Goal: Task Accomplishment & Management: Manage account settings

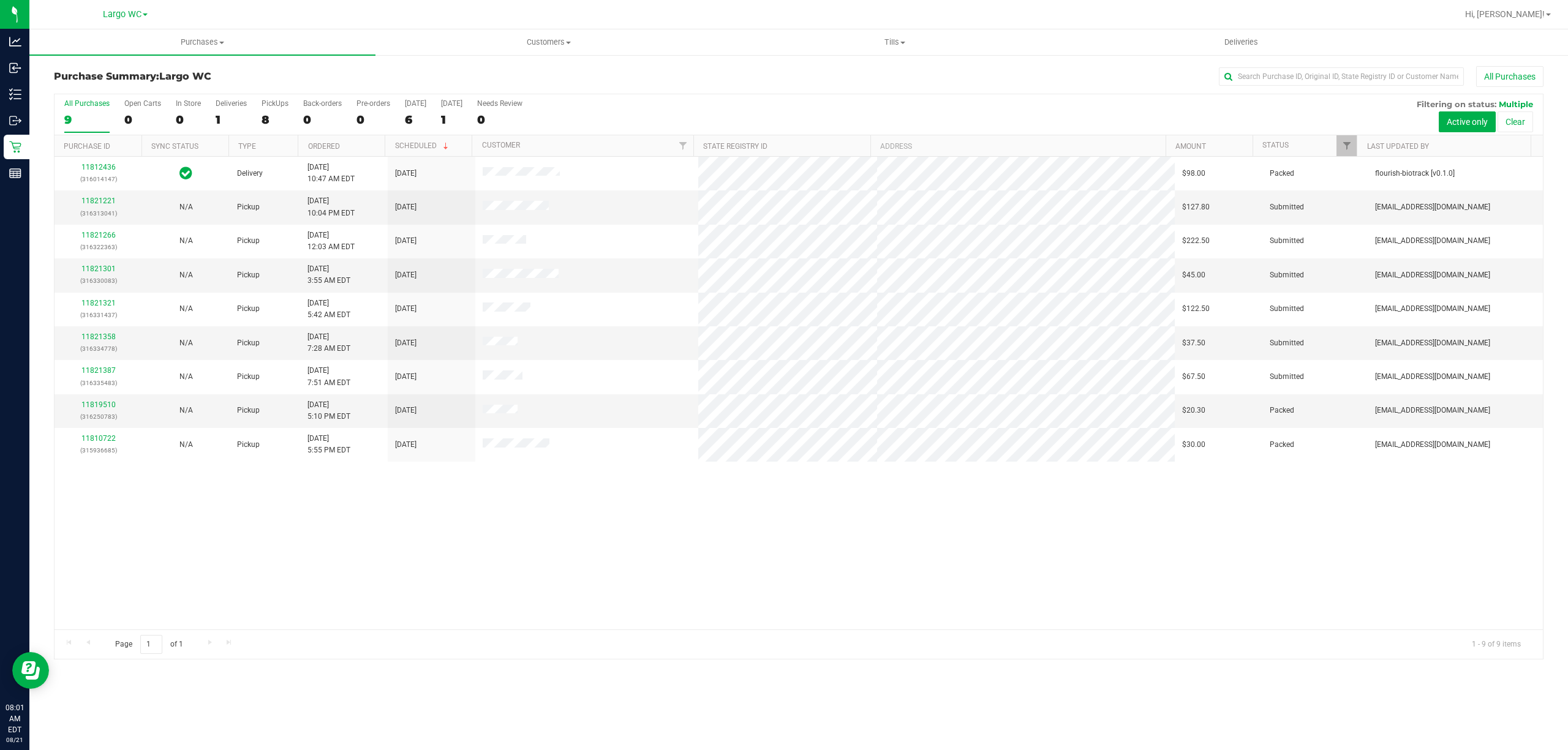
click at [1428, 33] on ul "Purchases Summary of purchases Fulfillment All purchases Customers All customer…" at bounding box center [813, 42] width 1568 height 27
click at [148, 110] on label "Open Carts 0" at bounding box center [142, 115] width 37 height 34
click at [0, 0] on input "Open Carts 0" at bounding box center [0, 0] width 0 height 0
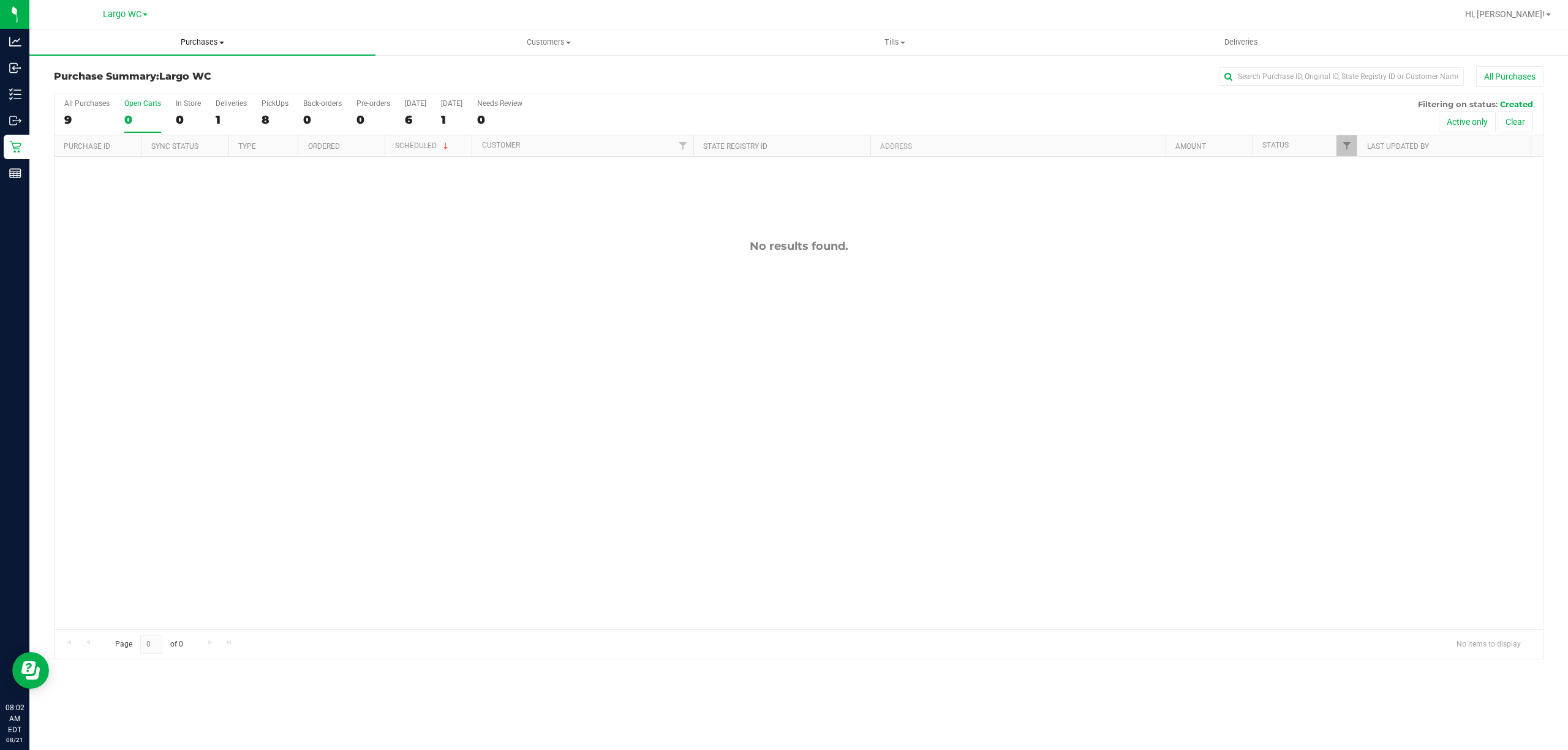
click at [181, 44] on span "Purchases" at bounding box center [202, 42] width 346 height 11
click at [170, 91] on li "Fulfillment" at bounding box center [202, 89] width 346 height 14
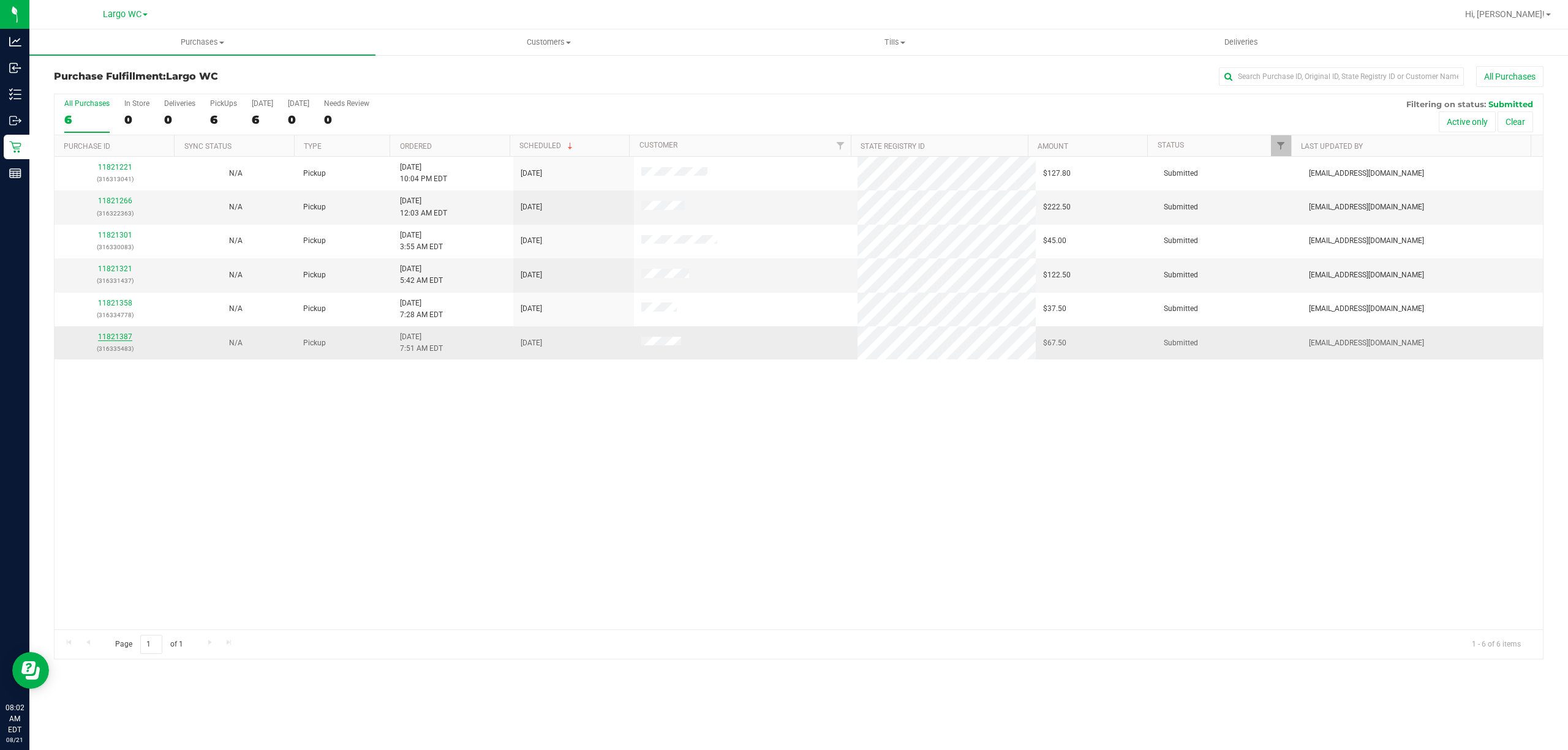
click at [116, 336] on link "11821387" at bounding box center [115, 337] width 34 height 9
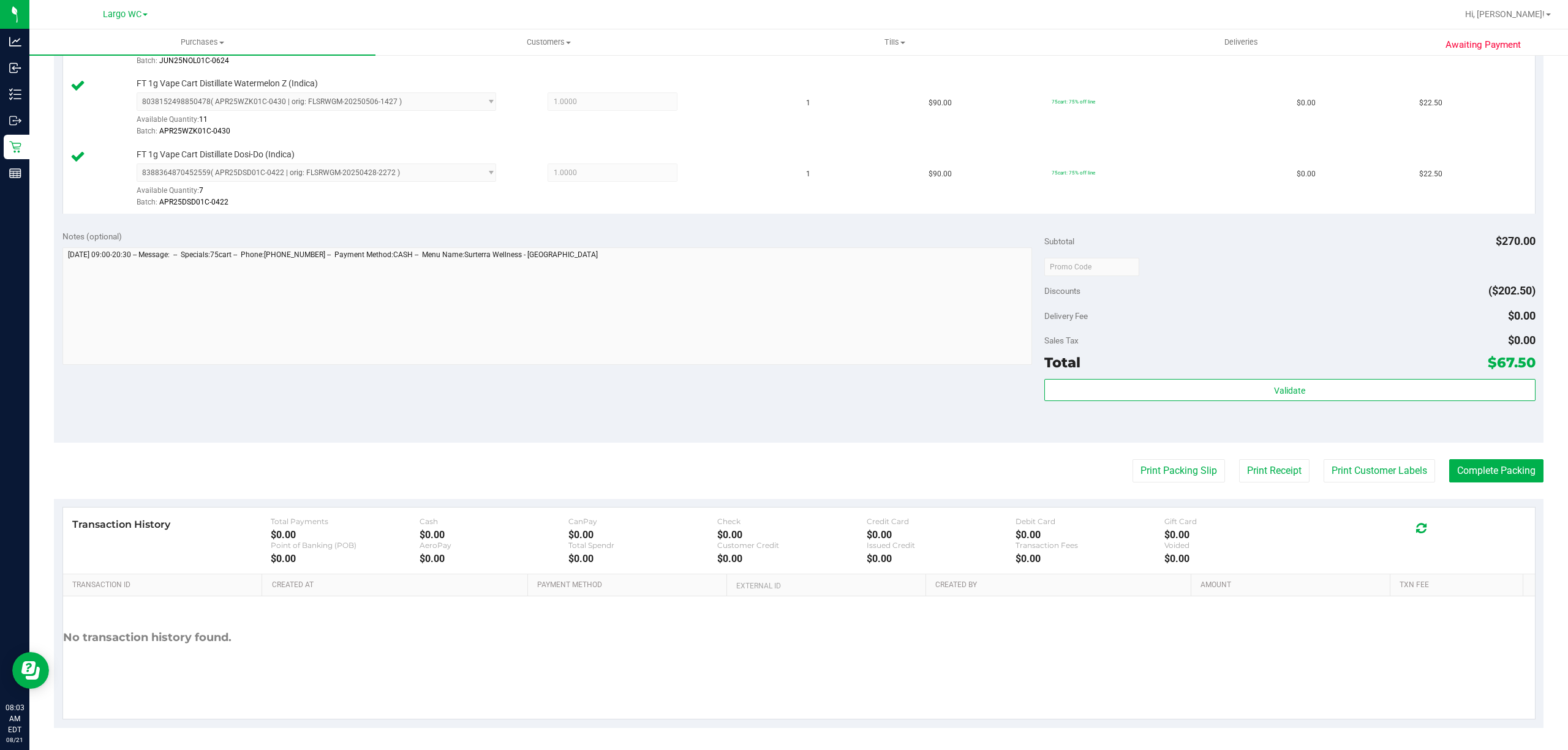
scroll to position [396, 0]
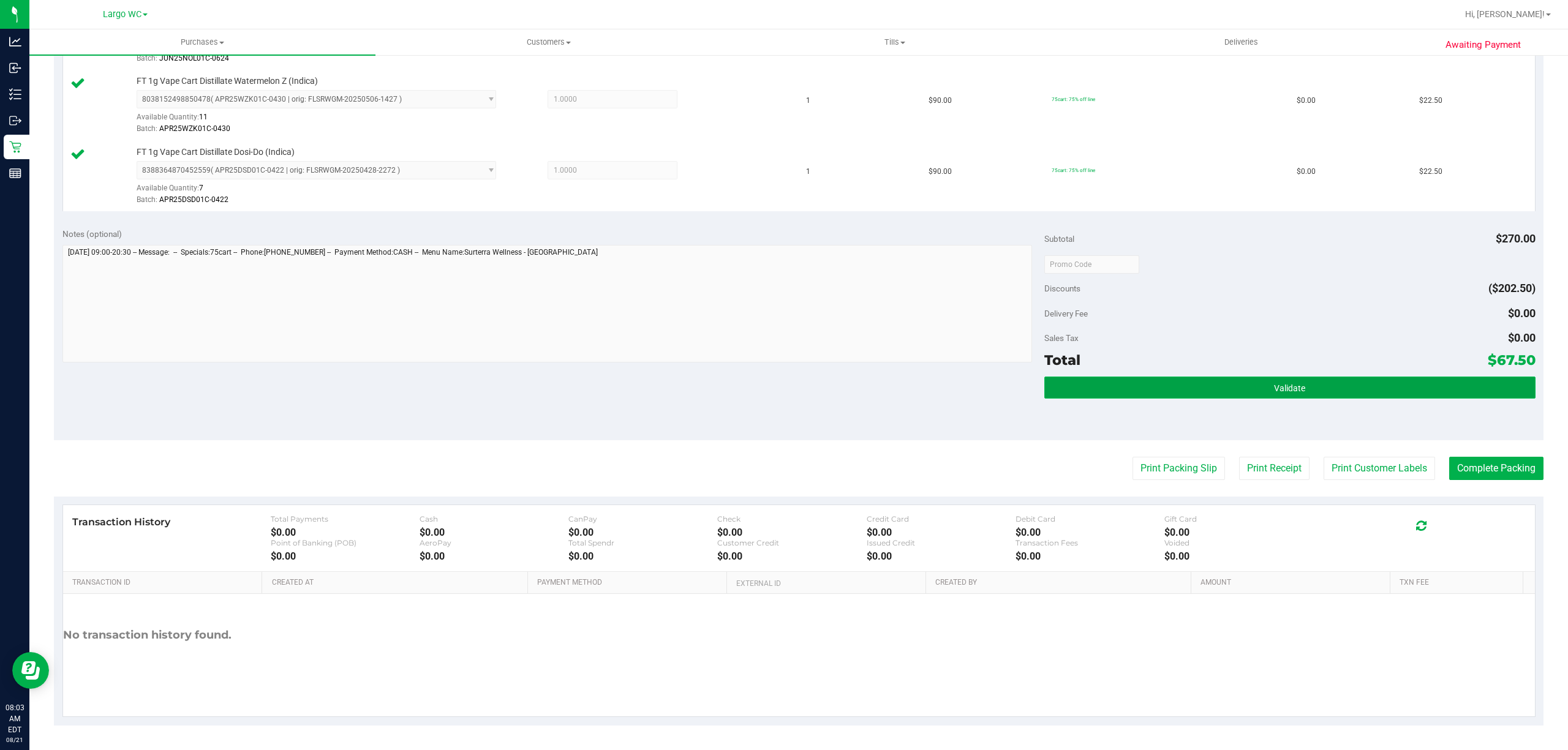
click at [1176, 386] on button "Validate" at bounding box center [1289, 387] width 491 height 22
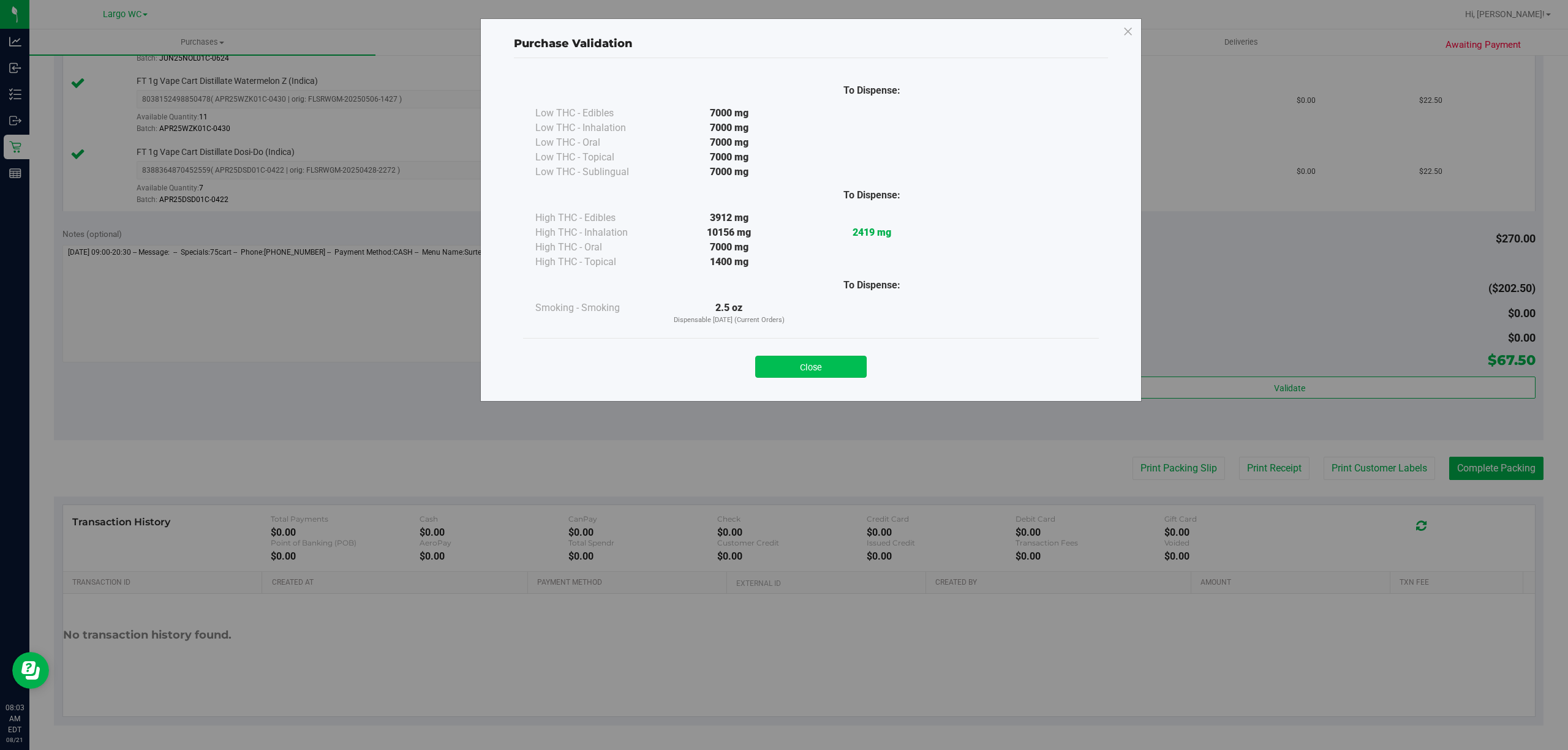
click at [802, 372] on button "Close" at bounding box center [810, 366] width 111 height 22
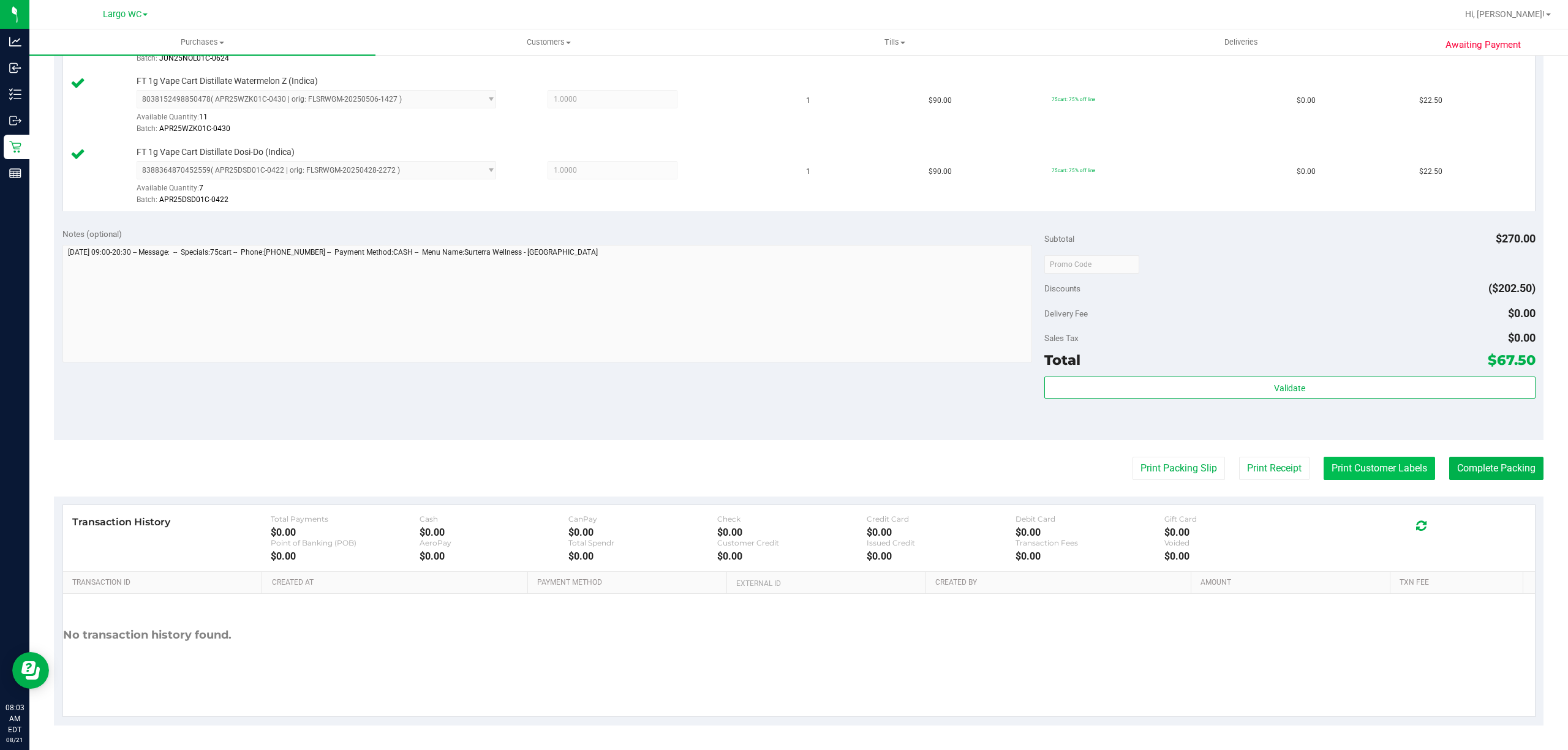
click at [1370, 471] on button "Print Customer Labels" at bounding box center [1379, 468] width 111 height 23
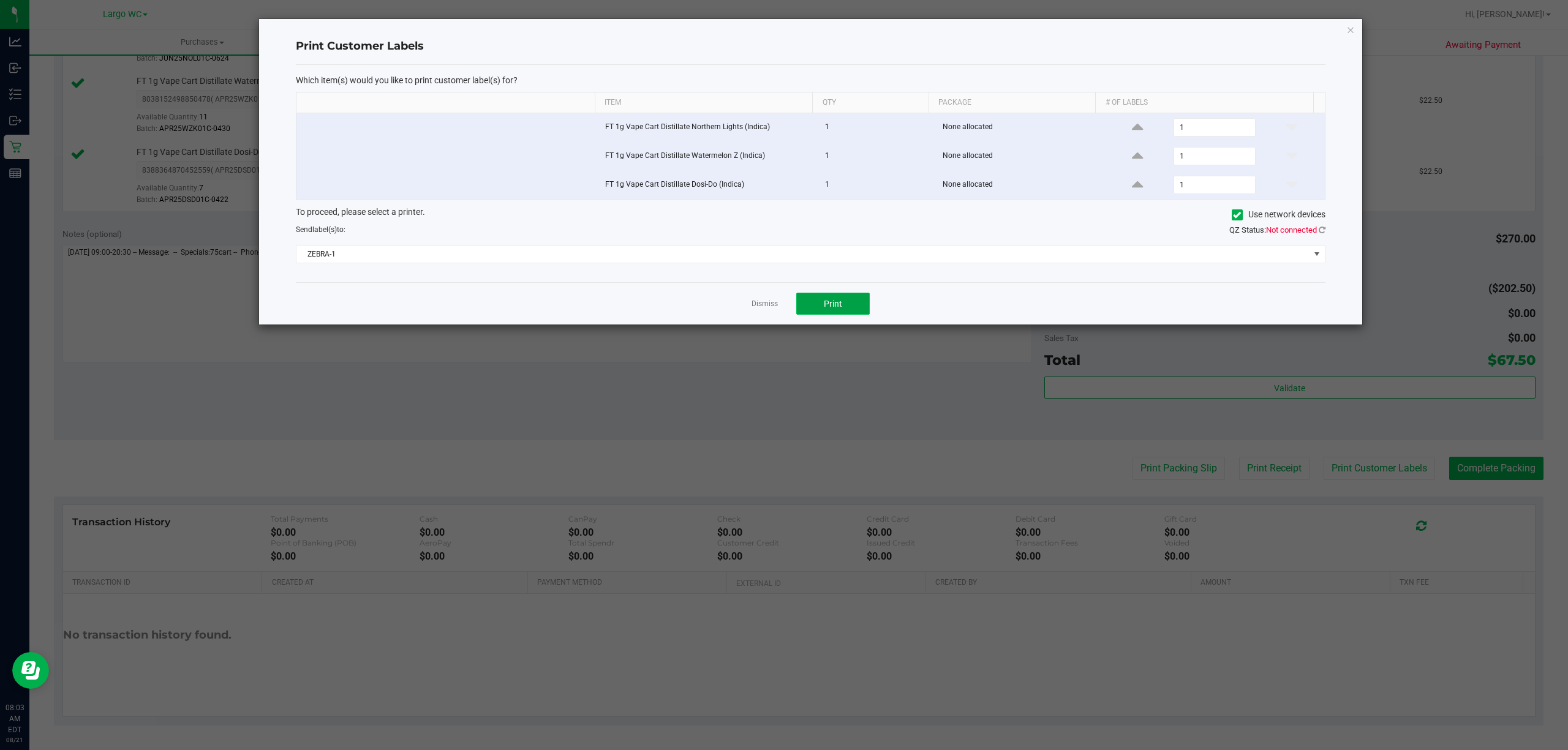
click at [843, 315] on button "Print" at bounding box center [832, 303] width 73 height 22
click at [758, 305] on link "Dismiss" at bounding box center [764, 304] width 27 height 11
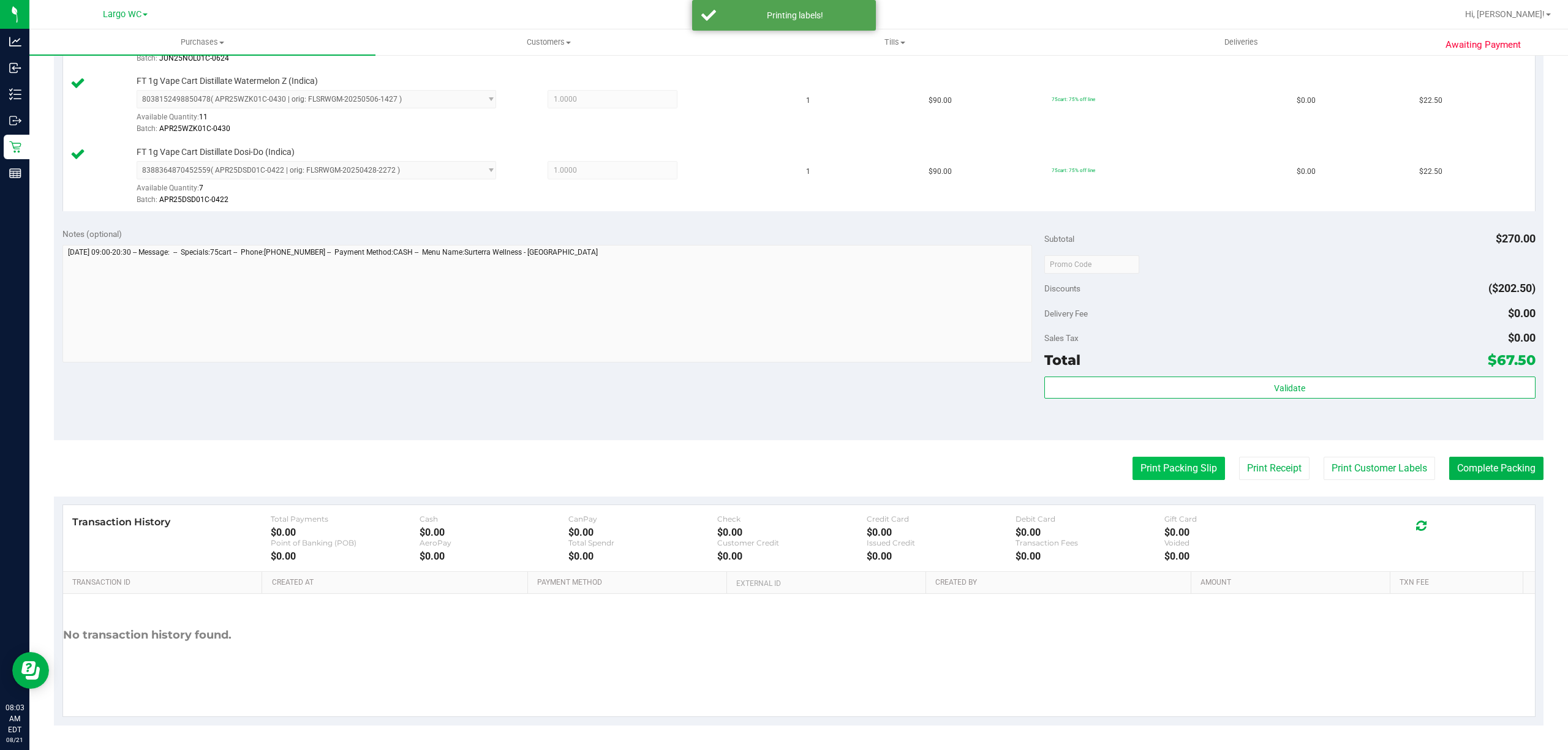
click at [1155, 470] on button "Print Packing Slip" at bounding box center [1178, 468] width 92 height 23
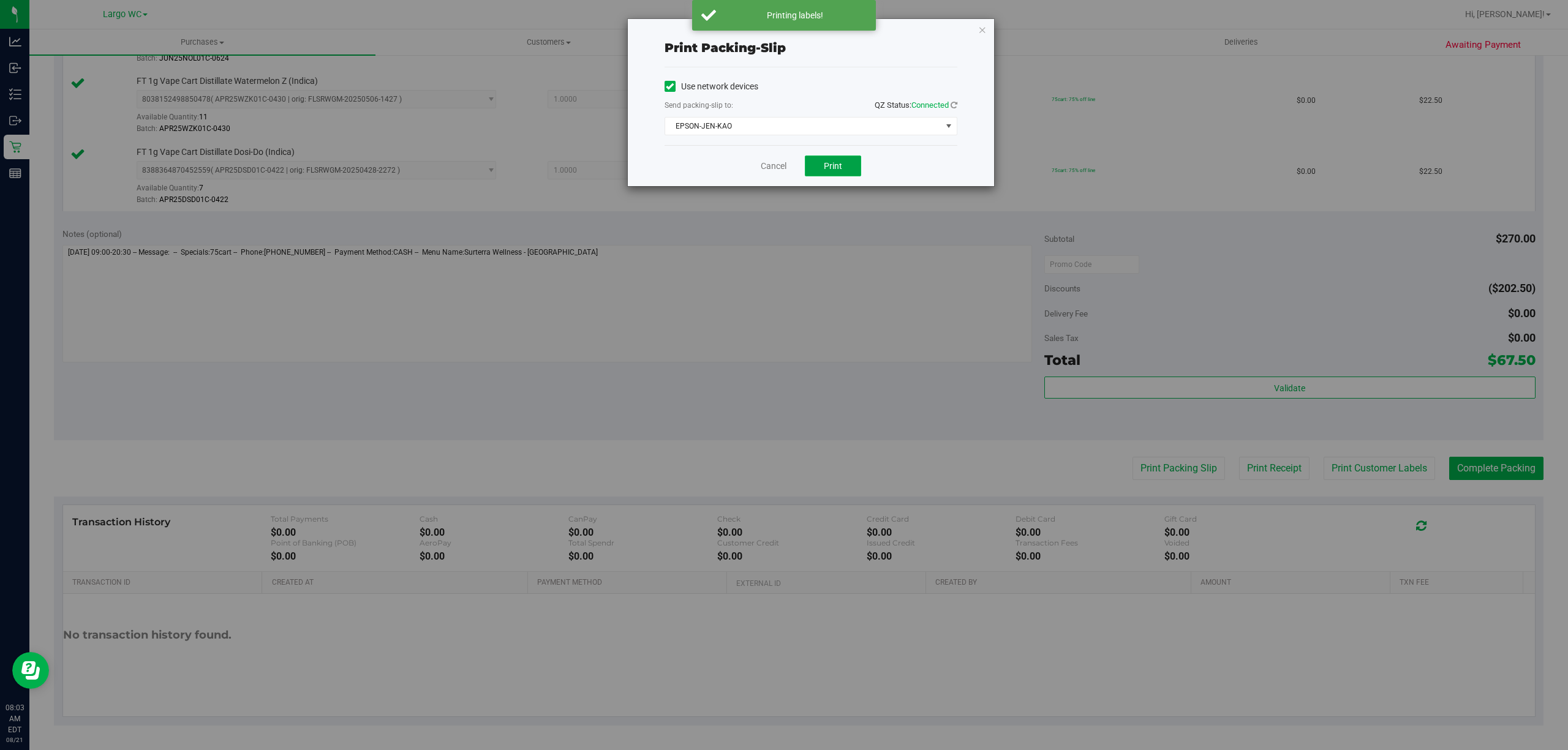
click at [843, 157] on button "Print" at bounding box center [832, 166] width 57 height 21
click at [767, 170] on link "Cancel" at bounding box center [774, 166] width 26 height 13
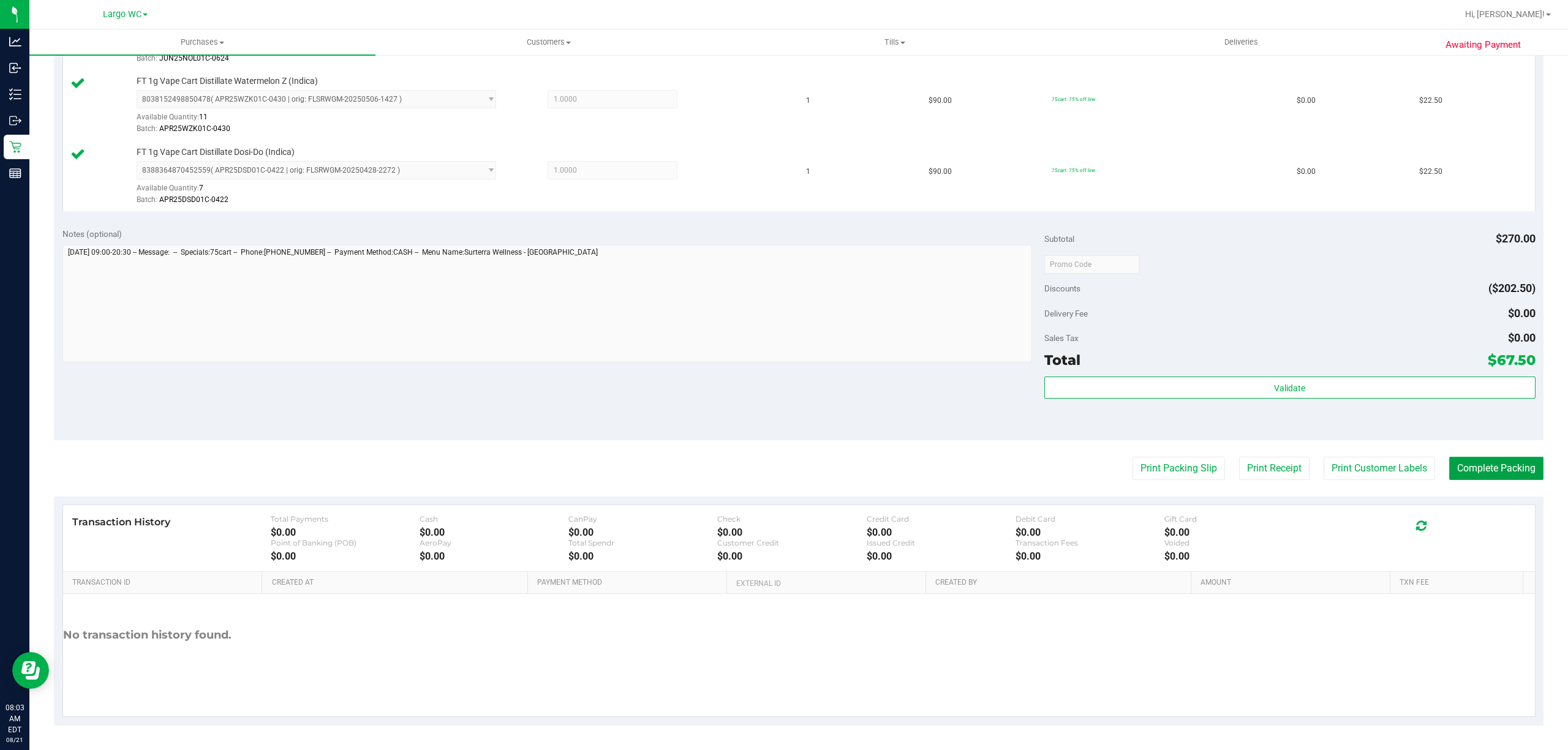
click at [1472, 466] on button "Complete Packing" at bounding box center [1496, 468] width 95 height 23
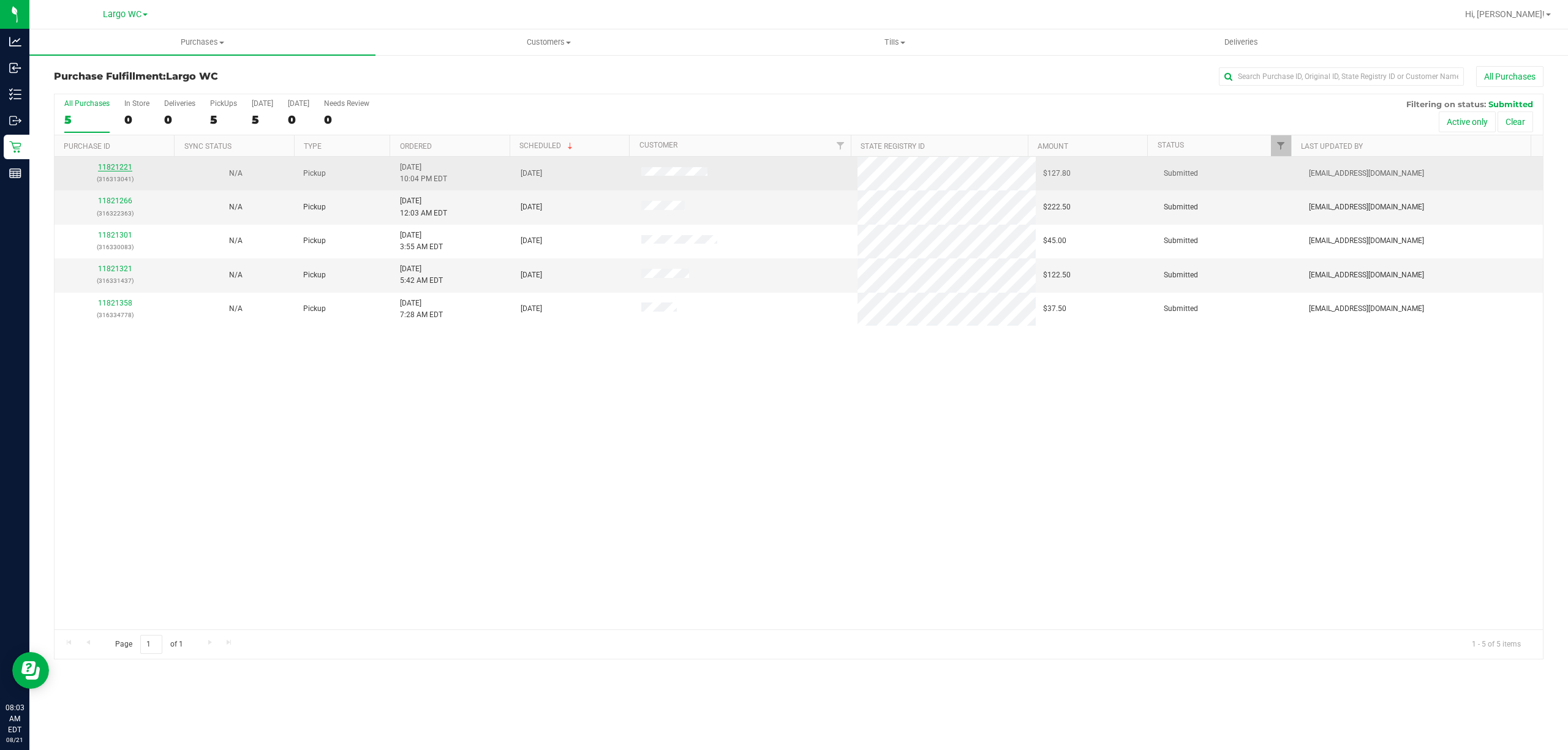
click at [111, 166] on link "11821221" at bounding box center [115, 167] width 34 height 9
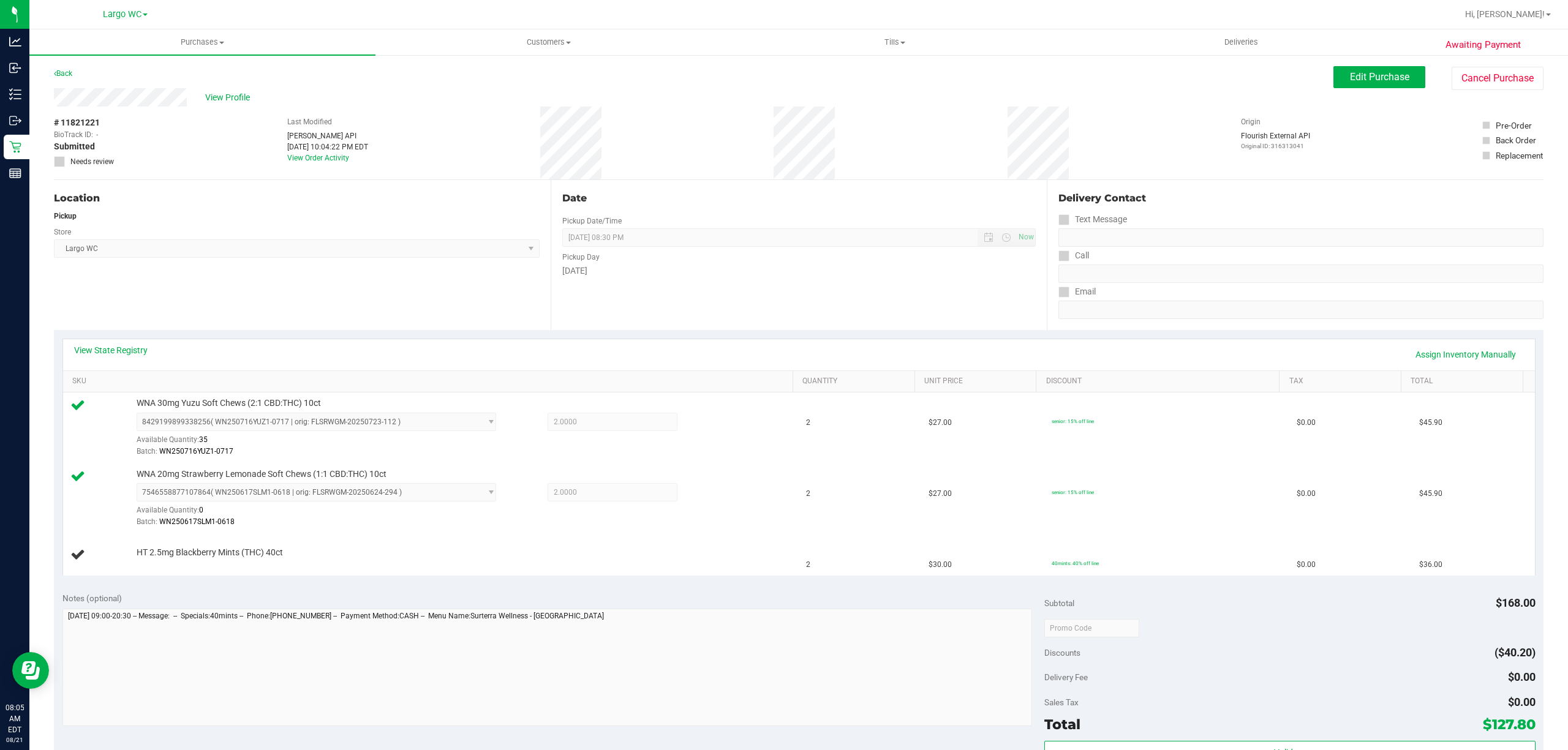
click at [667, 158] on div "# 11821221 BioTrack ID: - Submitted Needs review Last Modified Jane API Aug 20,…" at bounding box center [798, 143] width 1489 height 73
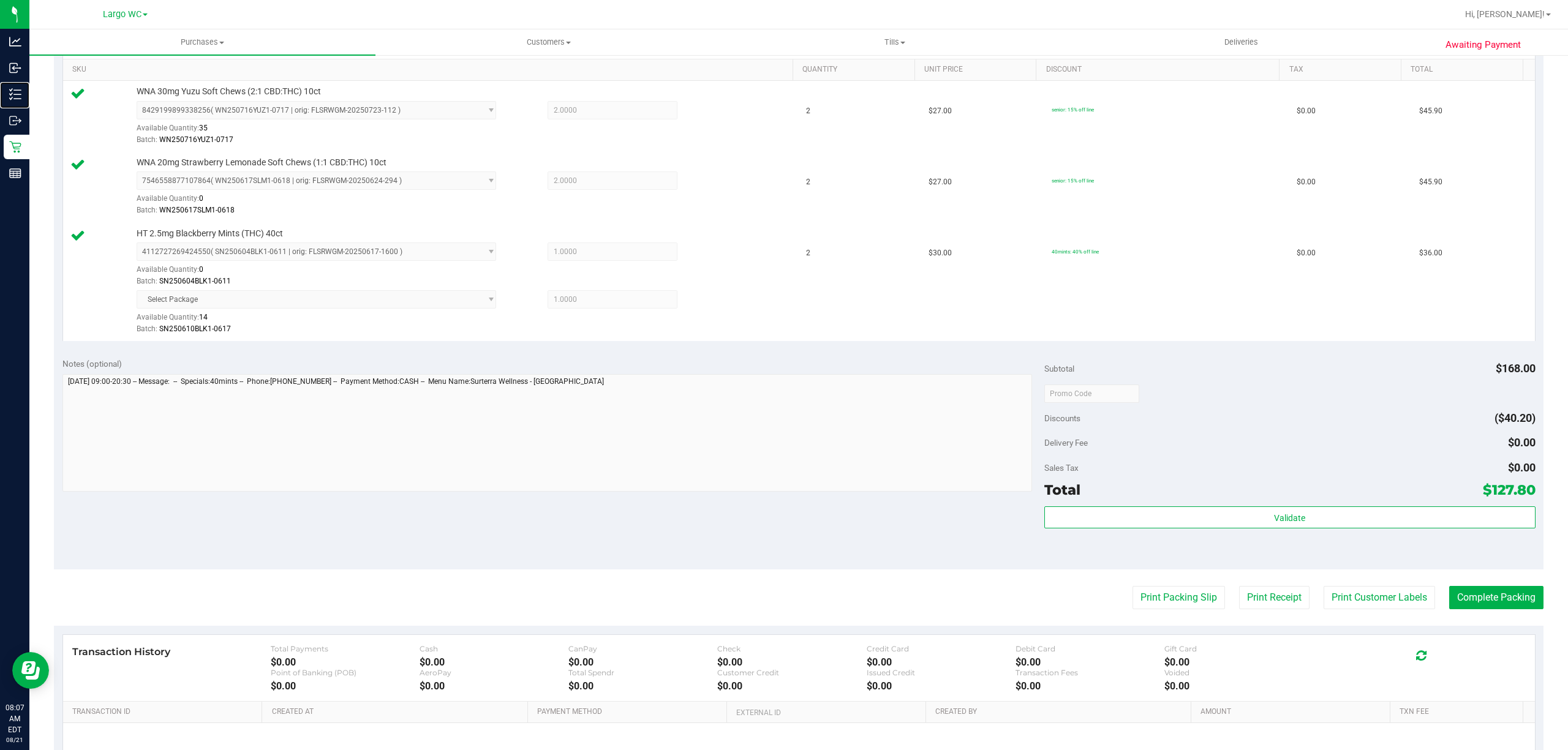
scroll to position [401, 0]
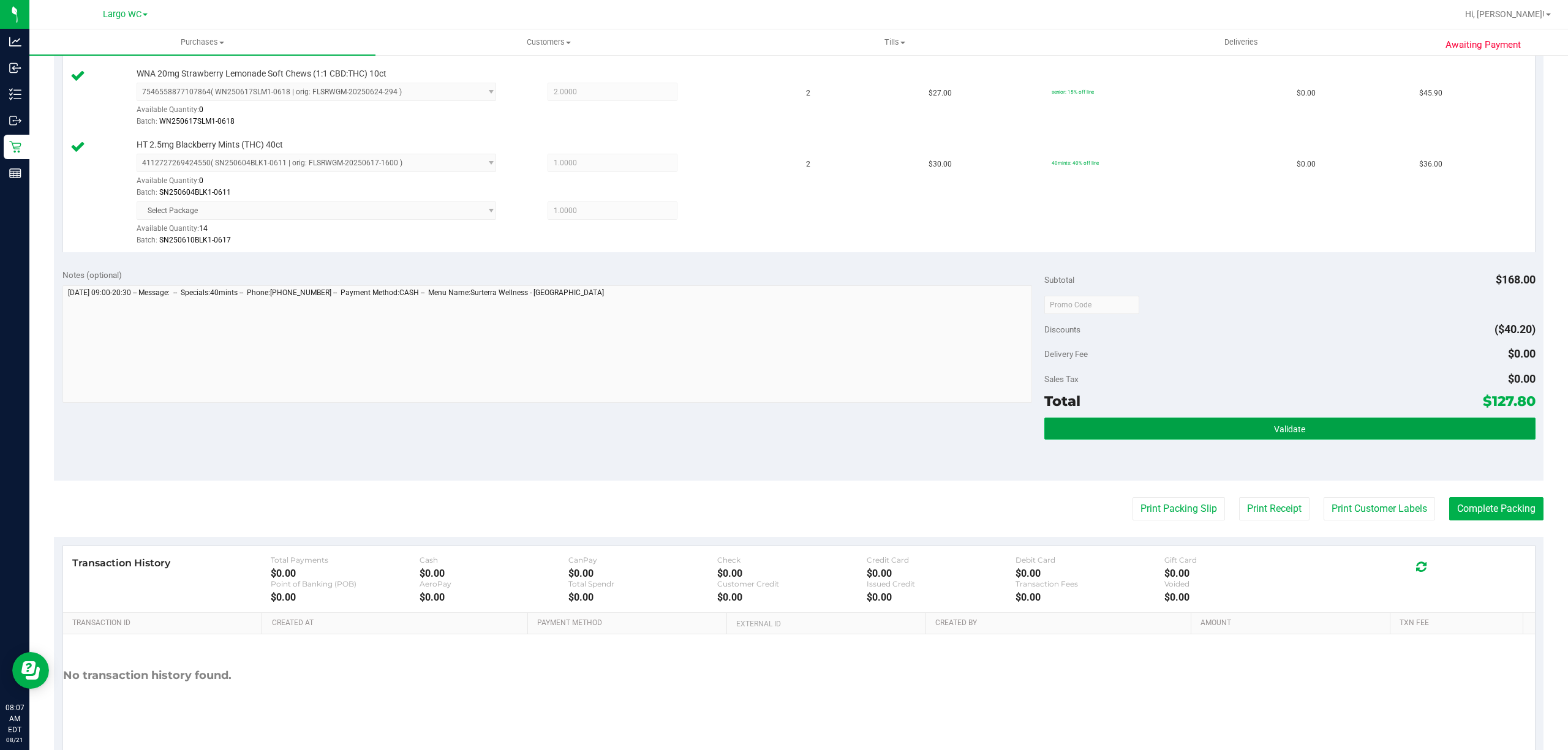
click at [1354, 427] on button "Validate" at bounding box center [1289, 429] width 491 height 22
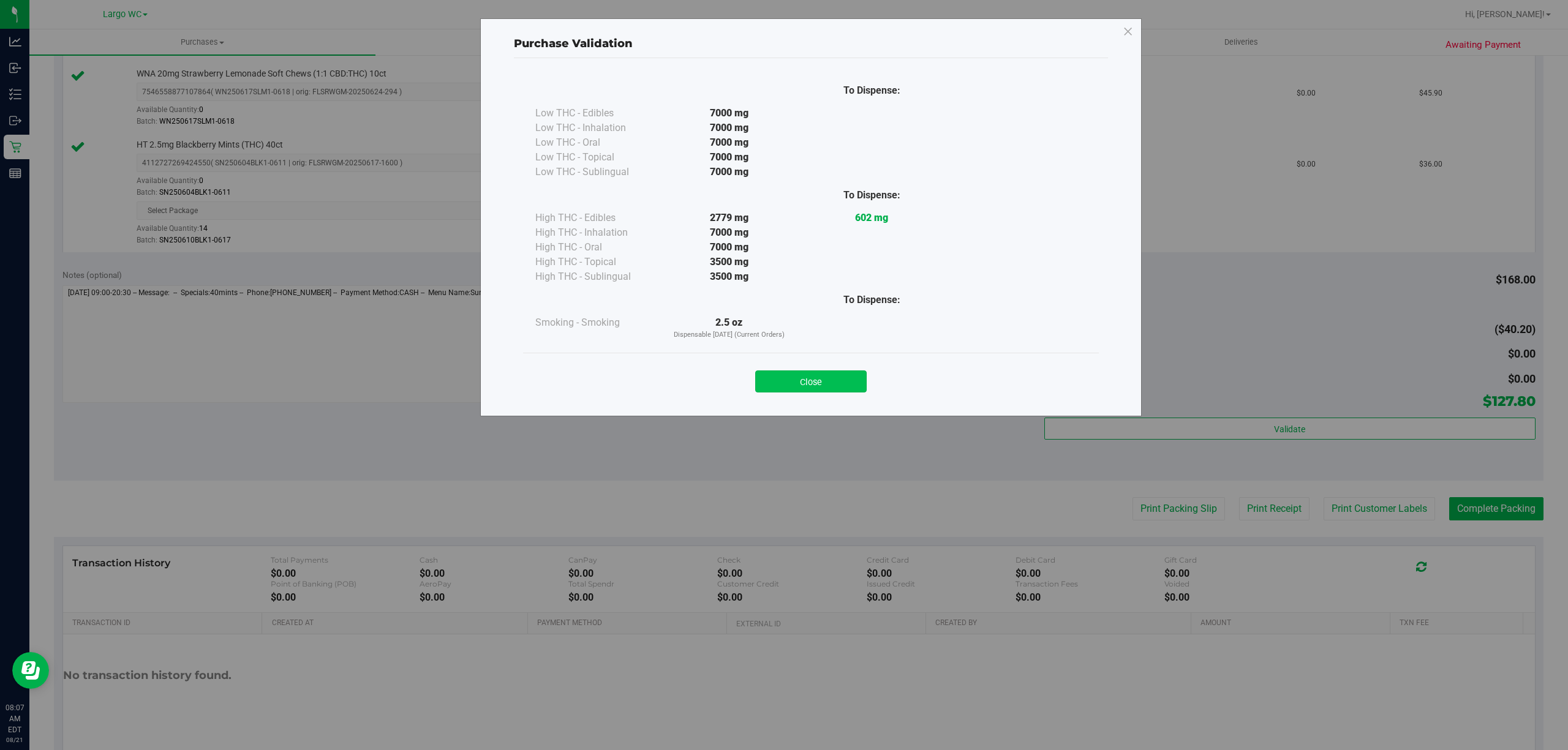
click at [826, 380] on button "Close" at bounding box center [810, 381] width 111 height 22
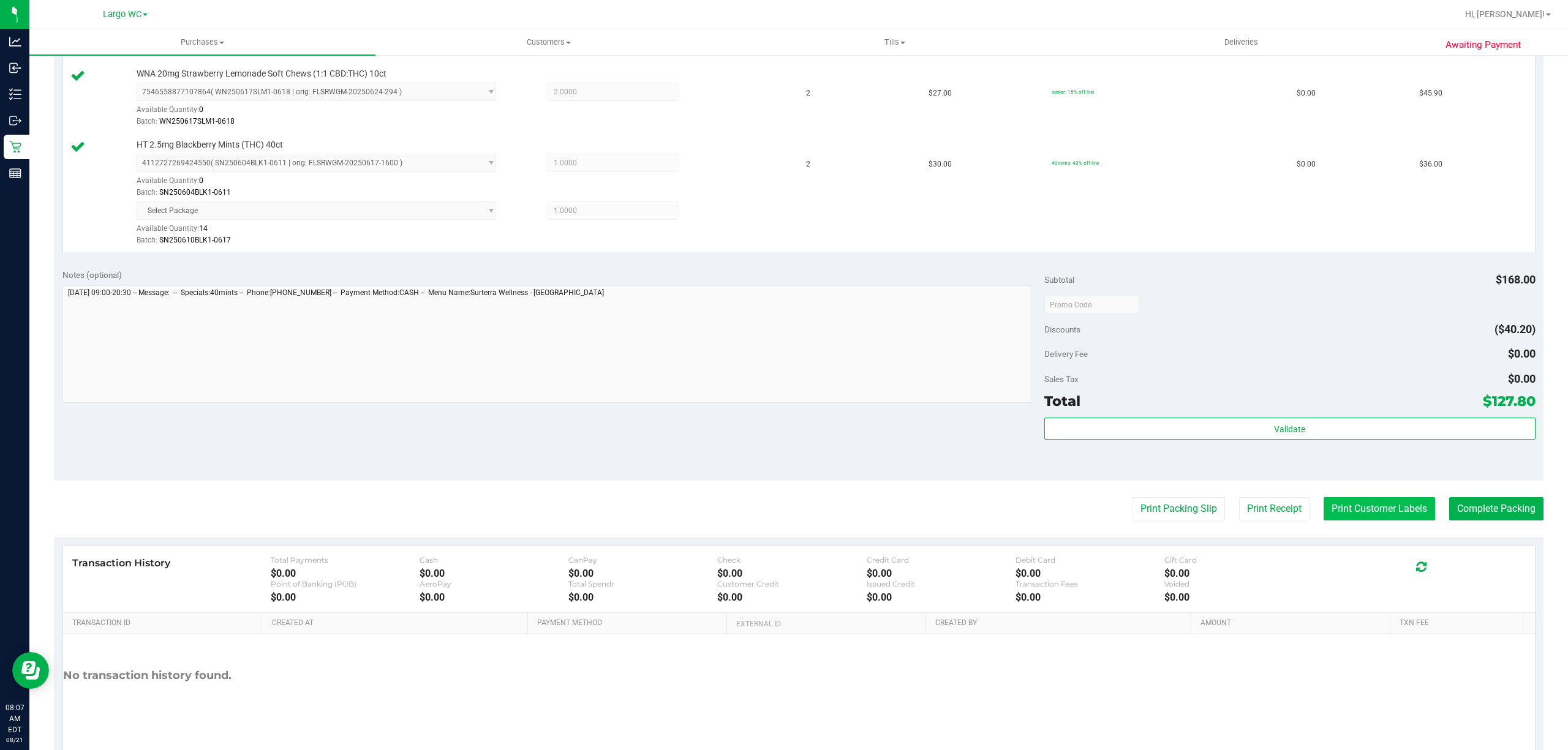
click at [1374, 518] on button "Print Customer Labels" at bounding box center [1379, 509] width 111 height 23
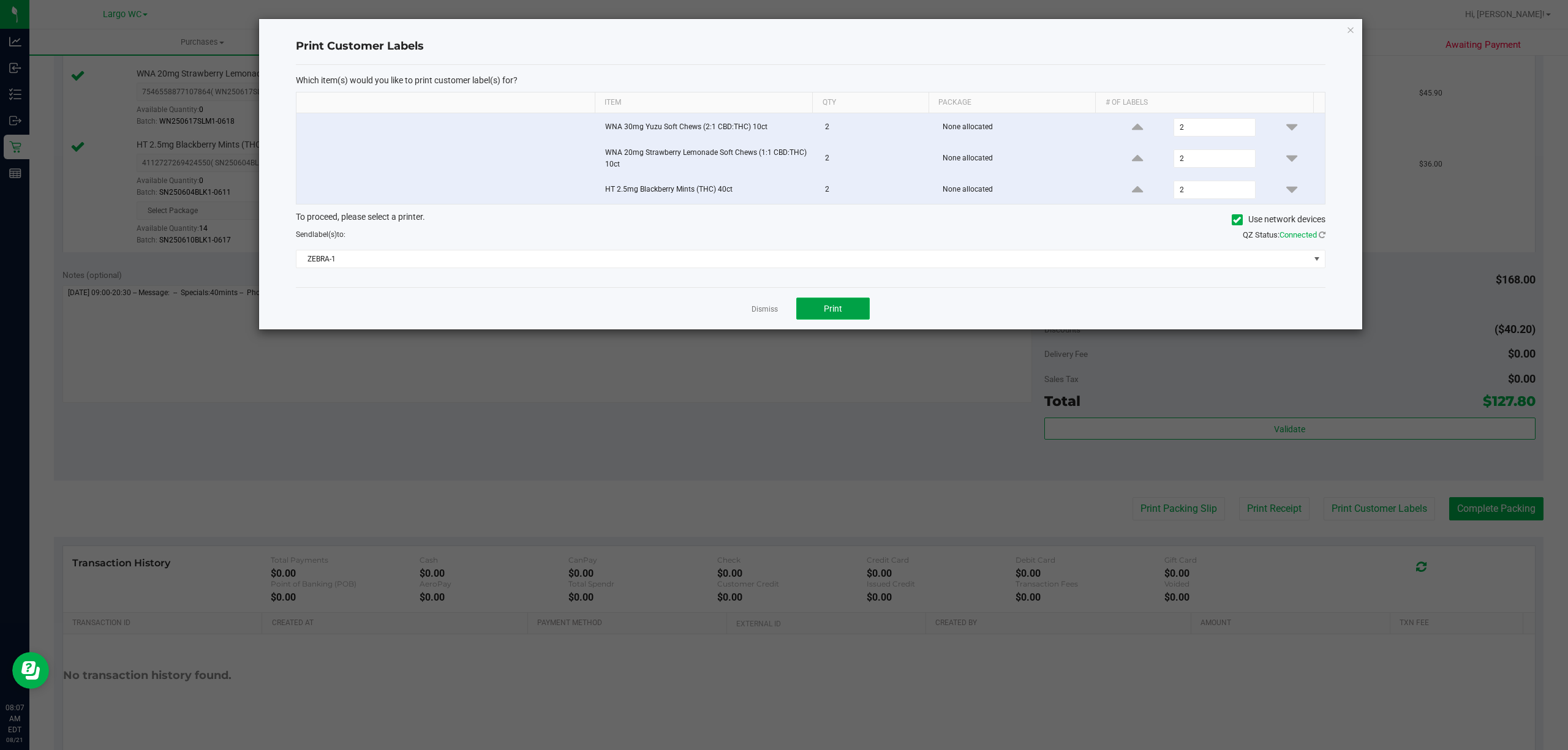
click at [861, 318] on button "Print" at bounding box center [832, 308] width 73 height 22
click at [771, 311] on link "Dismiss" at bounding box center [764, 310] width 27 height 11
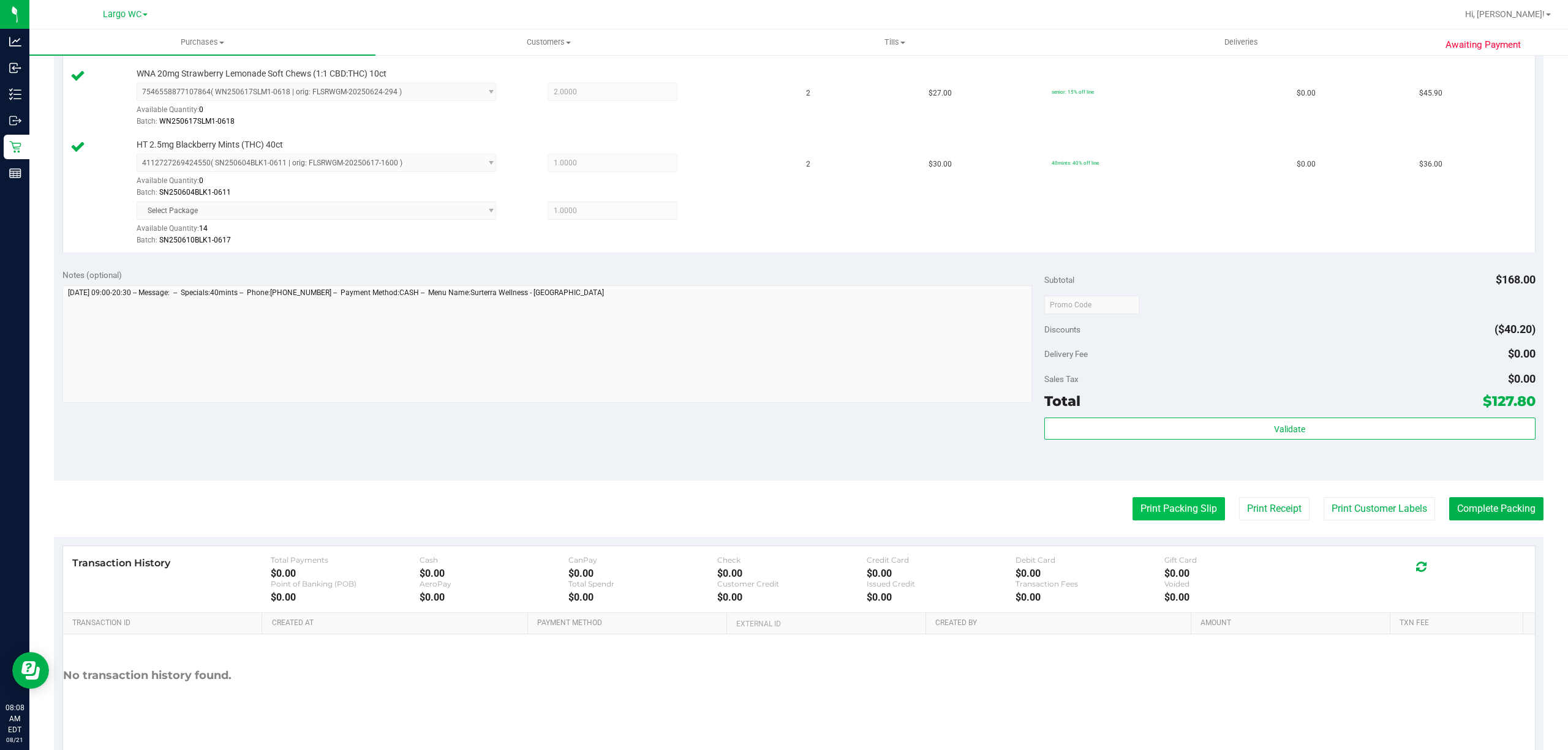
click at [1159, 518] on button "Print Packing Slip" at bounding box center [1178, 509] width 92 height 23
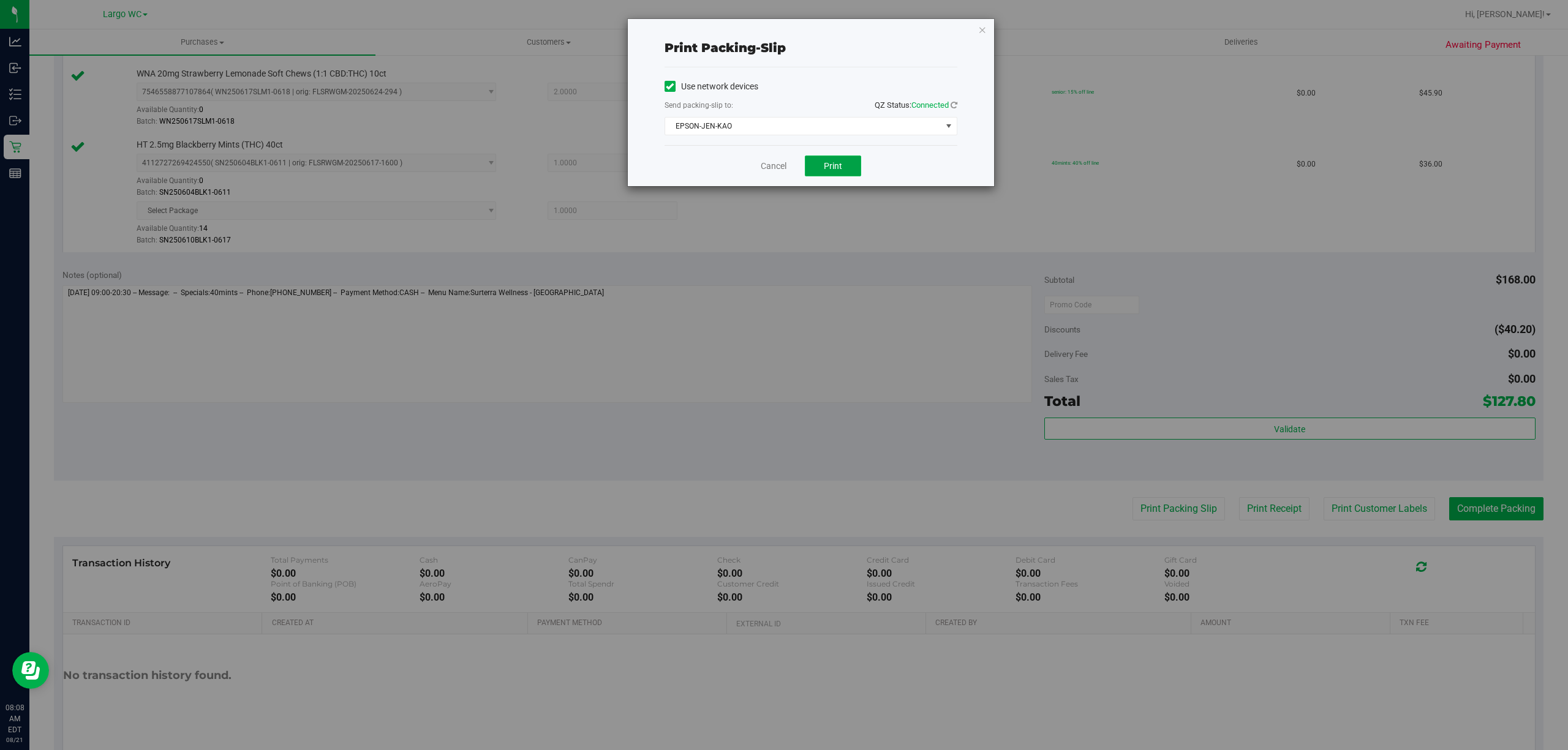
click at [838, 164] on span "Print" at bounding box center [833, 166] width 19 height 10
click at [769, 170] on link "Cancel" at bounding box center [774, 166] width 26 height 13
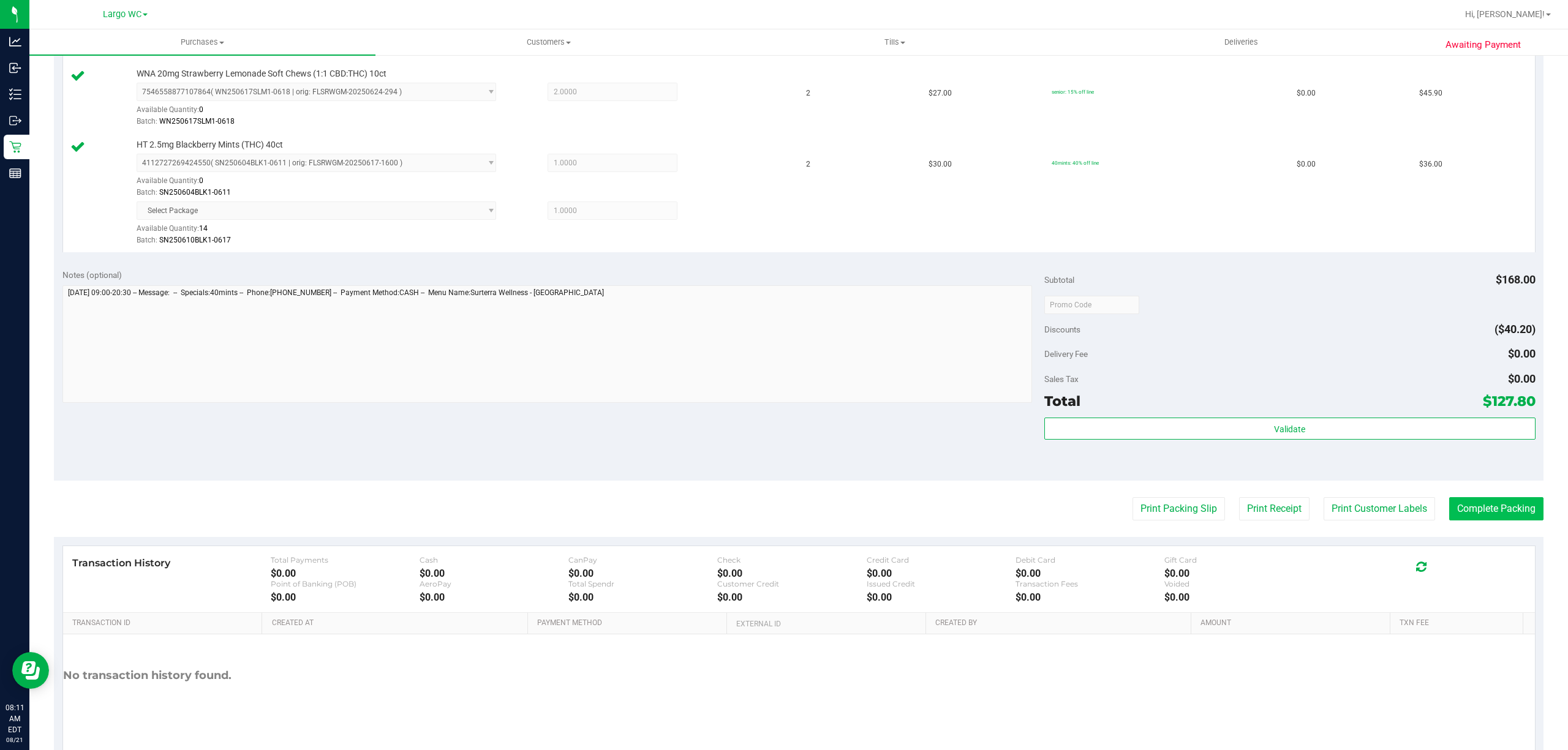
click at [1477, 506] on button "Complete Packing" at bounding box center [1496, 509] width 95 height 23
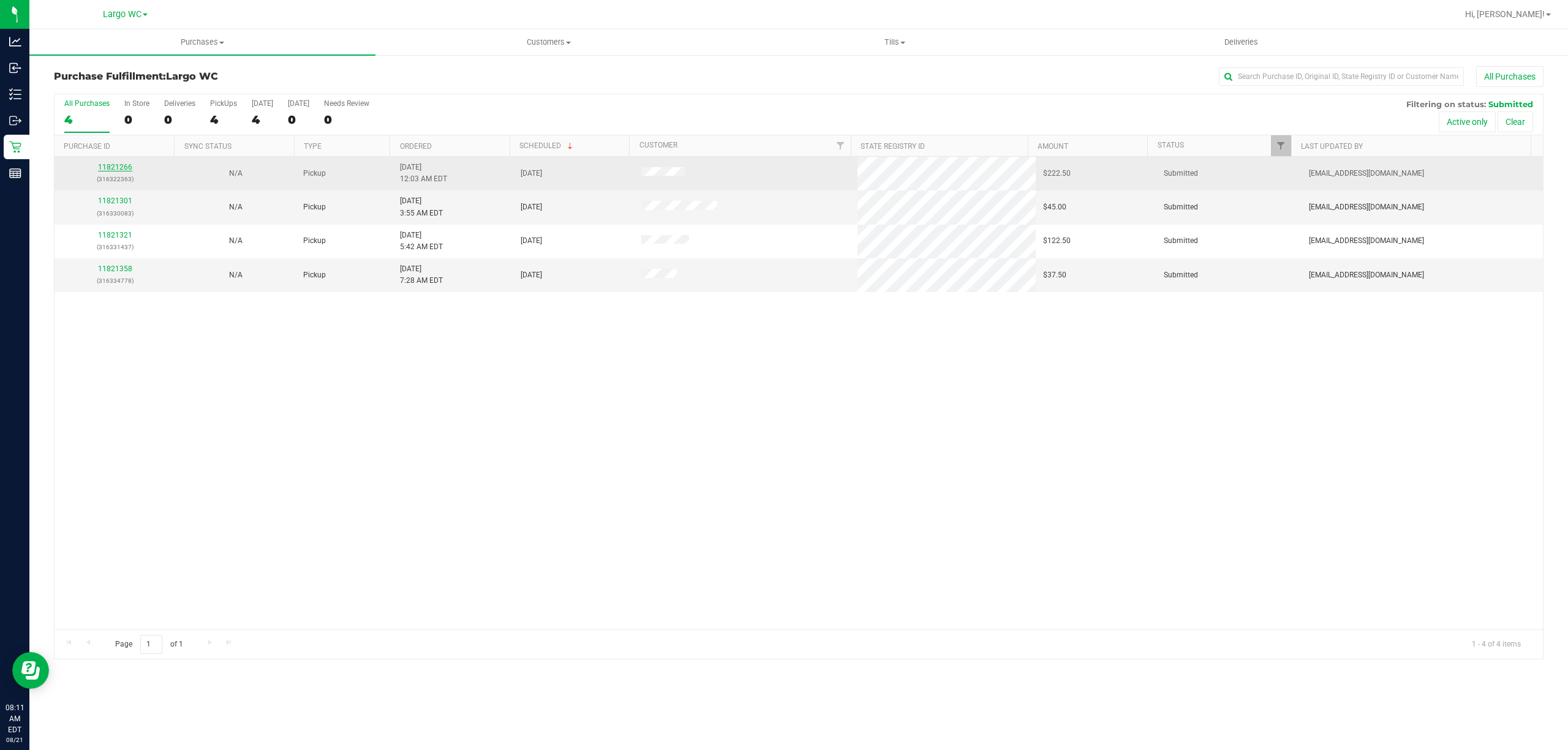
click at [118, 168] on link "11821266" at bounding box center [115, 167] width 34 height 9
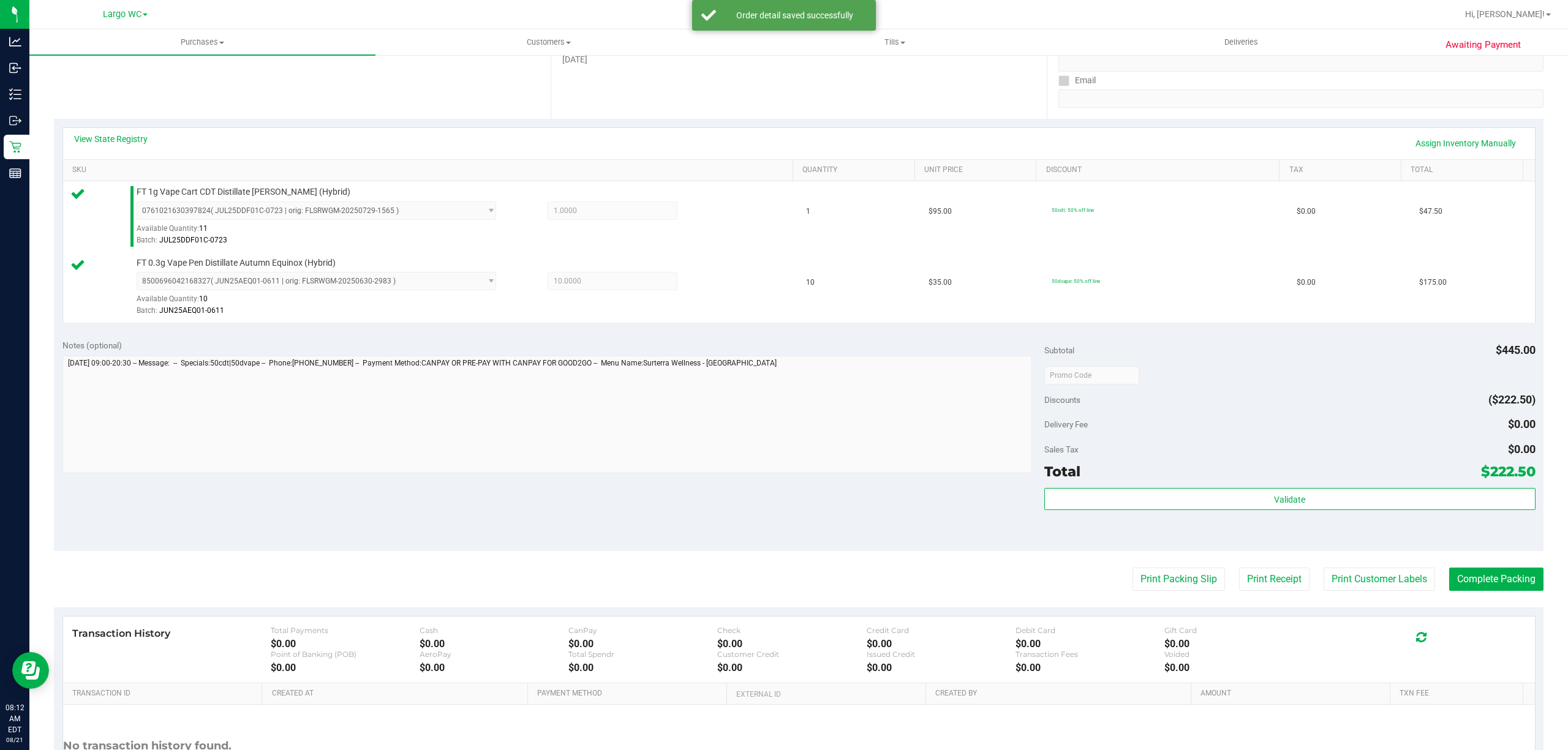
scroll to position [320, 0]
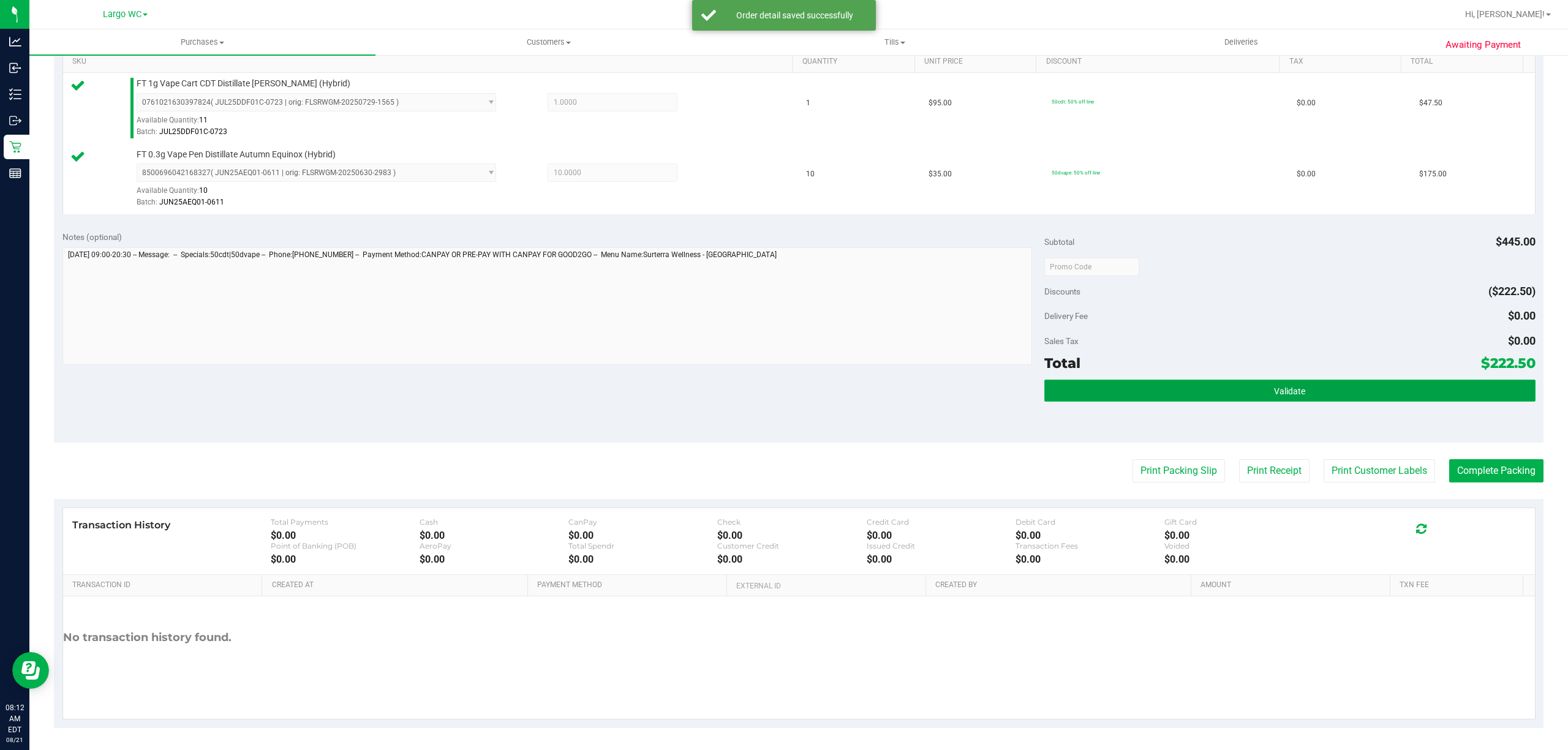
click at [1262, 393] on button "Validate" at bounding box center [1289, 391] width 491 height 22
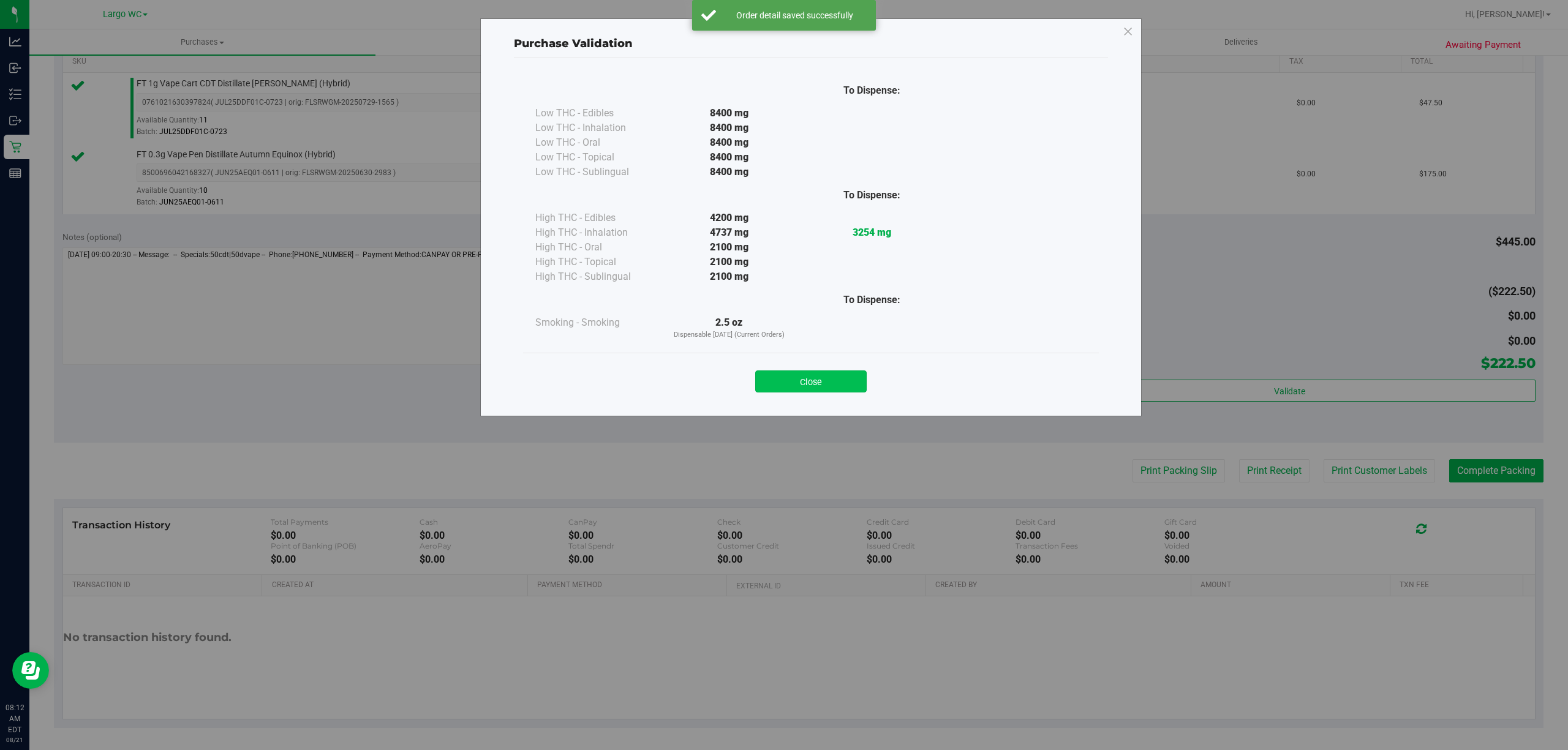
click at [814, 384] on button "Close" at bounding box center [810, 381] width 111 height 22
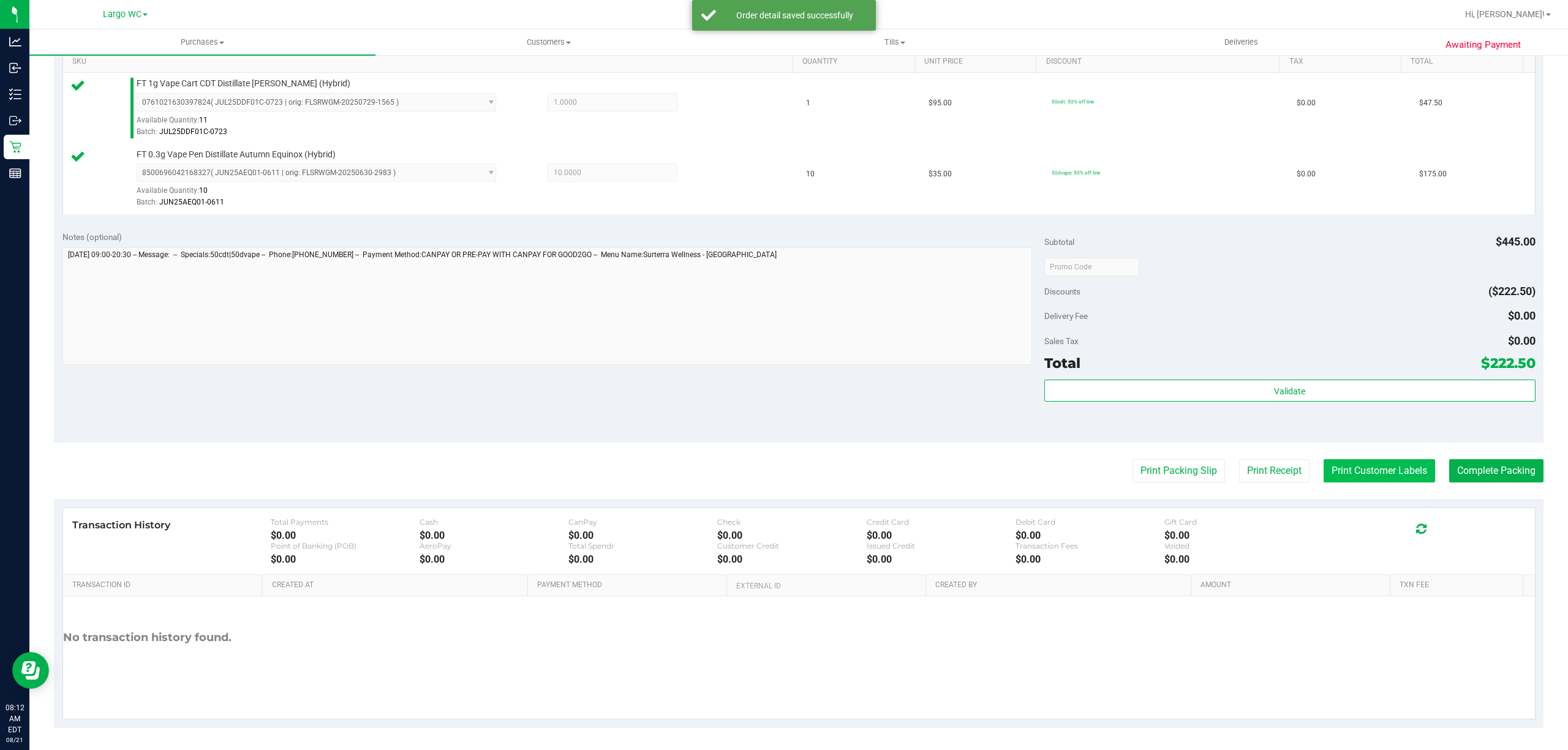
click at [1382, 473] on button "Print Customer Labels" at bounding box center [1379, 471] width 111 height 23
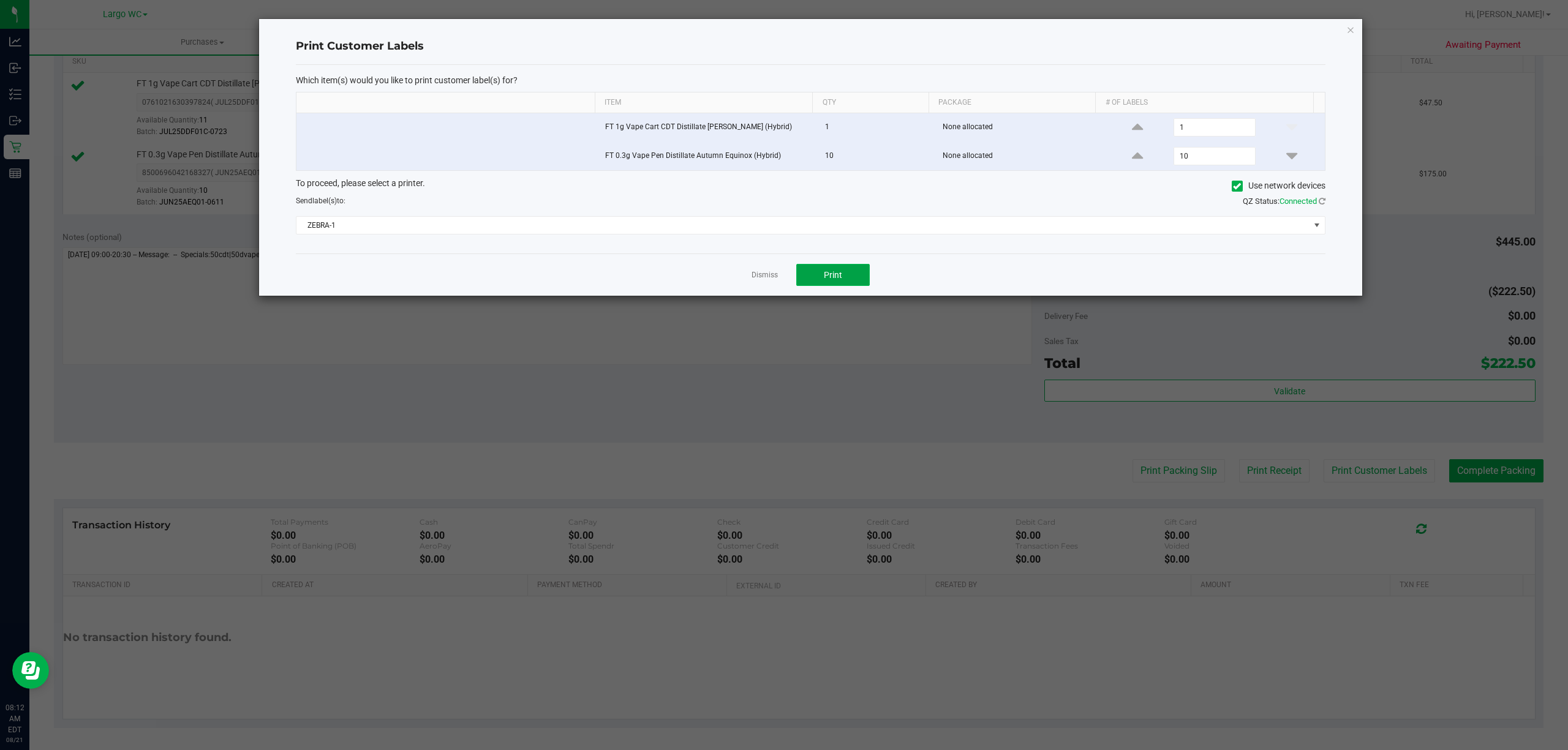
click at [847, 275] on button "Print" at bounding box center [832, 275] width 73 height 22
click at [763, 277] on link "Dismiss" at bounding box center [764, 275] width 27 height 11
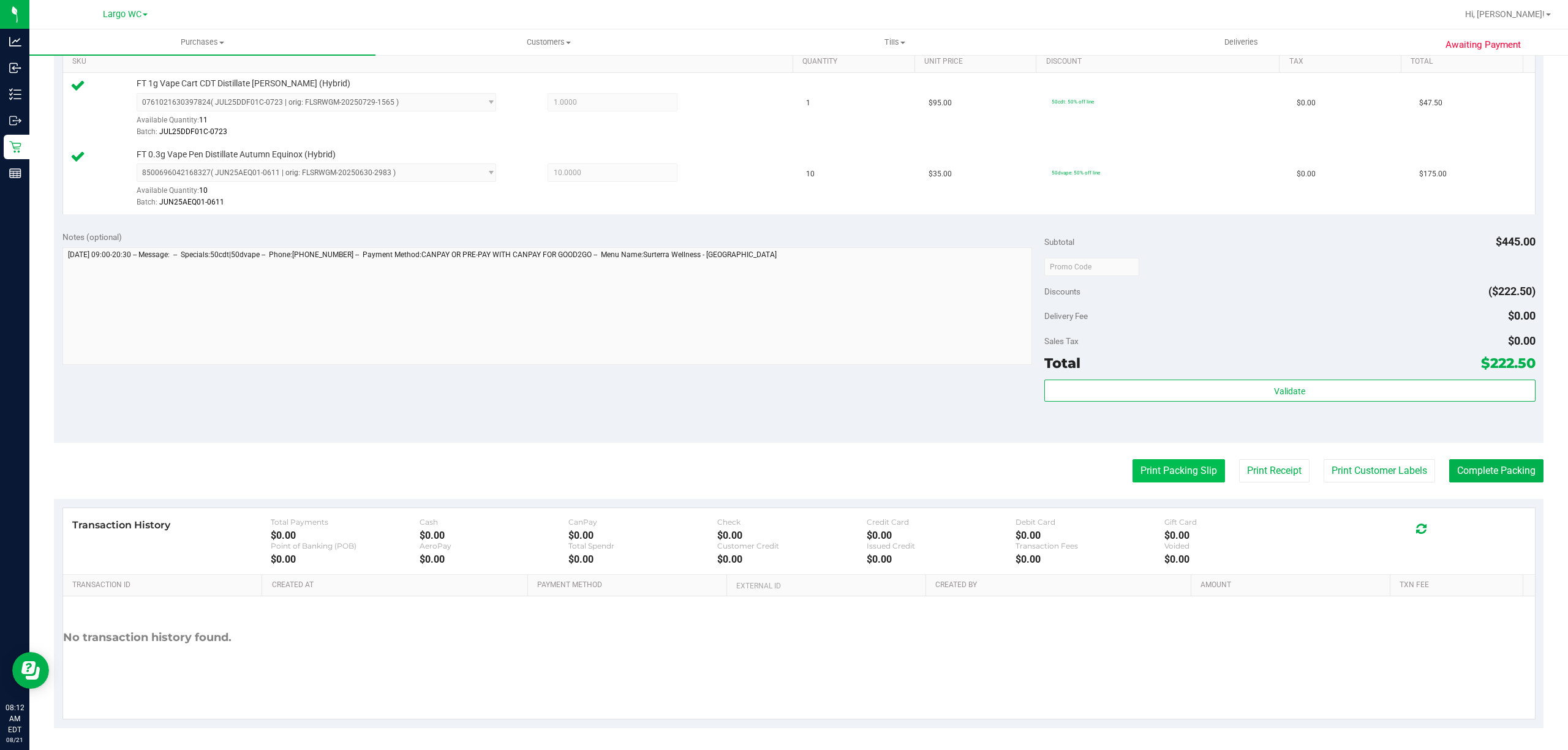
click at [1141, 477] on button "Print Packing Slip" at bounding box center [1178, 471] width 92 height 23
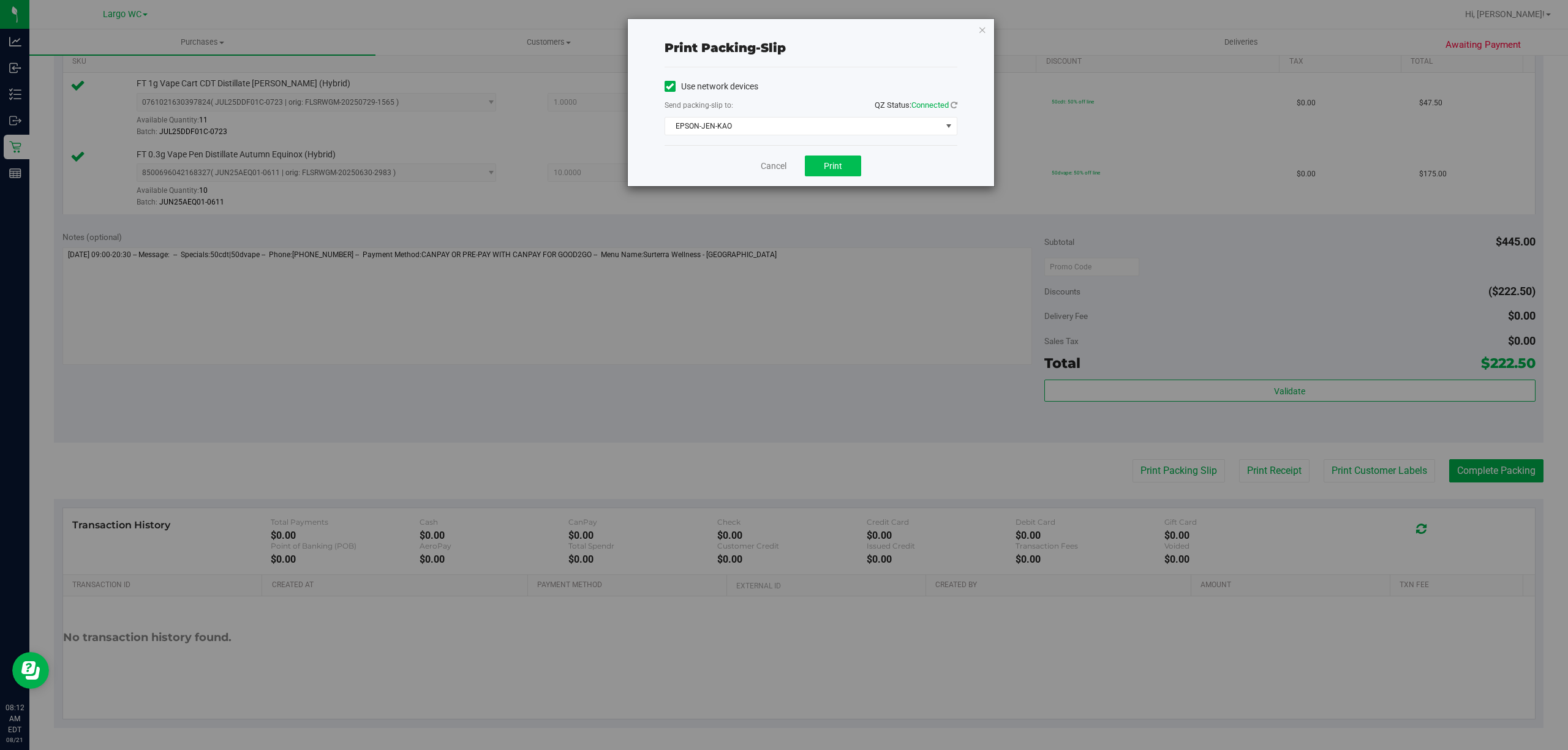
click at [850, 169] on button "Print" at bounding box center [832, 166] width 57 height 21
click at [776, 166] on link "Cancel" at bounding box center [774, 166] width 26 height 13
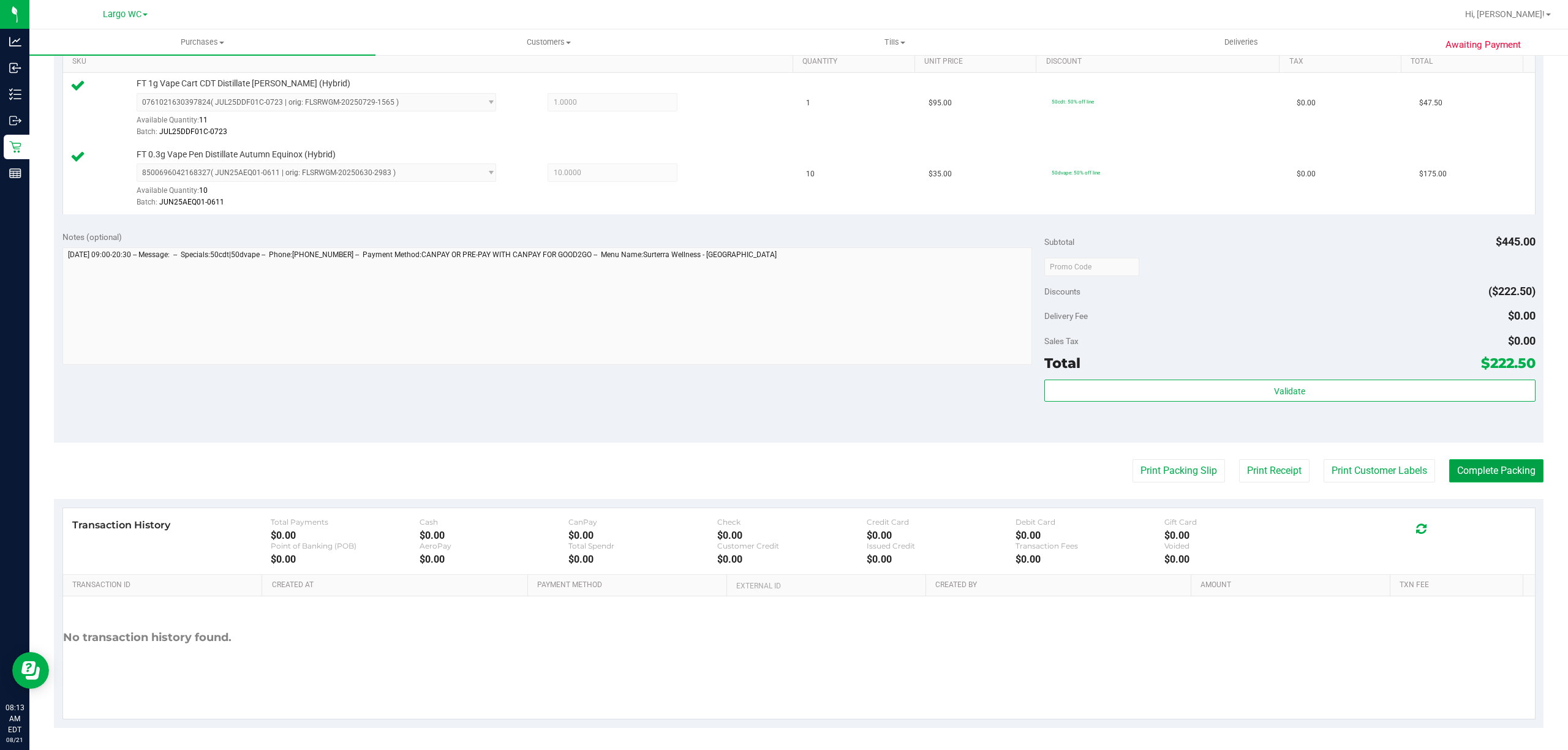
click at [1489, 473] on button "Complete Packing" at bounding box center [1496, 471] width 95 height 23
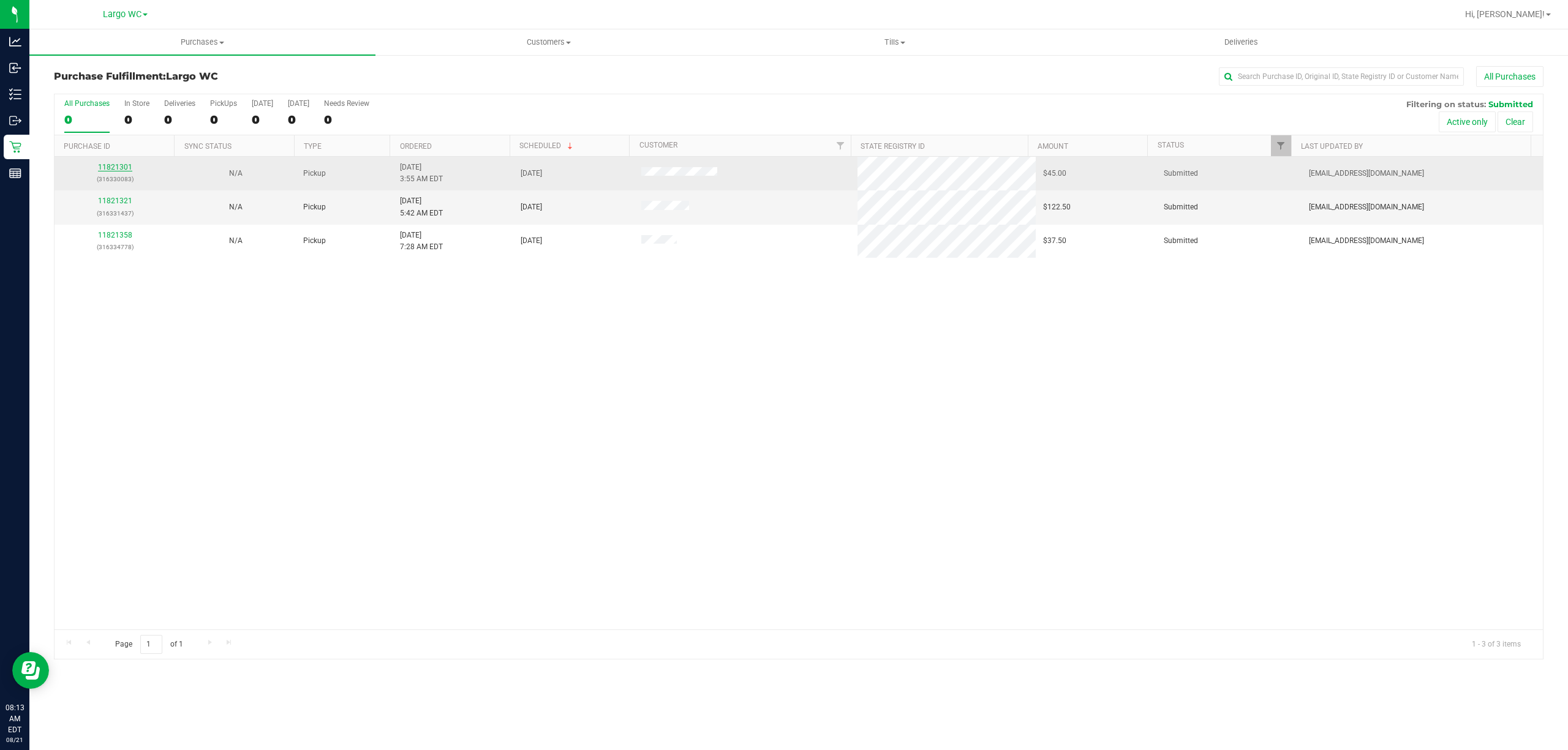
click at [113, 170] on link "11821301" at bounding box center [115, 167] width 34 height 9
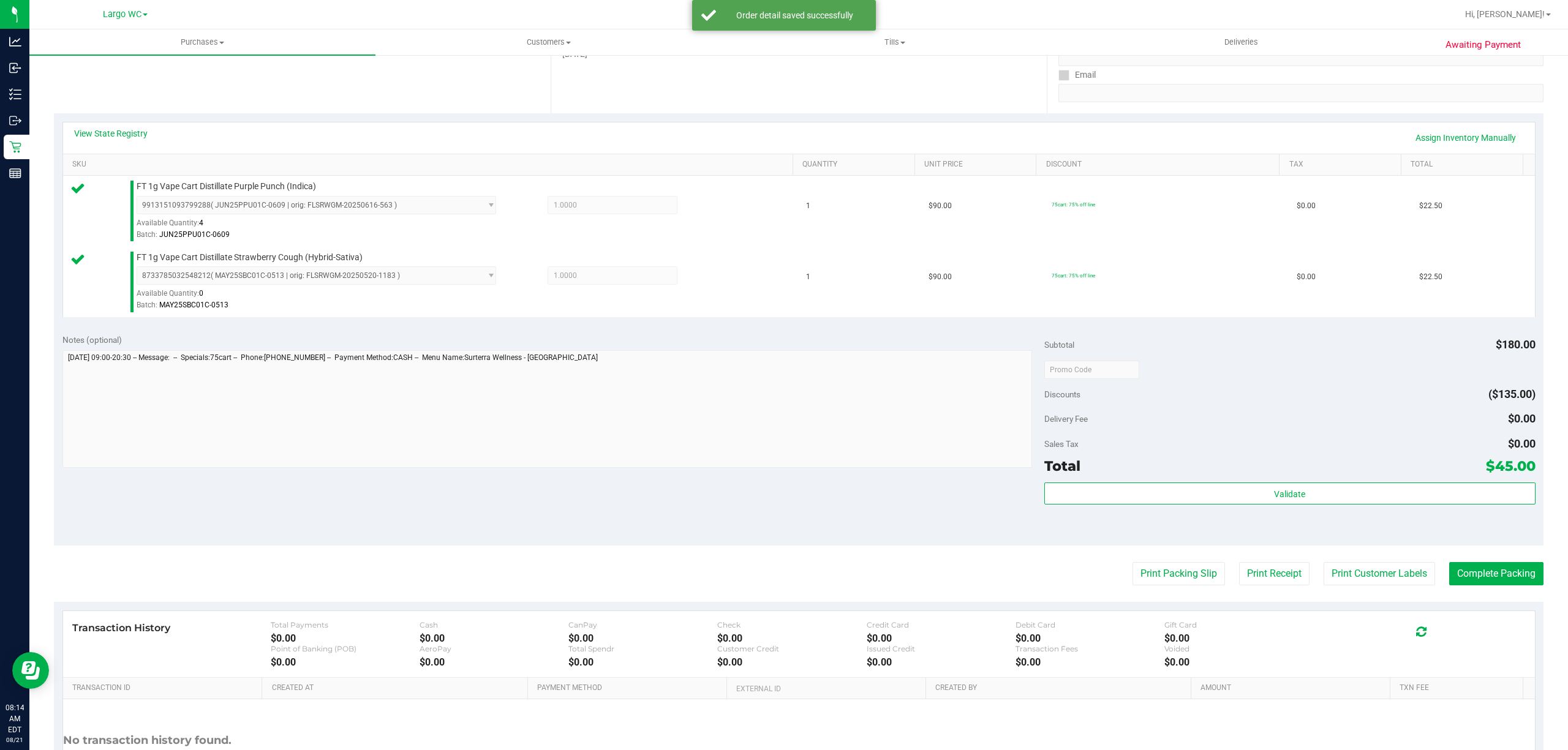
scroll to position [324, 0]
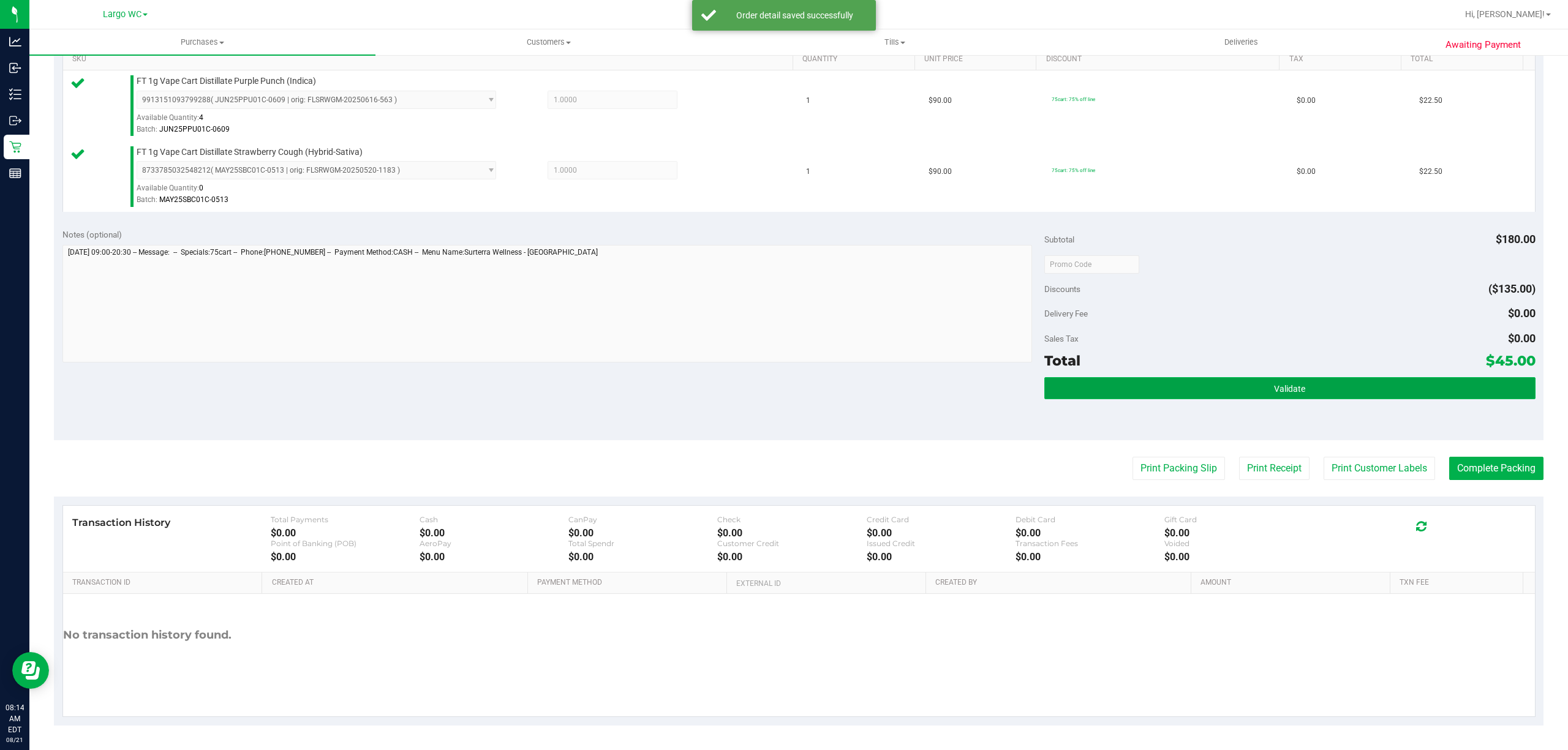
click at [1321, 393] on button "Validate" at bounding box center [1289, 388] width 491 height 22
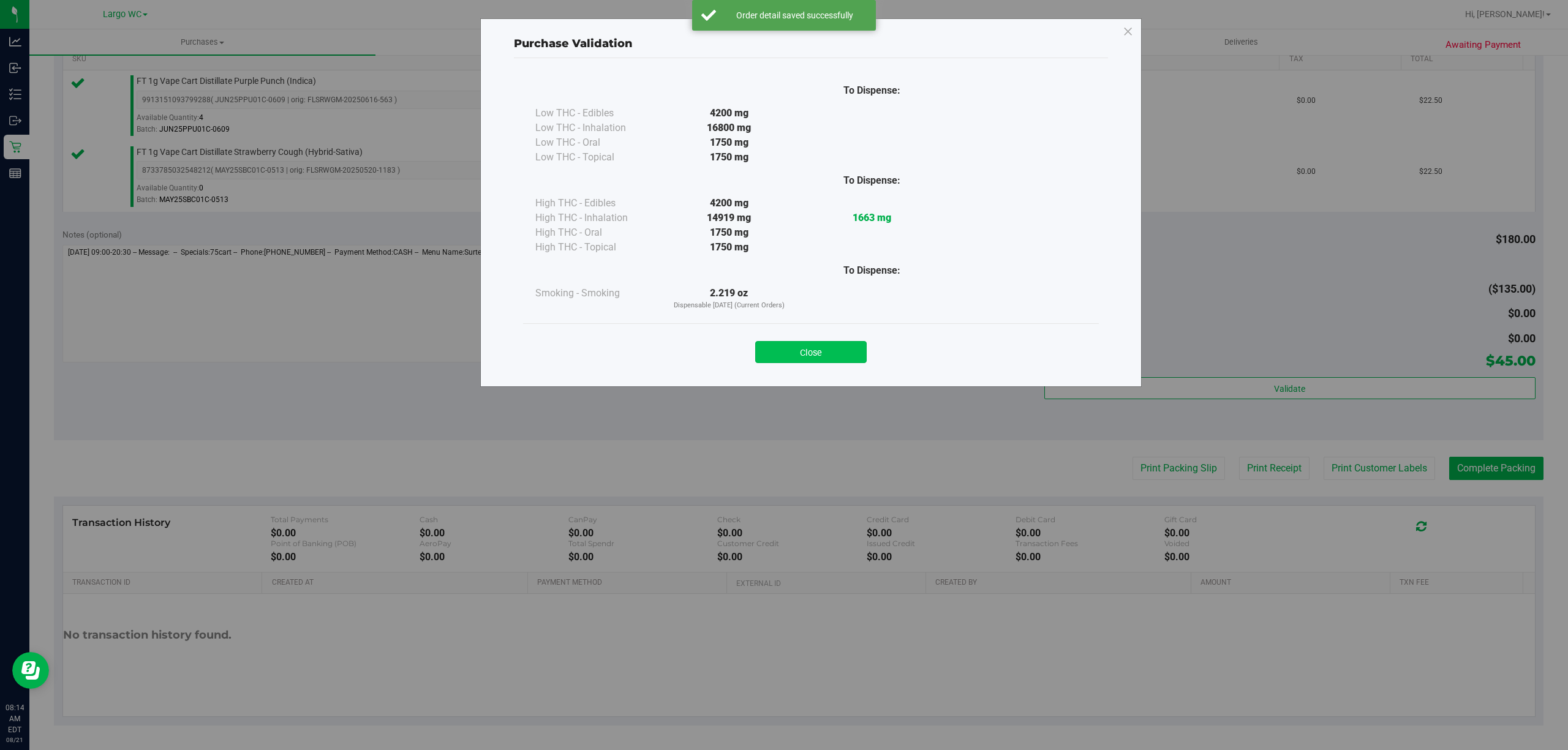
click at [838, 353] on button "Close" at bounding box center [810, 352] width 111 height 22
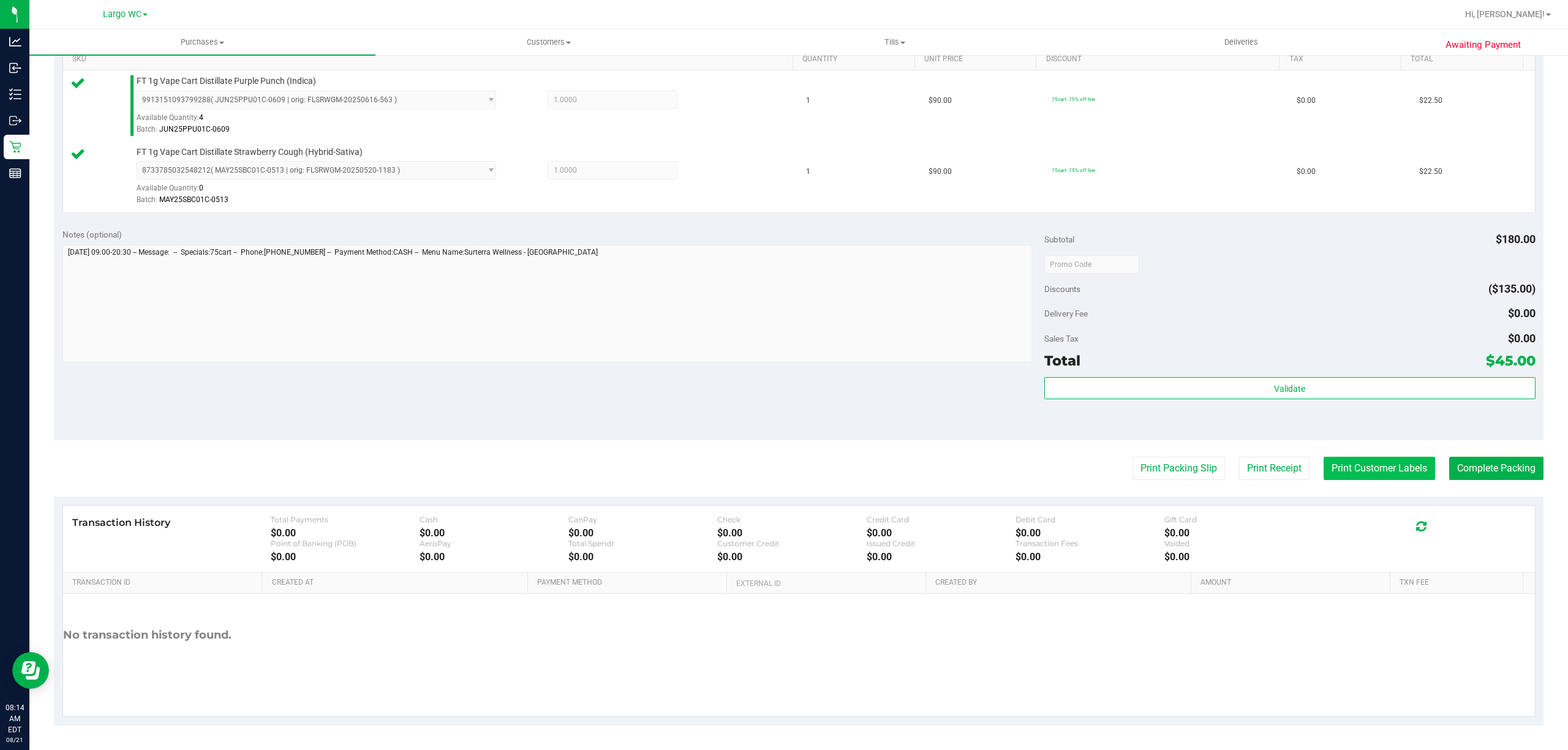
click at [1359, 471] on button "Print Customer Labels" at bounding box center [1379, 468] width 111 height 23
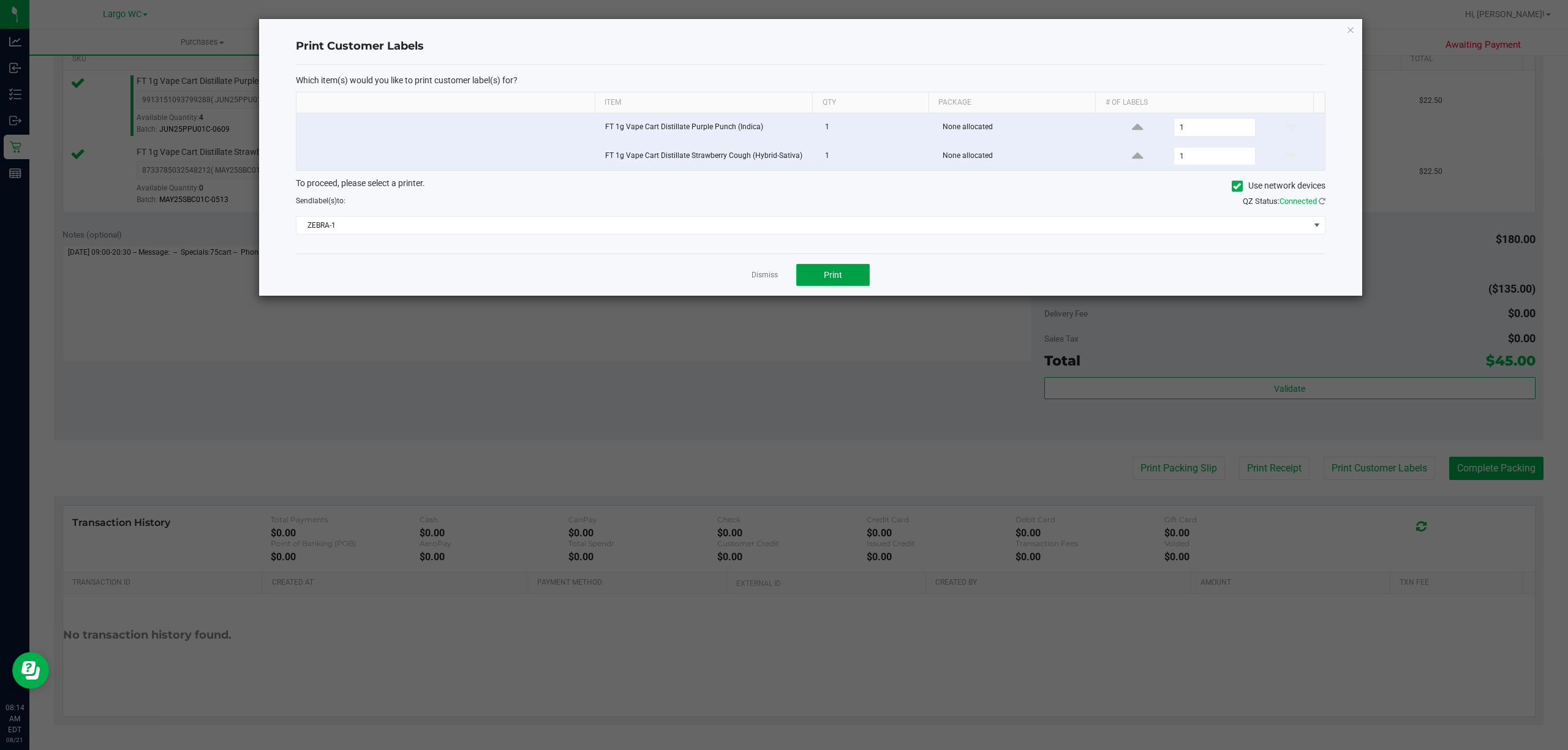
click at [850, 267] on button "Print" at bounding box center [832, 275] width 73 height 22
click at [762, 280] on link "Dismiss" at bounding box center [764, 275] width 27 height 11
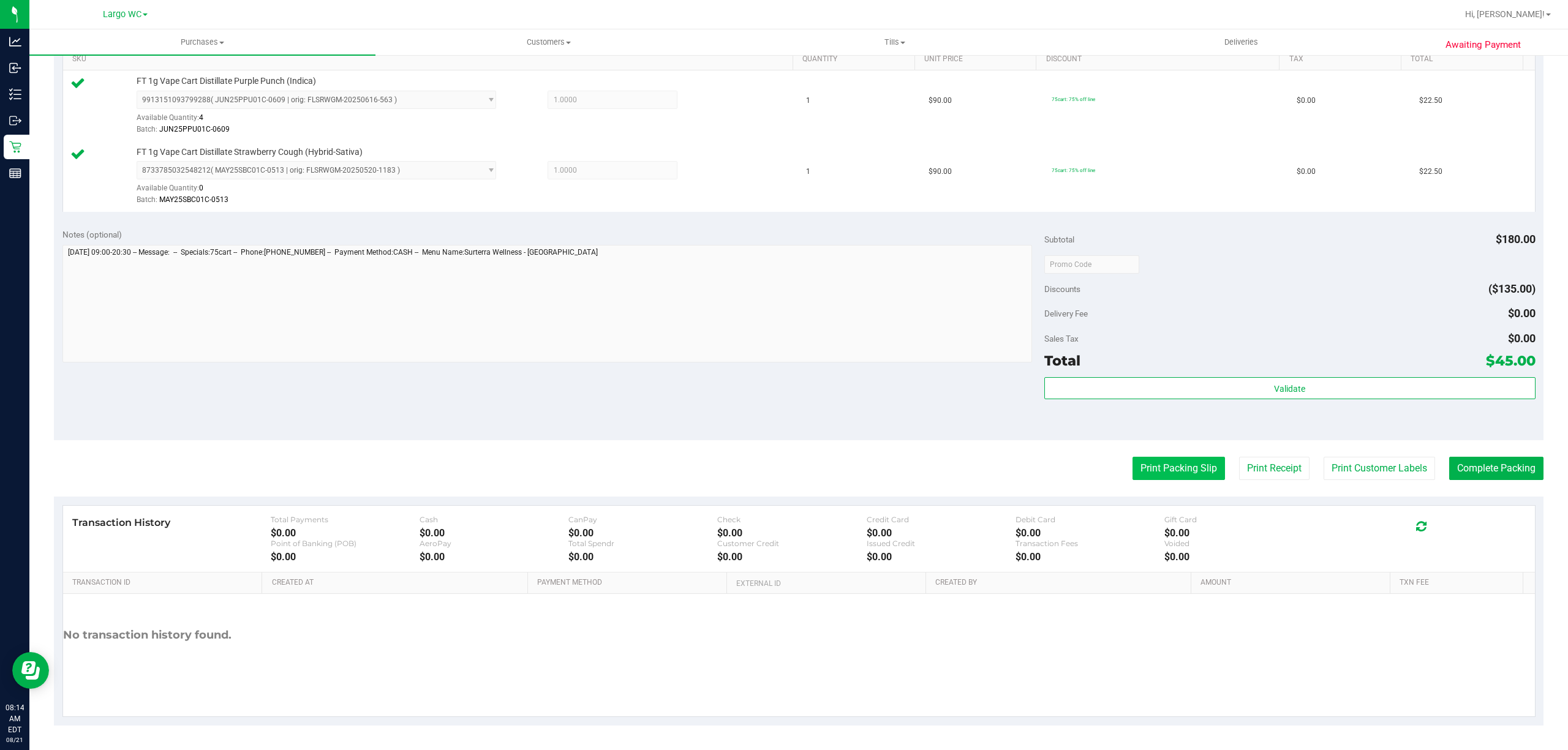
click at [1169, 467] on button "Print Packing Slip" at bounding box center [1178, 468] width 92 height 23
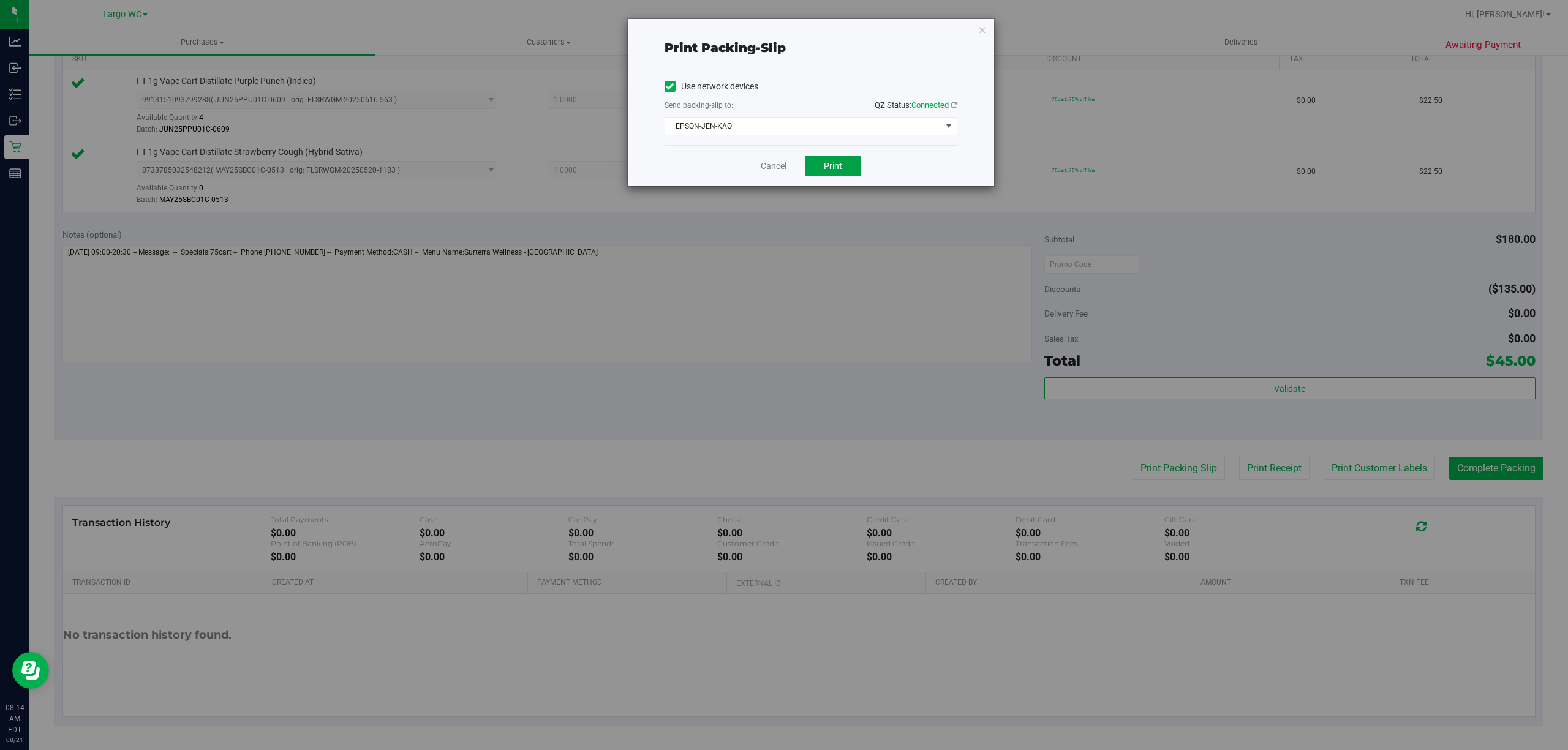
click at [842, 158] on button "Print" at bounding box center [832, 166] width 57 height 21
click at [772, 133] on span "EPSON-JEN-KAO" at bounding box center [803, 126] width 276 height 17
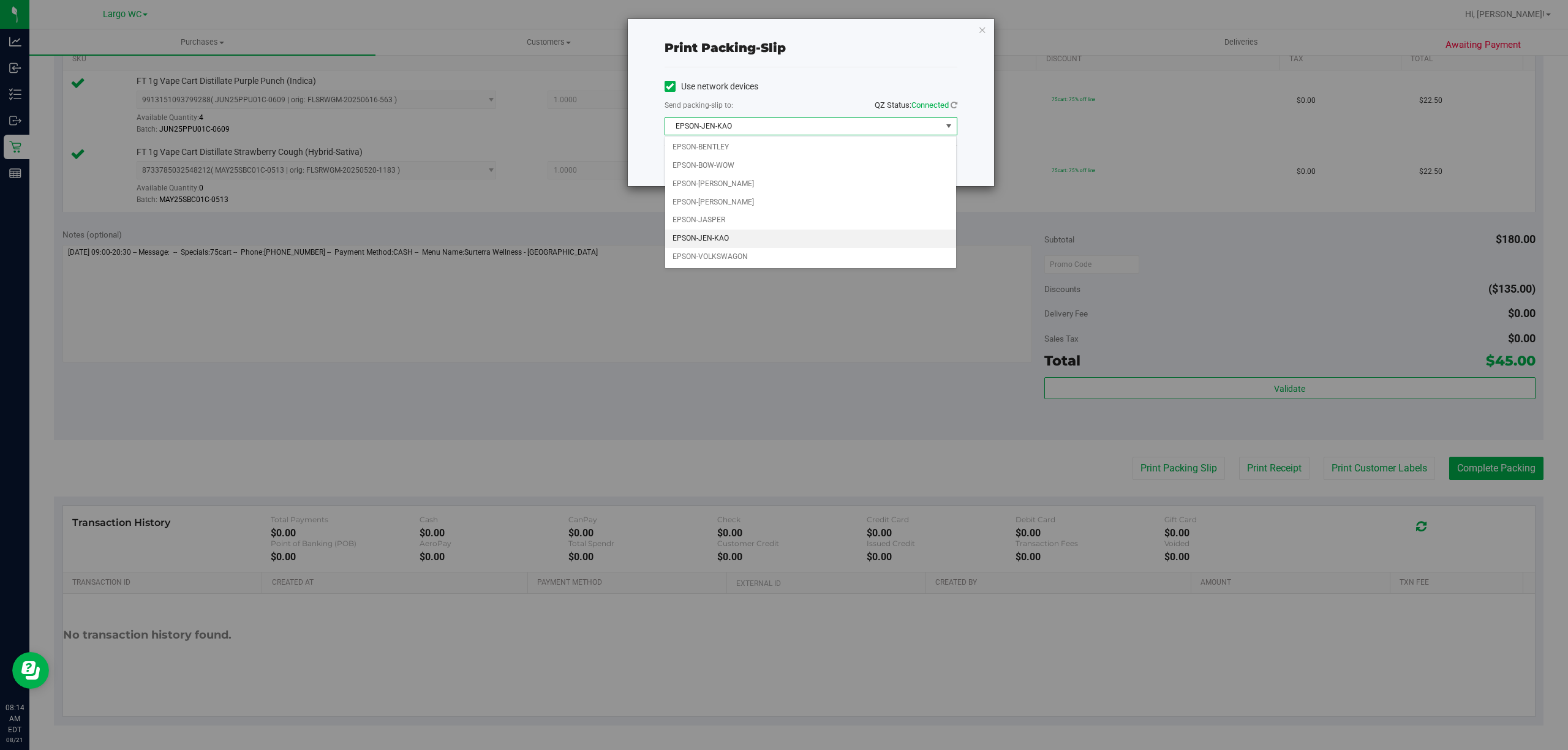
click at [829, 79] on div "Use network devices" at bounding box center [811, 87] width 293 height 19
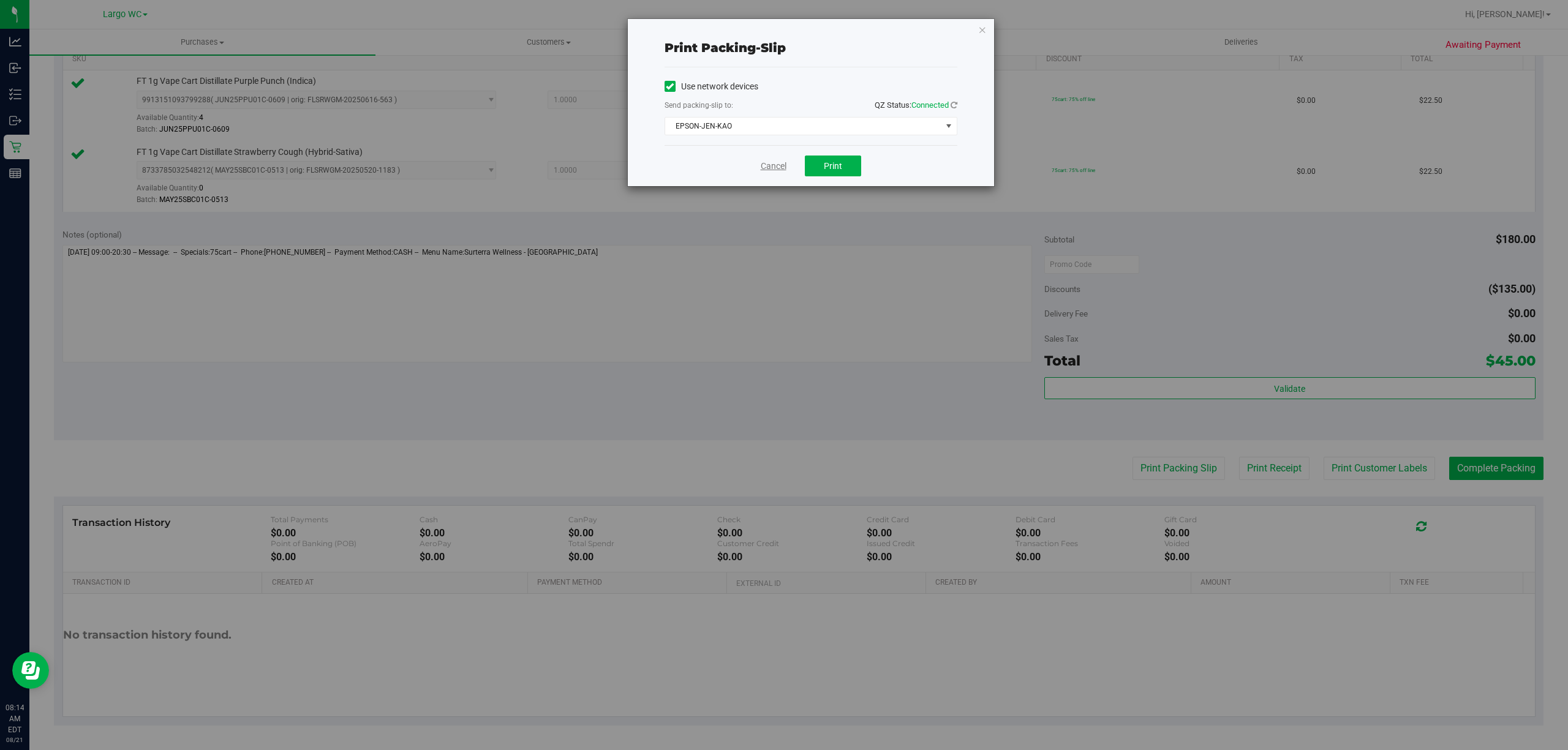
click at [776, 168] on link "Cancel" at bounding box center [774, 166] width 26 height 13
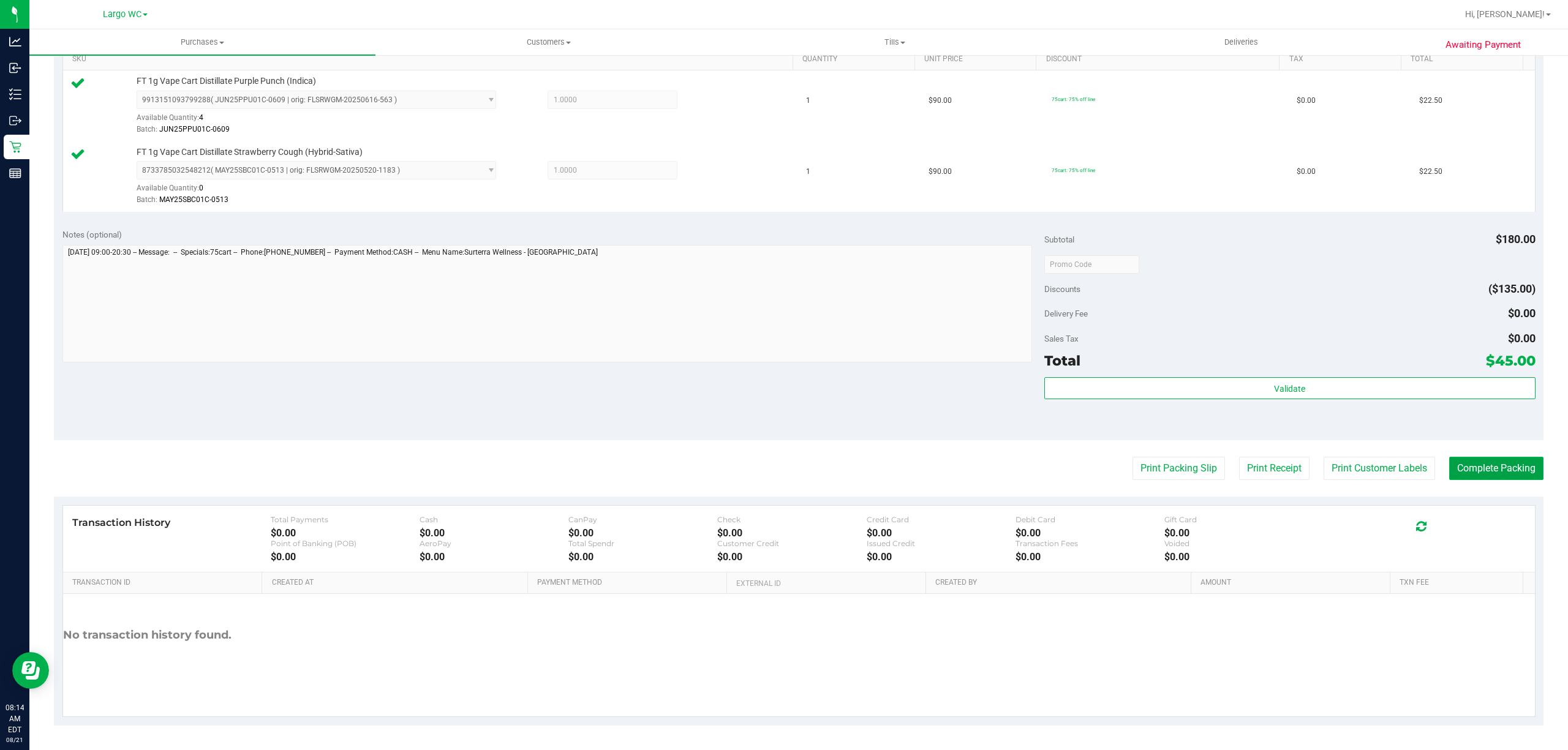
click at [1510, 477] on button "Complete Packing" at bounding box center [1496, 468] width 95 height 23
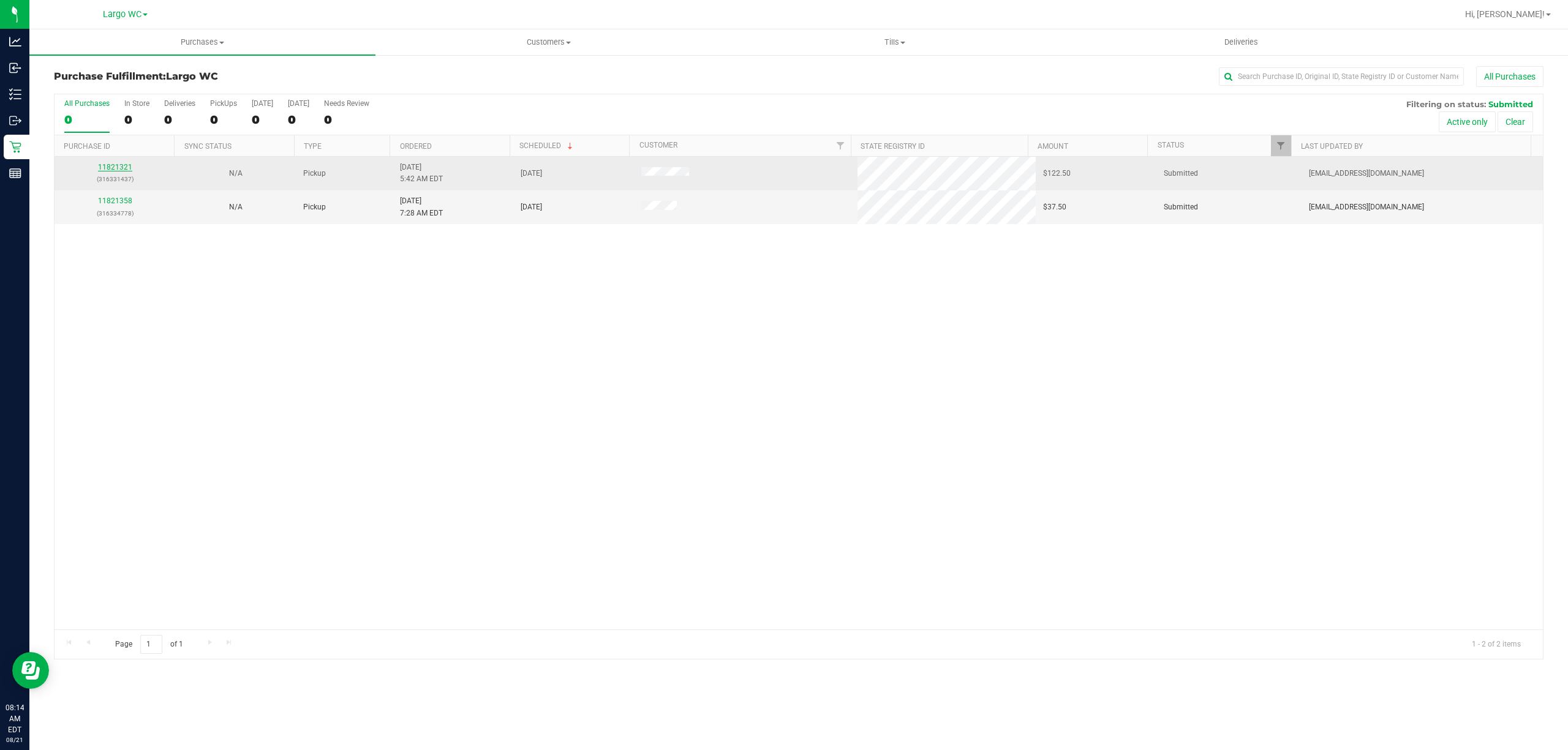
click at [108, 168] on link "11821321" at bounding box center [115, 167] width 34 height 9
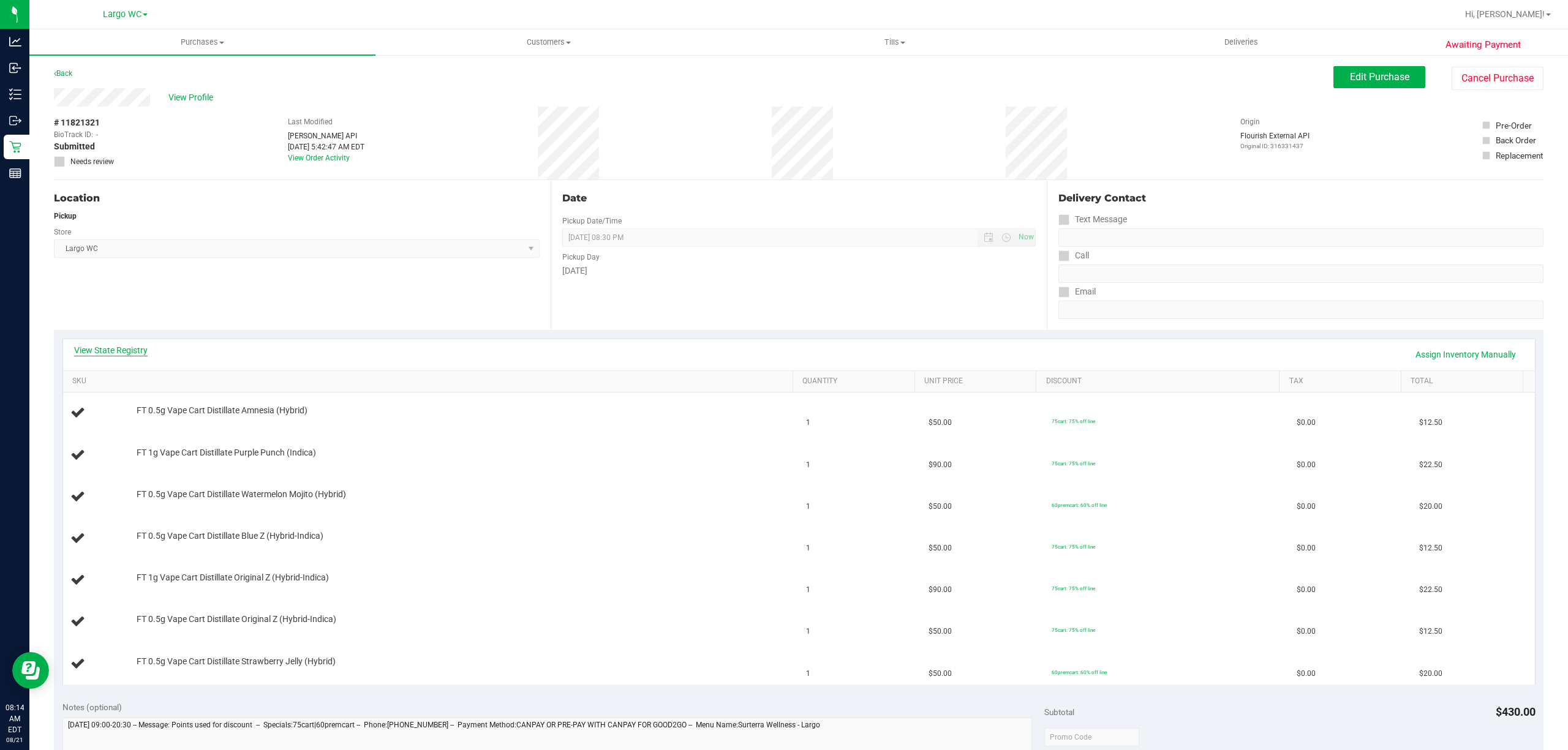
click at [115, 344] on link "View State Registry" at bounding box center [110, 350] width 73 height 12
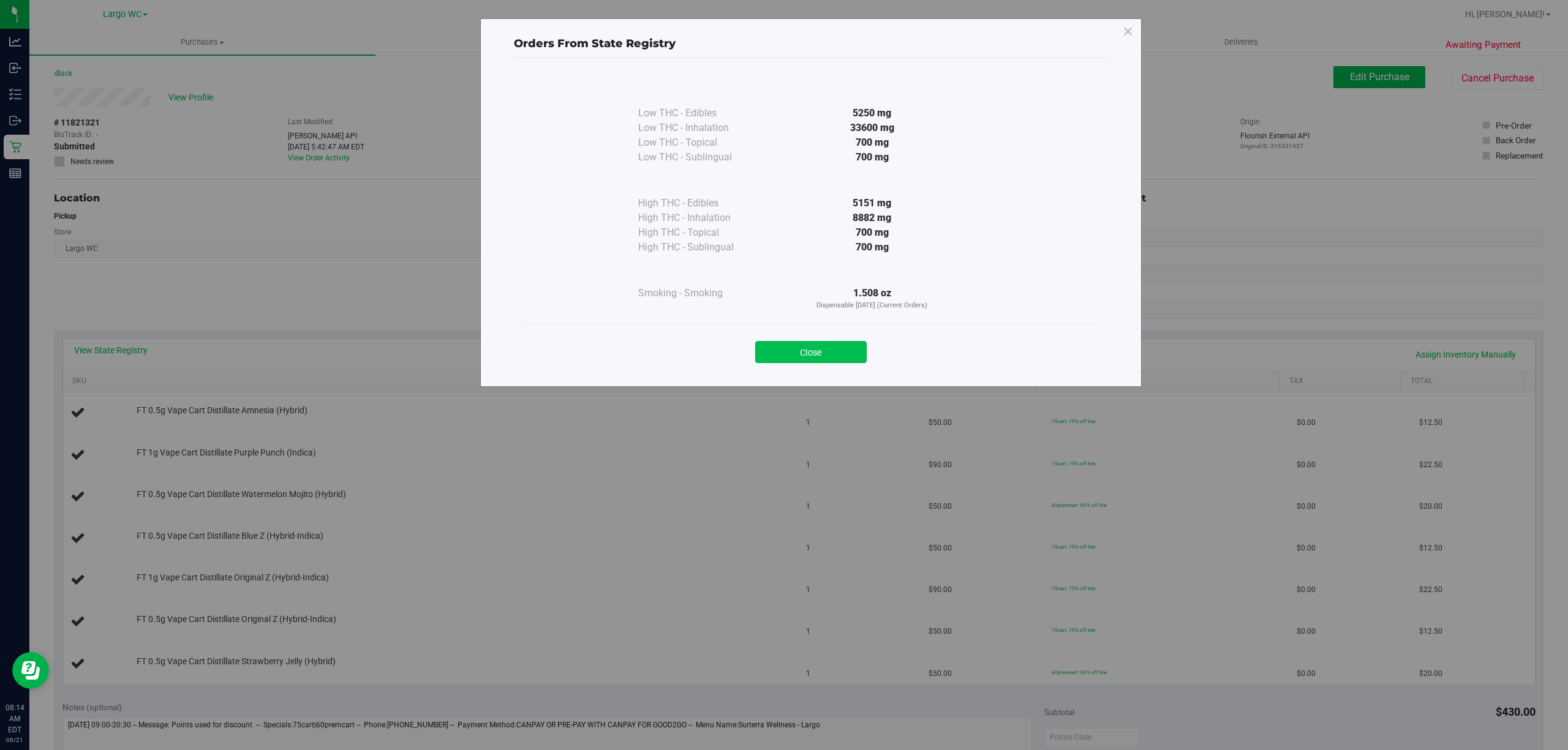
click at [833, 346] on button "Close" at bounding box center [810, 352] width 111 height 22
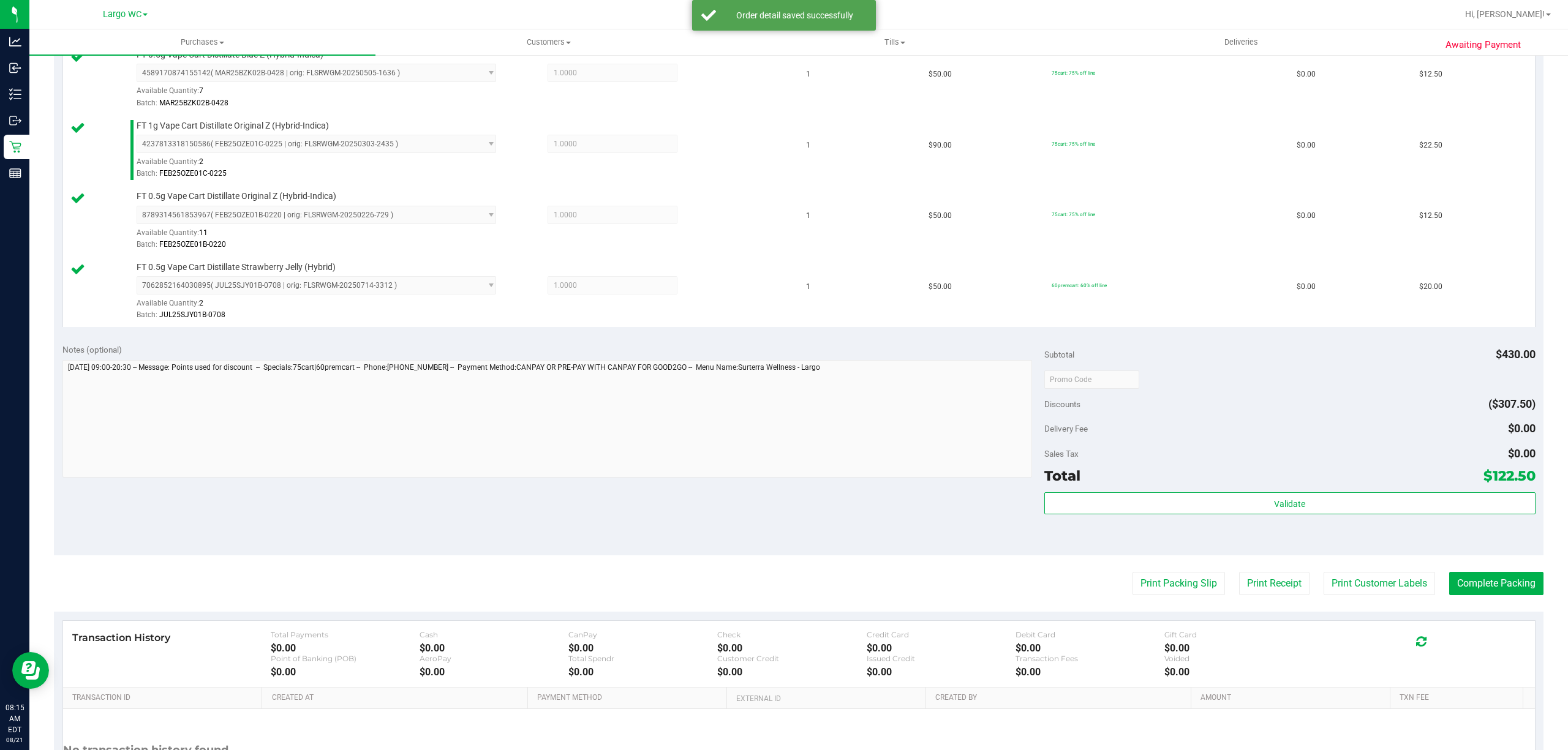
scroll to position [564, 0]
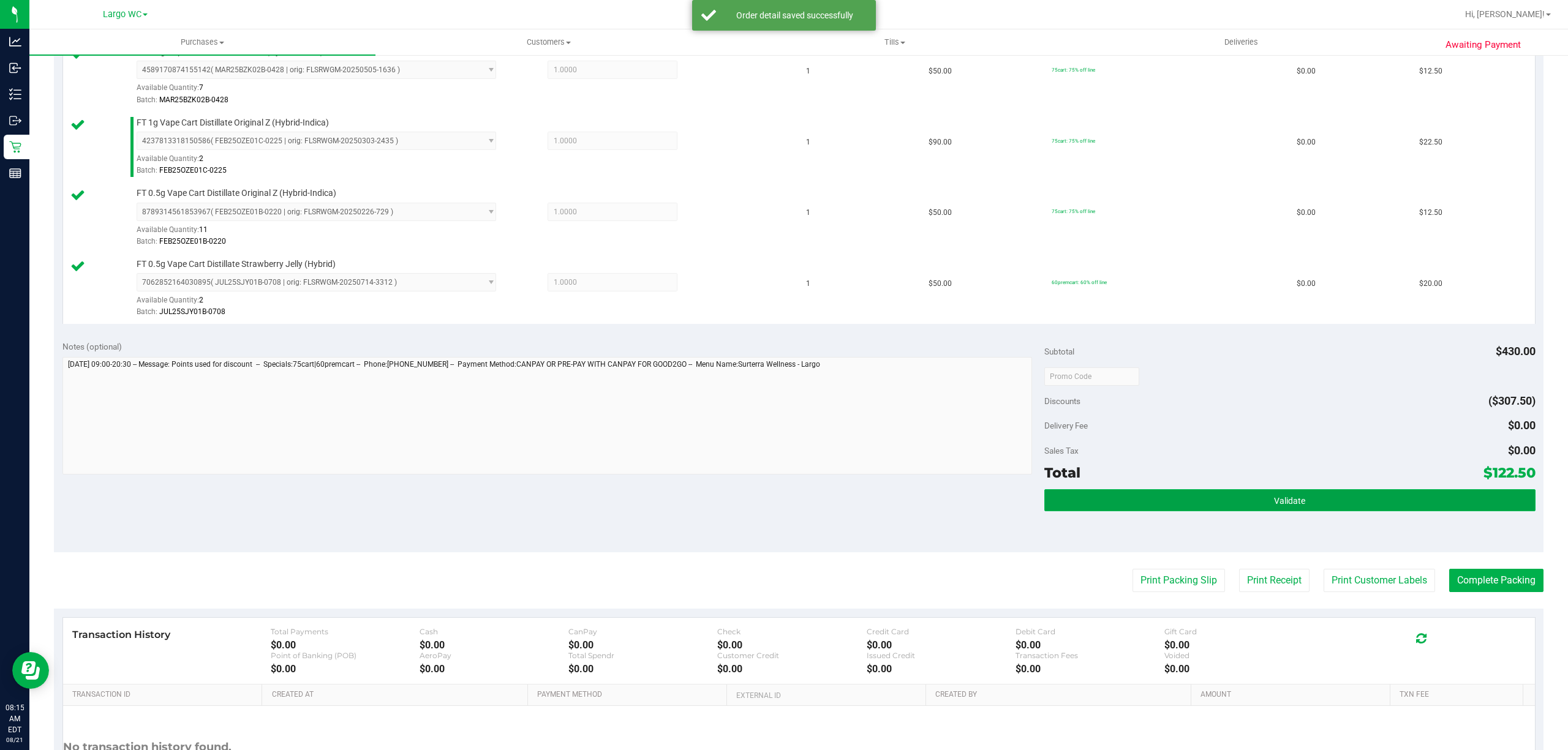
click at [1321, 502] on button "Validate" at bounding box center [1289, 500] width 491 height 22
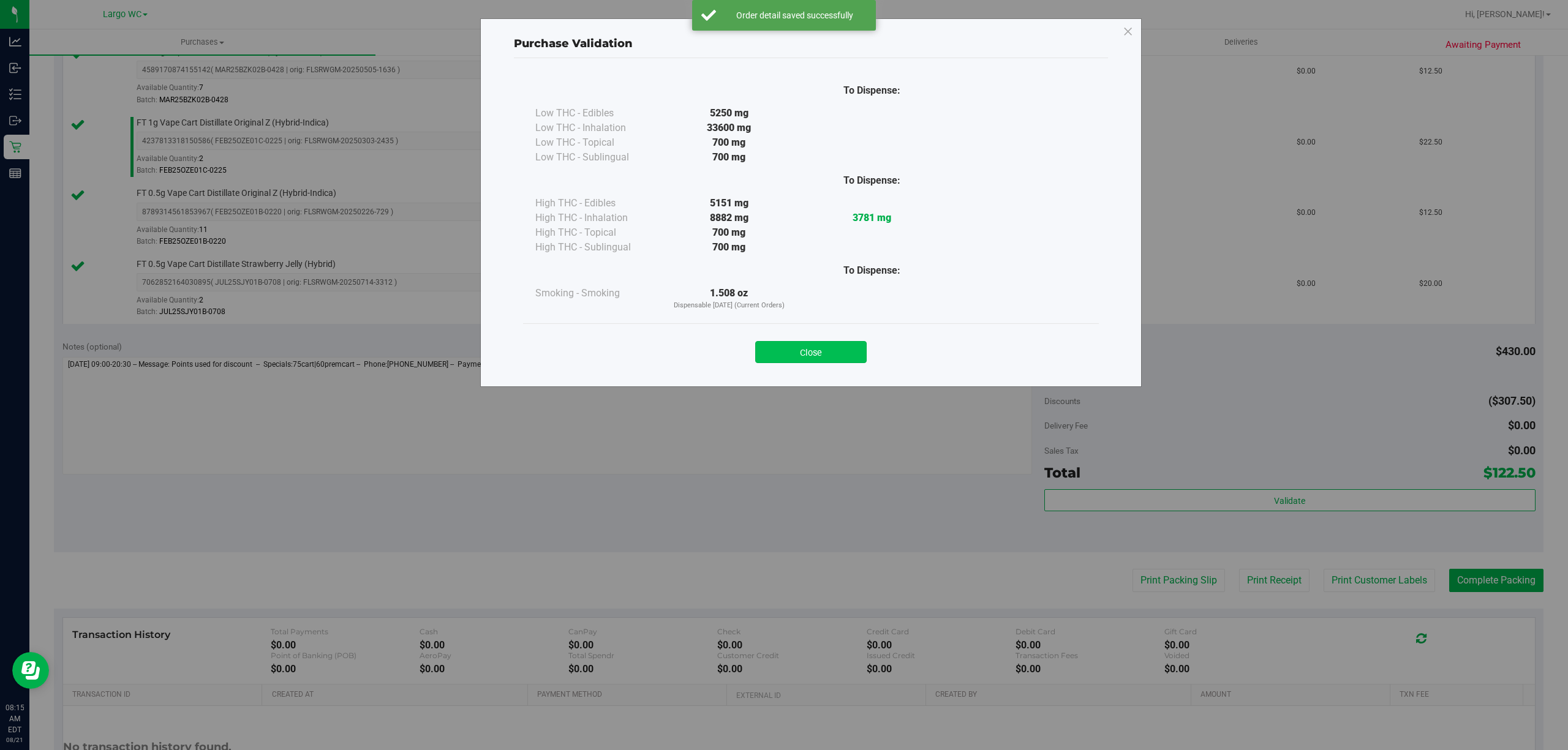
click at [832, 358] on button "Close" at bounding box center [810, 352] width 111 height 22
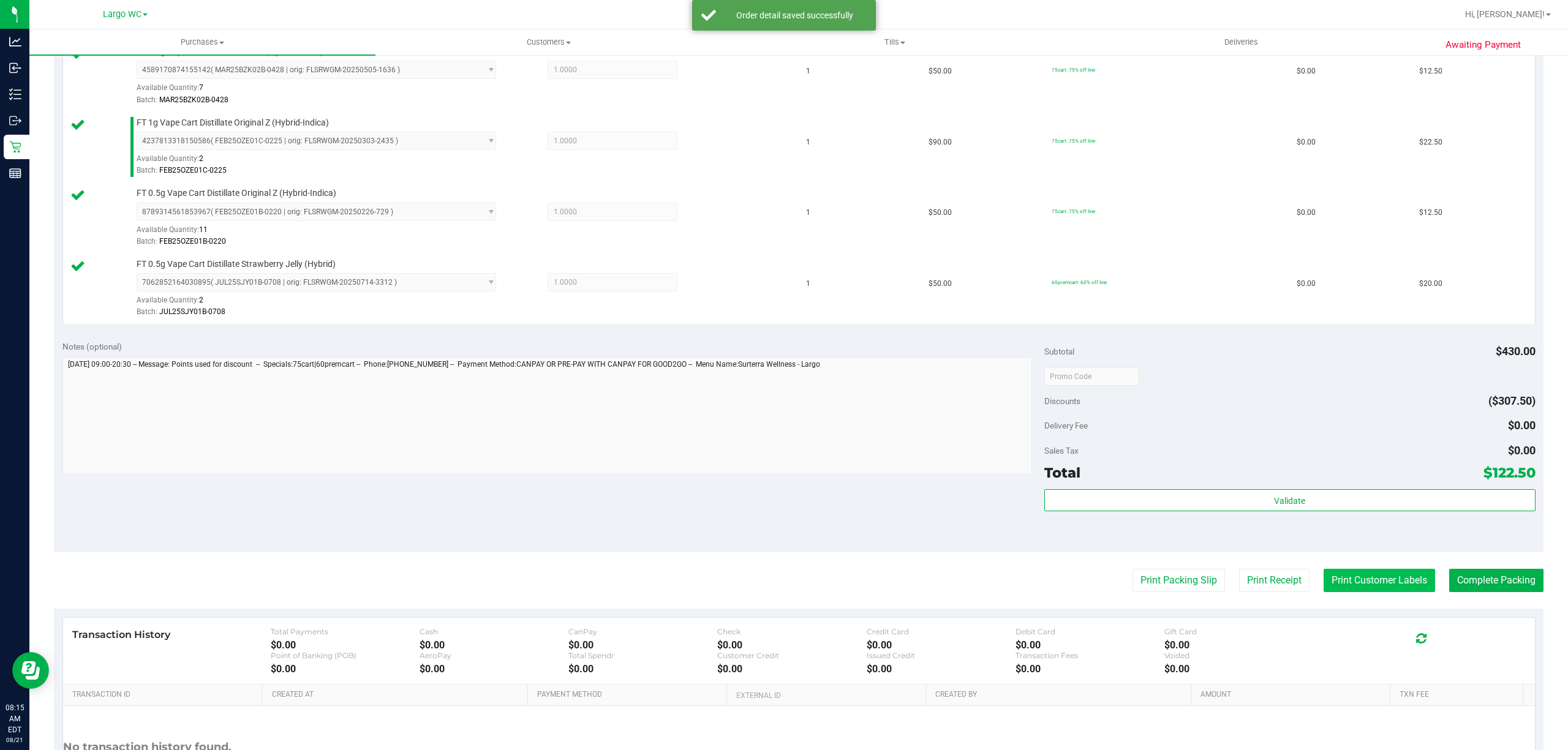
click at [1350, 579] on button "Print Customer Labels" at bounding box center [1379, 581] width 111 height 23
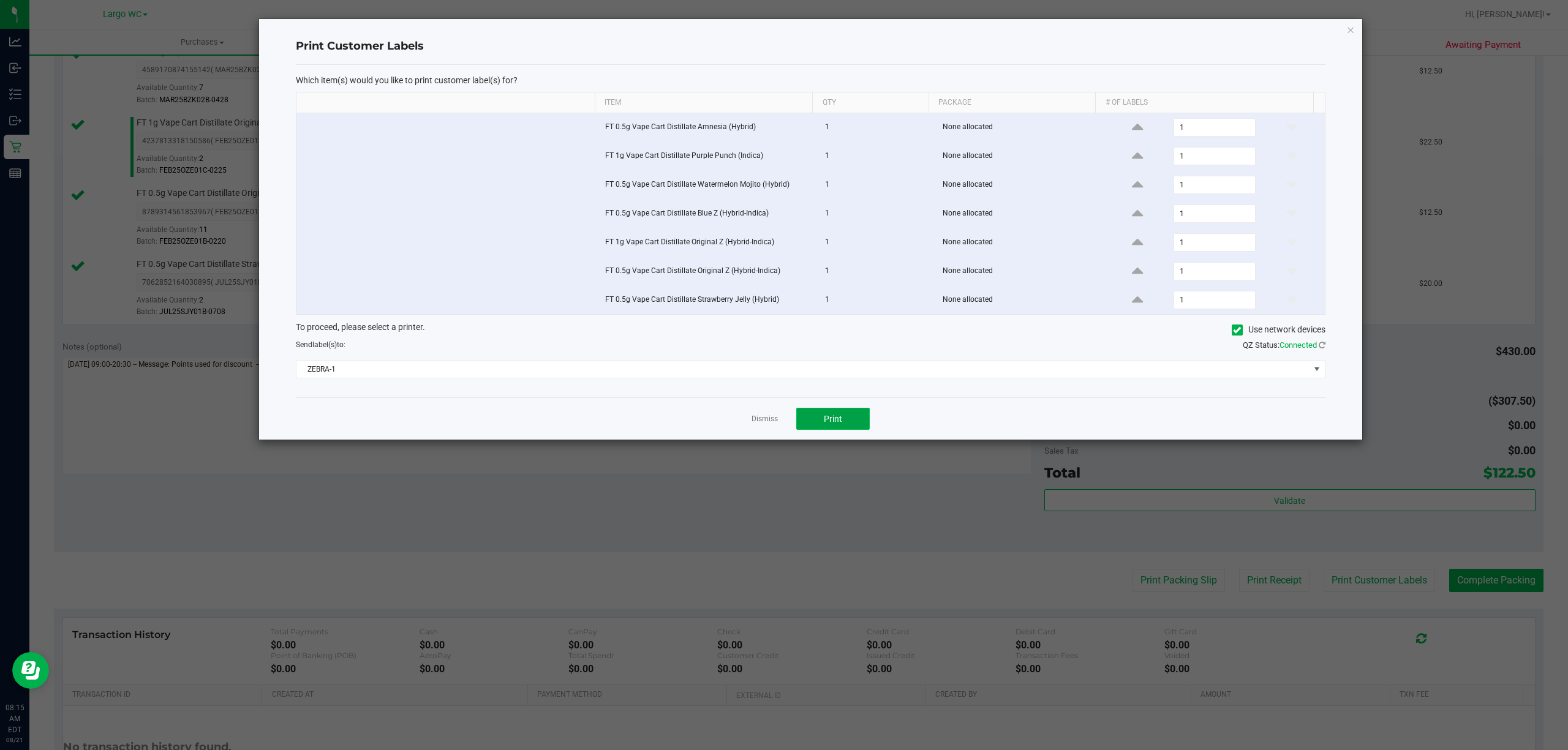
click at [842, 419] on button "Print" at bounding box center [832, 419] width 73 height 22
click at [767, 424] on link "Dismiss" at bounding box center [764, 419] width 27 height 11
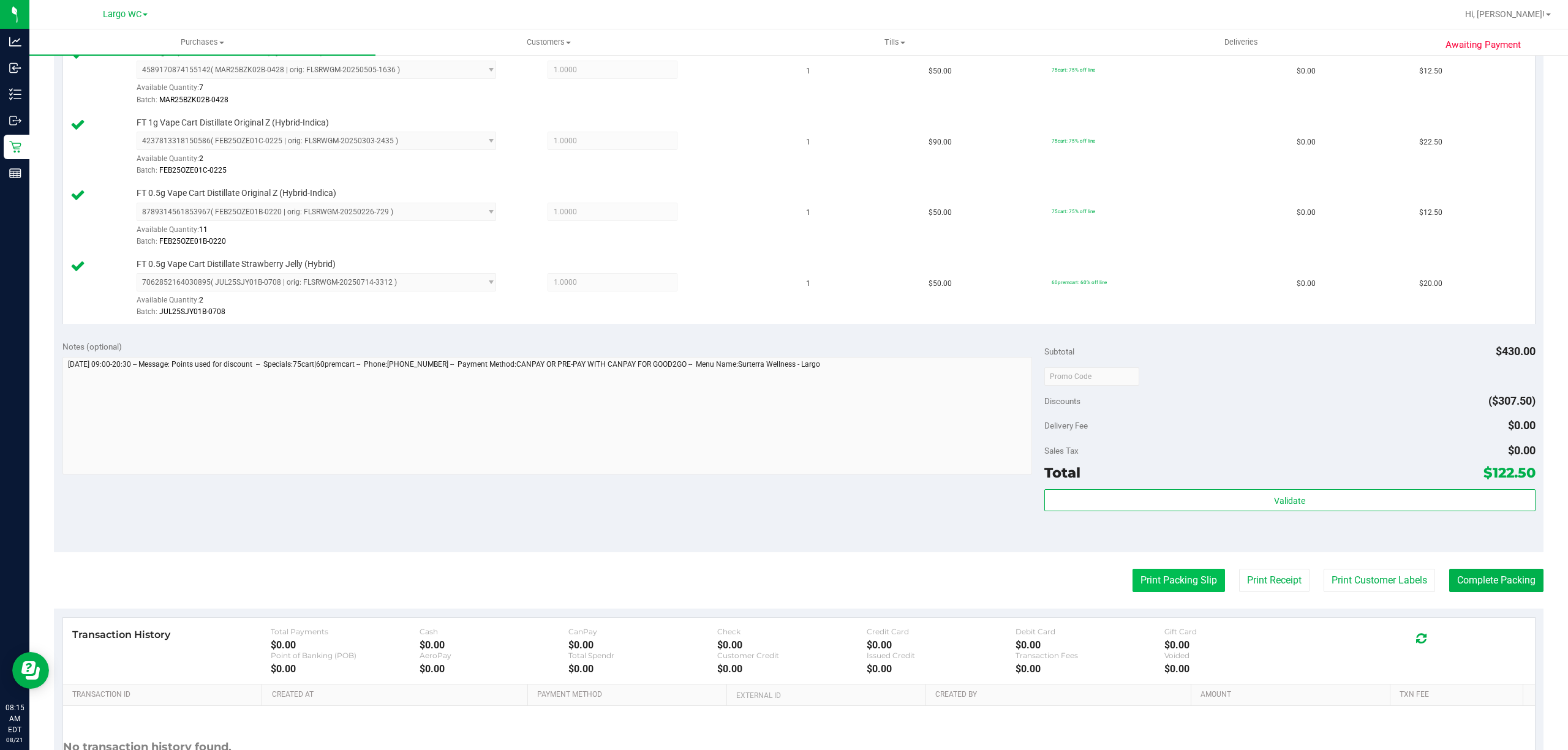
click at [1179, 584] on button "Print Packing Slip" at bounding box center [1178, 581] width 92 height 23
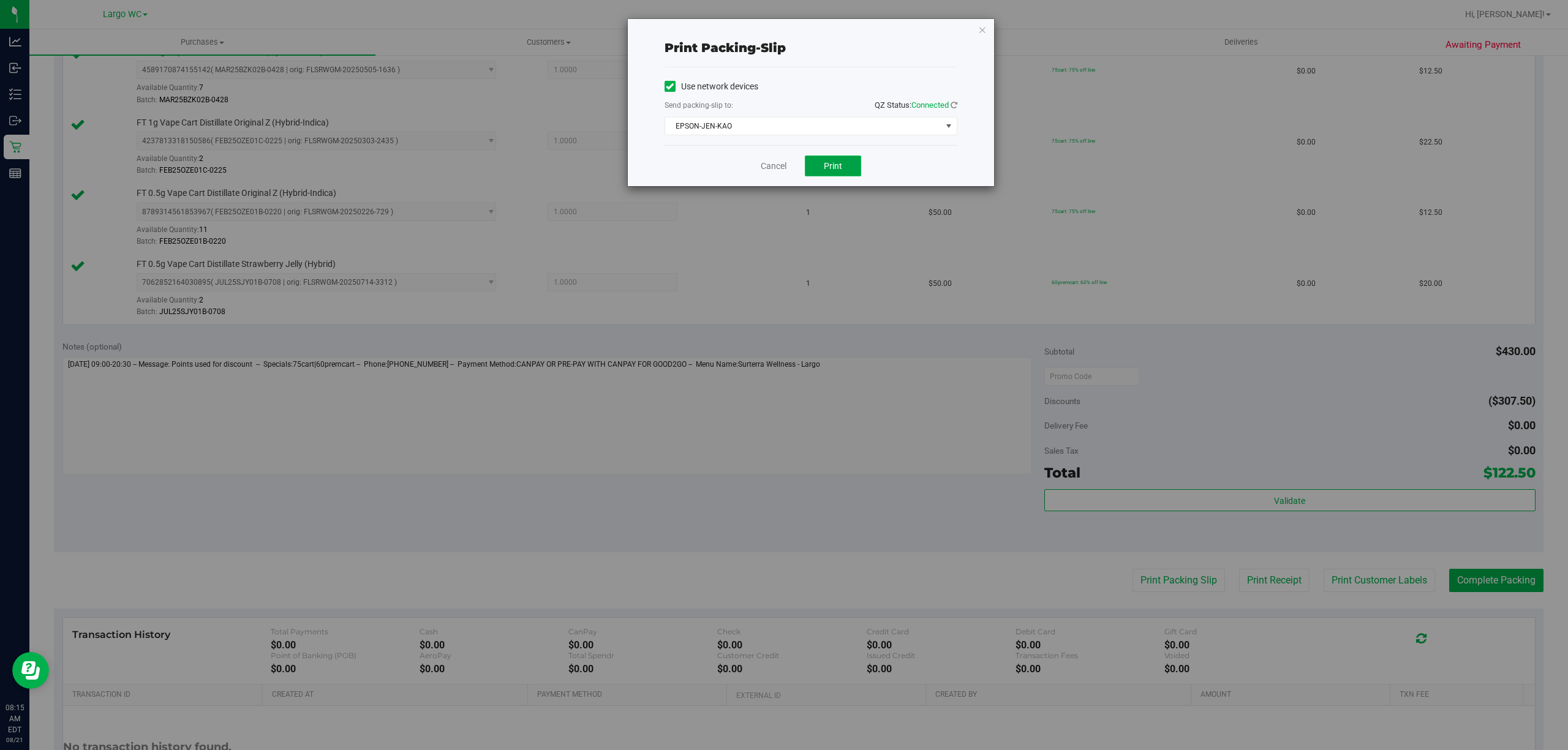
click at [844, 158] on button "Print" at bounding box center [832, 166] width 57 height 21
click at [766, 164] on link "Cancel" at bounding box center [774, 166] width 26 height 13
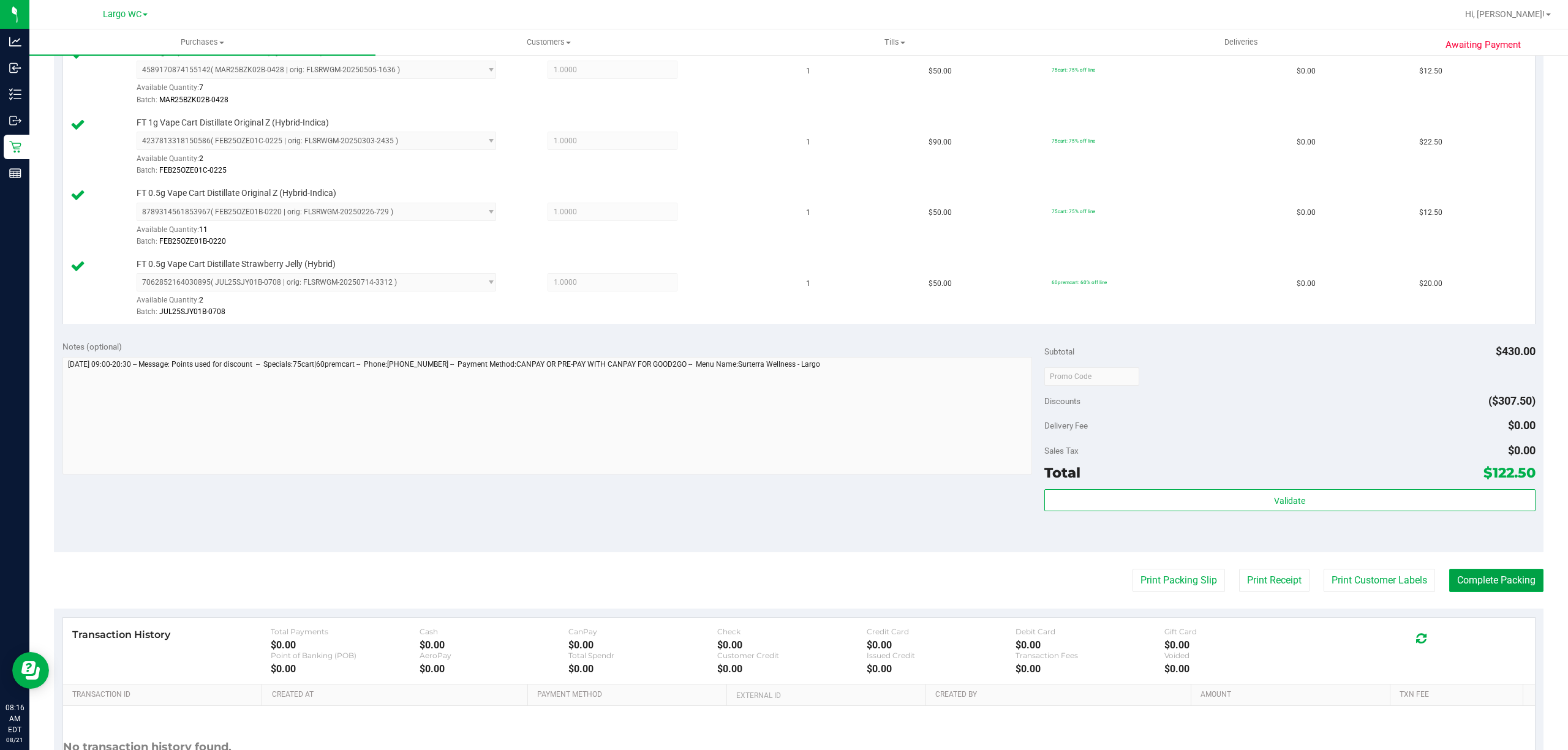
click at [1502, 591] on button "Complete Packing" at bounding box center [1496, 581] width 95 height 23
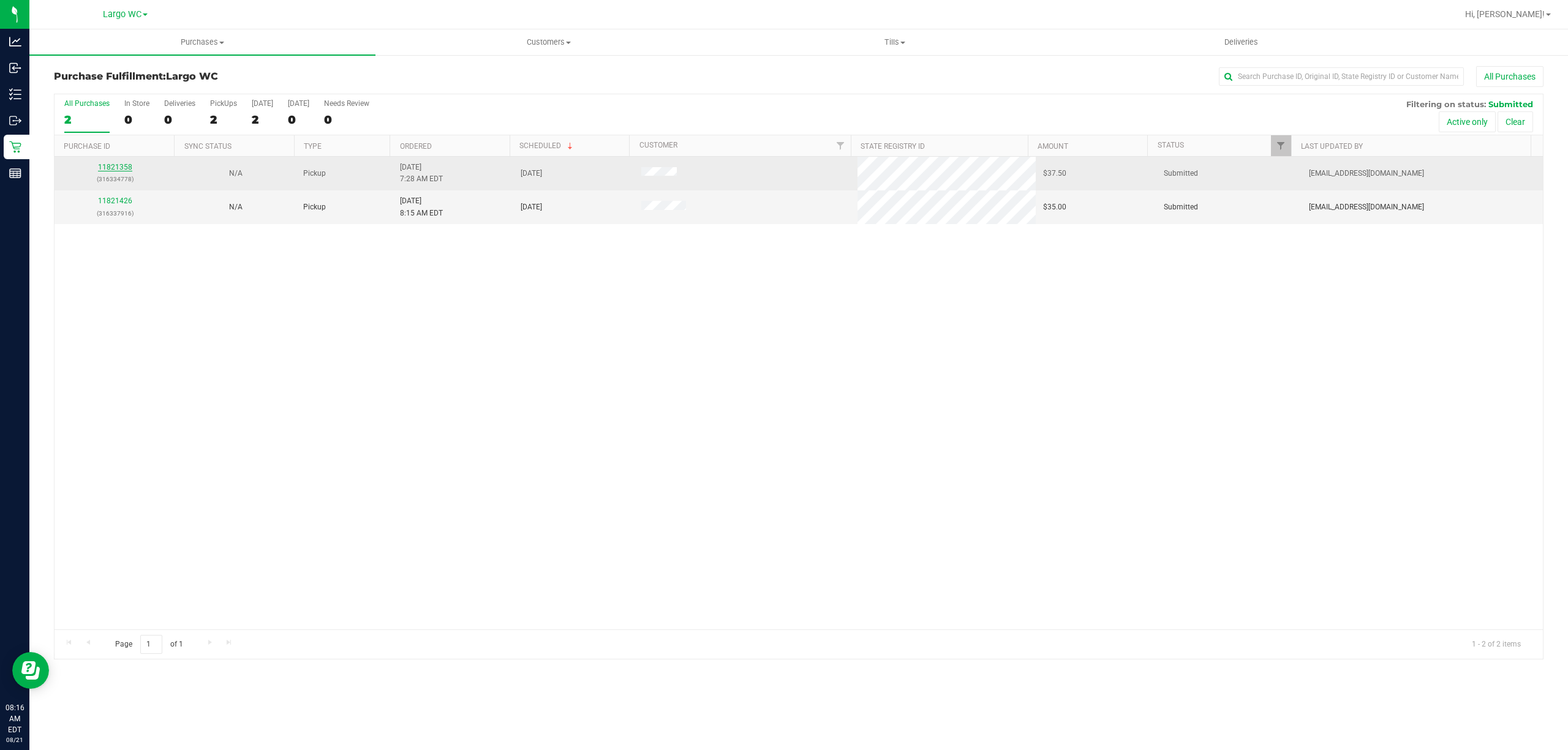
click at [118, 168] on link "11821358" at bounding box center [115, 167] width 34 height 9
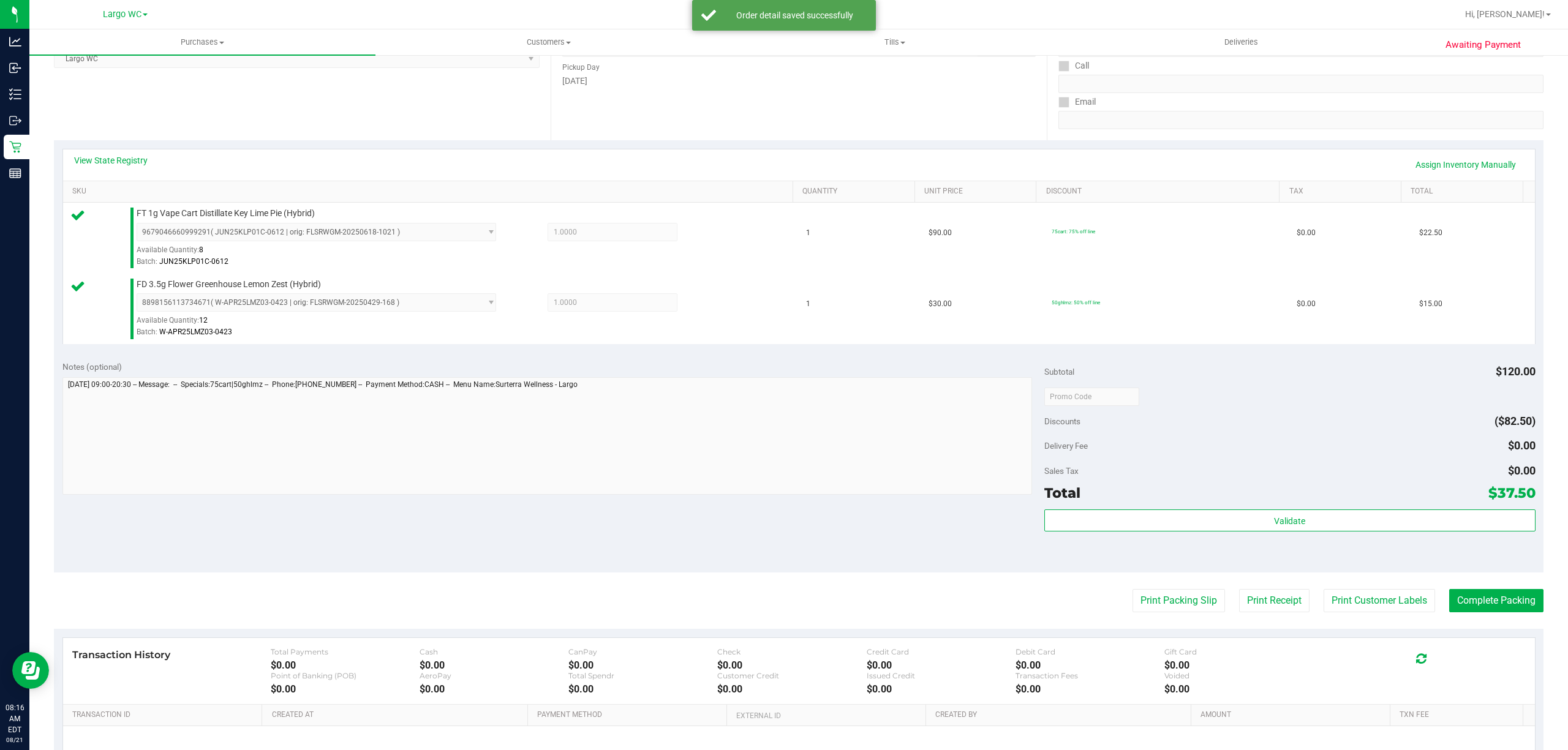
scroll to position [324, 0]
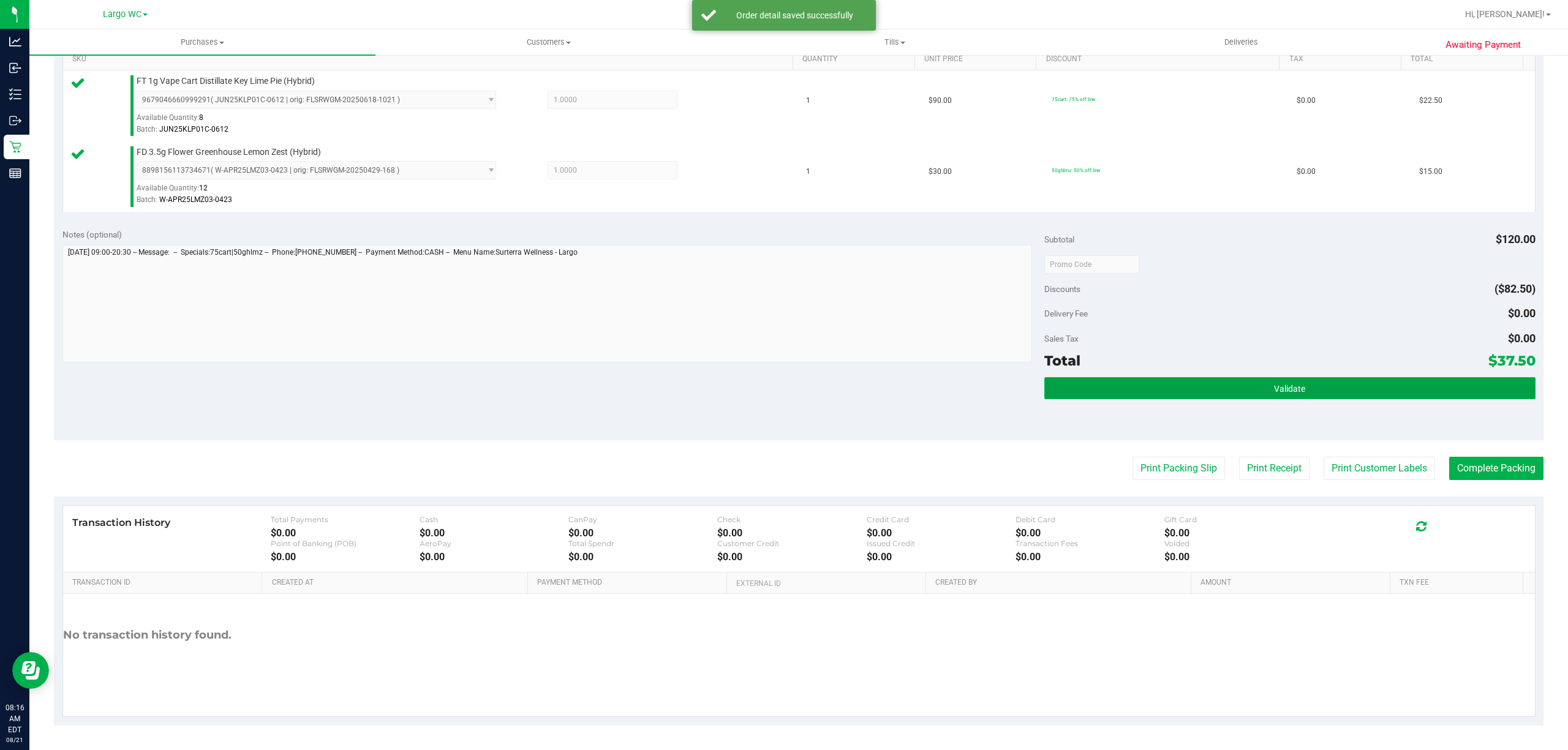
click at [1292, 395] on button "Validate" at bounding box center [1289, 388] width 491 height 22
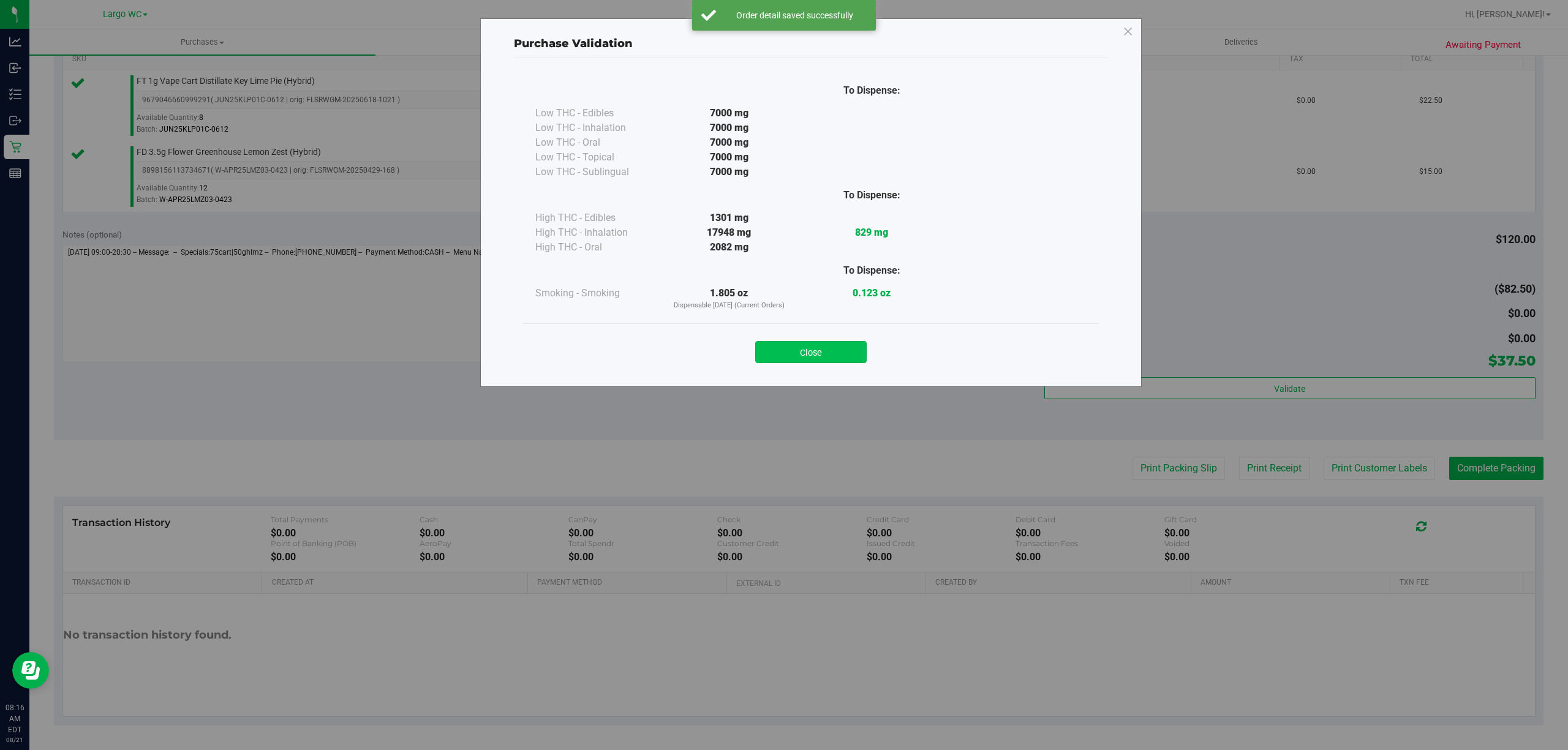
click at [830, 360] on button "Close" at bounding box center [810, 352] width 111 height 22
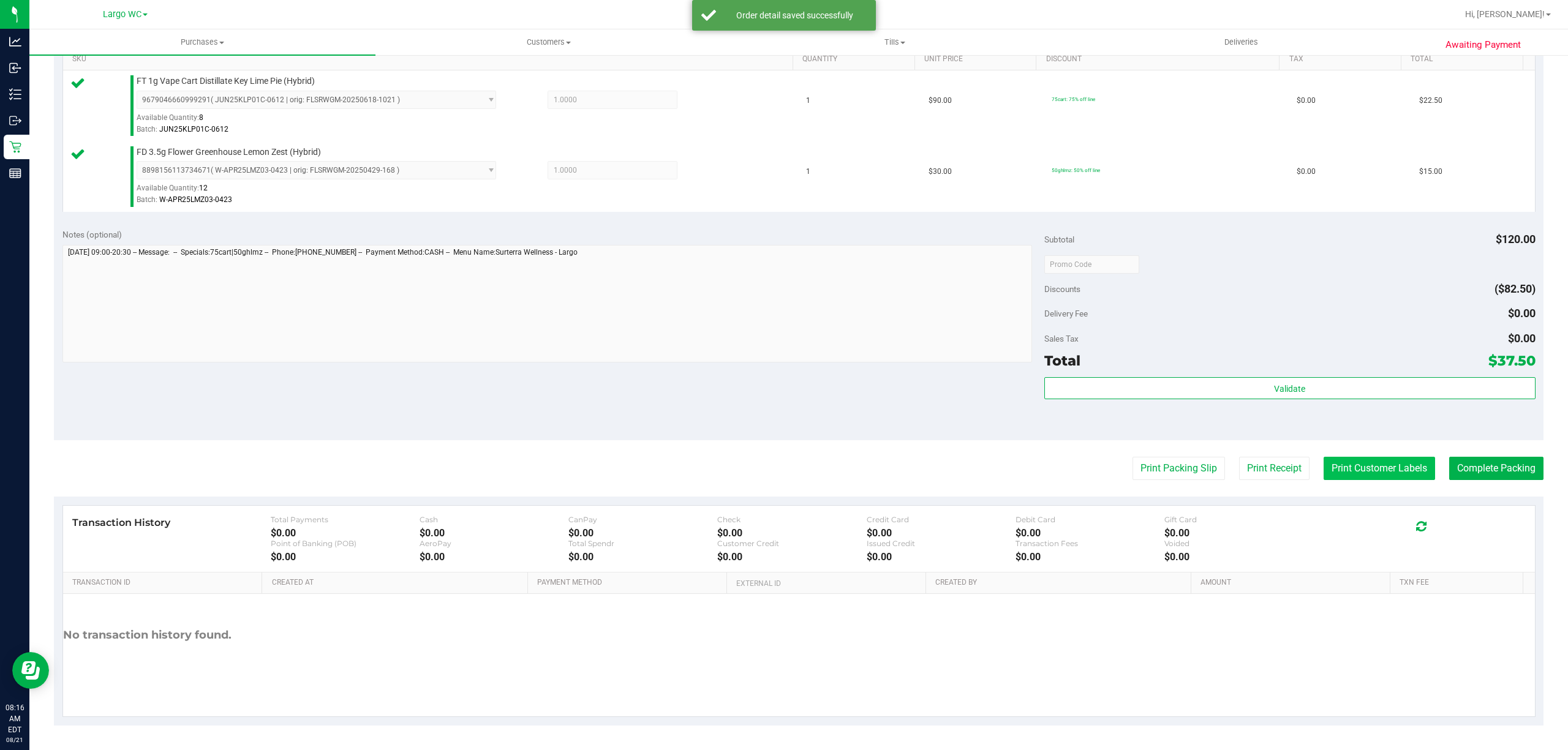
click at [1392, 478] on button "Print Customer Labels" at bounding box center [1379, 468] width 111 height 23
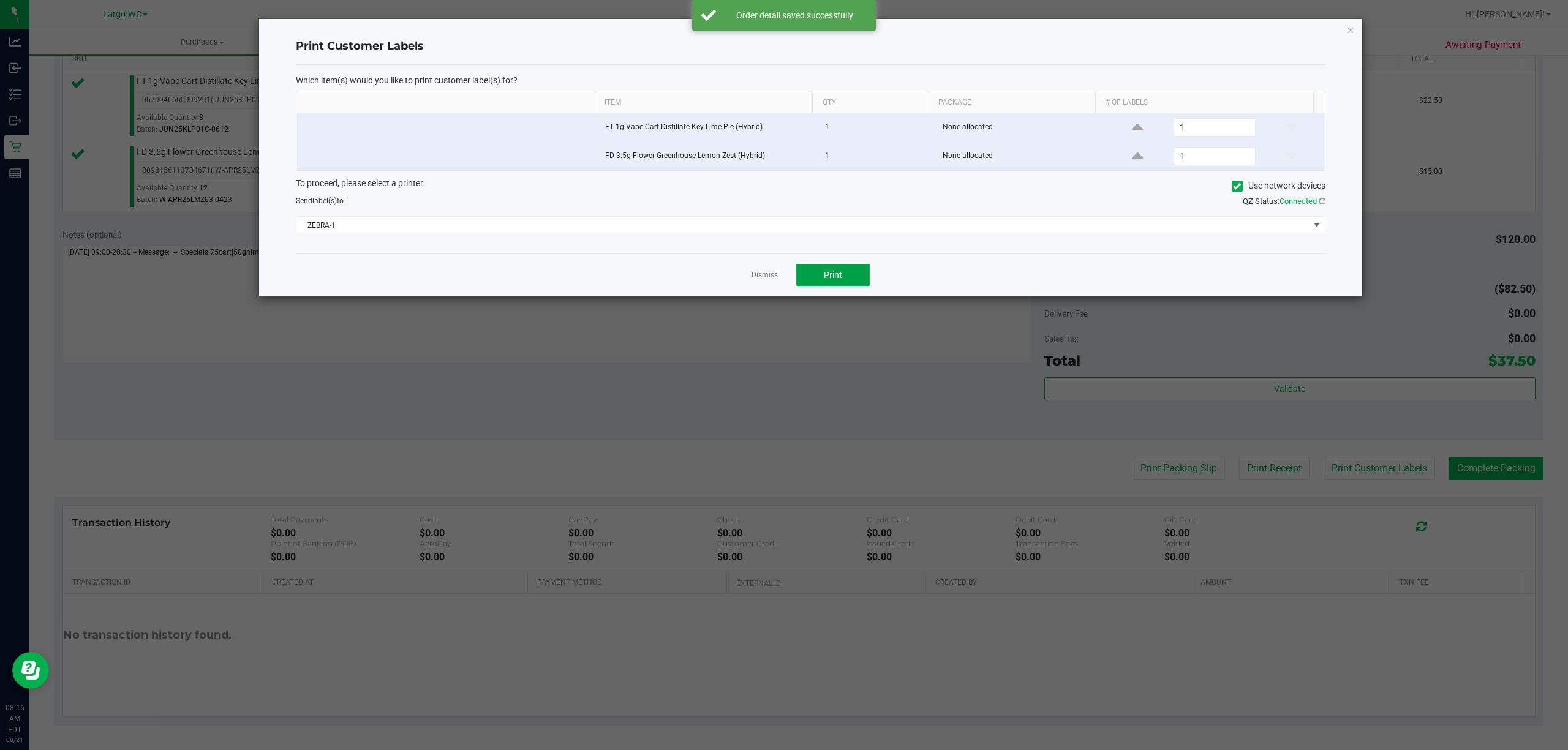
click at [866, 277] on button "Print" at bounding box center [832, 275] width 73 height 22
click at [751, 280] on link "Dismiss" at bounding box center [764, 275] width 27 height 11
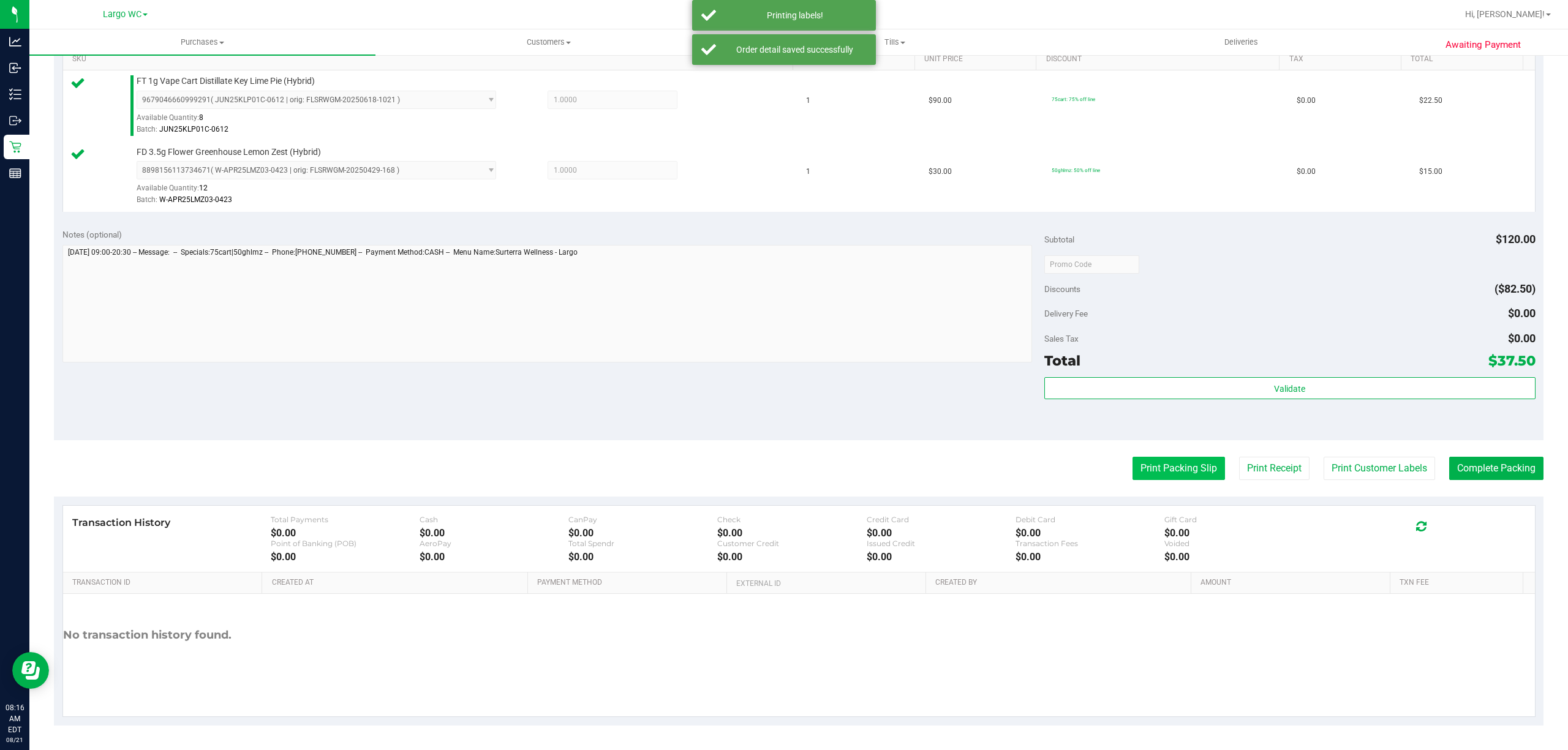
click at [1154, 460] on button "Print Packing Slip" at bounding box center [1178, 468] width 92 height 23
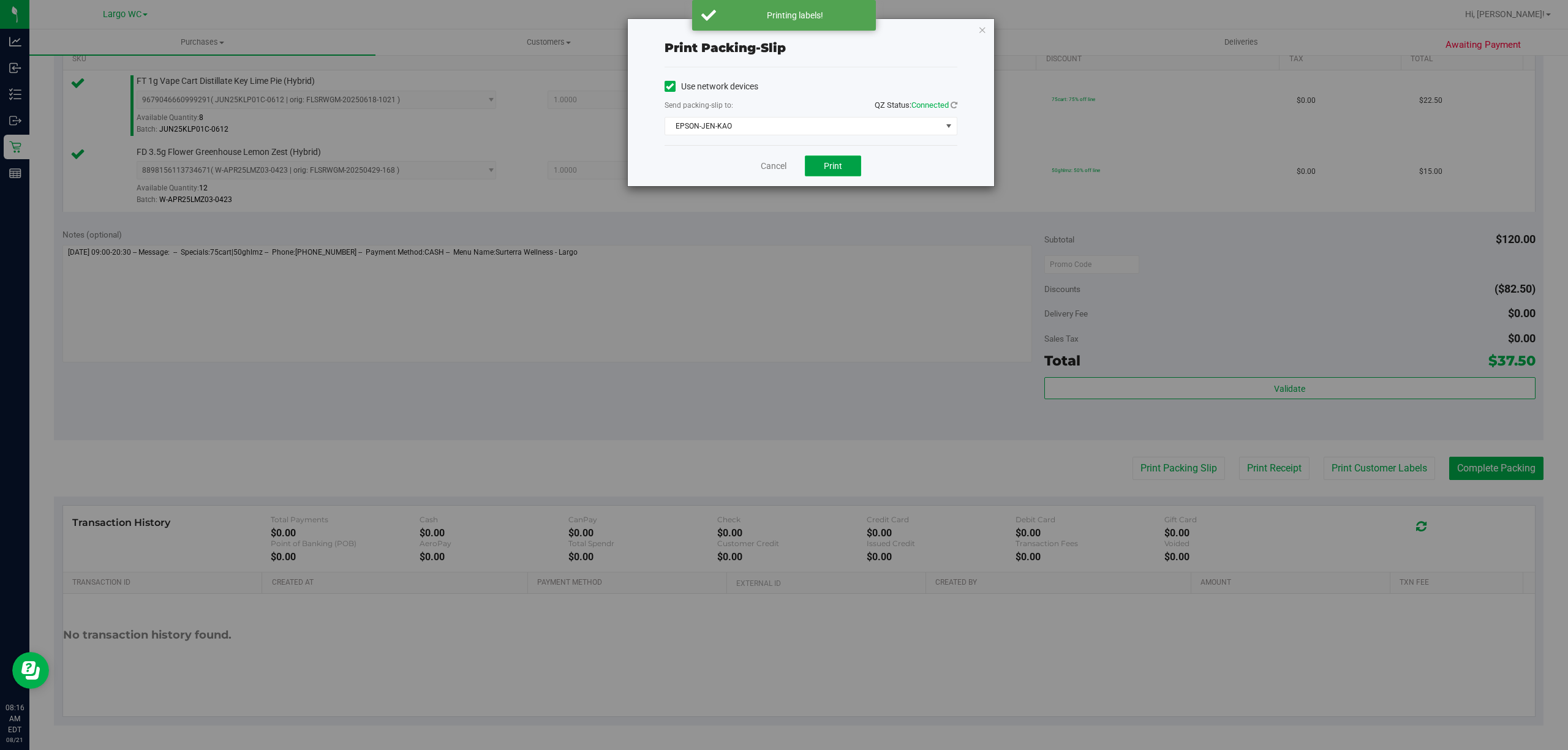
click at [840, 176] on button "Print" at bounding box center [832, 166] width 57 height 21
click at [773, 173] on link "Cancel" at bounding box center [774, 166] width 26 height 13
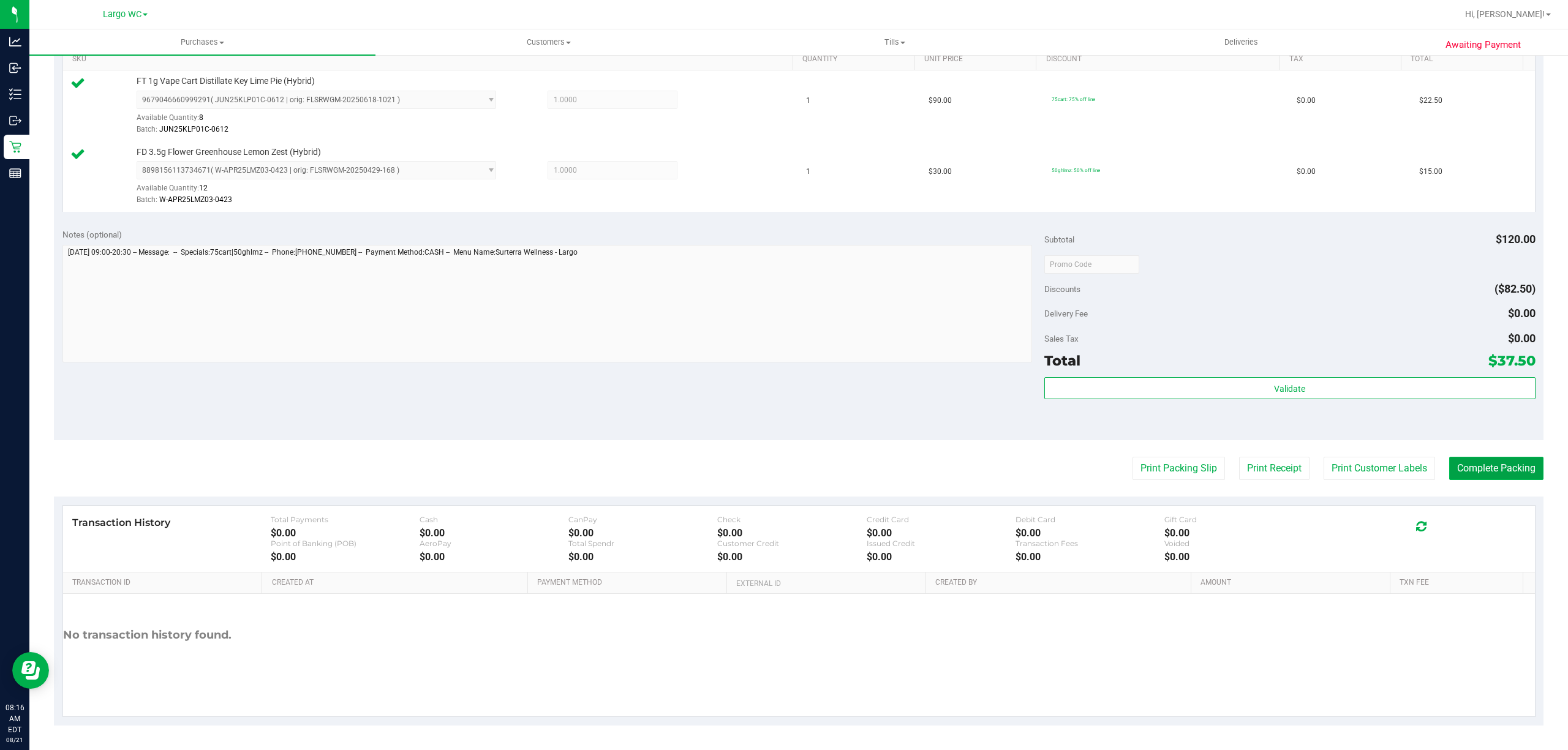
click at [1493, 480] on button "Complete Packing" at bounding box center [1496, 468] width 95 height 23
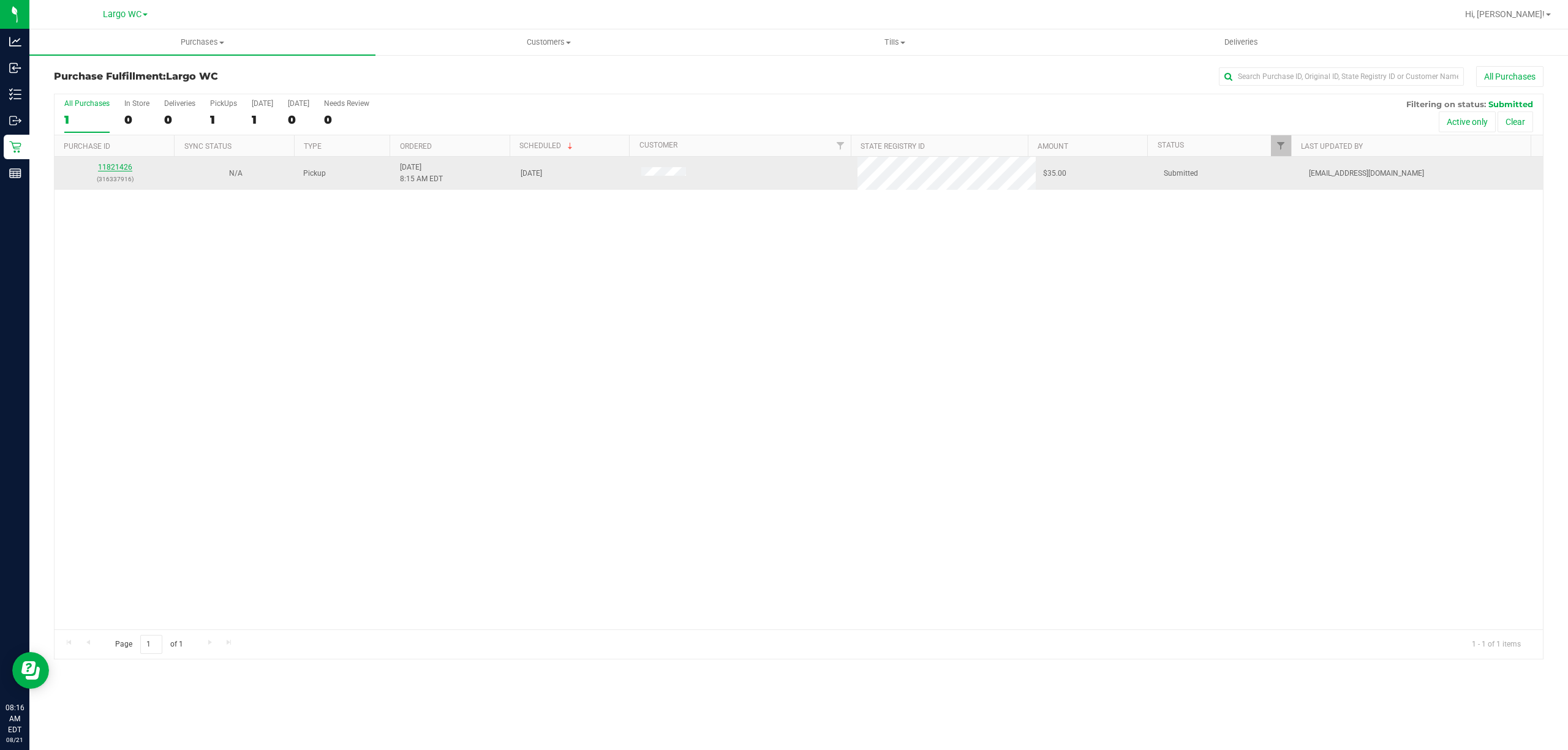
click at [119, 168] on link "11821426" at bounding box center [115, 167] width 34 height 9
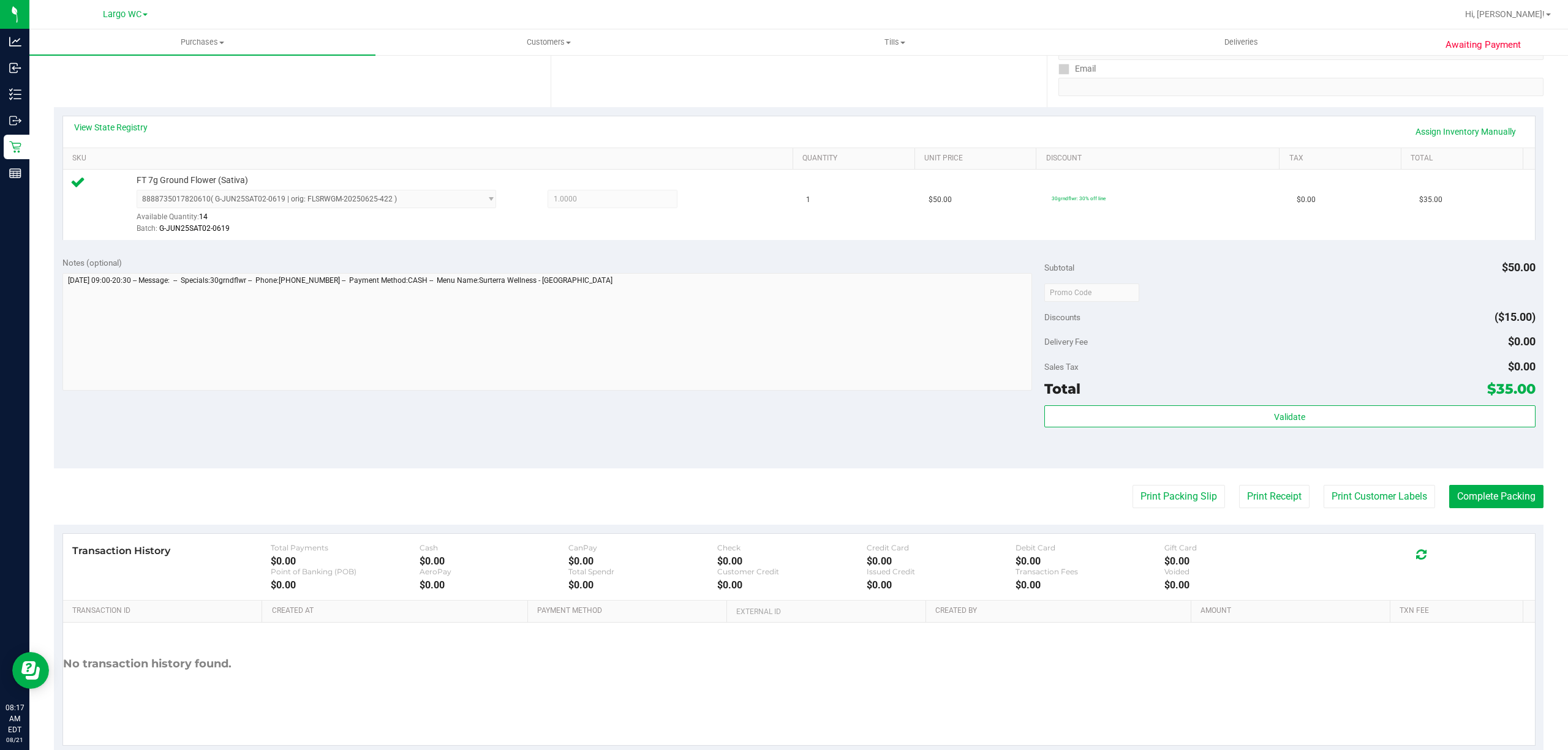
scroll to position [221, 0]
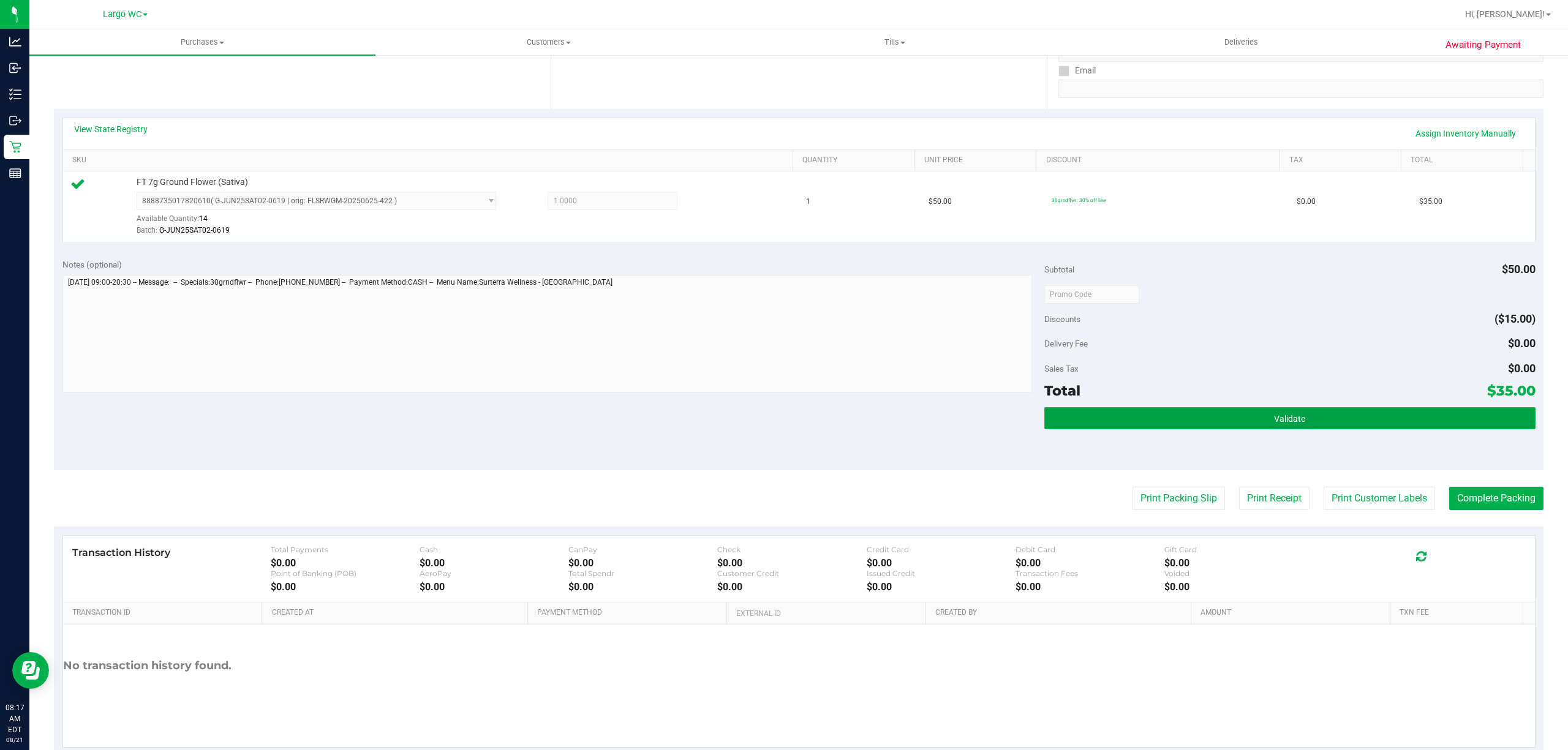
click at [1333, 429] on button "Validate" at bounding box center [1289, 418] width 491 height 22
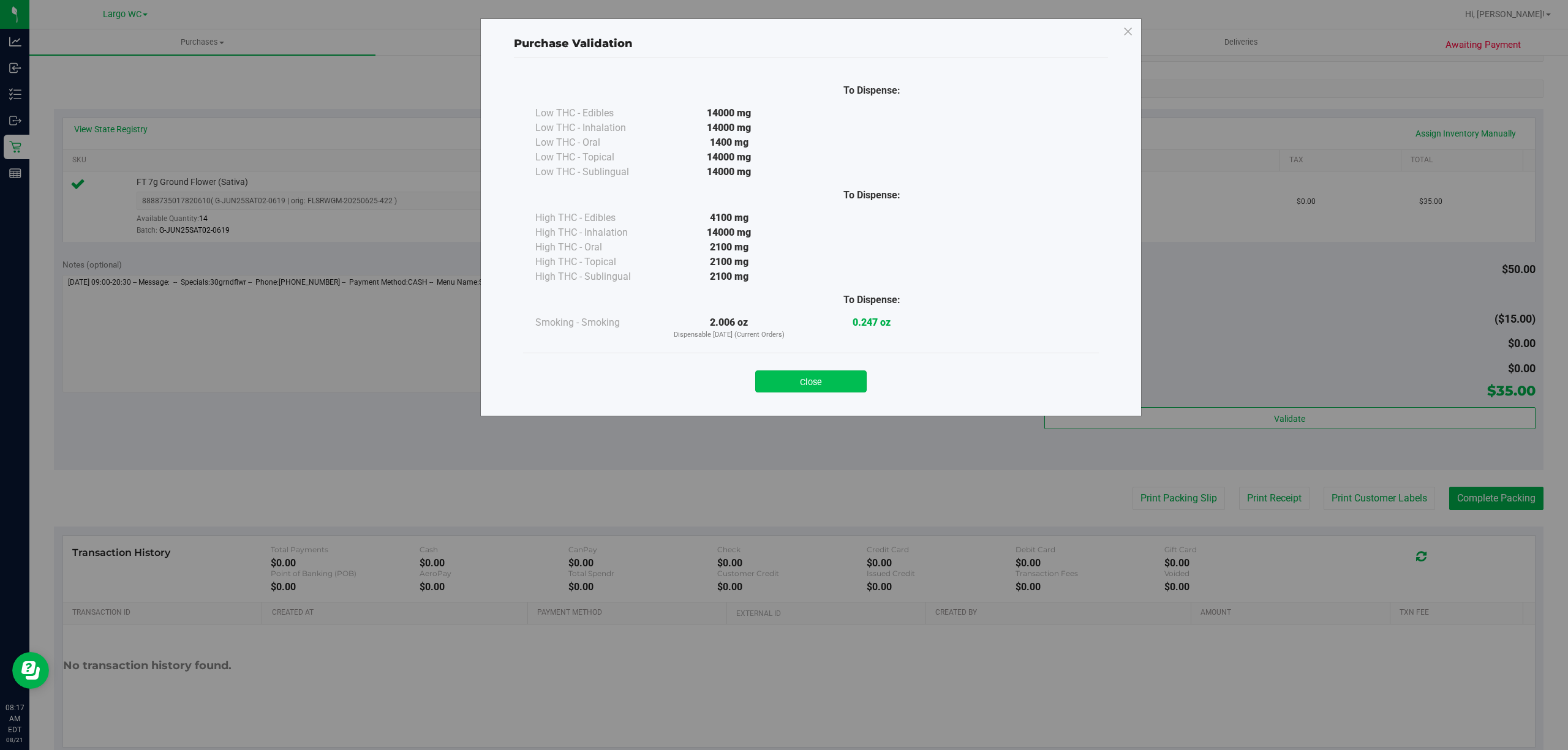
click at [825, 384] on button "Close" at bounding box center [810, 381] width 111 height 22
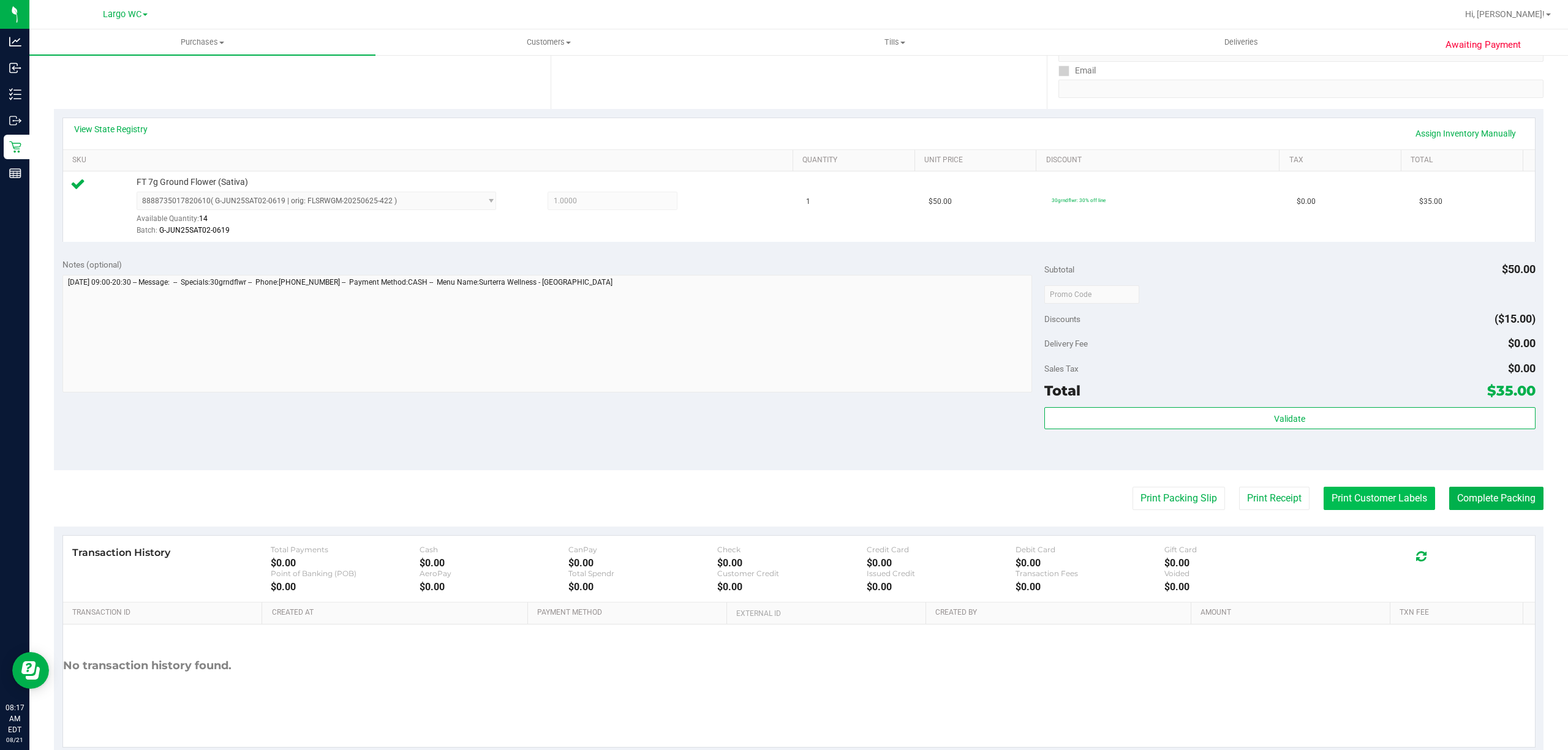
click at [1348, 501] on button "Print Customer Labels" at bounding box center [1379, 498] width 111 height 23
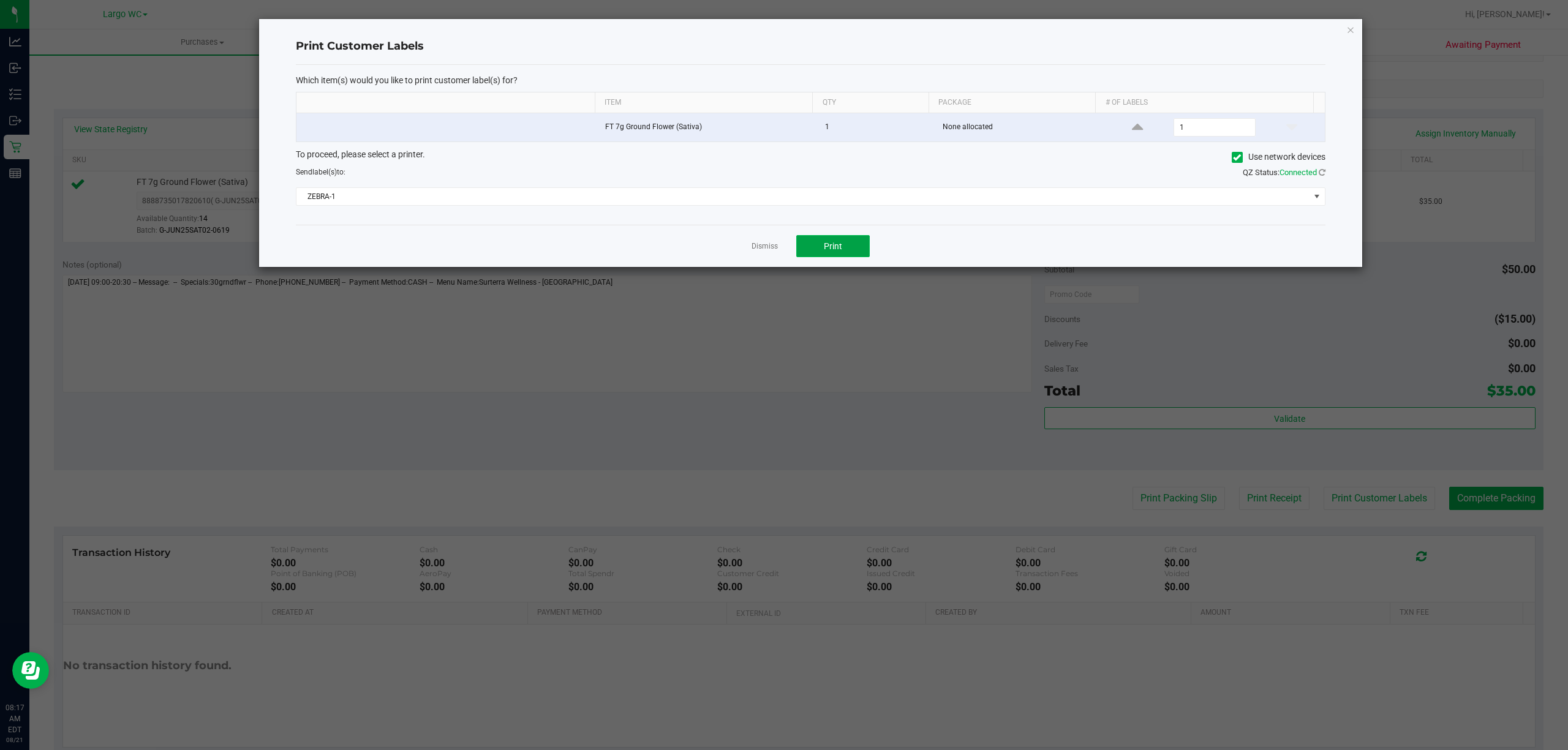
click at [838, 250] on span "Print" at bounding box center [833, 247] width 19 height 10
click at [768, 249] on link "Dismiss" at bounding box center [764, 247] width 27 height 11
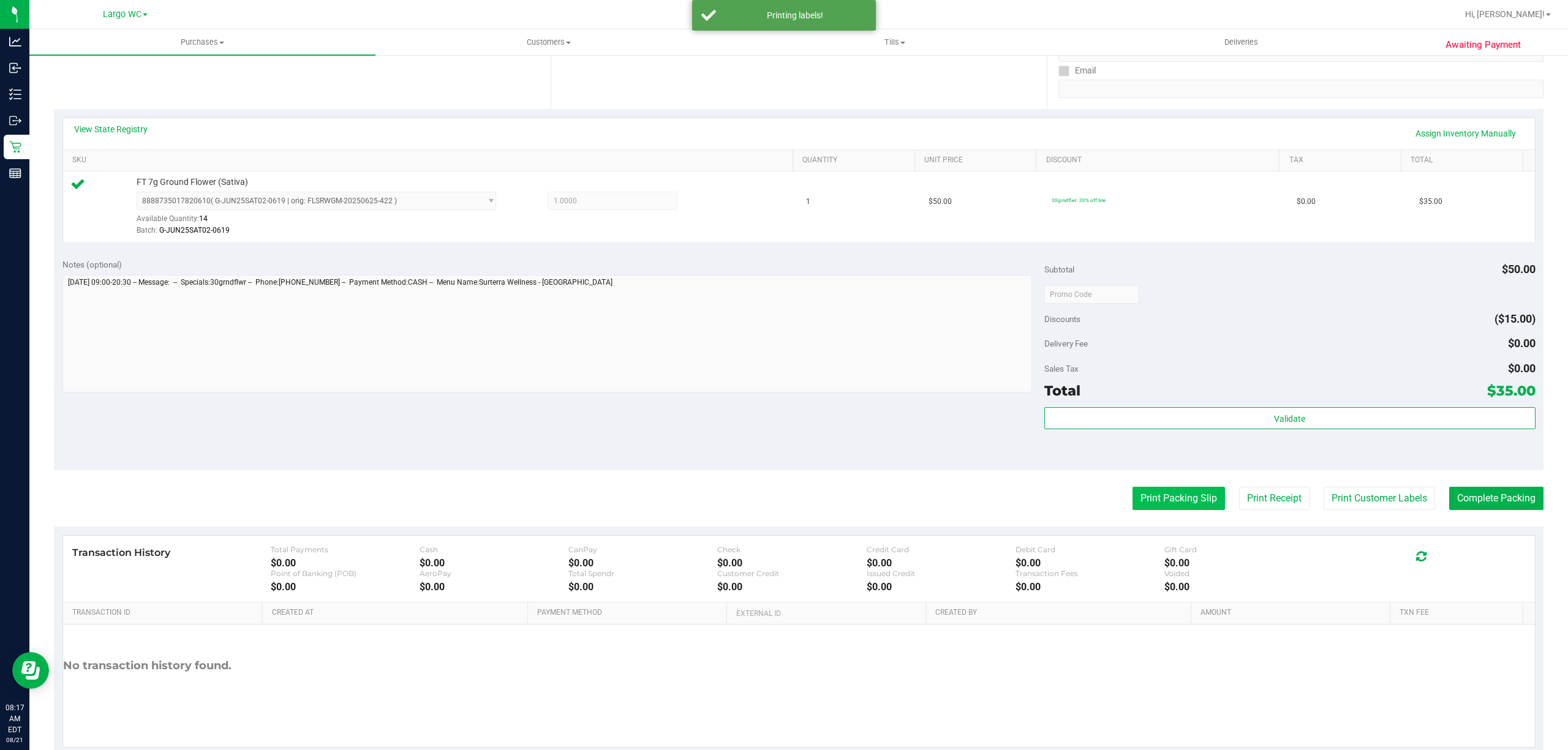
click at [1177, 500] on button "Print Packing Slip" at bounding box center [1178, 498] width 92 height 23
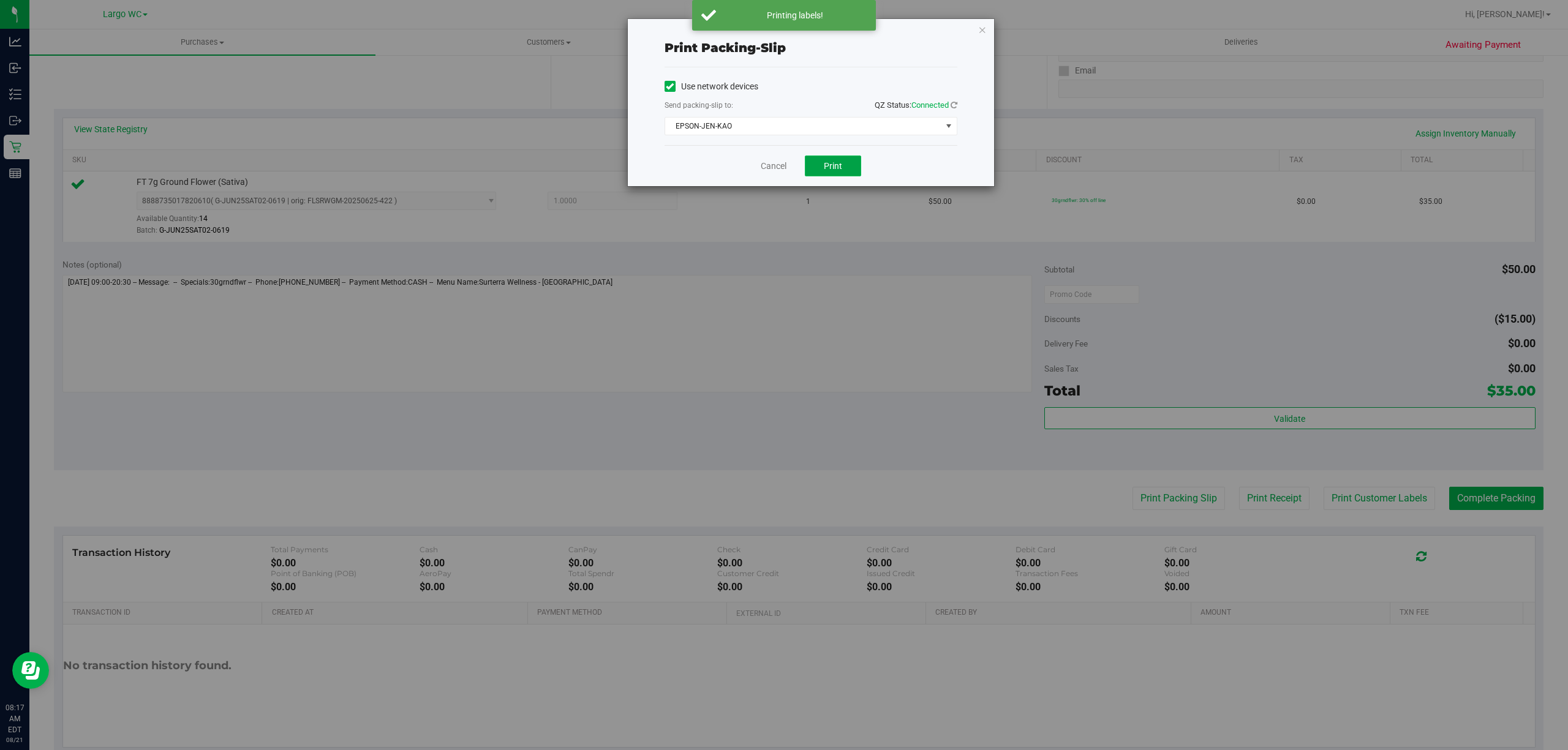
click at [825, 172] on button "Print" at bounding box center [832, 166] width 57 height 21
click at [766, 166] on link "Cancel" at bounding box center [774, 166] width 26 height 13
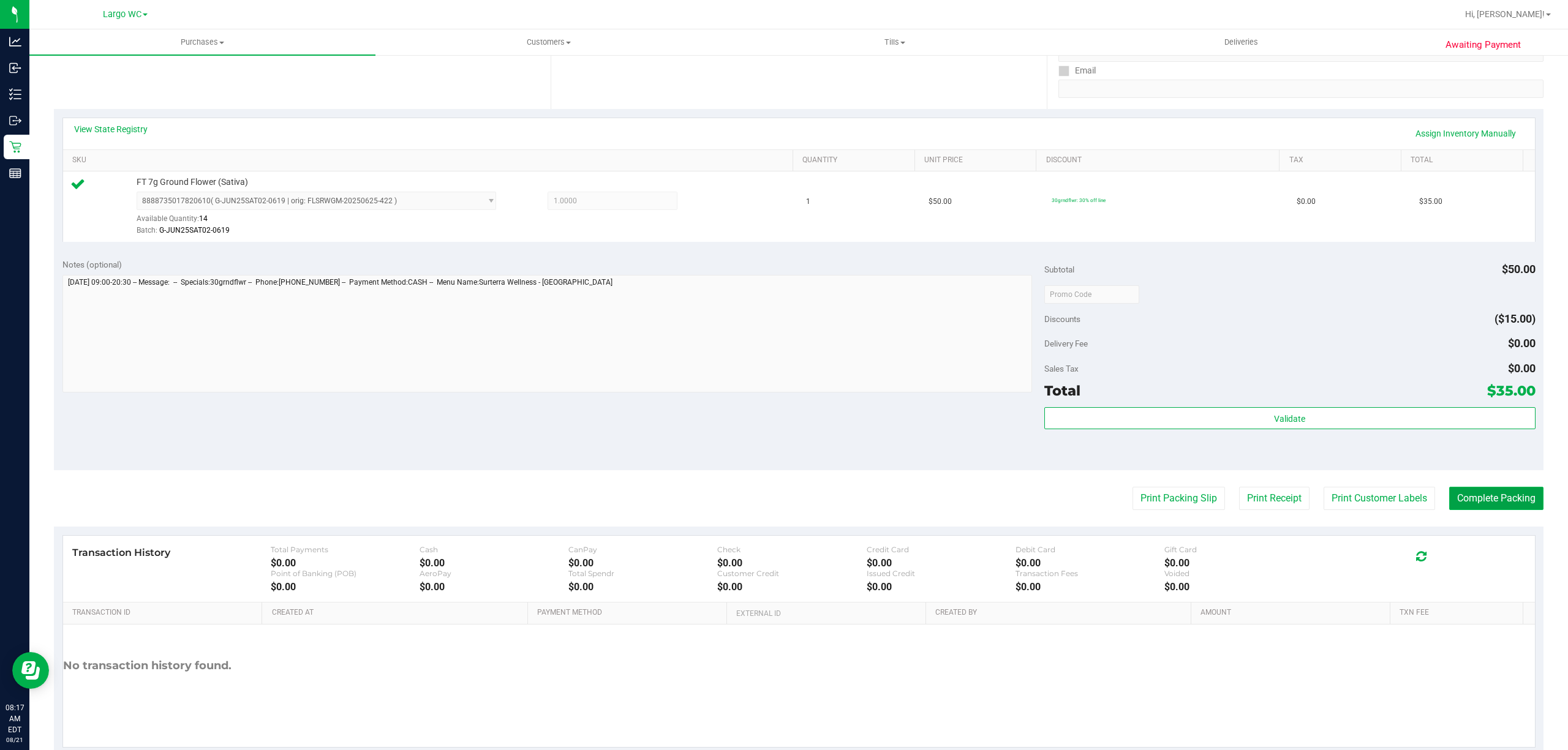
click at [1506, 511] on button "Complete Packing" at bounding box center [1496, 498] width 95 height 23
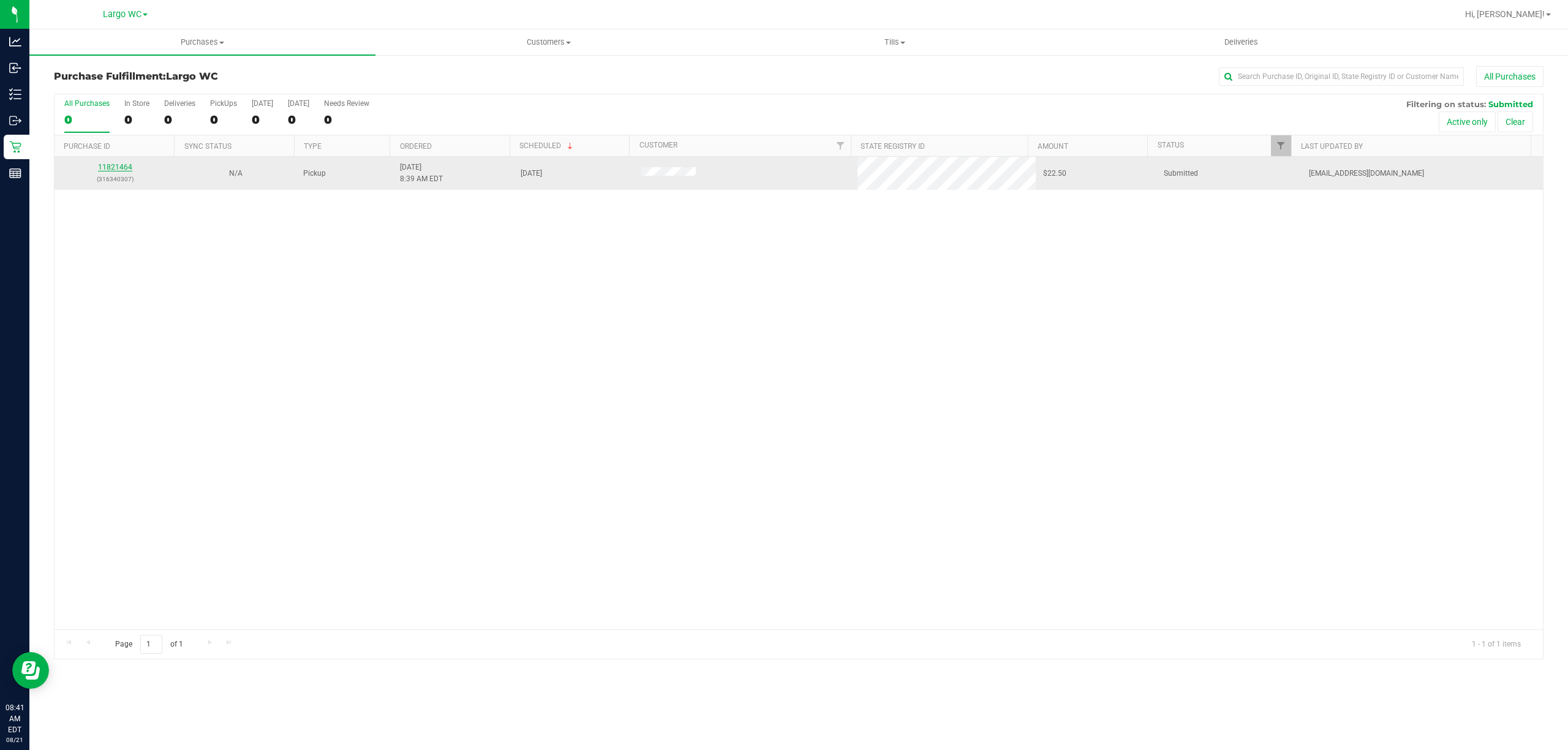
click at [125, 168] on link "11821464" at bounding box center [115, 167] width 34 height 9
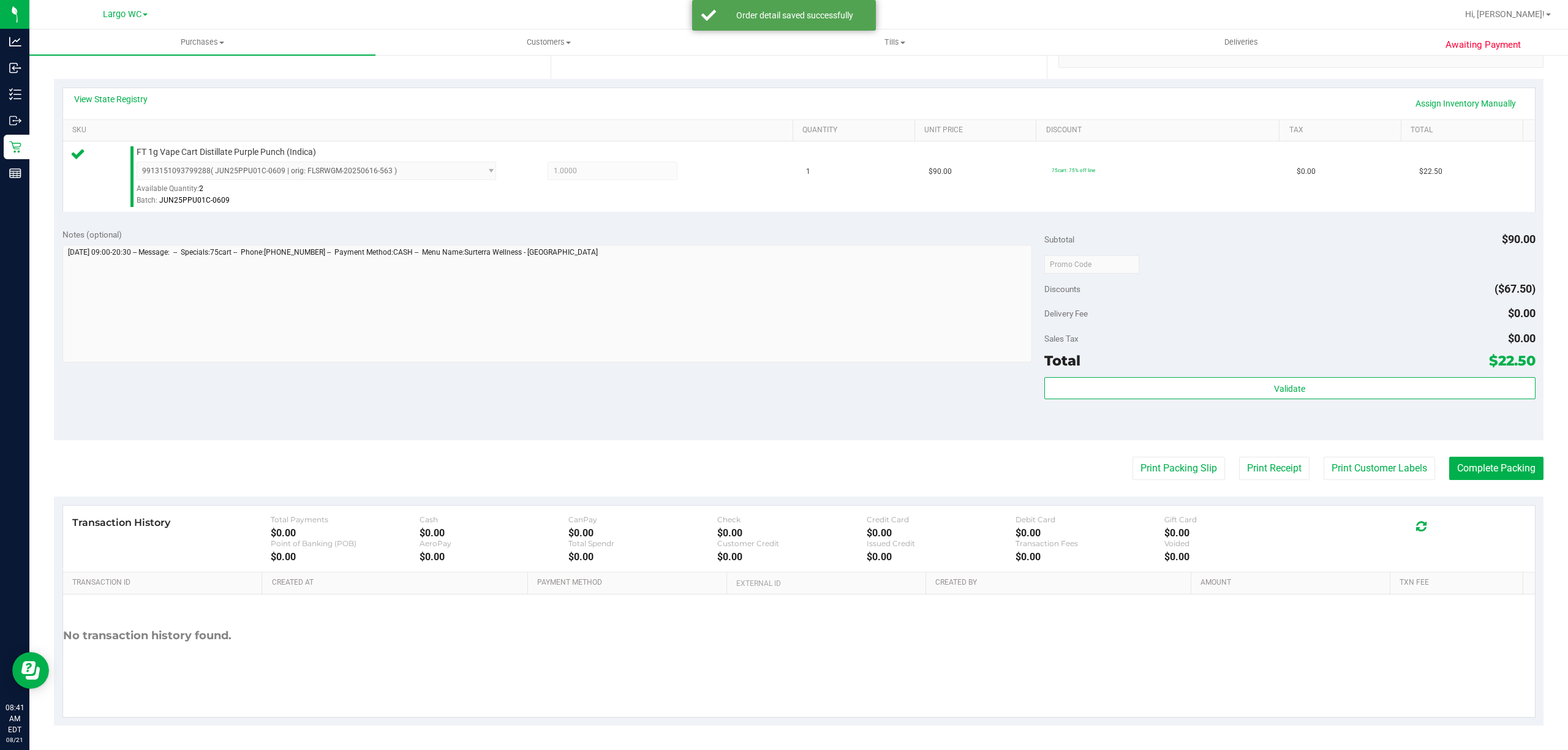
scroll to position [249, 0]
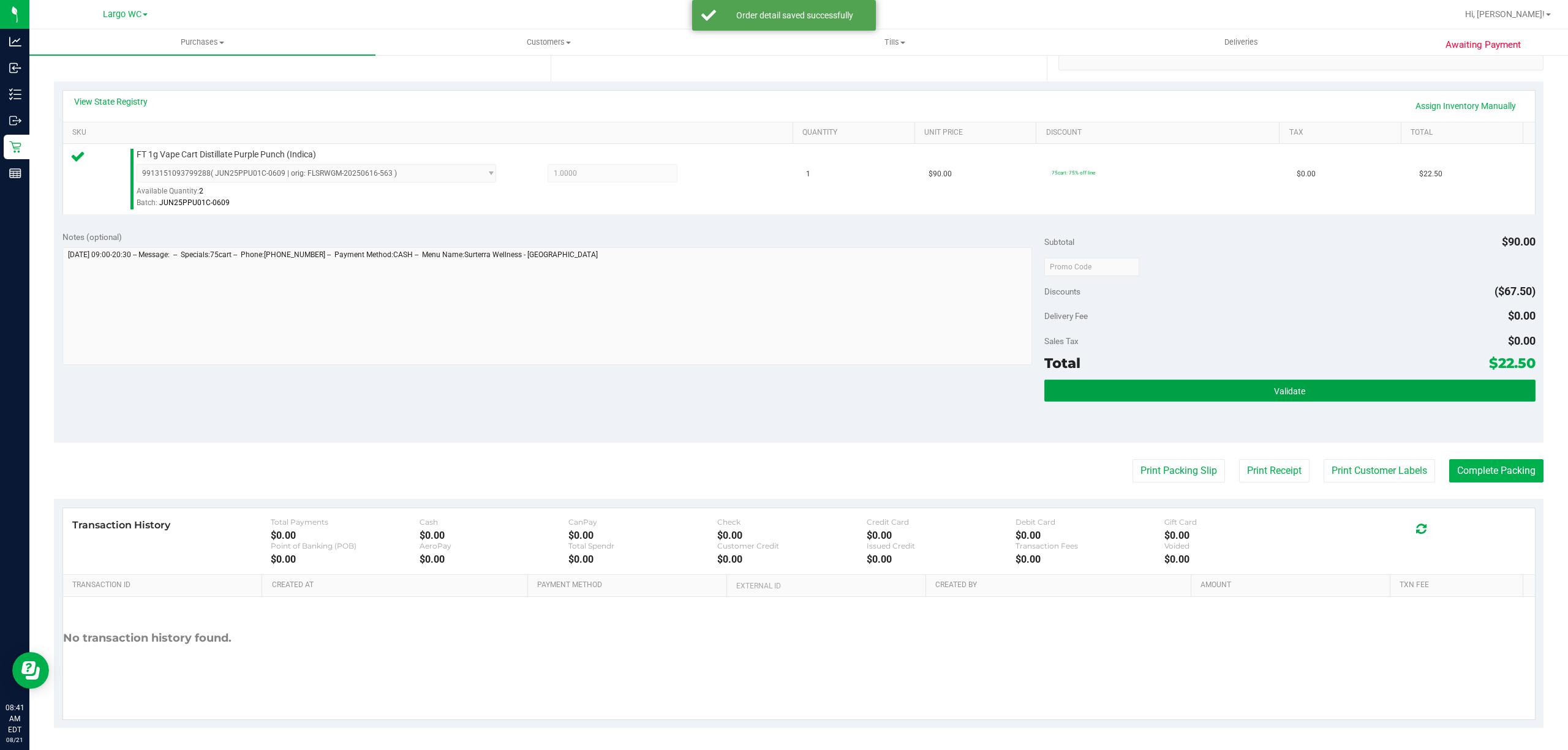
click at [1354, 399] on button "Validate" at bounding box center [1289, 391] width 491 height 22
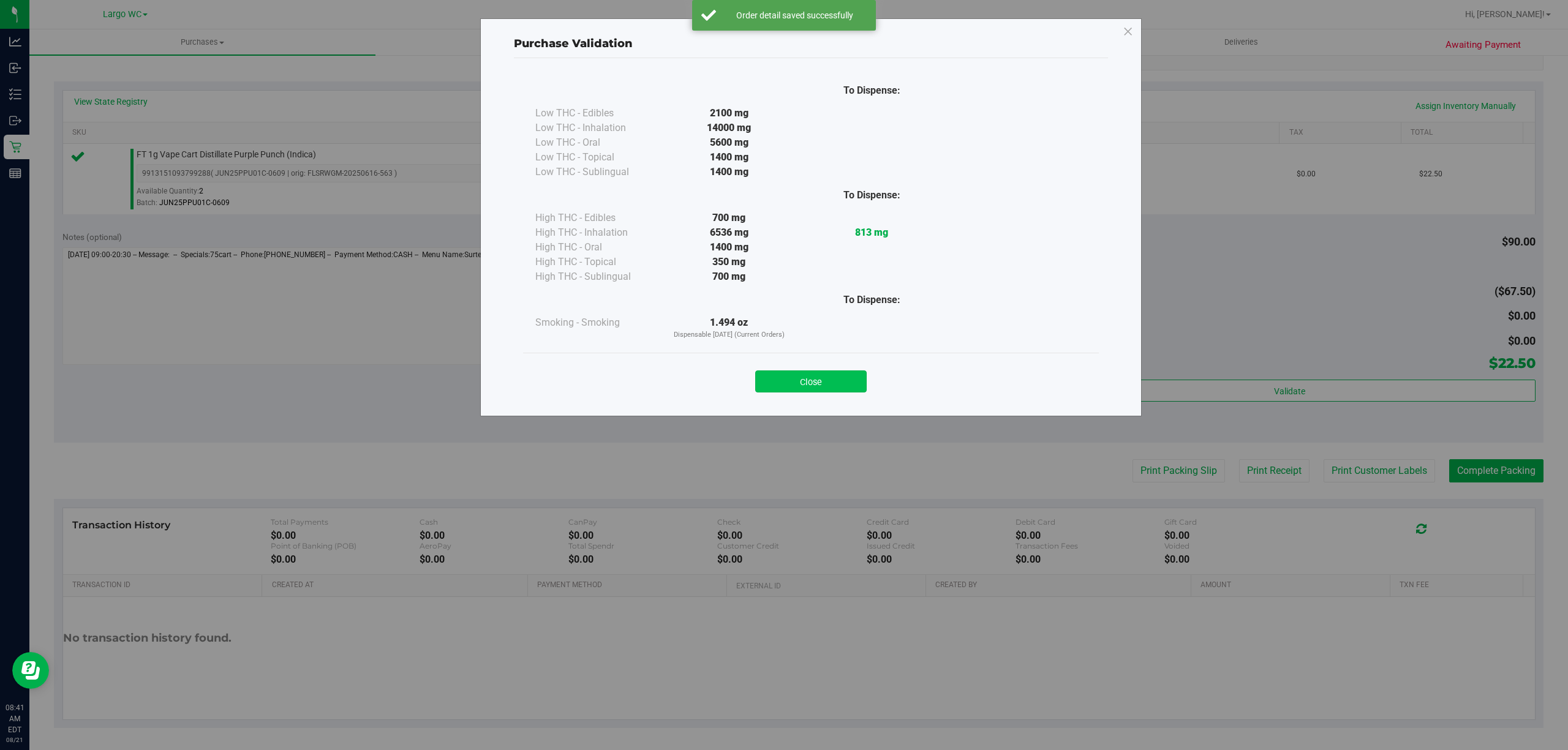
click at [812, 381] on button "Close" at bounding box center [810, 381] width 111 height 22
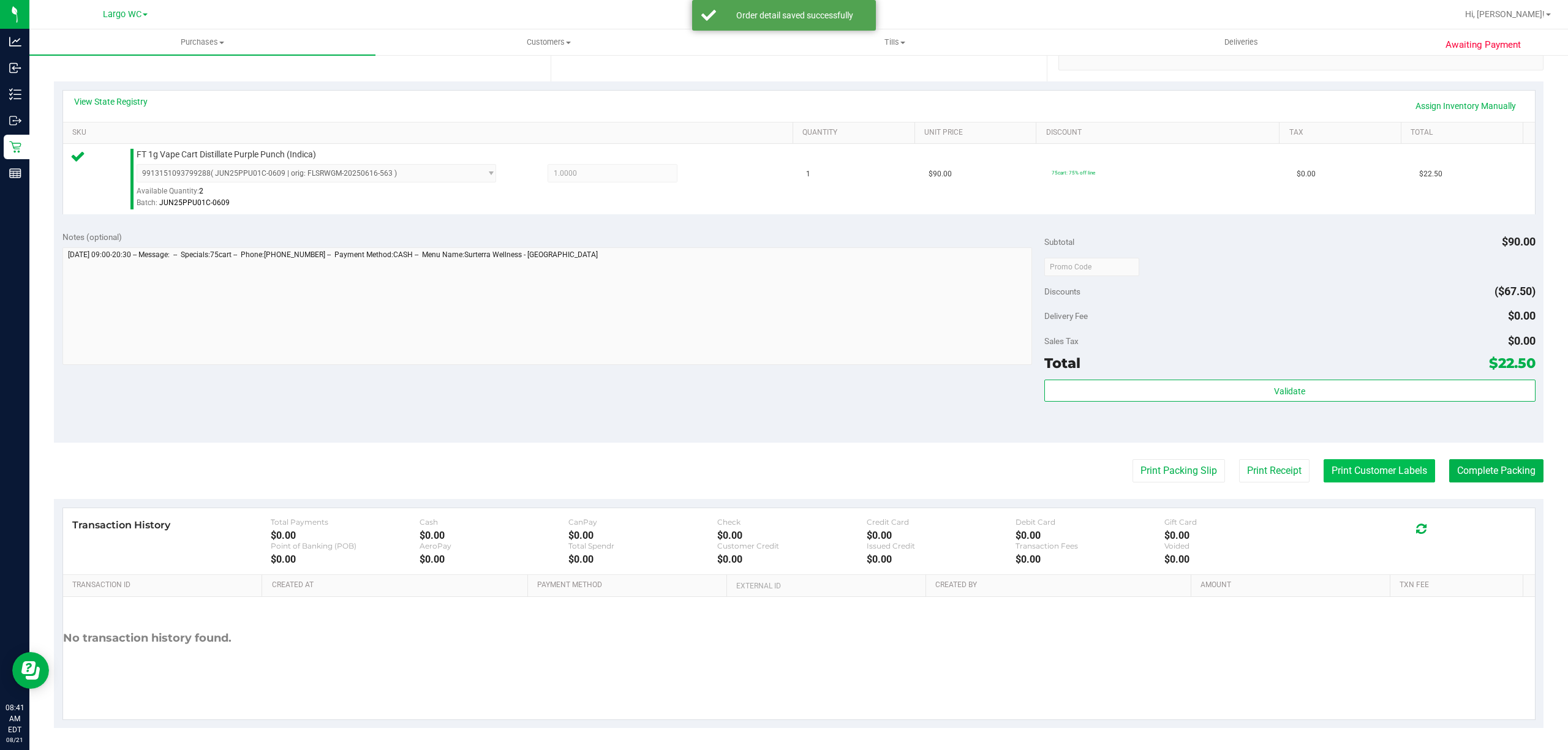
click at [1366, 474] on button "Print Customer Labels" at bounding box center [1379, 471] width 111 height 23
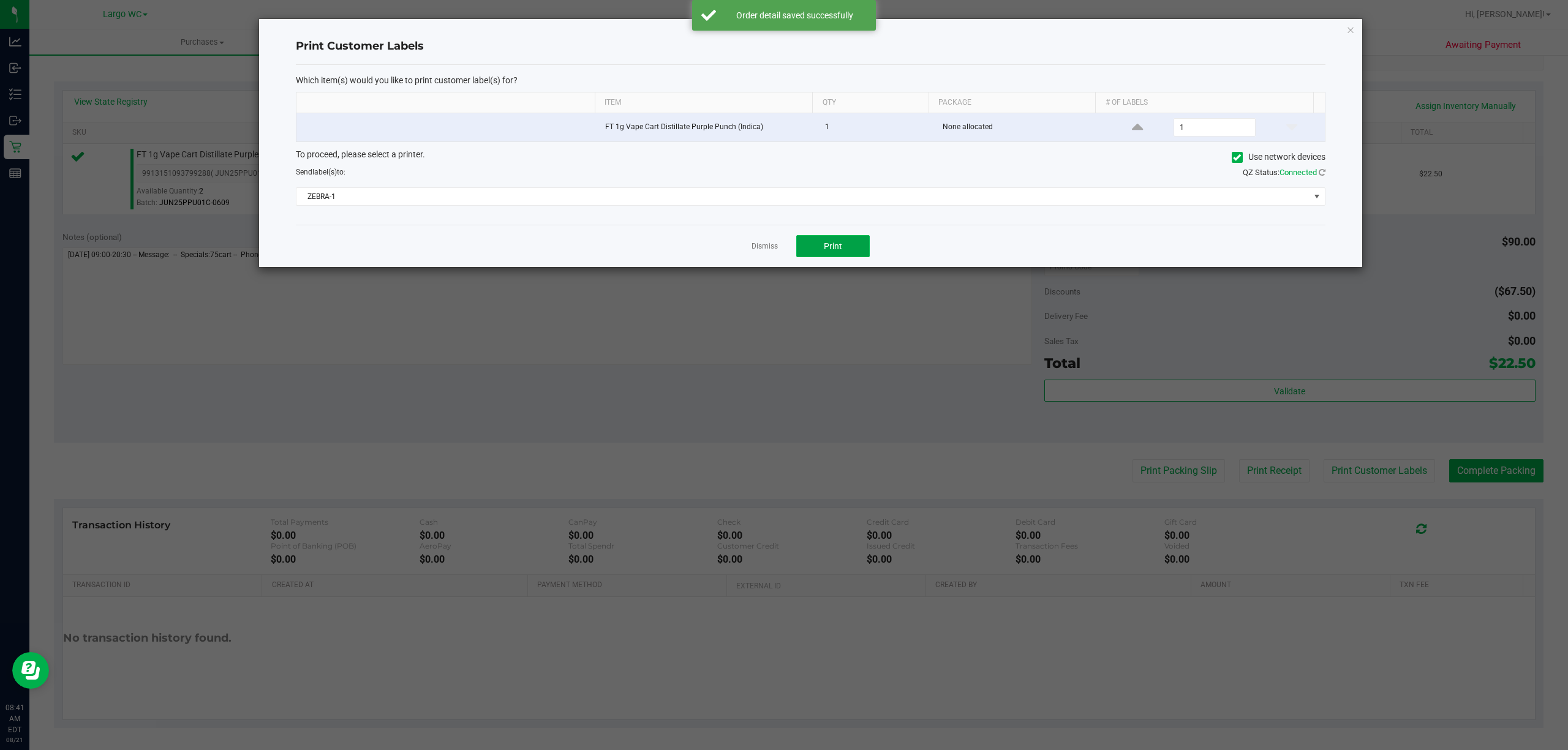
click at [834, 251] on span "Print" at bounding box center [833, 247] width 19 height 10
click at [766, 251] on link "Dismiss" at bounding box center [764, 247] width 27 height 11
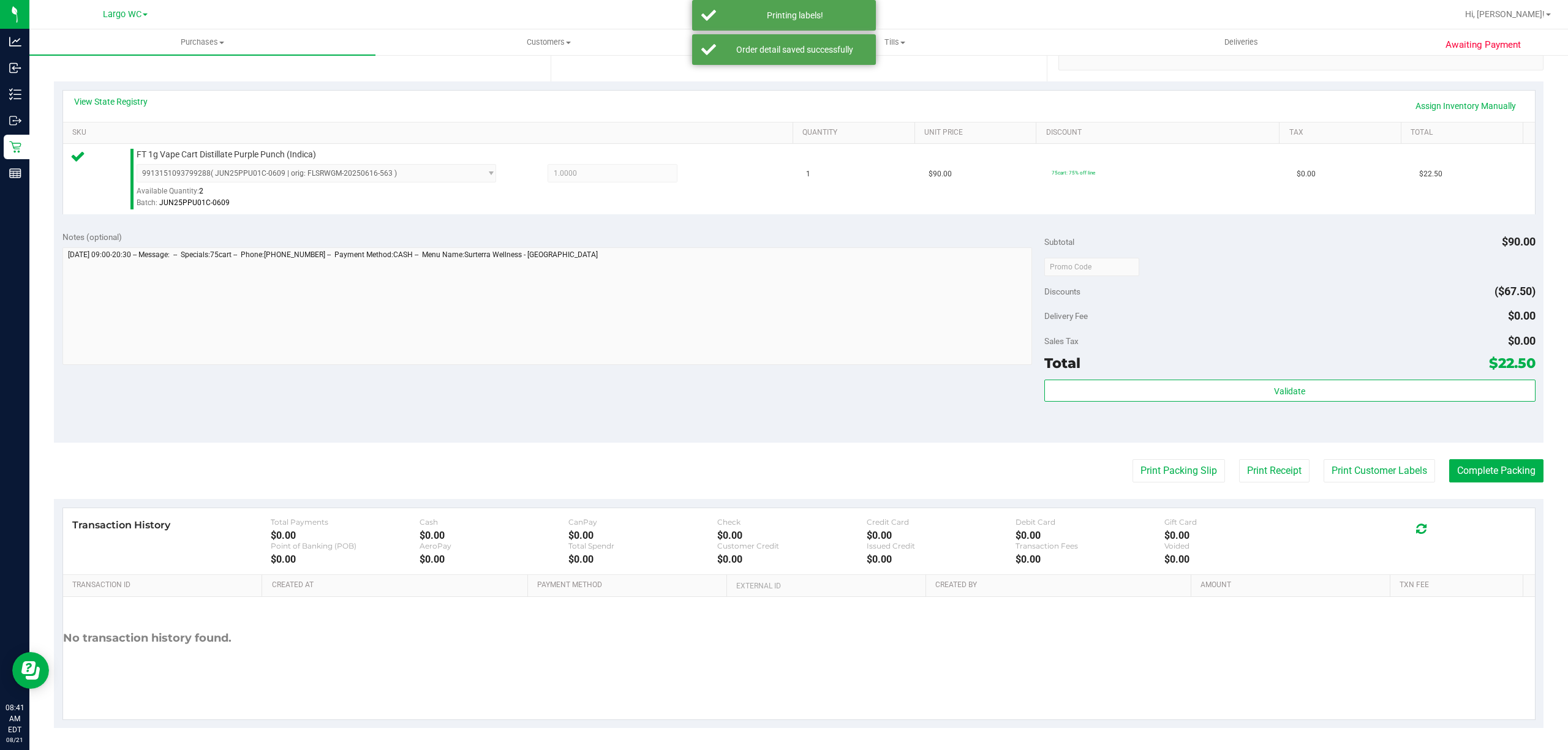
click at [1174, 511] on div "Transaction History Total Payments $0.00 Cash $0.00 CanPay $0.00 Check $0.00 Cr…" at bounding box center [799, 541] width 1472 height 67
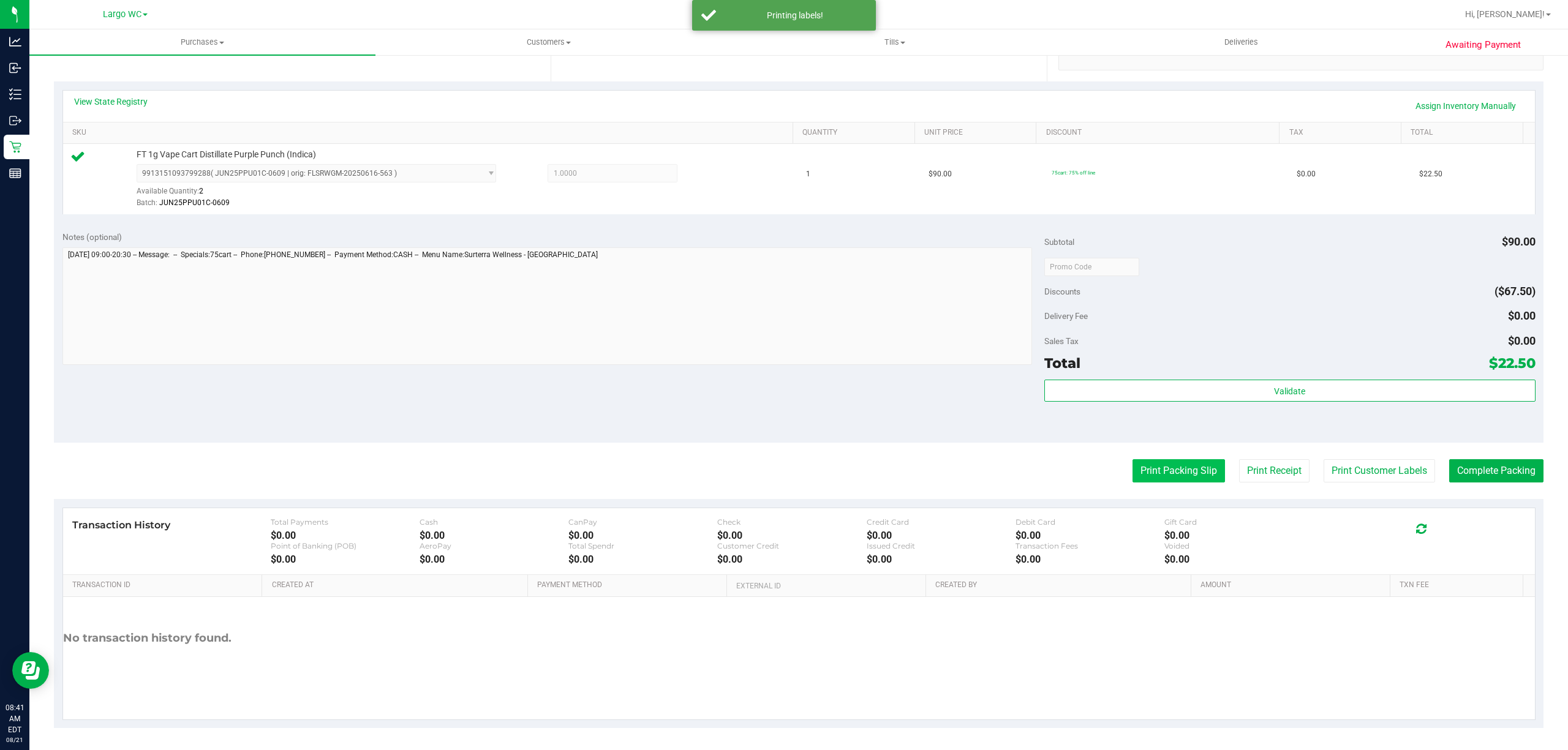
click at [1206, 483] on button "Print Packing Slip" at bounding box center [1178, 471] width 92 height 23
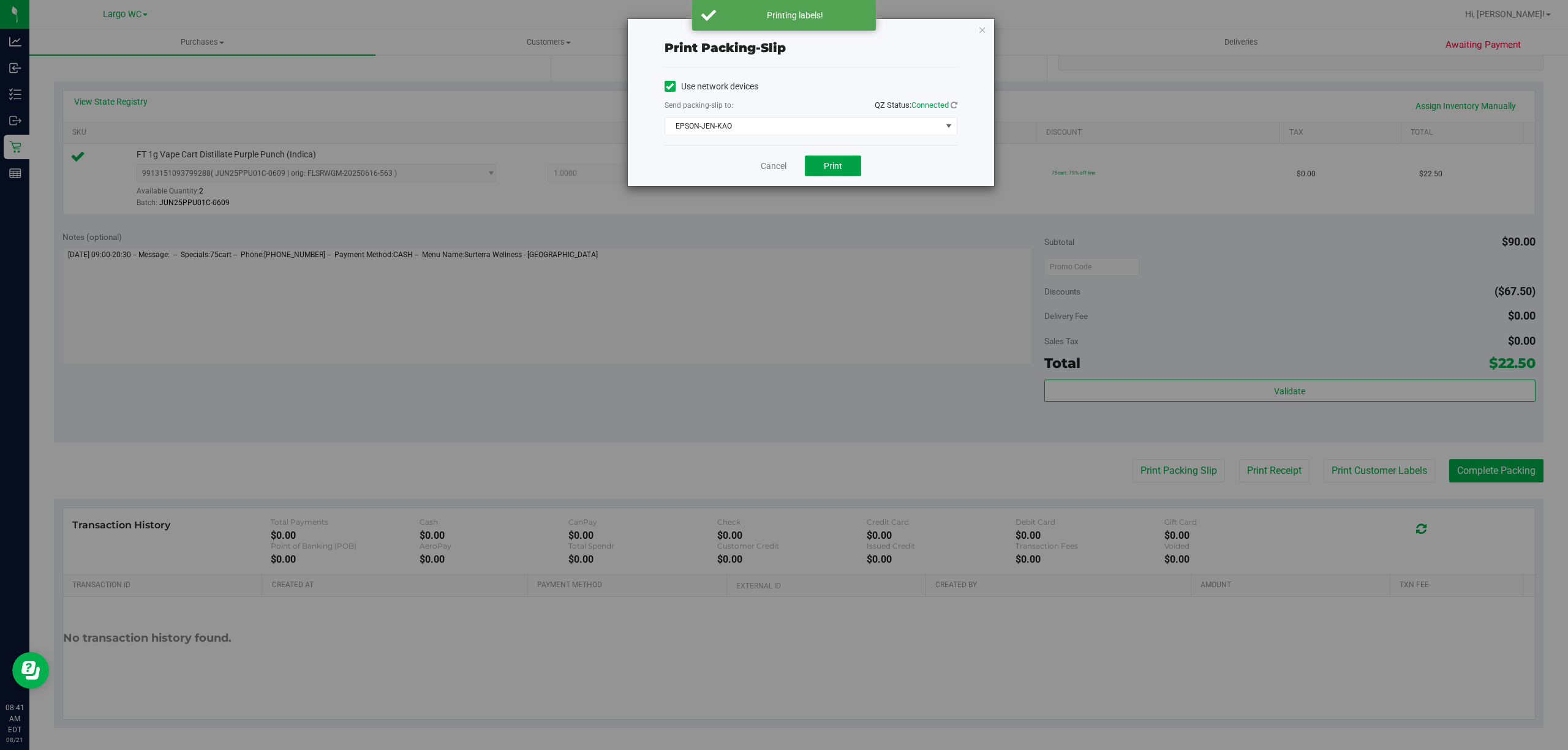
click at [860, 171] on button "Print" at bounding box center [832, 166] width 57 height 21
click at [771, 170] on link "Cancel" at bounding box center [774, 166] width 26 height 13
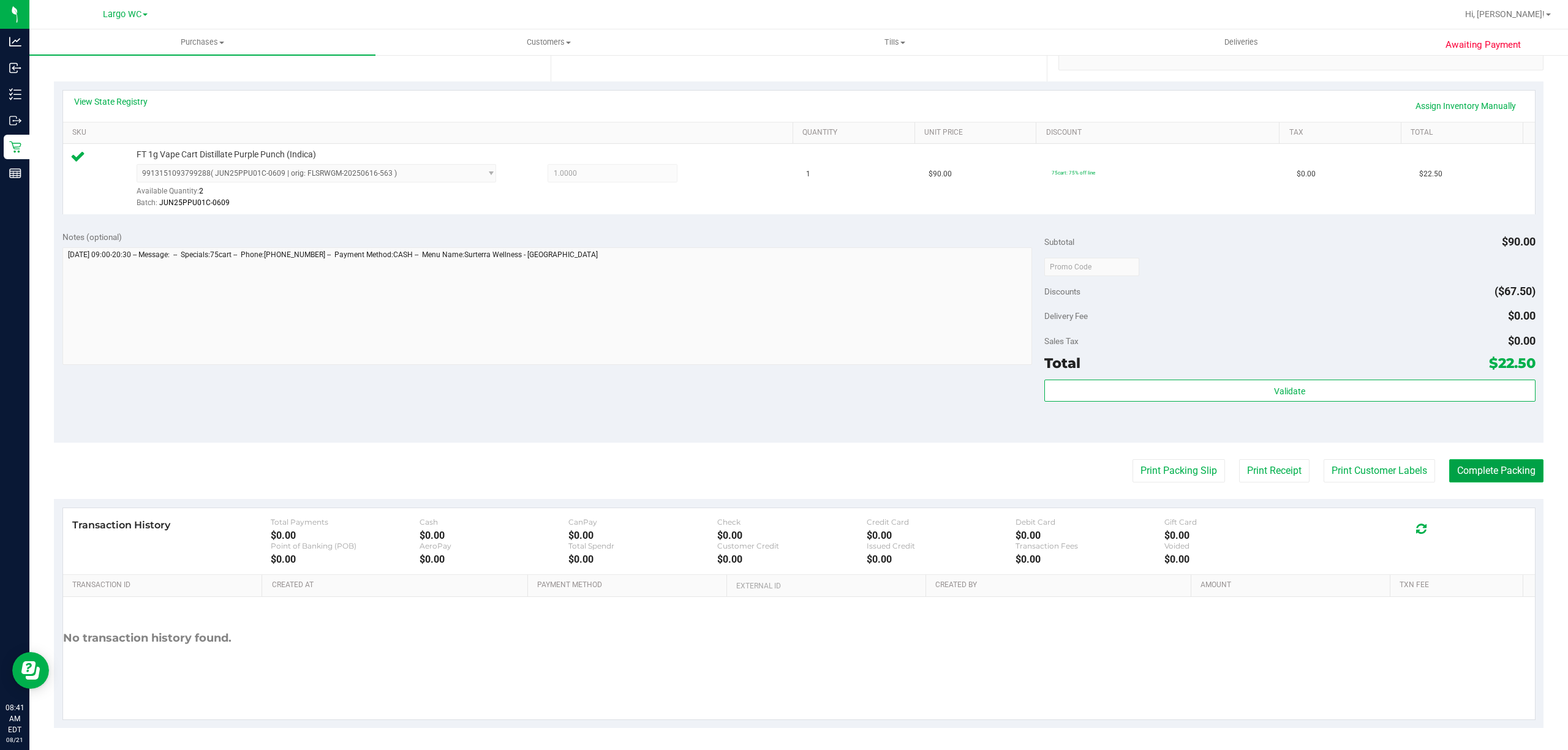
click at [1487, 473] on button "Complete Packing" at bounding box center [1496, 471] width 95 height 23
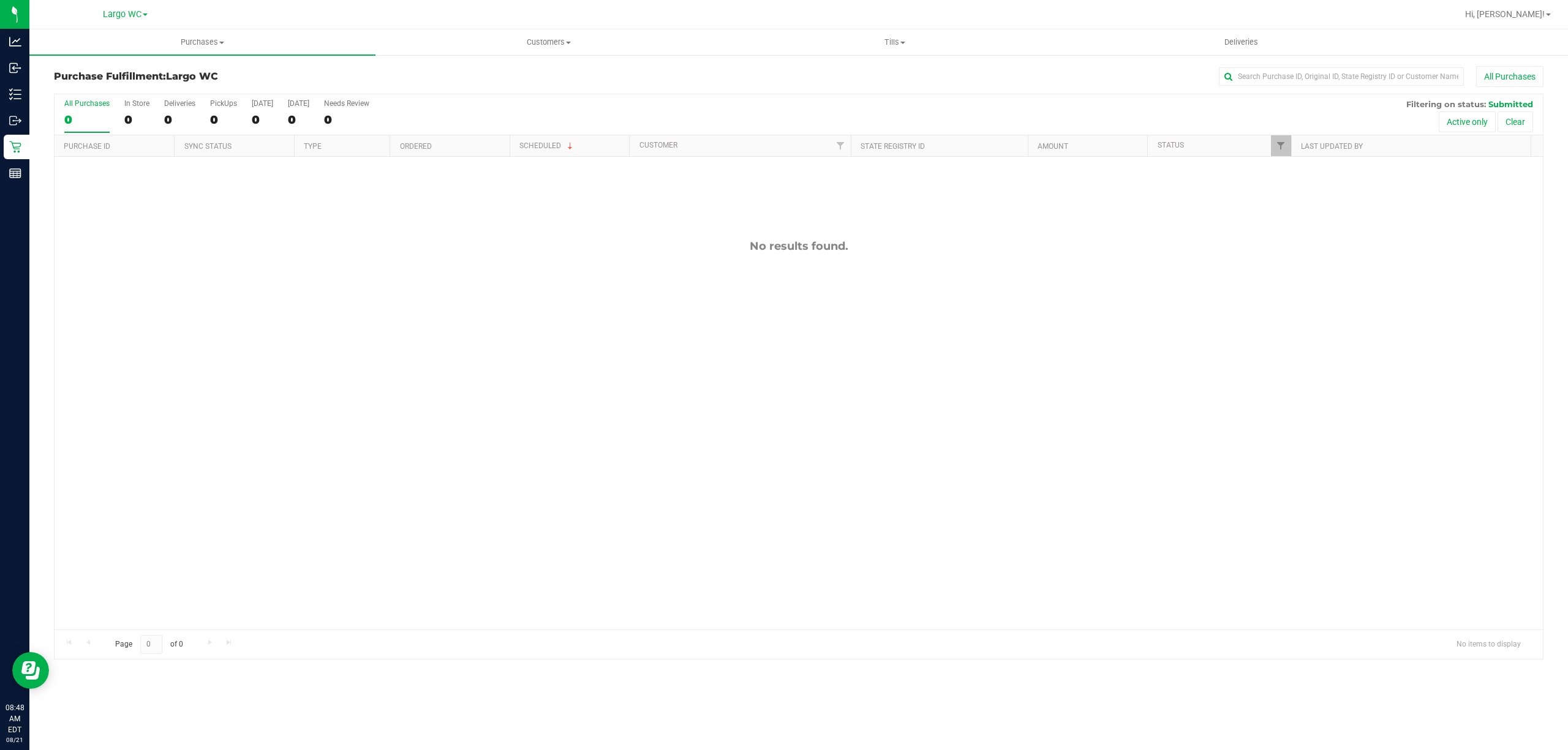
click at [564, 307] on div "No results found." at bounding box center [799, 435] width 1488 height 556
click at [258, 490] on div "No results found." at bounding box center [799, 435] width 1488 height 556
click at [297, 514] on div "No results found." at bounding box center [799, 435] width 1488 height 556
click at [135, 102] on div "In Store" at bounding box center [136, 103] width 25 height 9
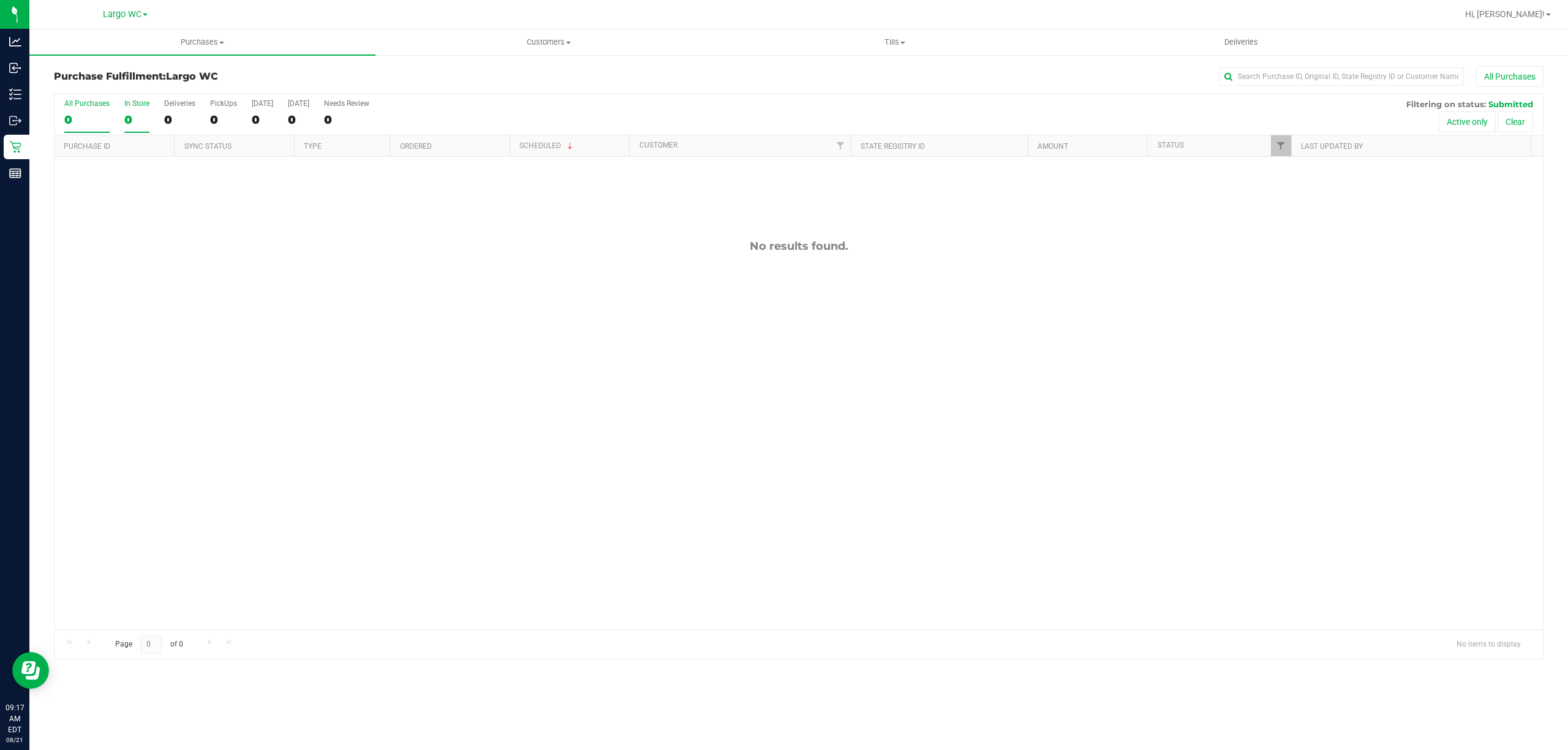
click at [0, 0] on input "In Store 0" at bounding box center [0, 0] width 0 height 0
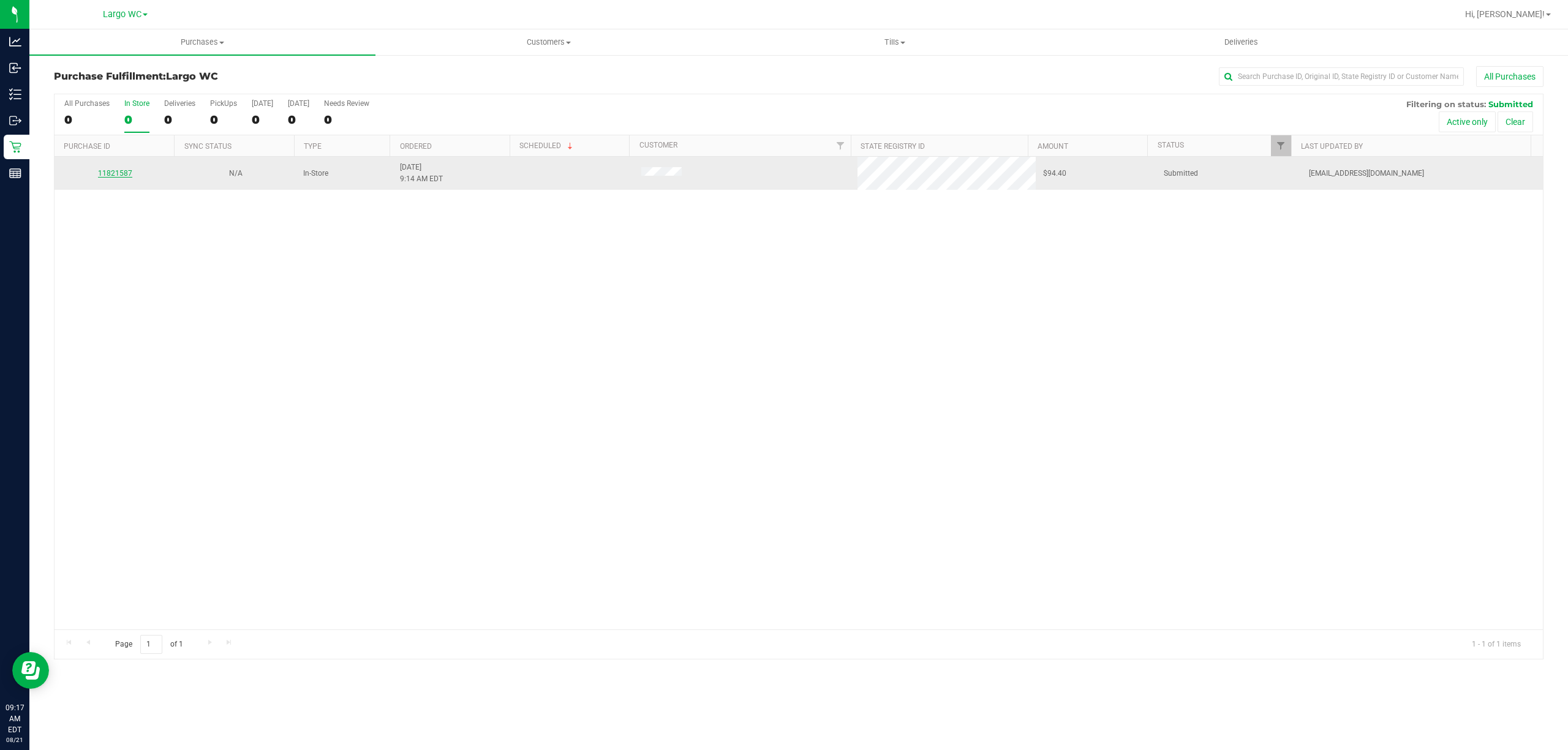
click at [106, 172] on link "11821587" at bounding box center [115, 174] width 34 height 9
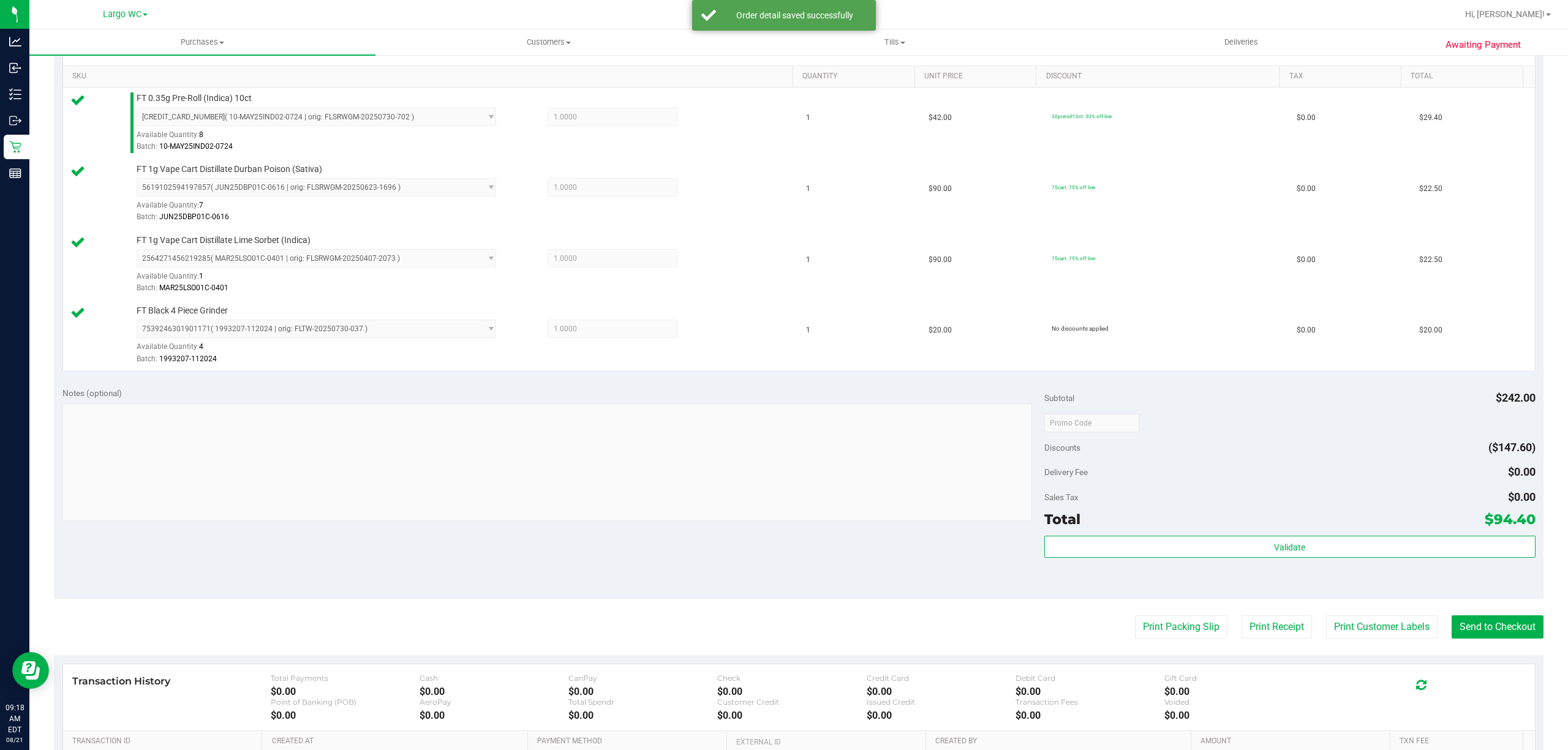
scroll to position [467, 0]
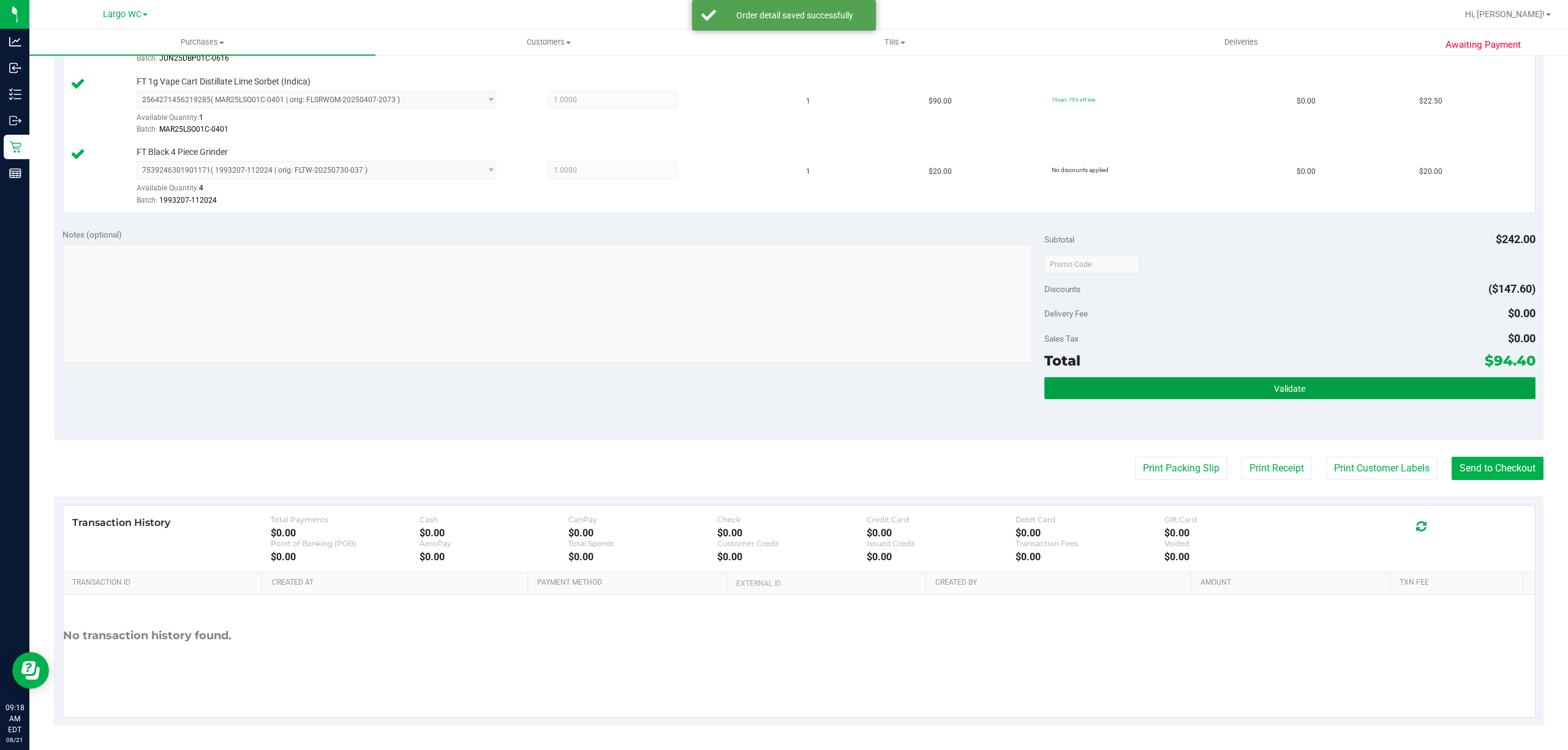
click at [1324, 395] on button "Validate" at bounding box center [1289, 388] width 491 height 22
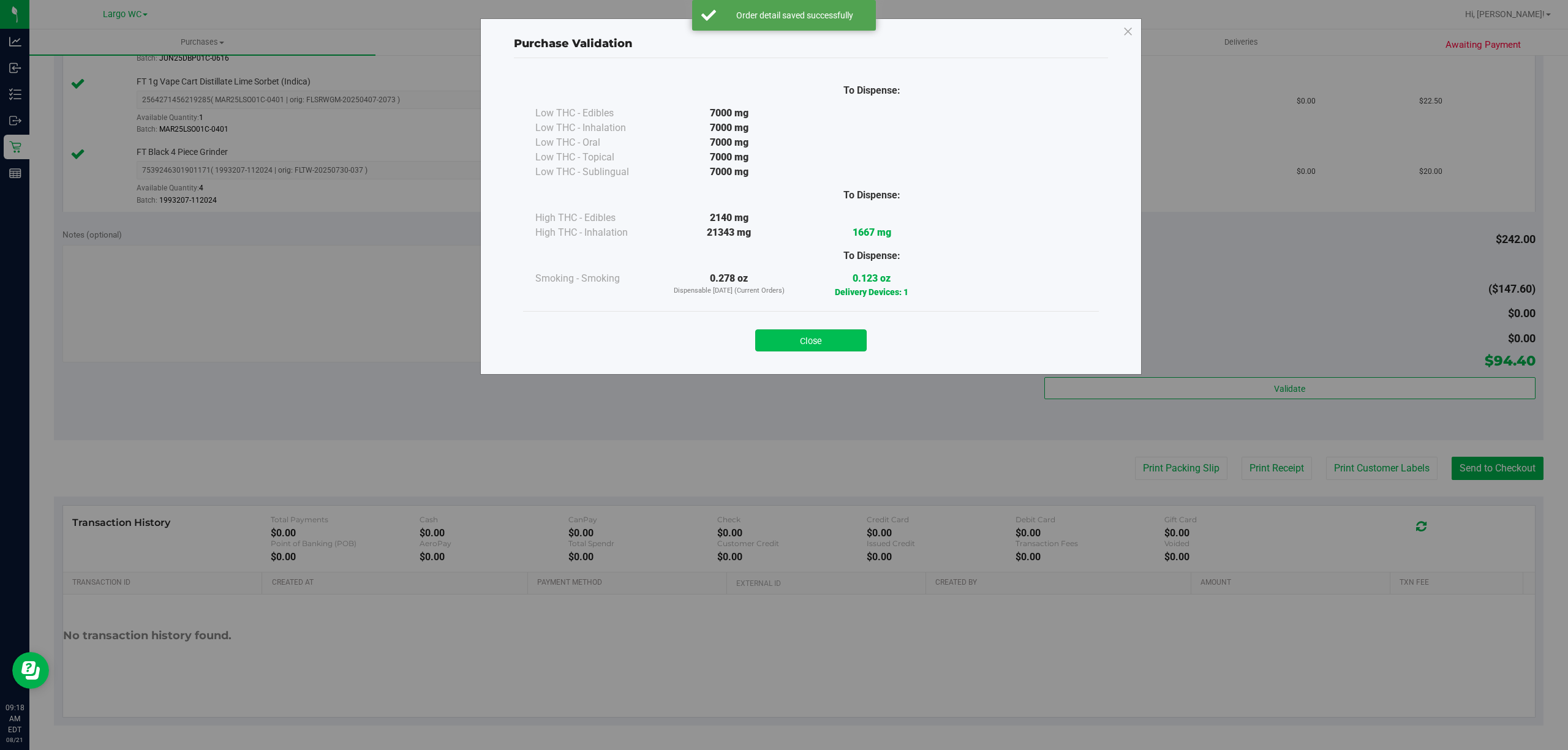
click at [832, 333] on button "Close" at bounding box center [810, 341] width 111 height 22
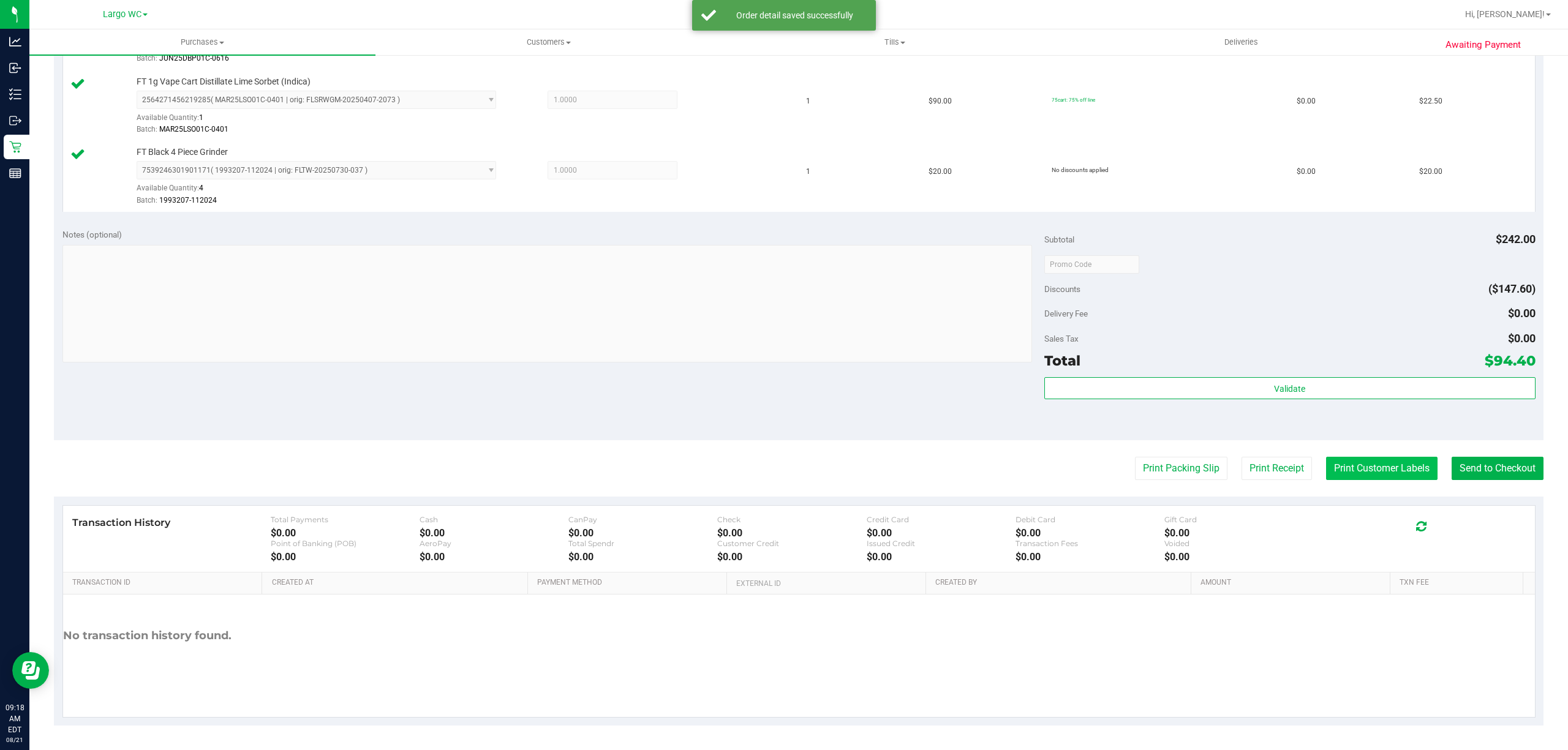
click at [1370, 472] on button "Print Customer Labels" at bounding box center [1381, 468] width 111 height 23
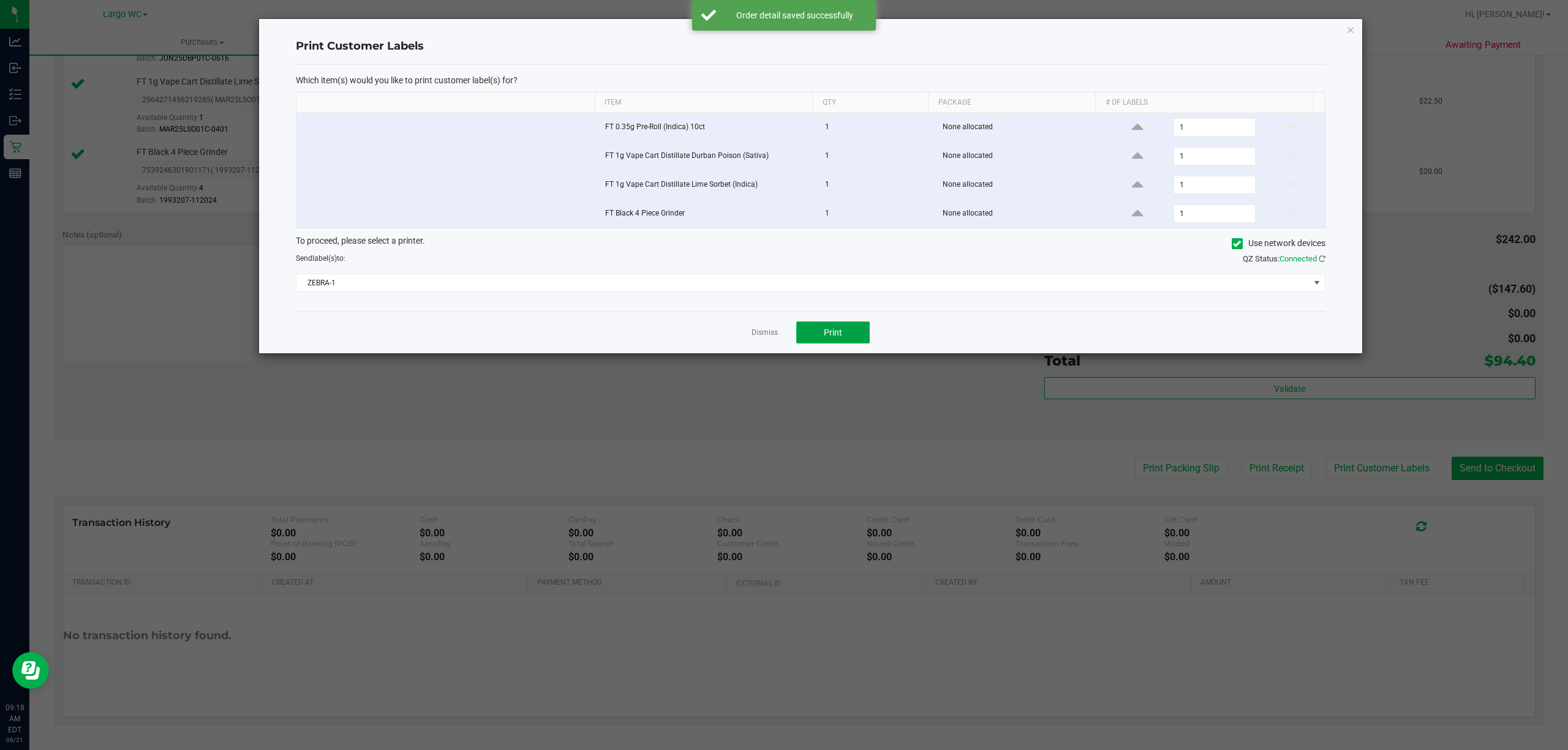
click at [833, 336] on span "Print" at bounding box center [833, 333] width 19 height 10
click at [1350, 28] on icon "button" at bounding box center [1350, 29] width 9 height 14
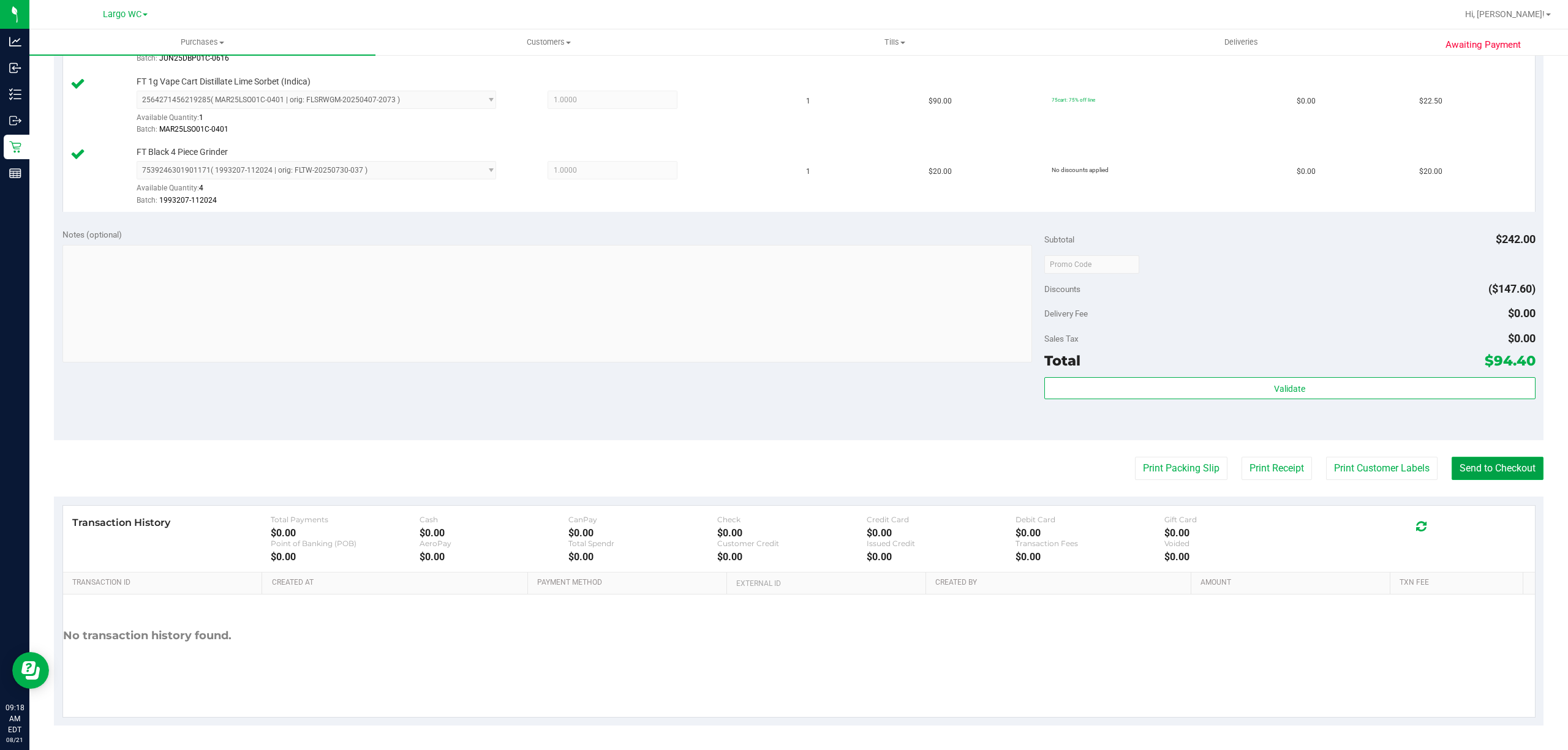
click at [1497, 468] on button "Send to Checkout" at bounding box center [1497, 468] width 92 height 23
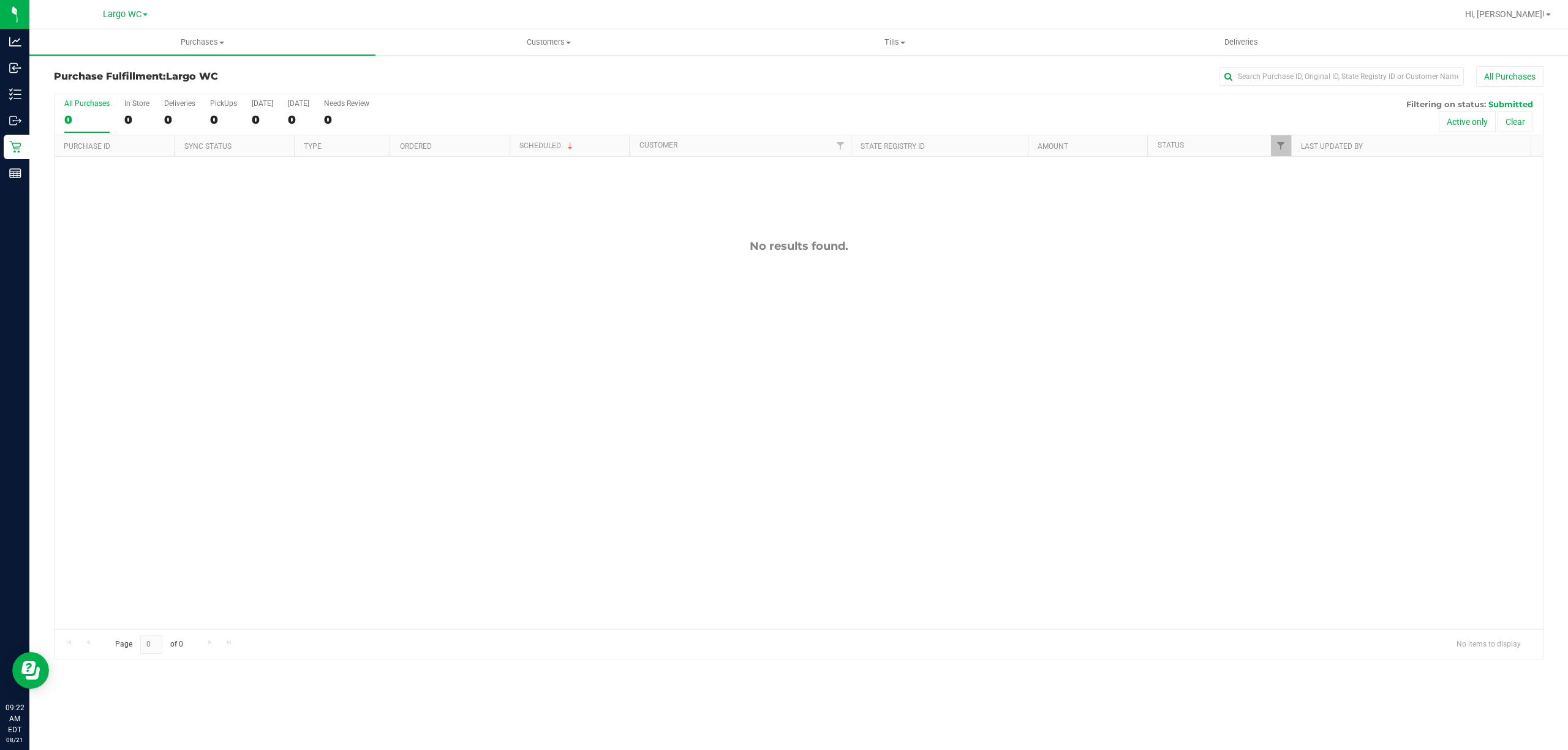
click at [194, 449] on div "No results found." at bounding box center [799, 435] width 1488 height 556
click at [214, 442] on div "No results found." at bounding box center [799, 435] width 1488 height 556
click at [1402, 520] on div "No results found." at bounding box center [799, 435] width 1488 height 556
click at [137, 109] on label "In Store 0" at bounding box center [136, 115] width 25 height 34
click at [0, 0] on input "In Store 0" at bounding box center [0, 0] width 0 height 0
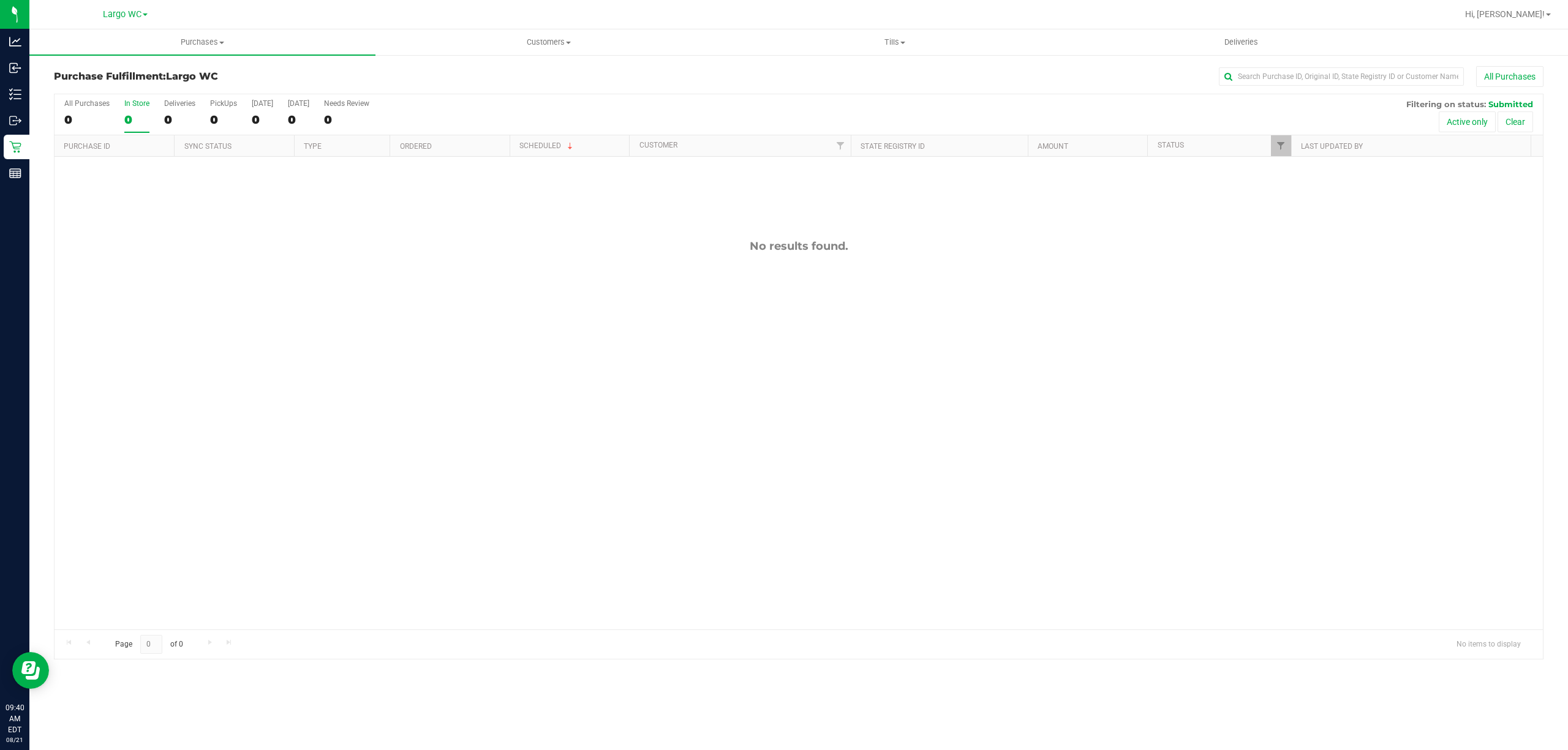
click at [132, 100] on div "In Store" at bounding box center [136, 103] width 25 height 9
click at [0, 0] on input "In Store 0" at bounding box center [0, 0] width 0 height 0
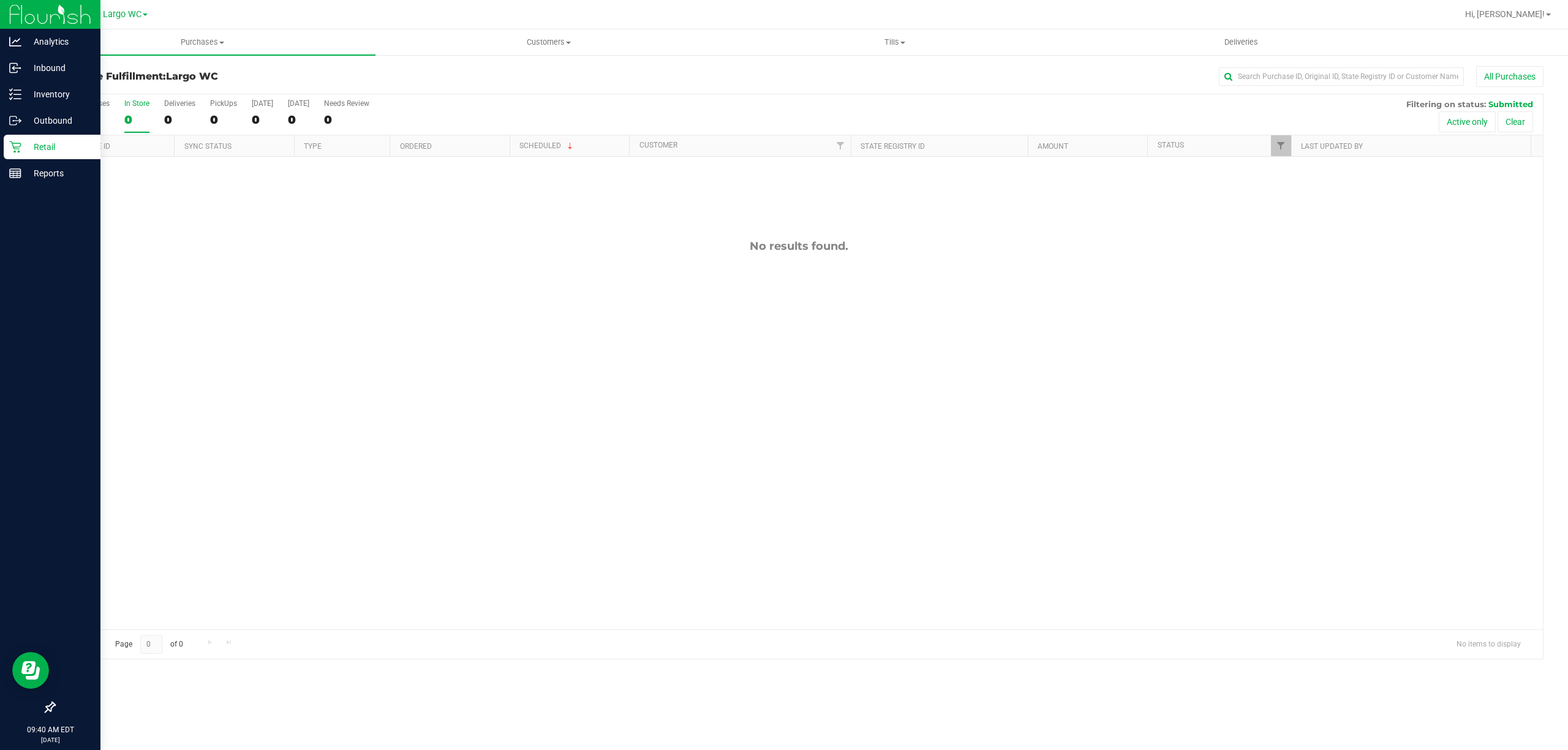
click at [15, 138] on div "Retail" at bounding box center [52, 147] width 97 height 24
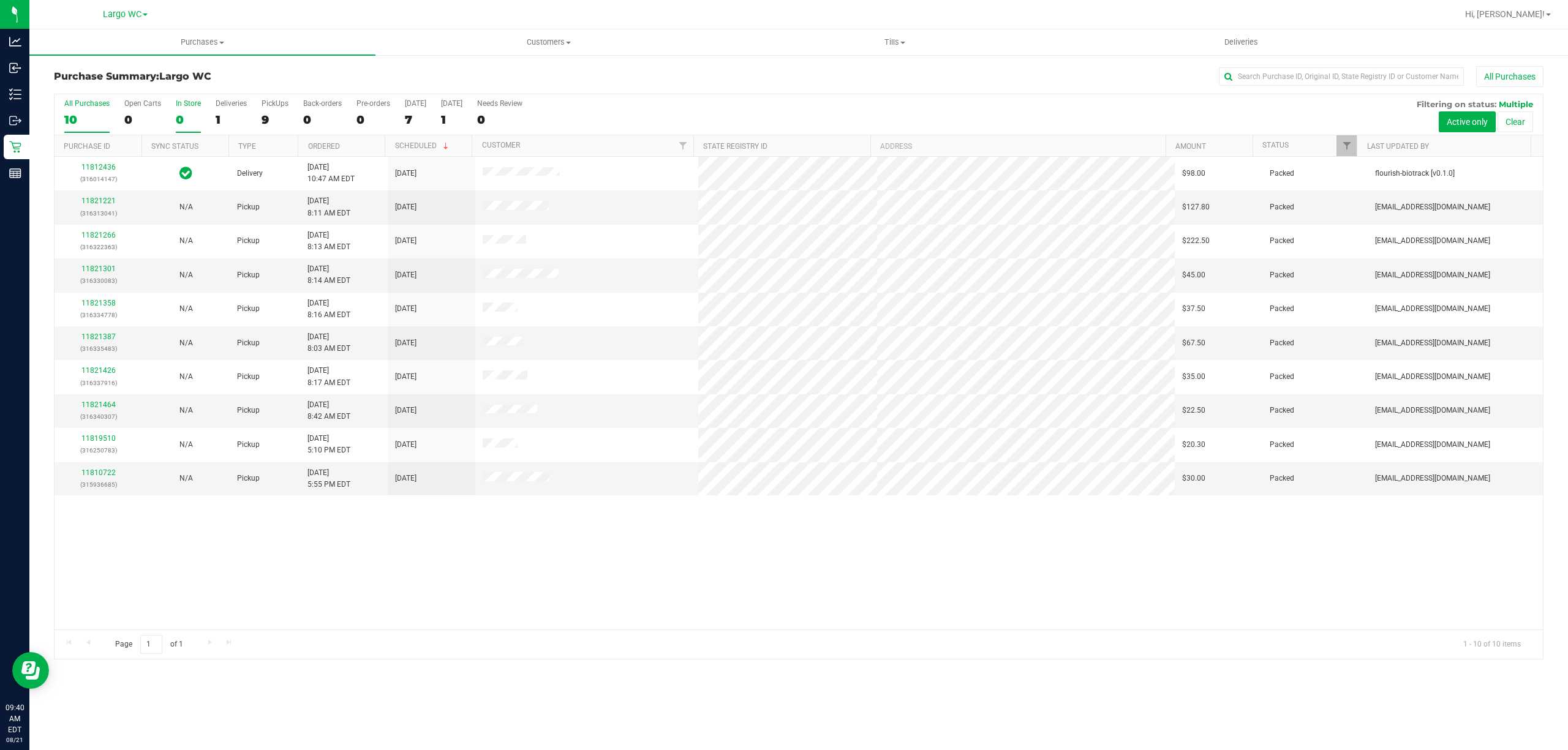
click at [191, 105] on div "In Store" at bounding box center [188, 103] width 25 height 9
click at [0, 0] on input "In Store 0" at bounding box center [0, 0] width 0 height 0
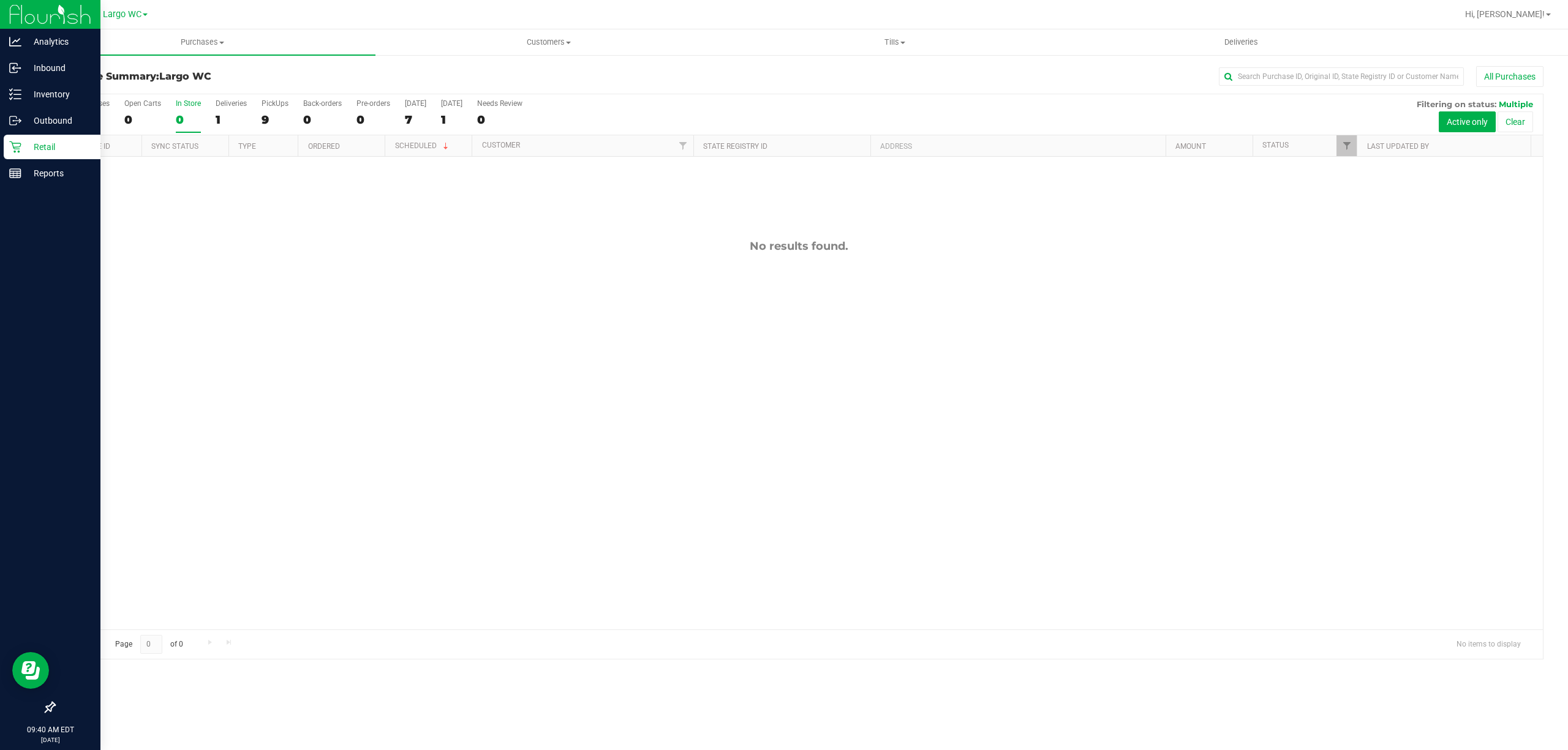
click at [8, 145] on div "Retail" at bounding box center [52, 147] width 97 height 24
click at [52, 167] on p "Reports" at bounding box center [58, 173] width 73 height 14
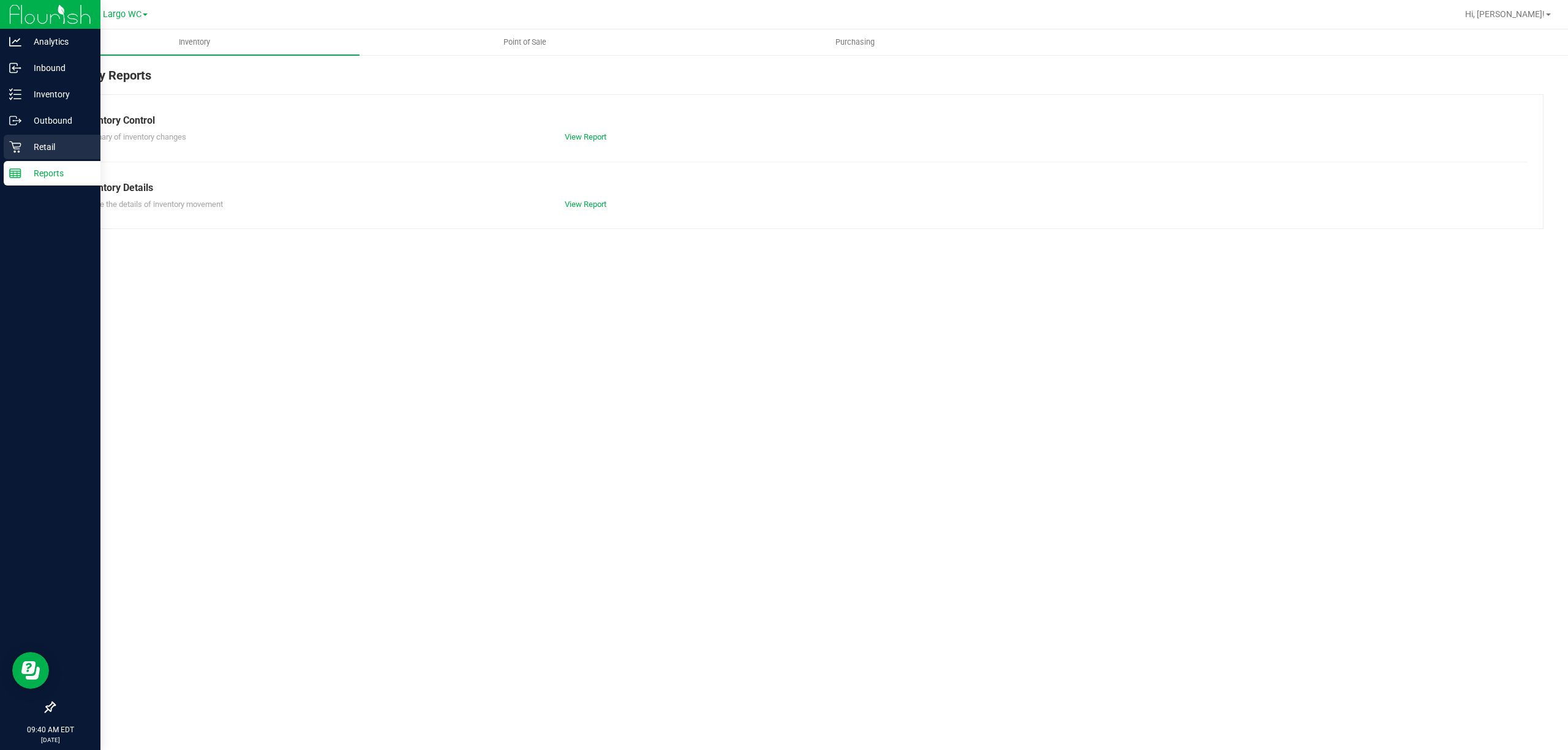
click at [54, 142] on p "Retail" at bounding box center [58, 147] width 73 height 14
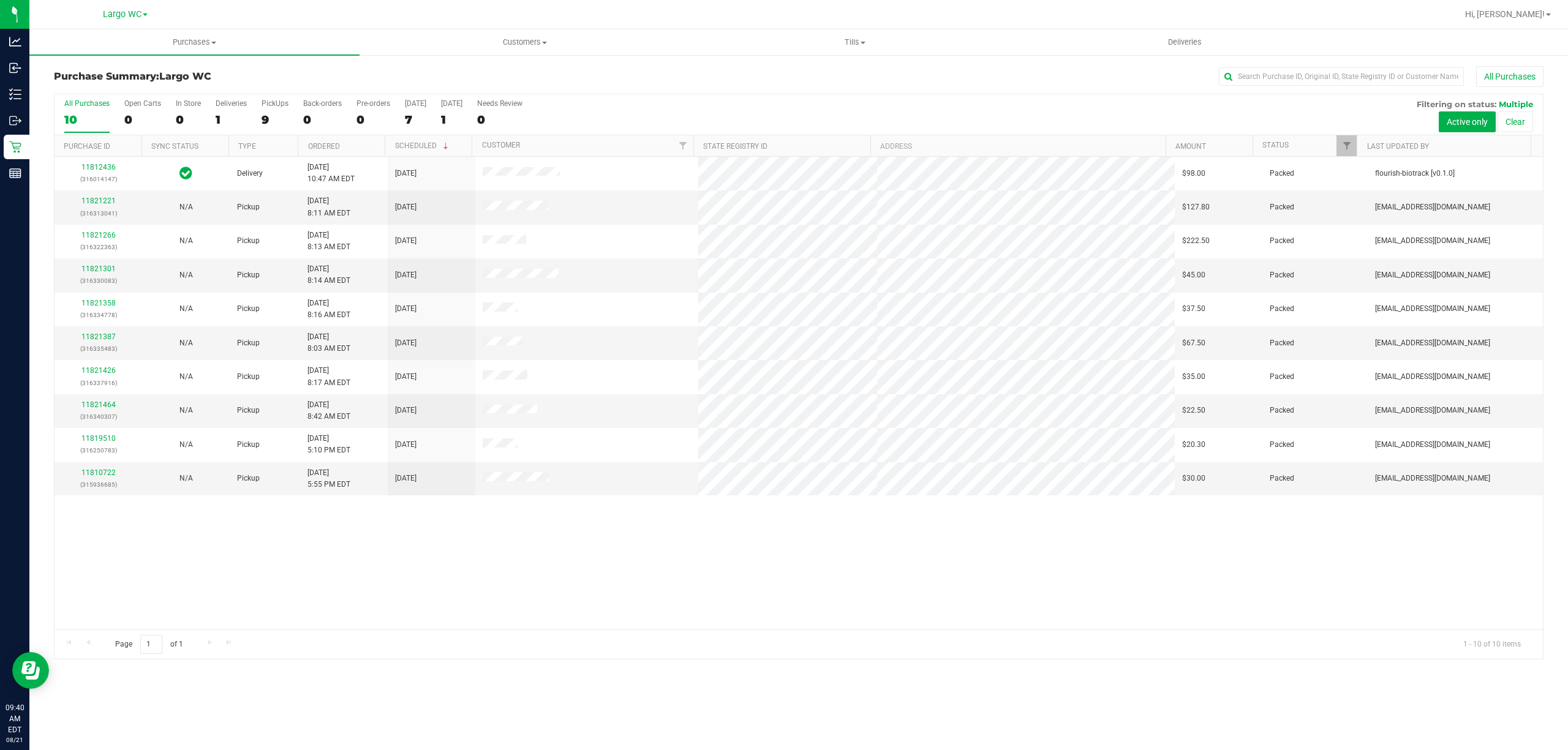
click at [199, 587] on div "11812436 (316014147) Delivery 8/19/2025 10:47 AM EDT 8/22/2025 $98.00 Packed fl…" at bounding box center [799, 393] width 1488 height 473
click at [355, 607] on div "11812436 (316014147) Delivery 8/19/2025 10:47 AM EDT 8/22/2025 $98.00 Packed fl…" at bounding box center [799, 393] width 1488 height 473
click at [177, 115] on div "0" at bounding box center [188, 120] width 25 height 14
click at [0, 0] on input "In Store 0" at bounding box center [0, 0] width 0 height 0
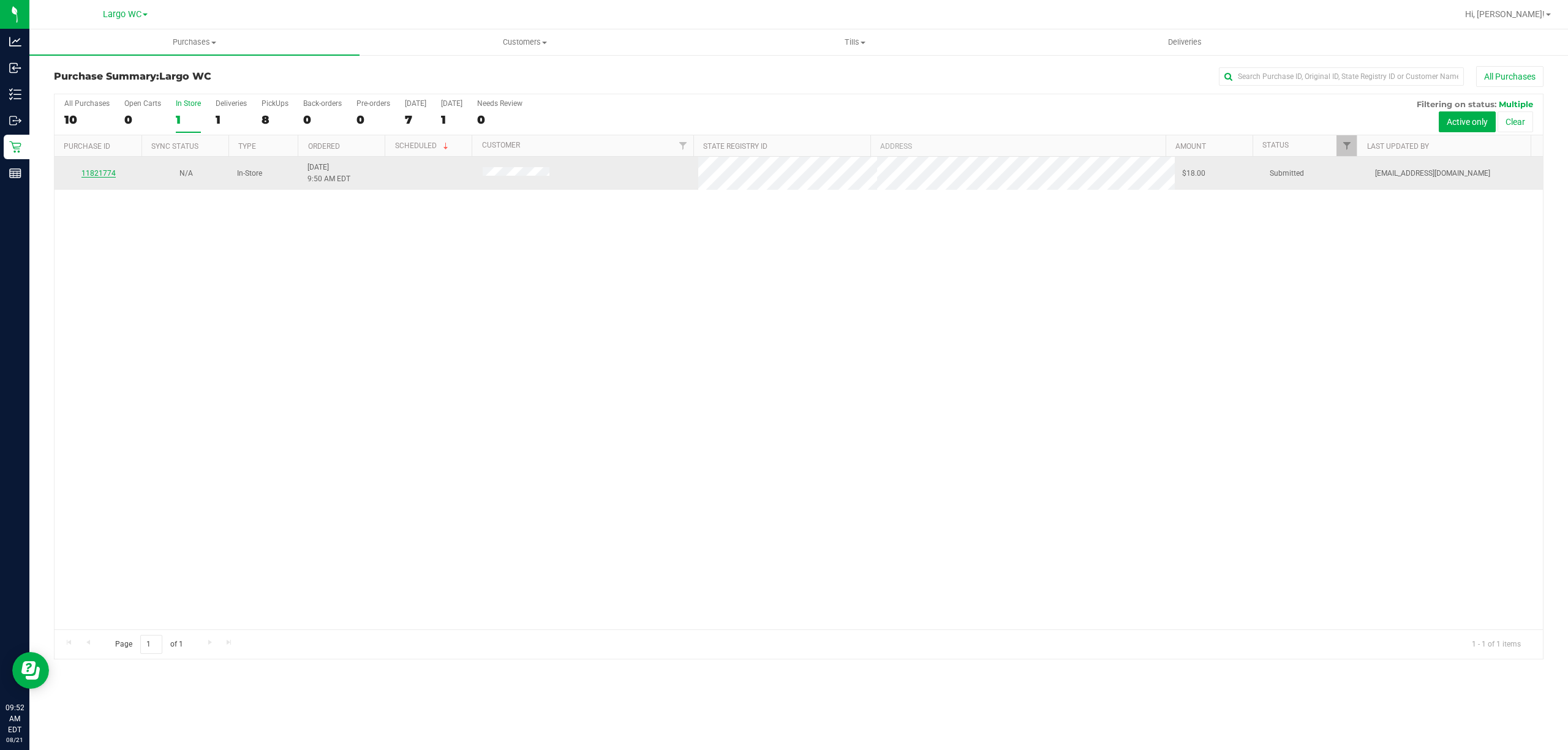
click at [97, 175] on link "11821774" at bounding box center [99, 174] width 34 height 9
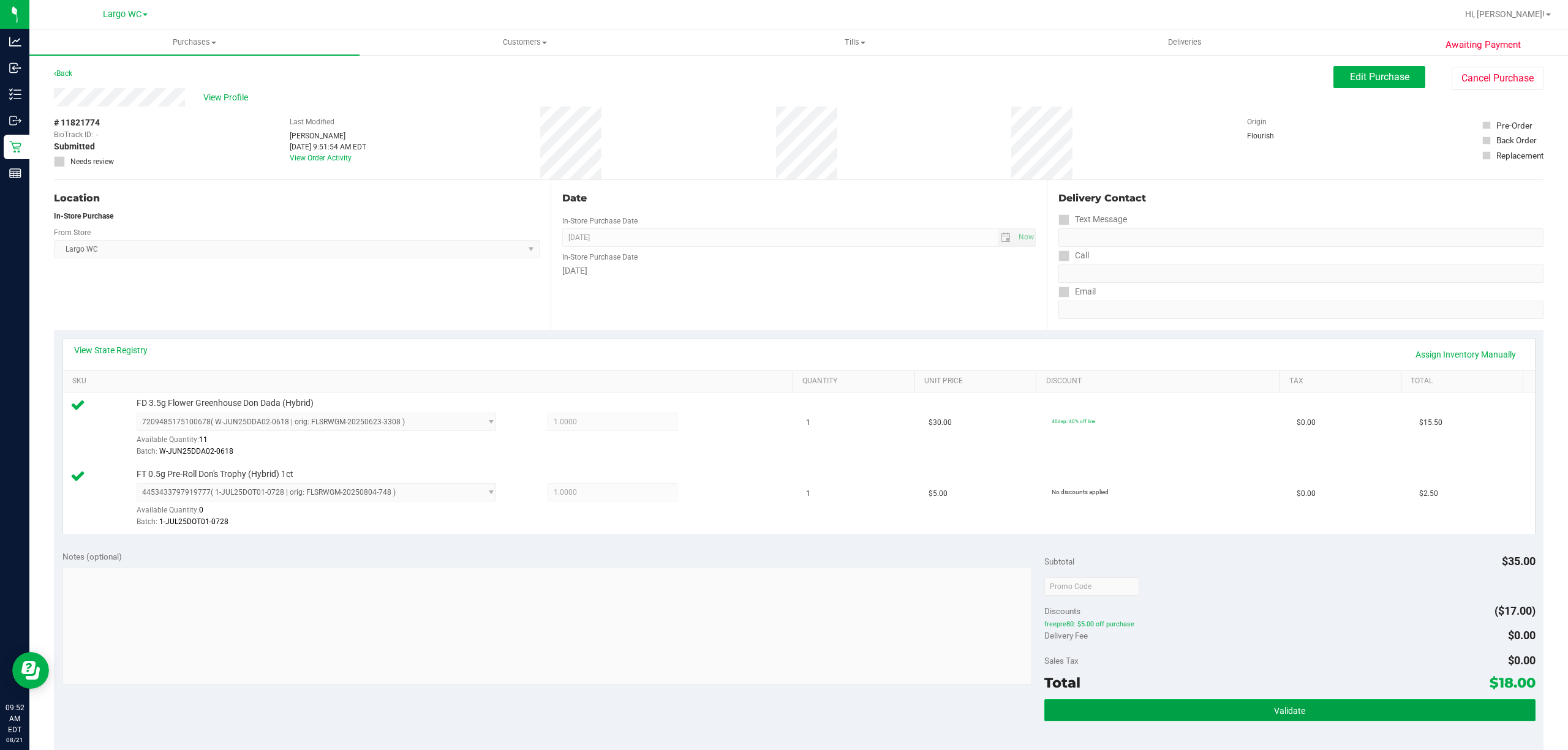
click at [1336, 713] on button "Validate" at bounding box center [1289, 710] width 491 height 22
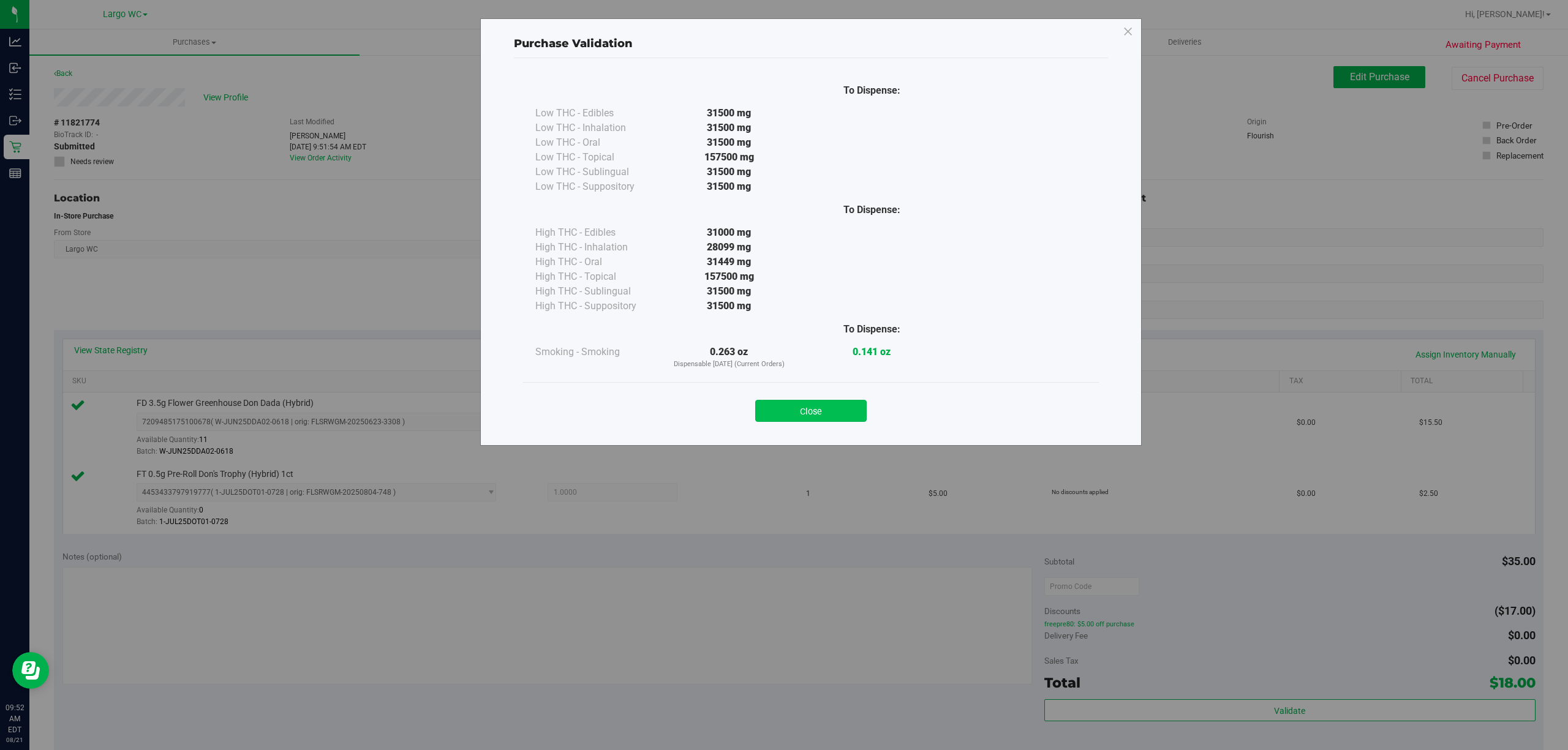
click at [829, 407] on button "Close" at bounding box center [810, 411] width 111 height 22
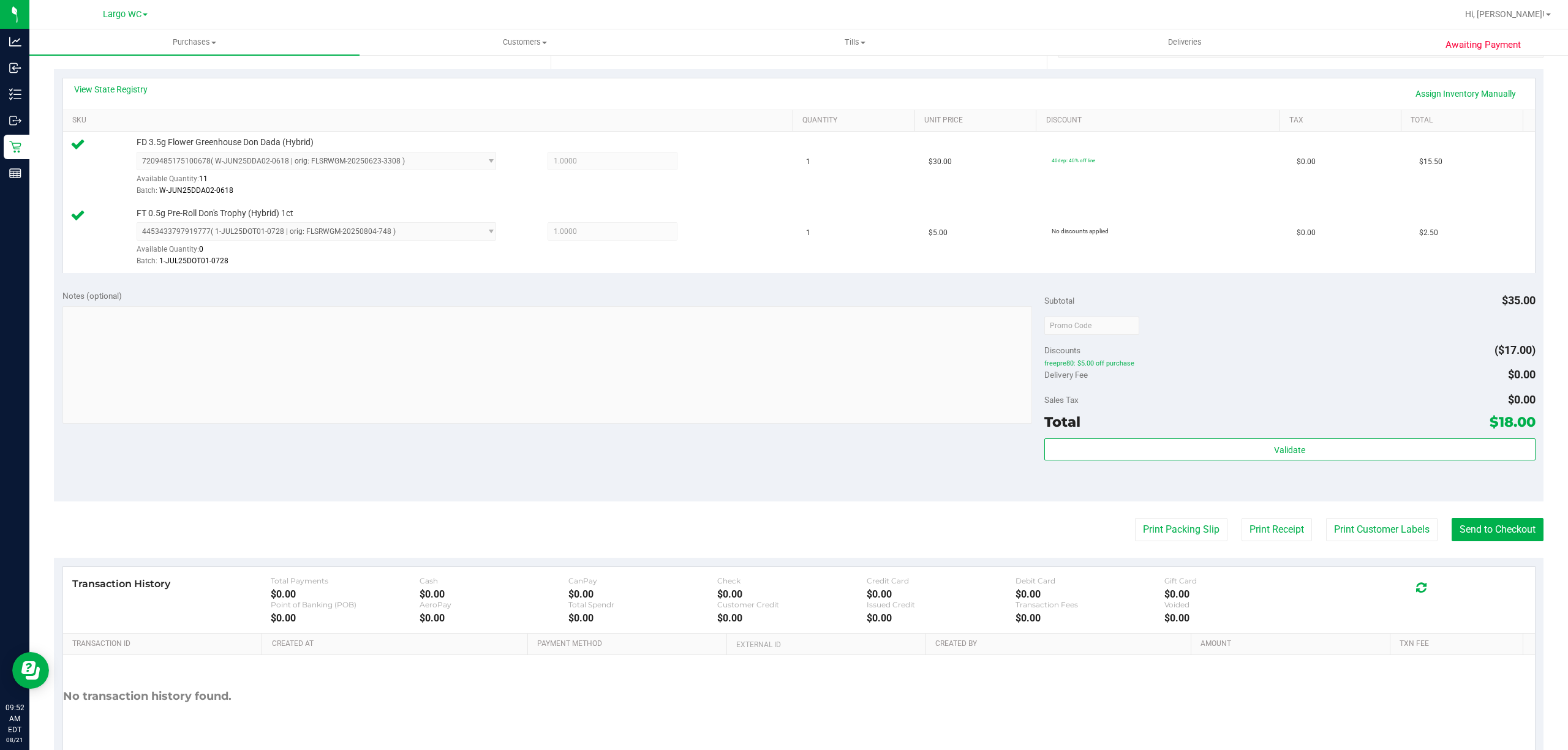
scroll to position [324, 0]
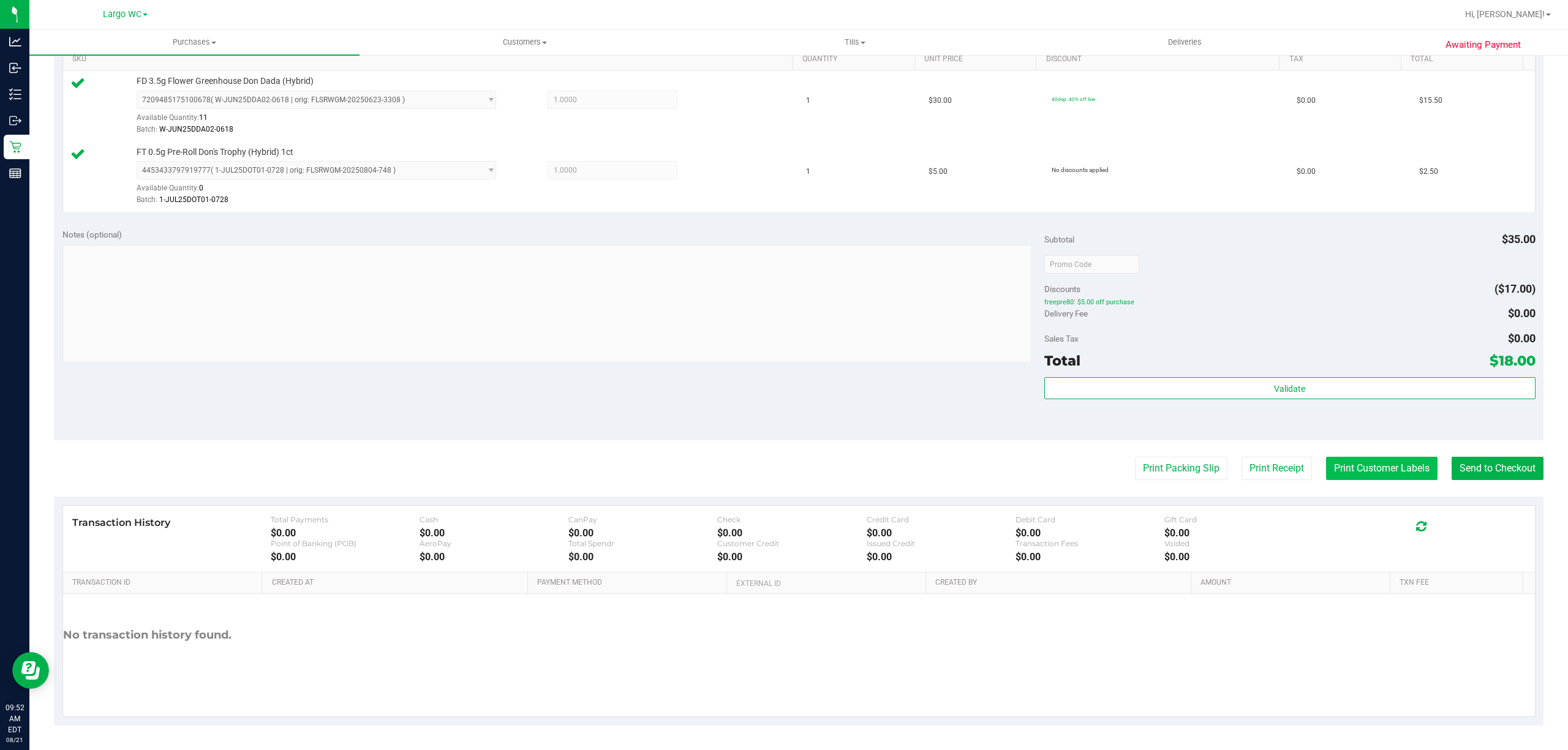
click at [1367, 468] on button "Print Customer Labels" at bounding box center [1381, 468] width 111 height 23
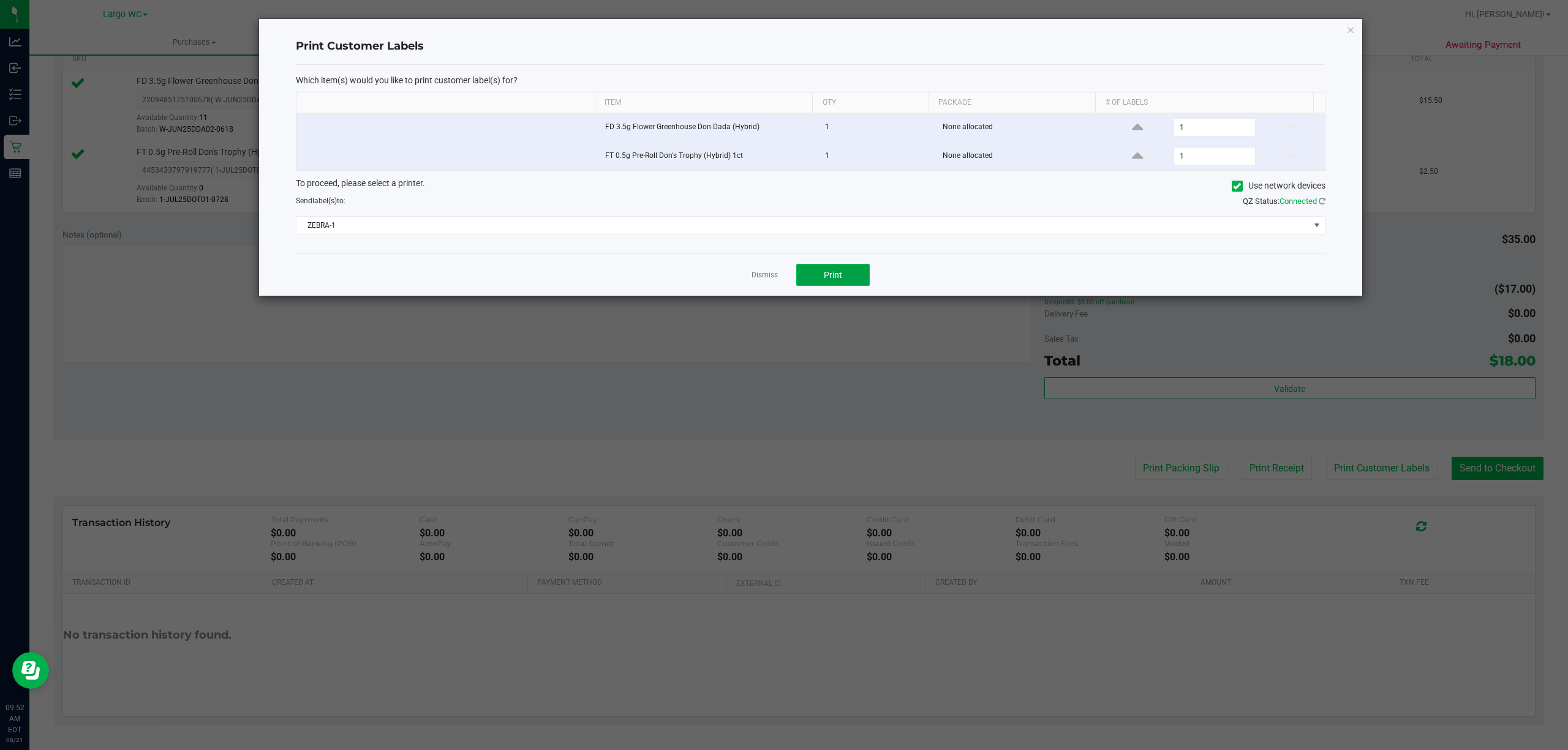
click at [855, 275] on button "Print" at bounding box center [832, 275] width 73 height 22
click at [1350, 30] on icon "button" at bounding box center [1350, 29] width 9 height 14
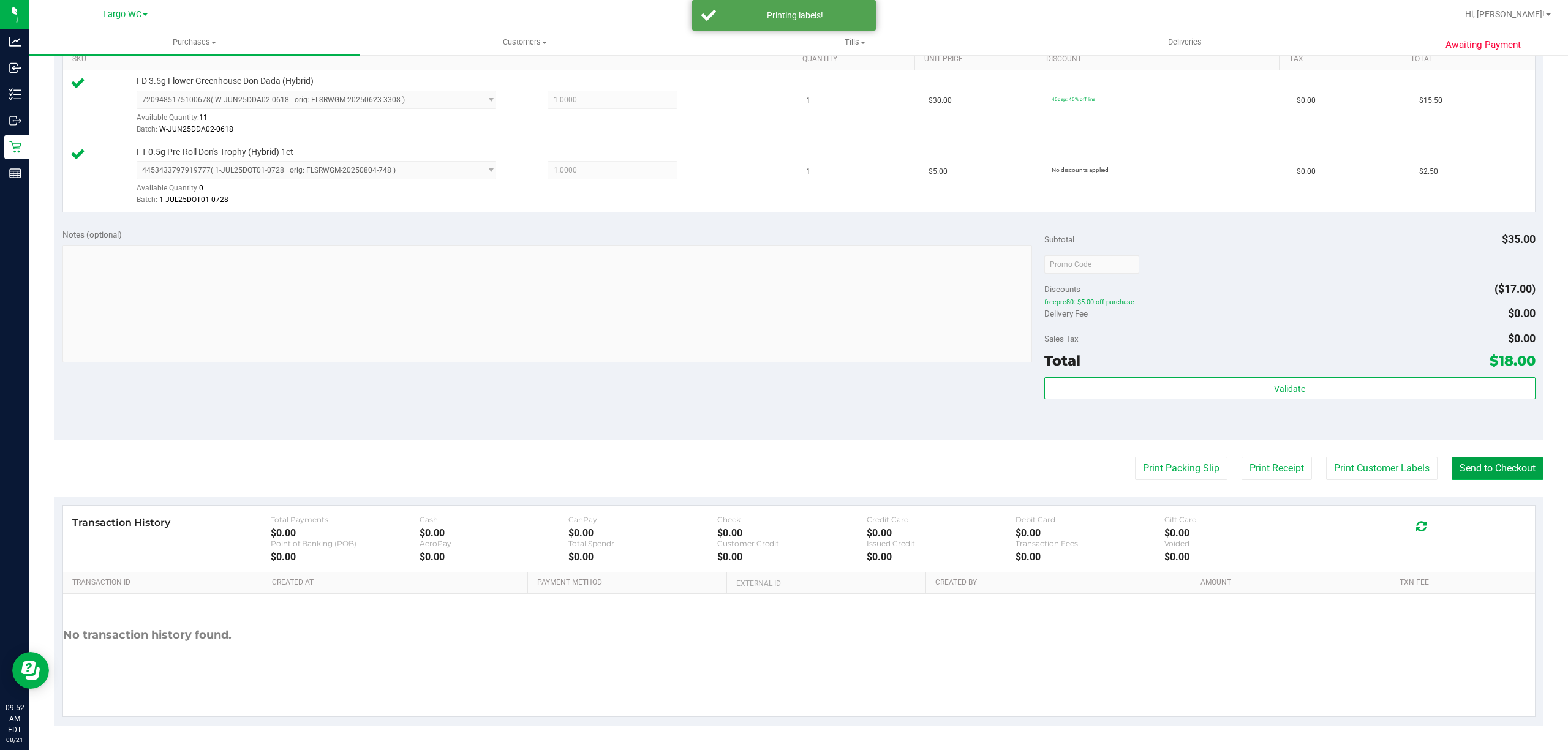
click at [1503, 463] on button "Send to Checkout" at bounding box center [1497, 468] width 92 height 23
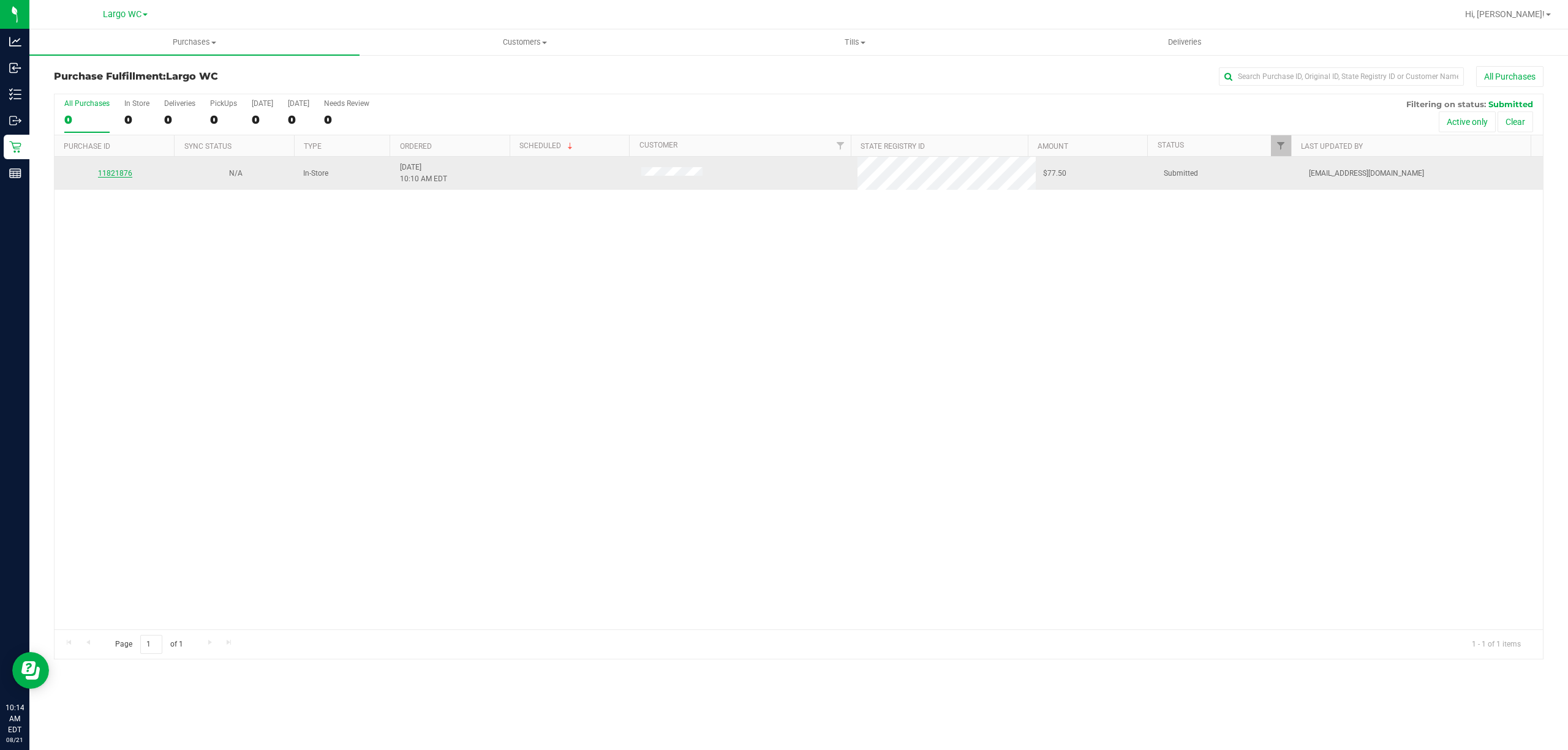
click at [110, 174] on link "11821876" at bounding box center [115, 174] width 34 height 9
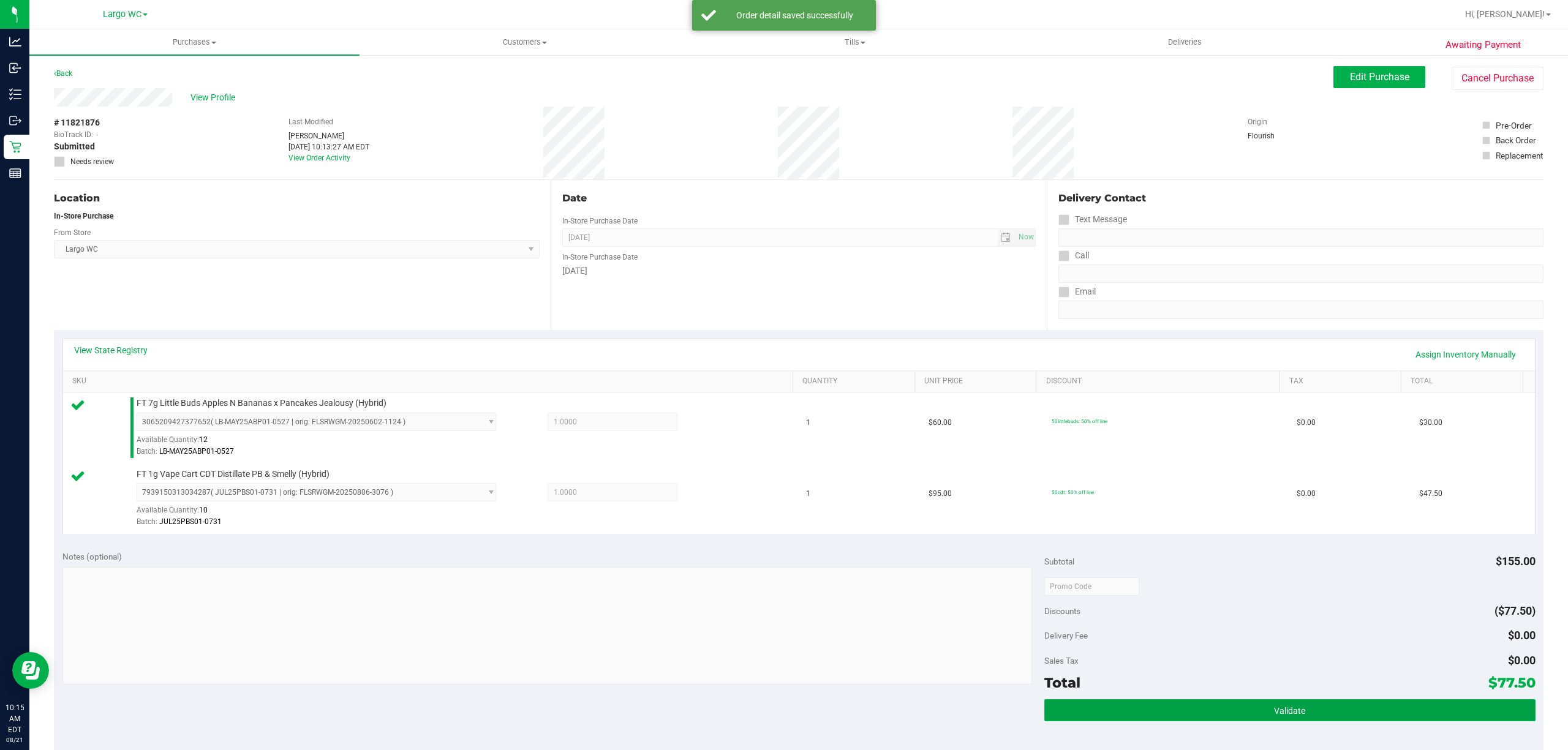
click at [1290, 708] on span "Validate" at bounding box center [1290, 711] width 32 height 10
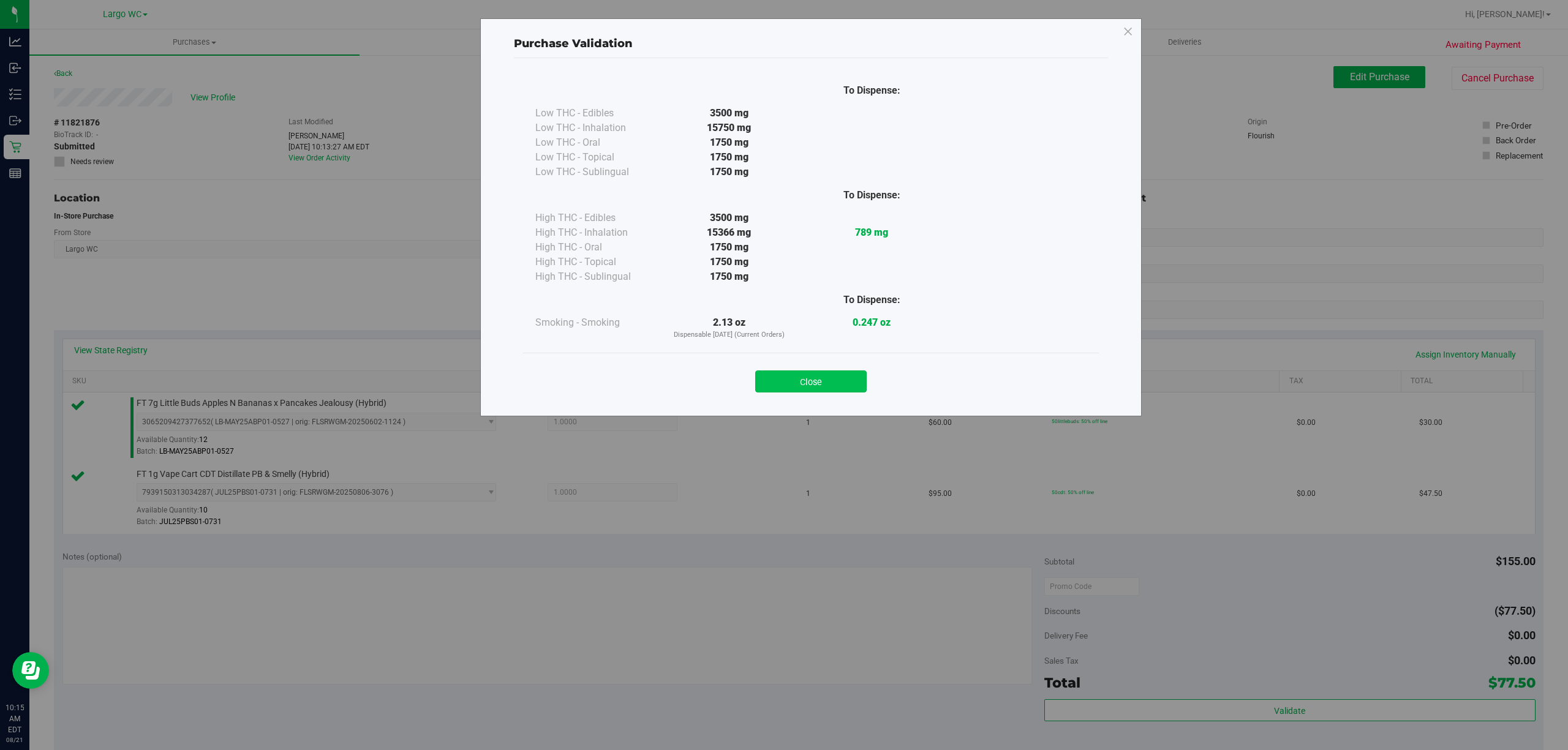
click at [839, 389] on button "Close" at bounding box center [810, 381] width 111 height 22
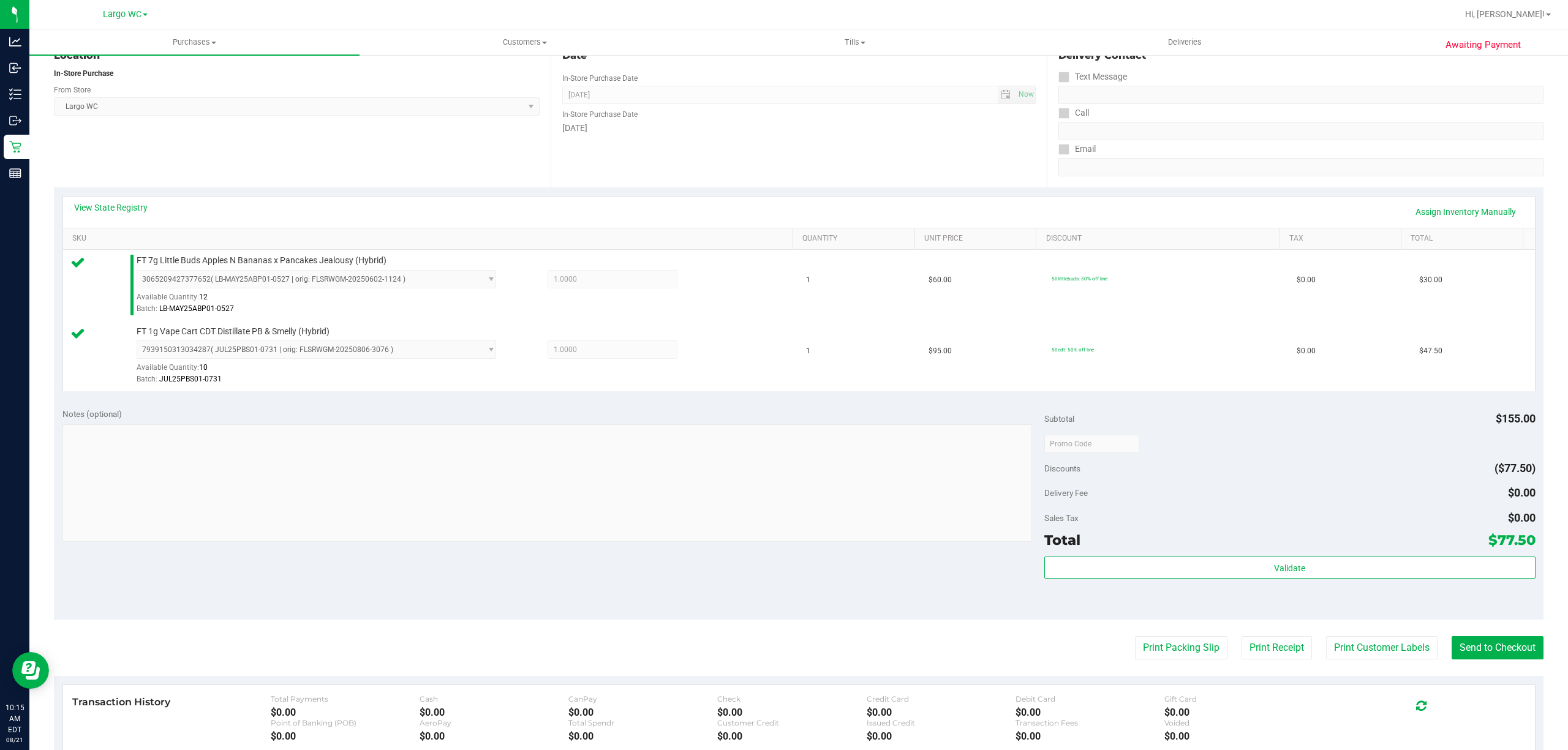
scroll to position [324, 0]
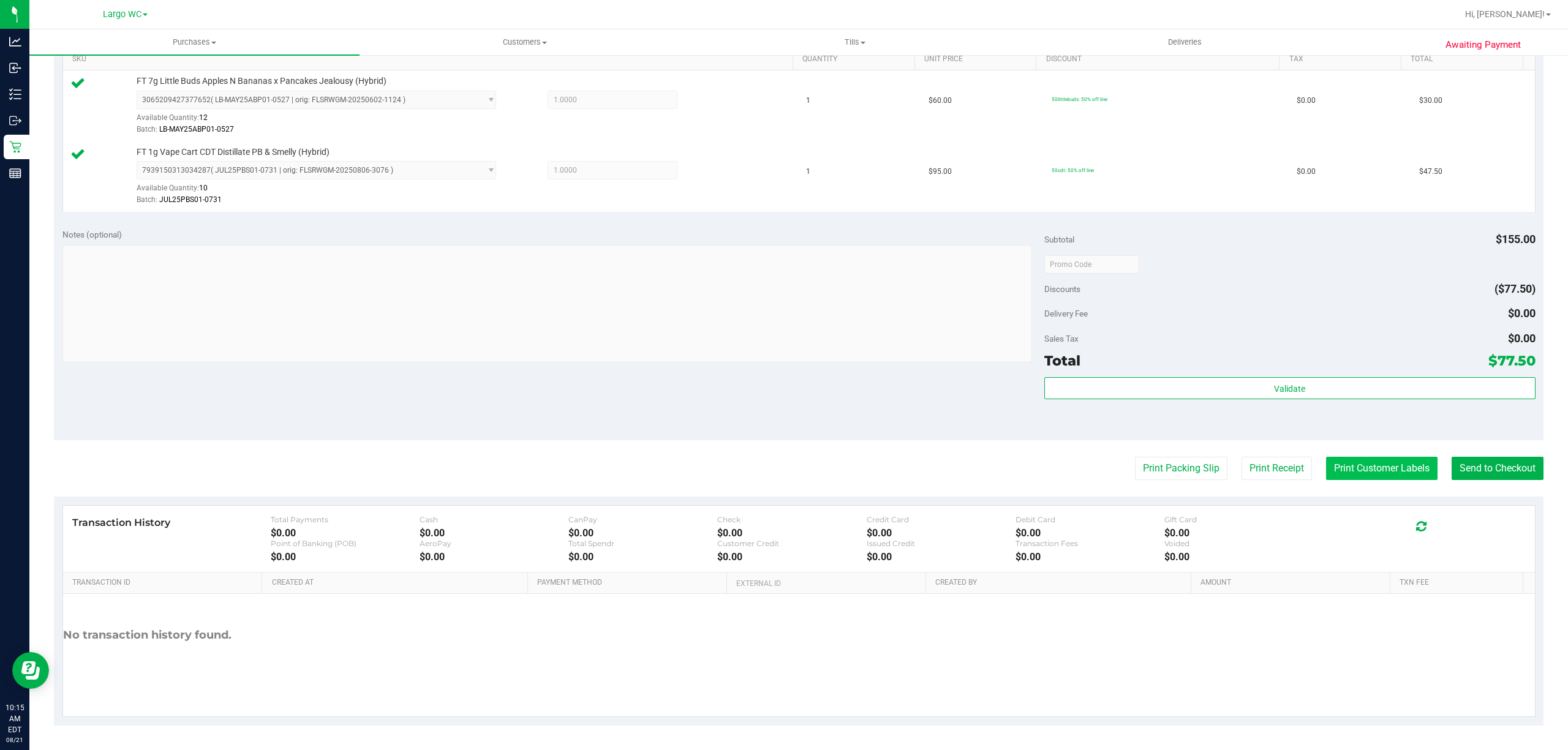
click at [1389, 471] on button "Print Customer Labels" at bounding box center [1381, 468] width 111 height 23
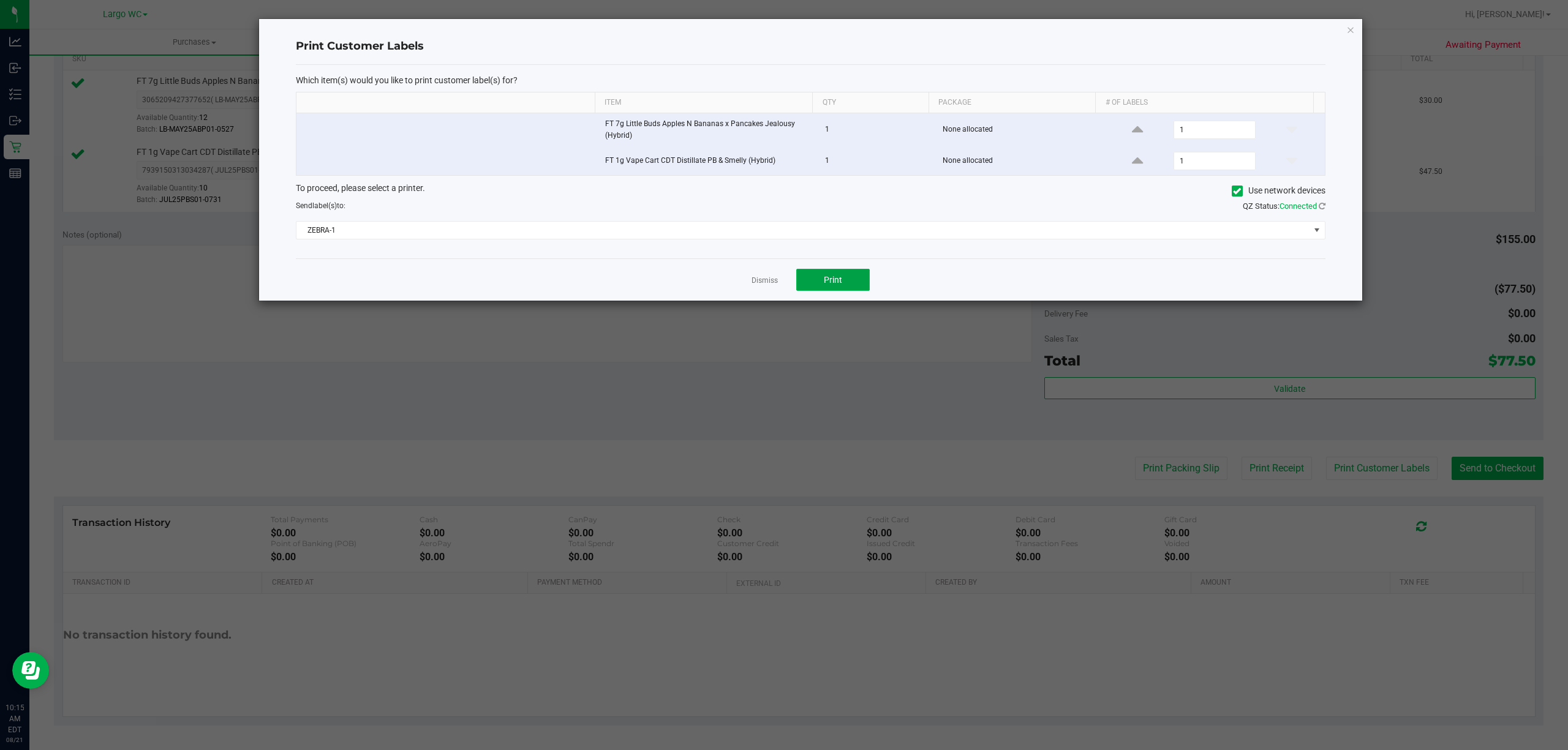
click at [848, 288] on button "Print" at bounding box center [832, 280] width 73 height 22
click at [1350, 32] on icon "button" at bounding box center [1350, 29] width 9 height 14
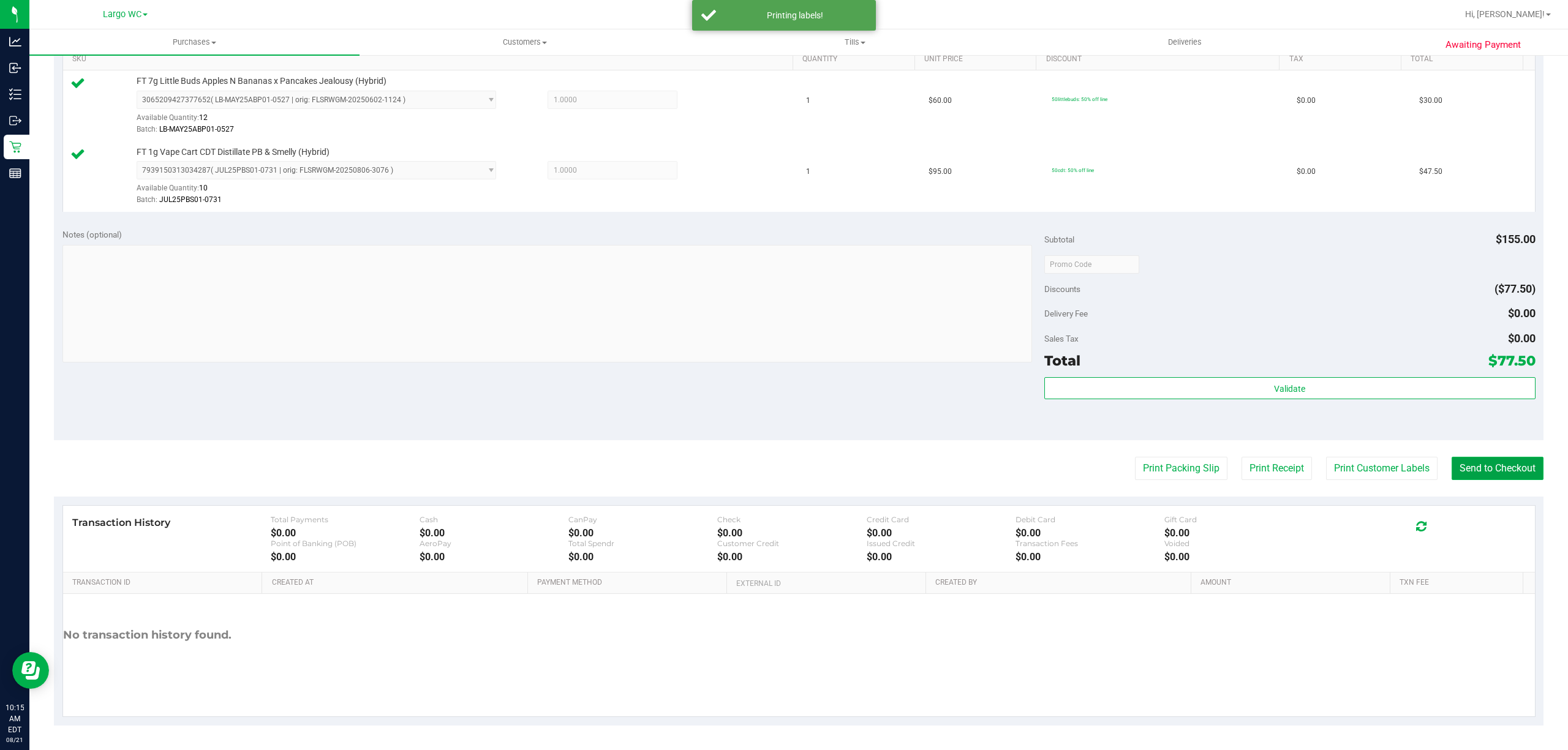
click at [1491, 472] on button "Send to Checkout" at bounding box center [1497, 468] width 92 height 23
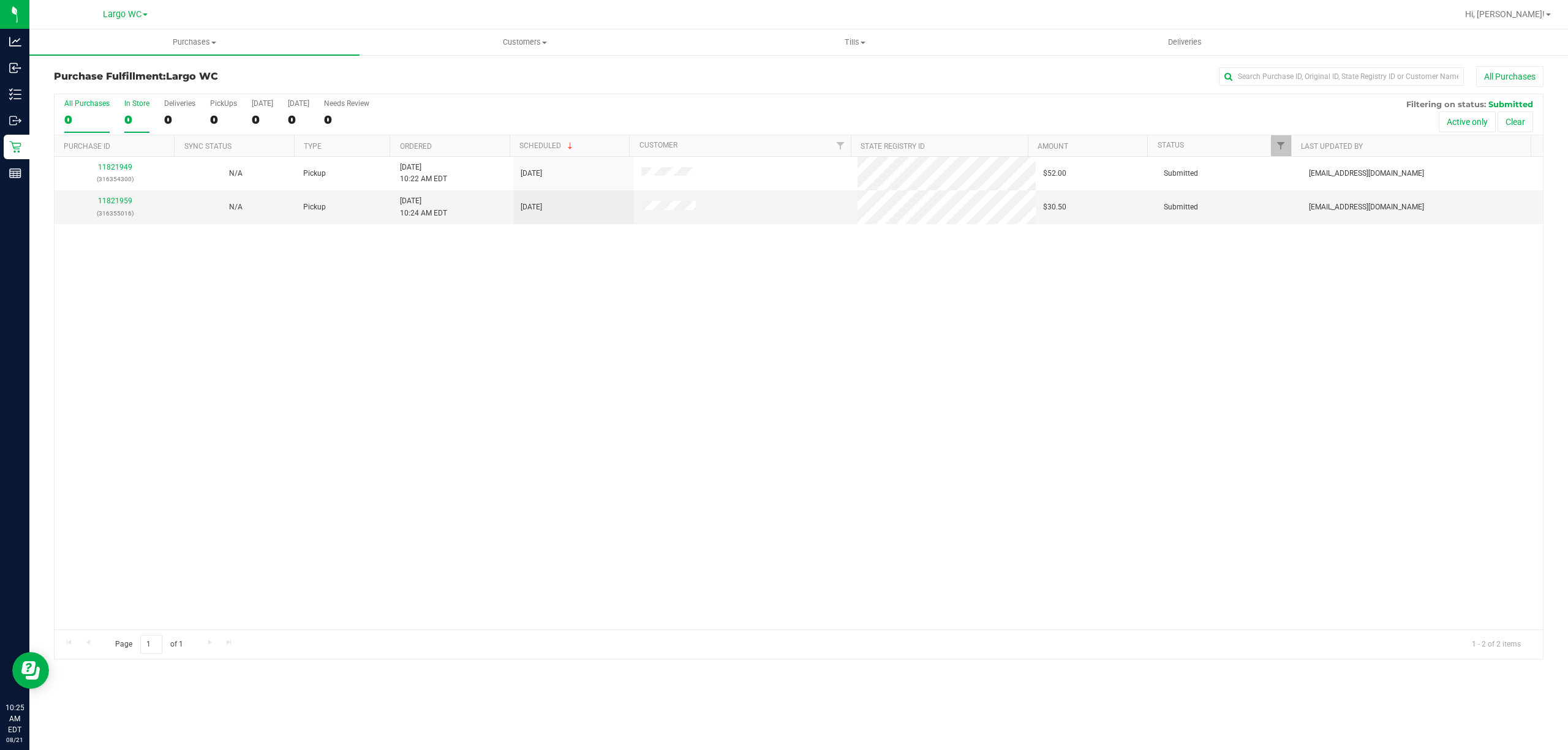
click at [132, 108] on div "In Store" at bounding box center [136, 103] width 25 height 9
click at [0, 0] on input "In Store 0" at bounding box center [0, 0] width 0 height 0
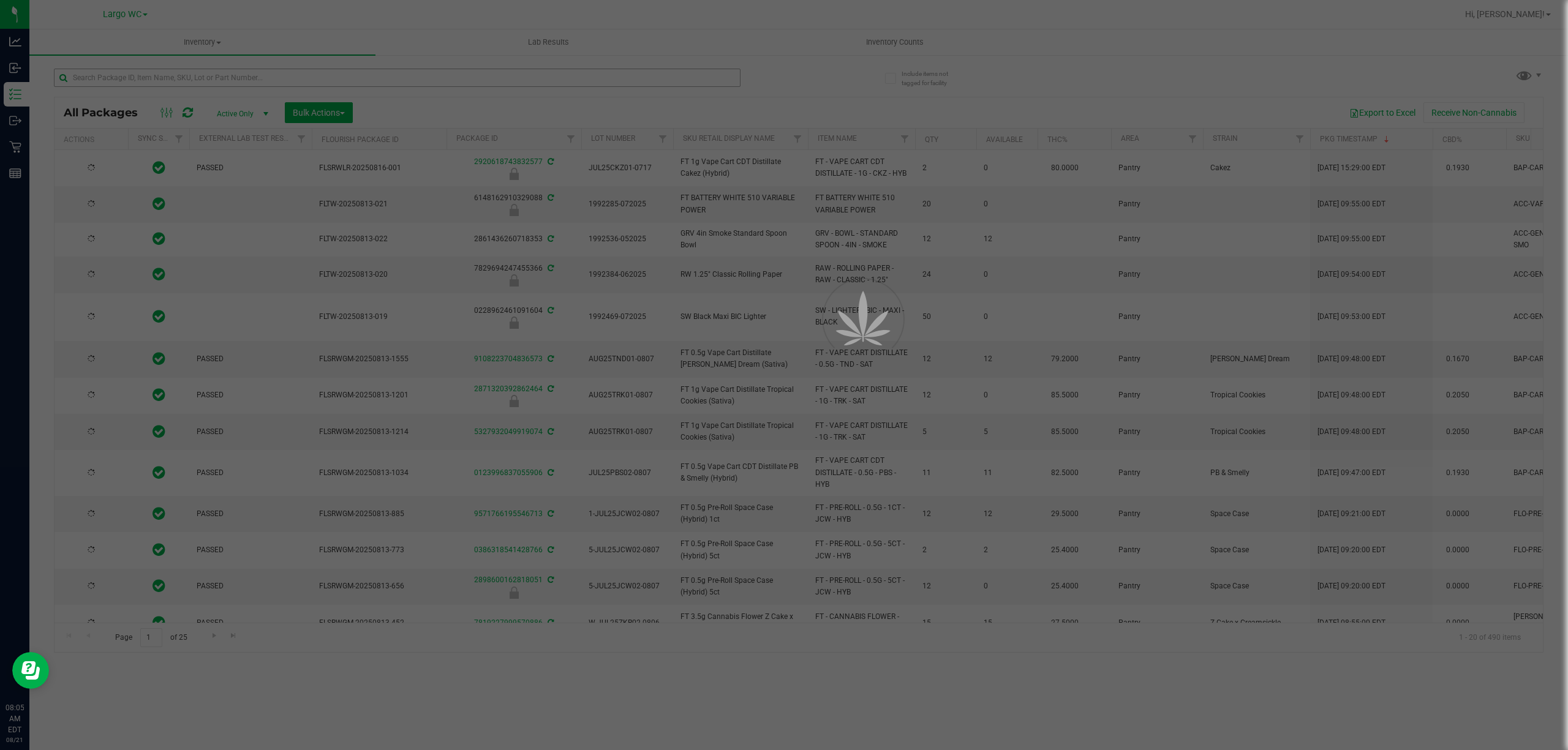
type input "2026-02-14"
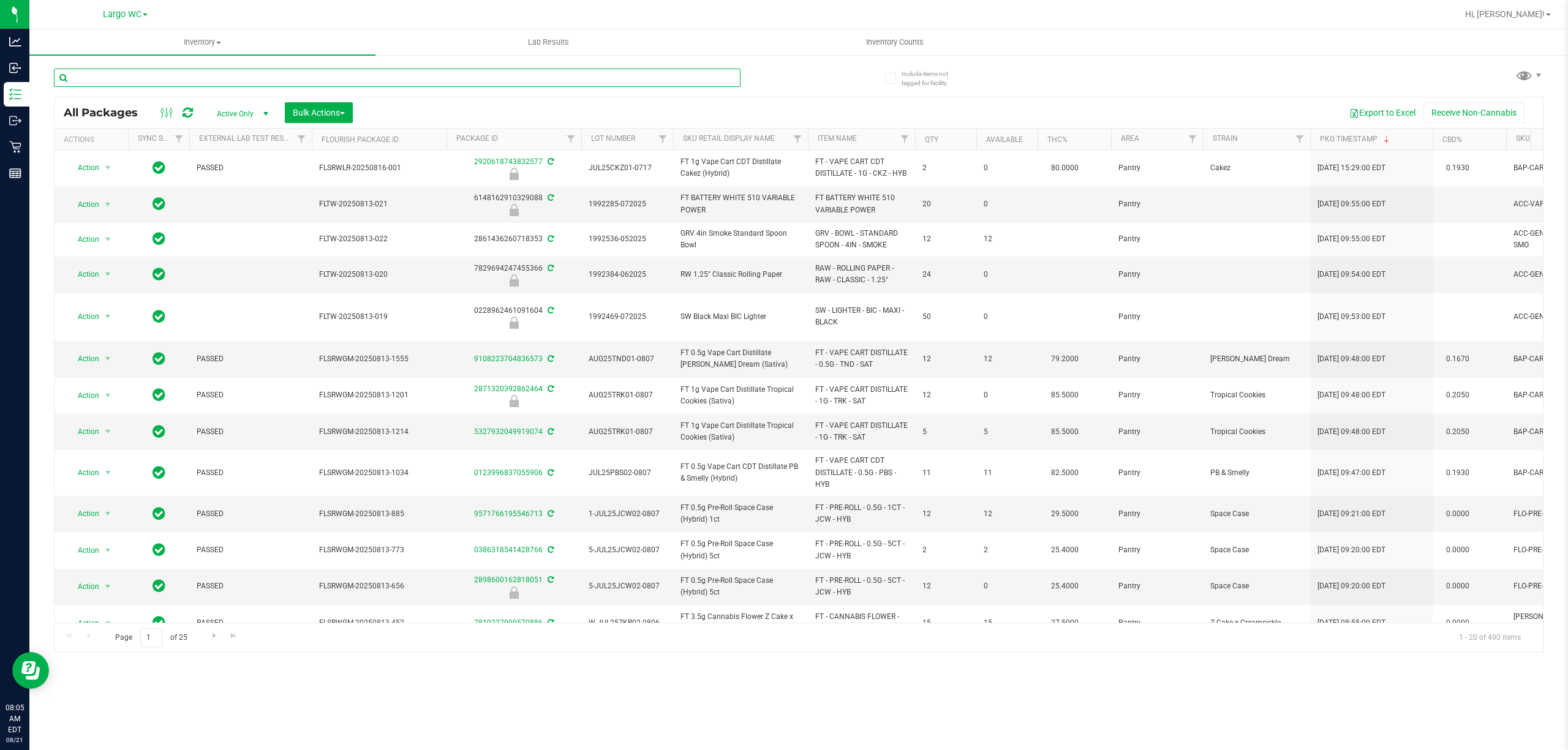
click at [218, 72] on input "text" at bounding box center [397, 78] width 687 height 19
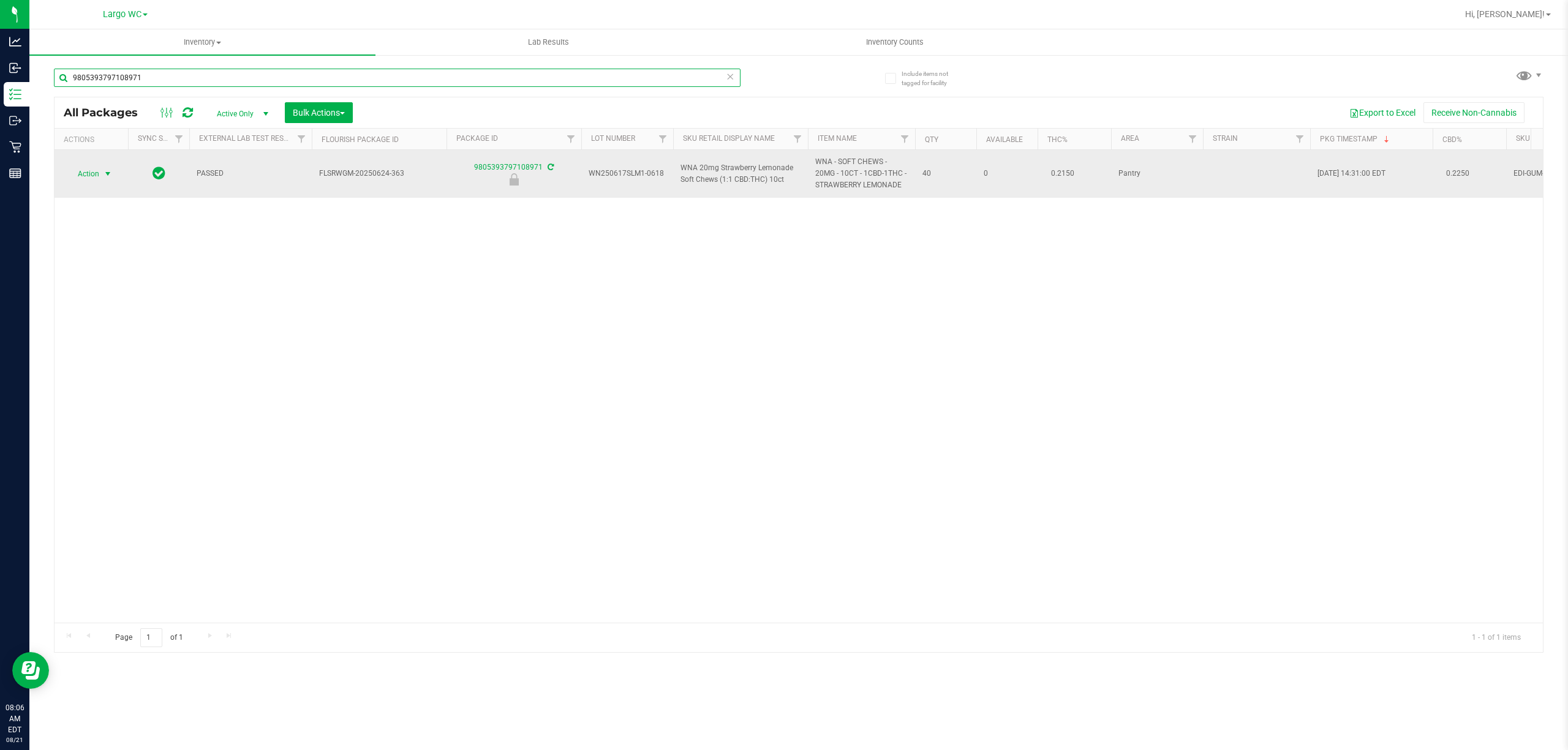
type input "9805393797108971"
click at [107, 174] on span "select" at bounding box center [108, 174] width 10 height 10
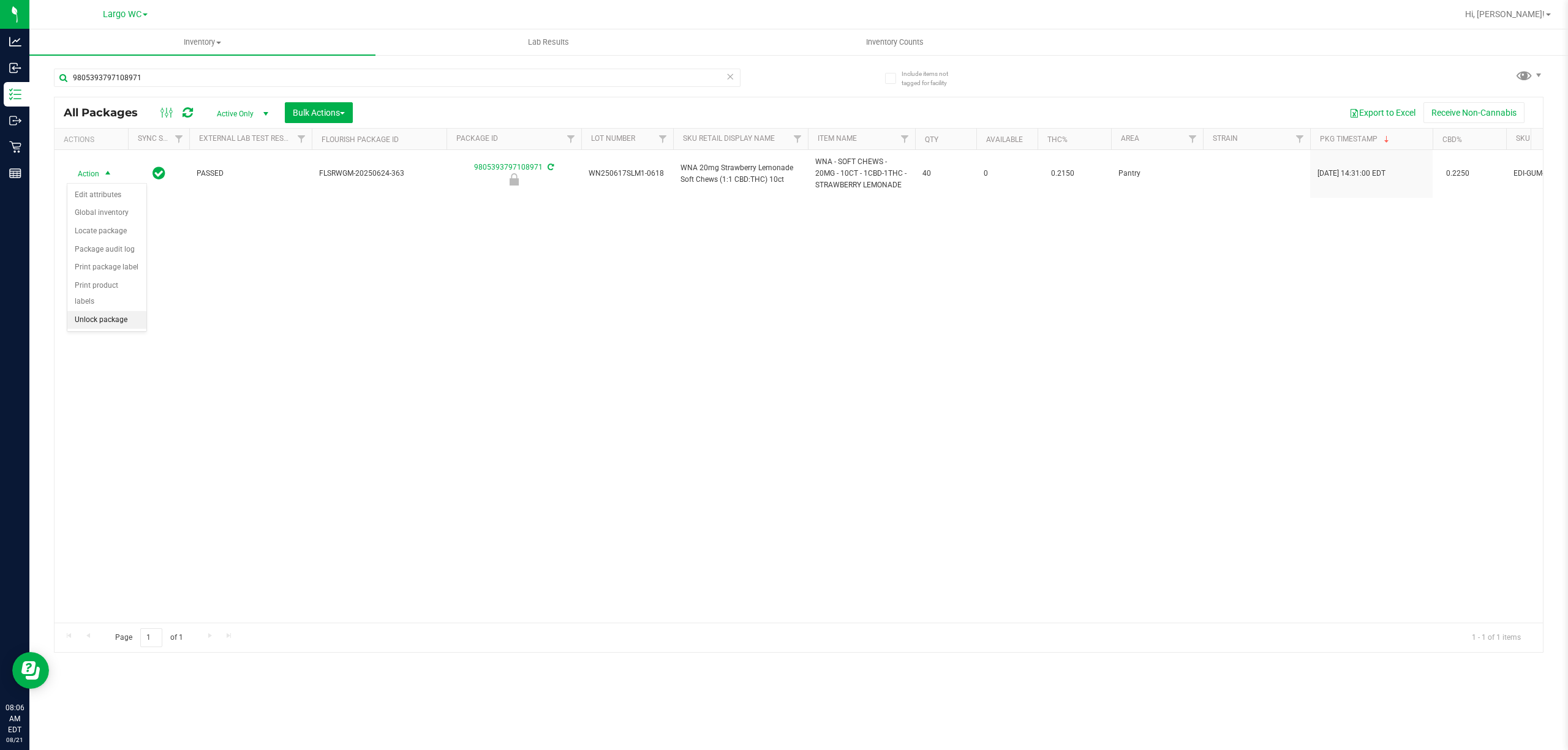
click at [103, 326] on li "Unlock package" at bounding box center [107, 321] width 79 height 19
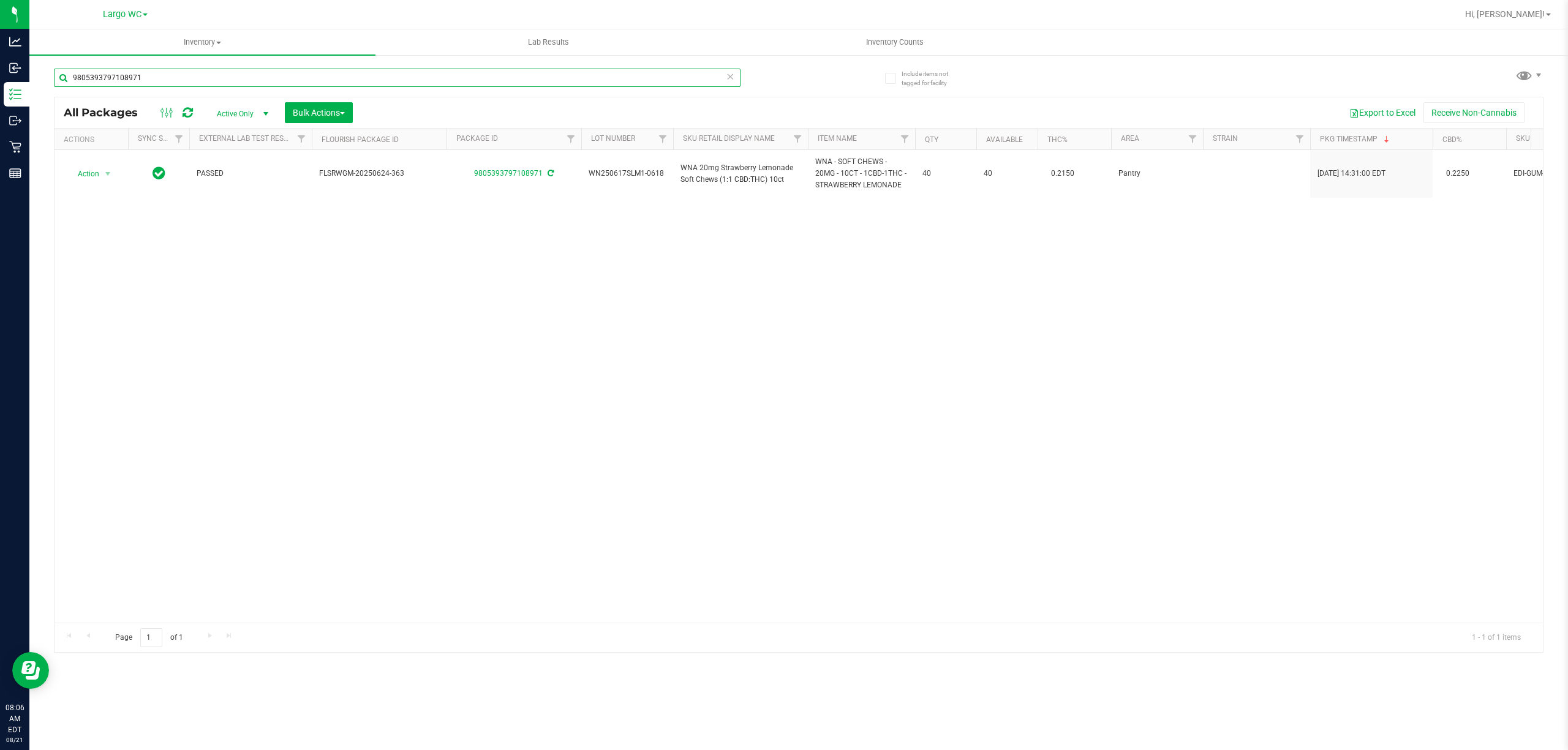
click at [222, 77] on input "9805393797108971" at bounding box center [397, 78] width 687 height 19
click at [220, 77] on input "9805393797108971" at bounding box center [397, 78] width 687 height 19
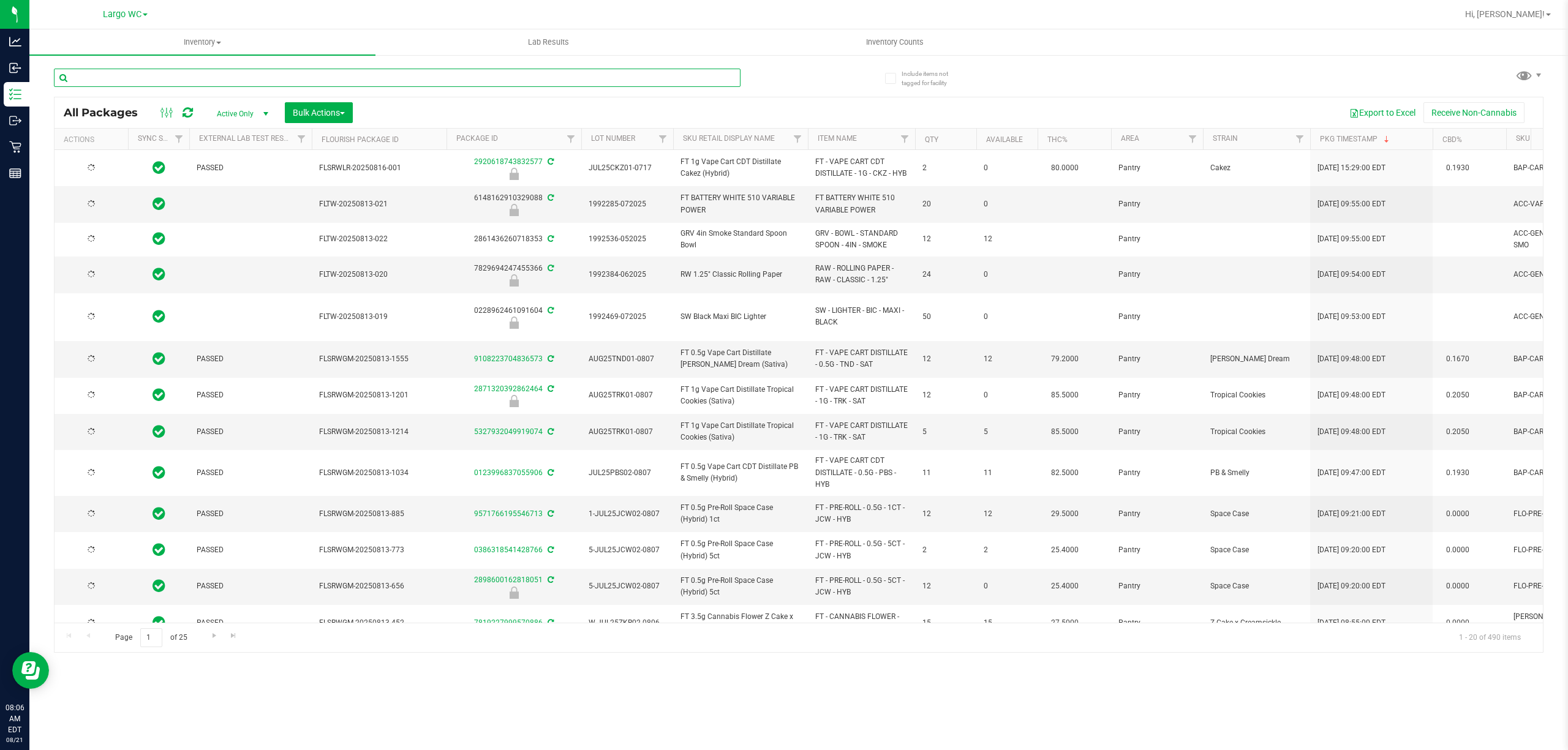
type input "2026-02-14"
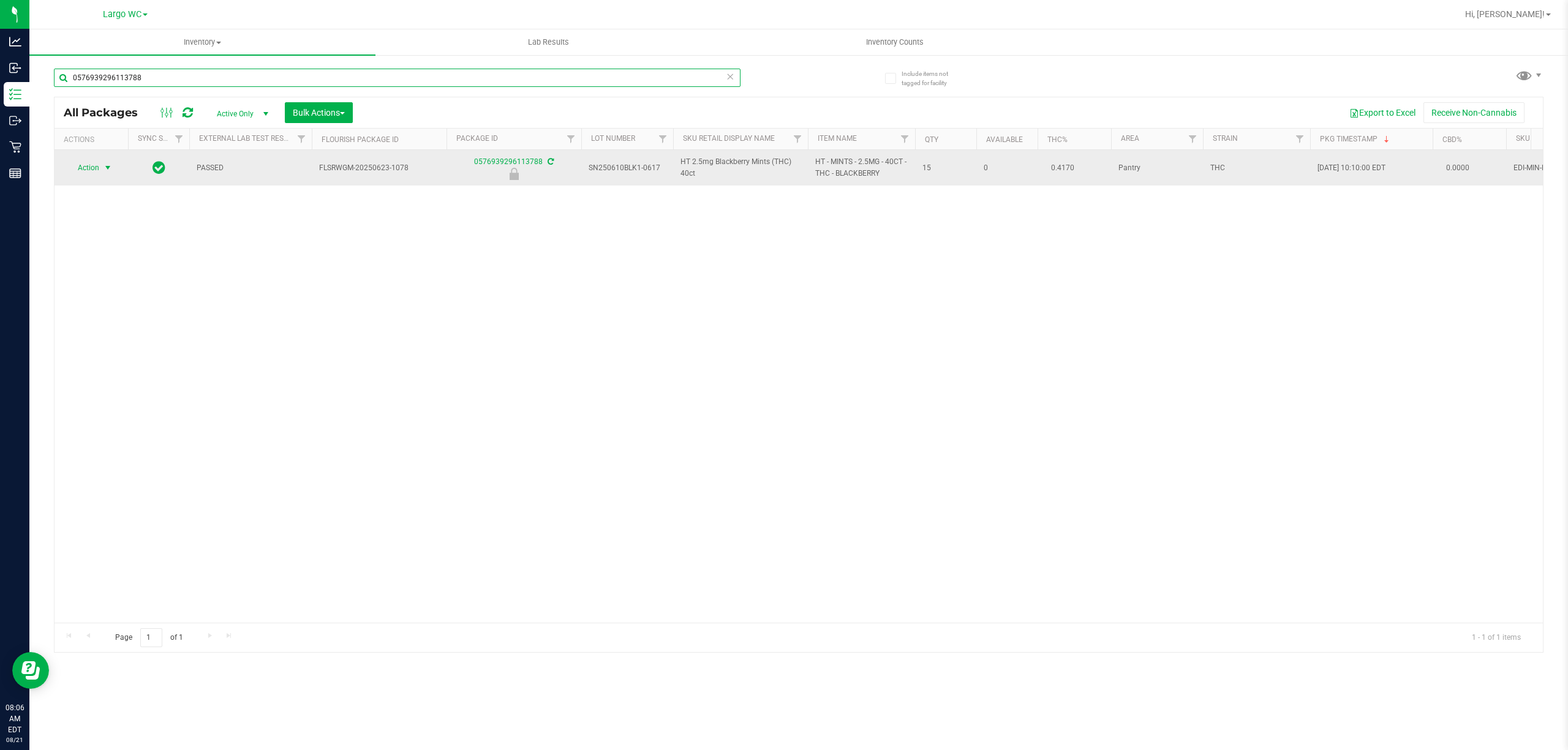
type input "0576939296113788"
click at [103, 168] on span "select" at bounding box center [108, 168] width 10 height 10
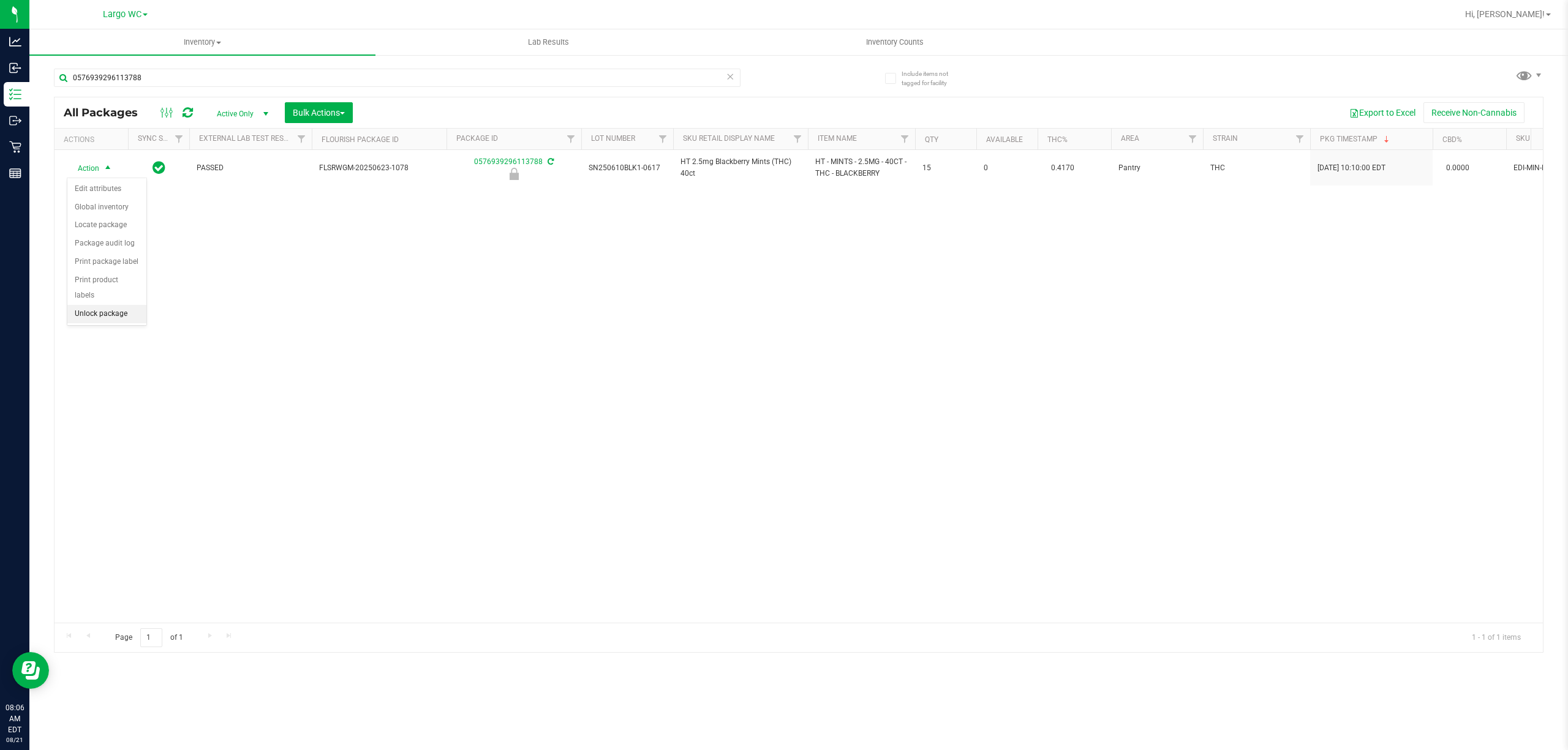
click at [101, 319] on li "Unlock package" at bounding box center [107, 314] width 79 height 19
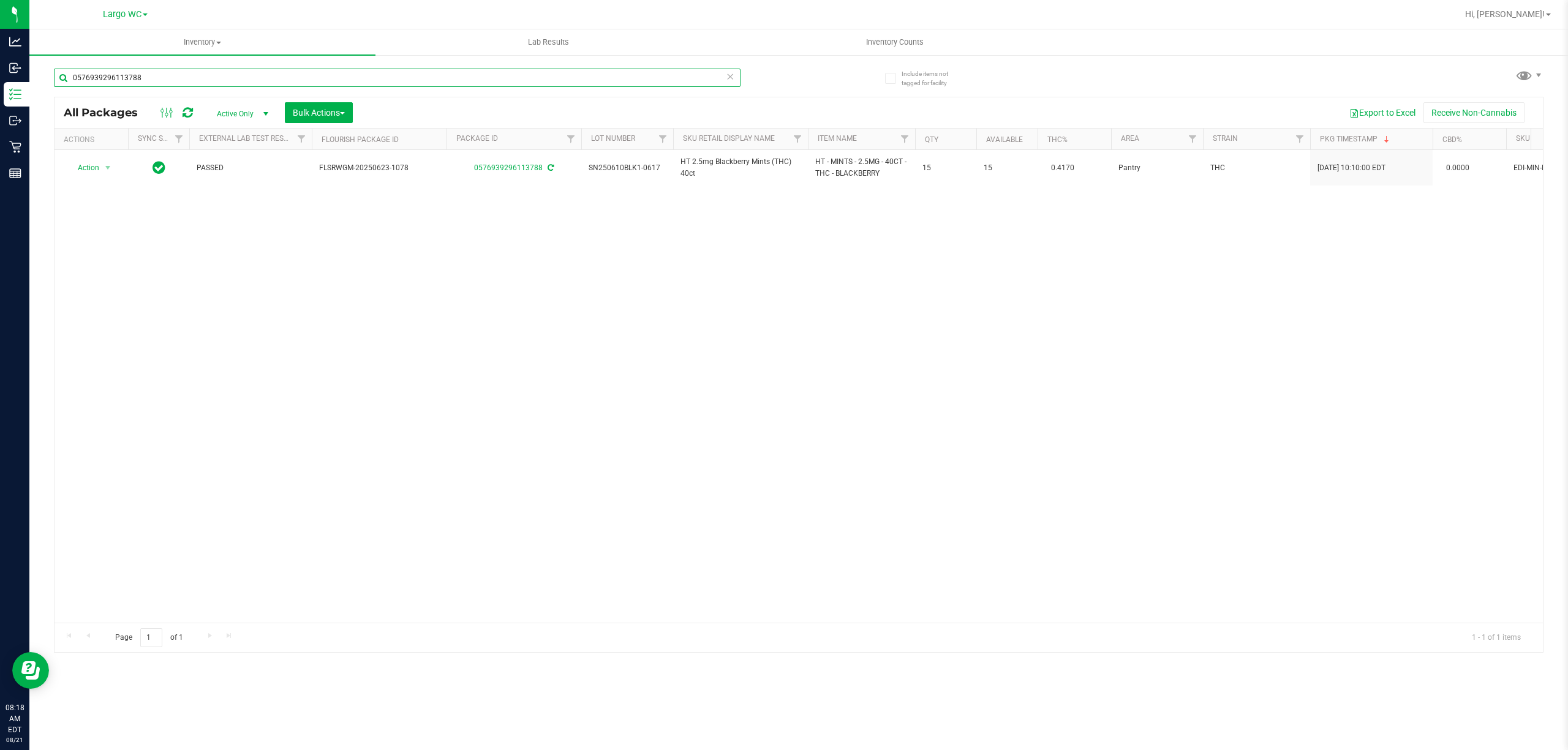
click at [199, 80] on input "0576939296113788" at bounding box center [397, 78] width 687 height 19
click at [195, 80] on input "0576939296113788" at bounding box center [397, 78] width 687 height 19
click at [194, 77] on input "0576939296113788" at bounding box center [397, 78] width 687 height 19
type input "8307274763966952"
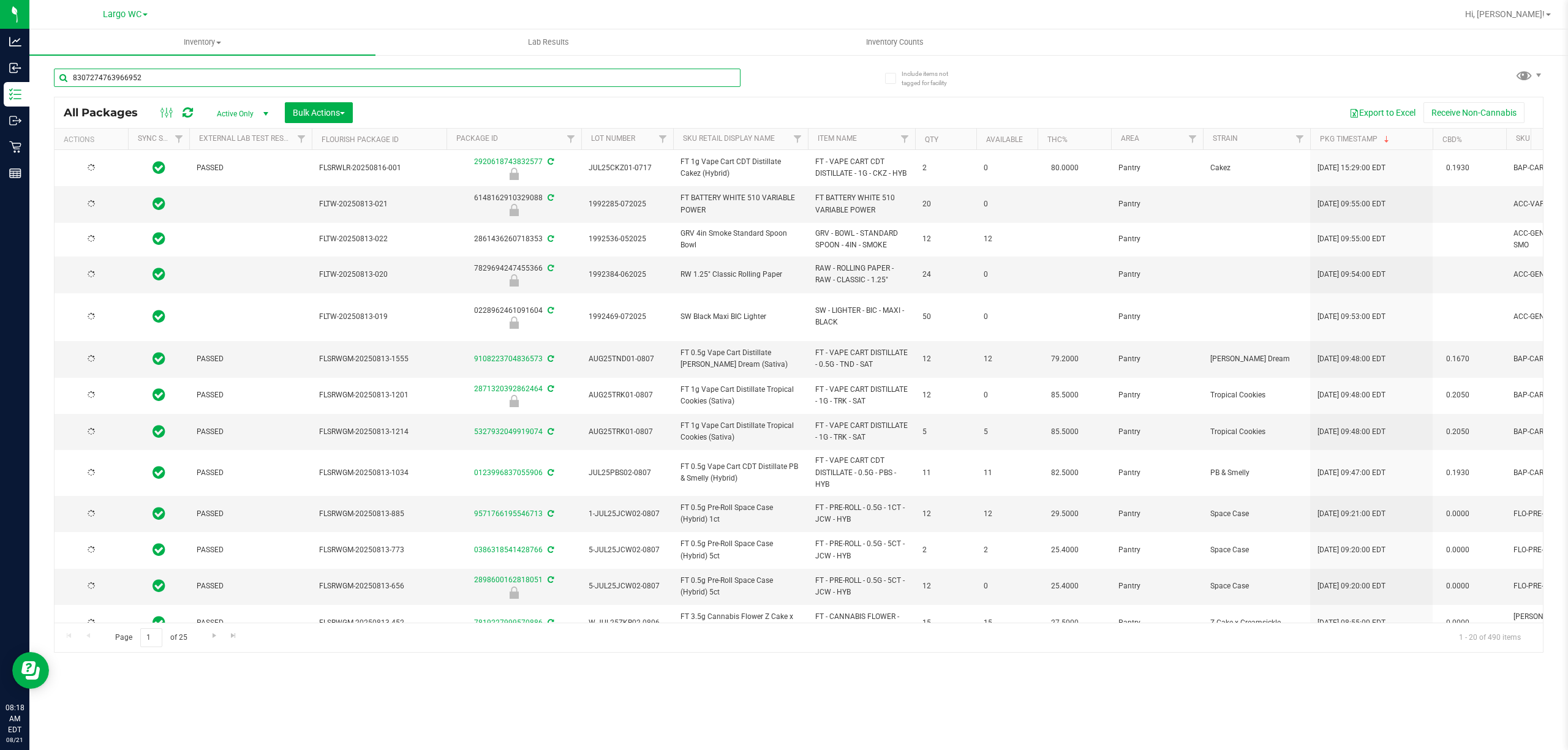
type input "2026-02-14"
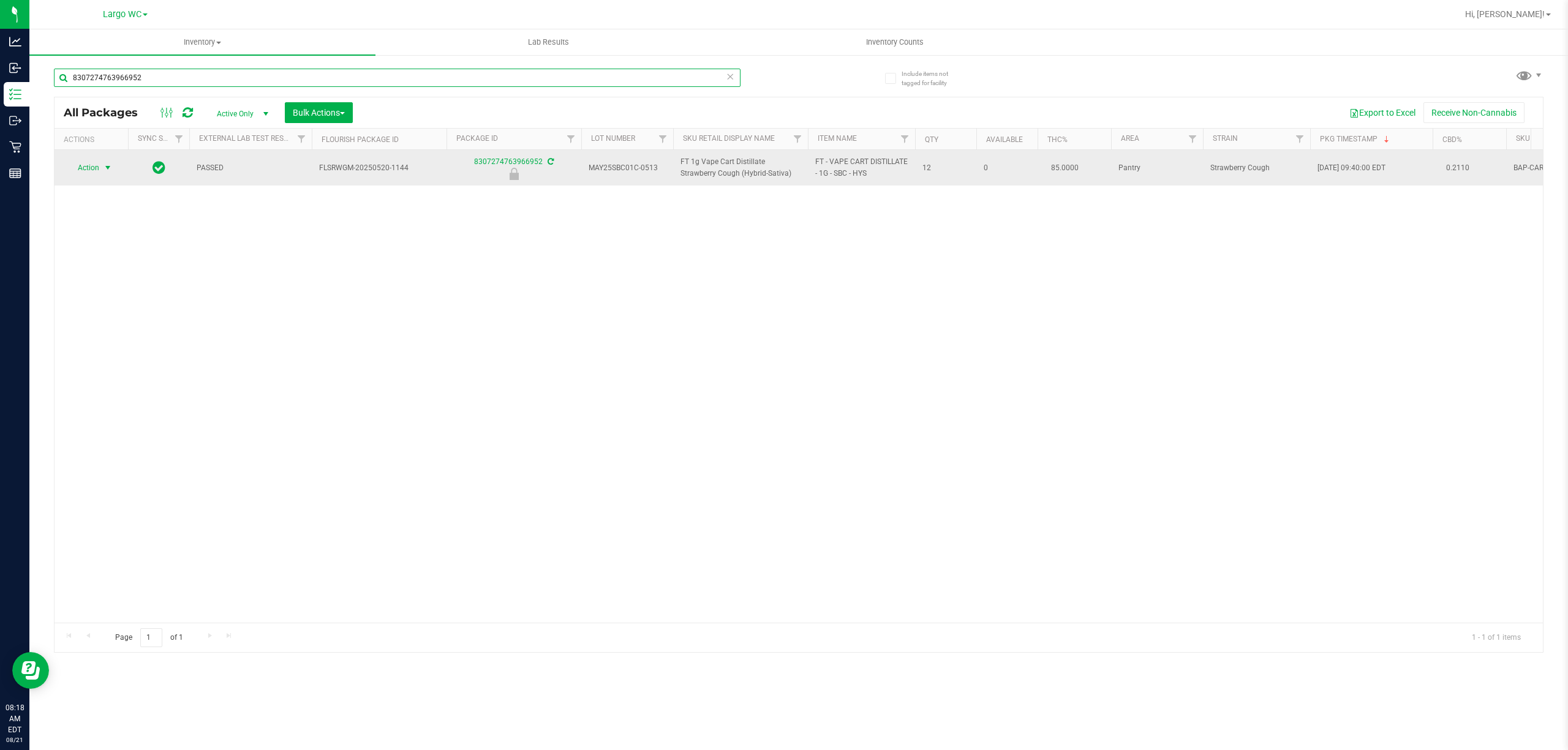
type input "8307274763966952"
click at [103, 168] on span "select" at bounding box center [108, 168] width 10 height 10
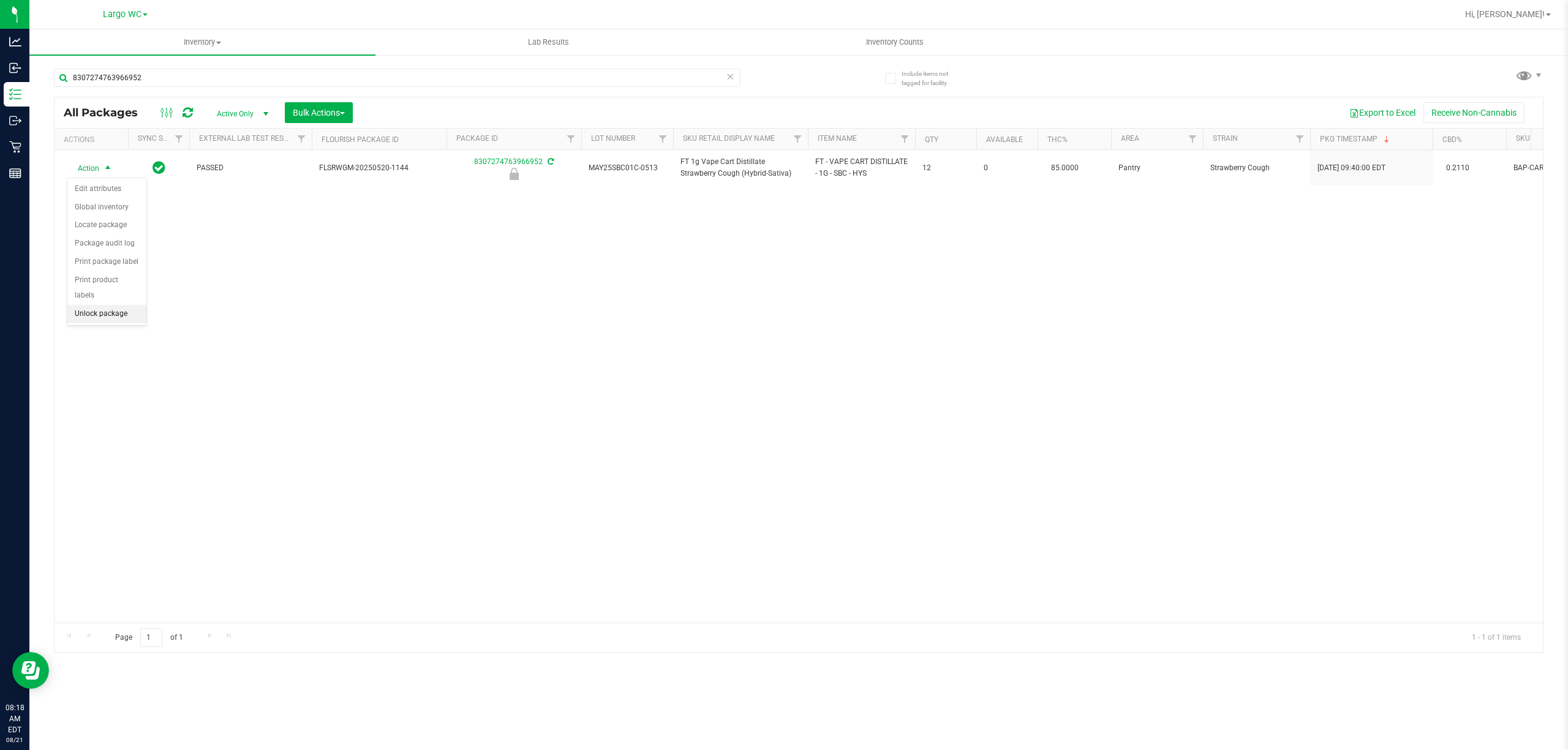
click at [95, 323] on li "Unlock package" at bounding box center [107, 314] width 79 height 19
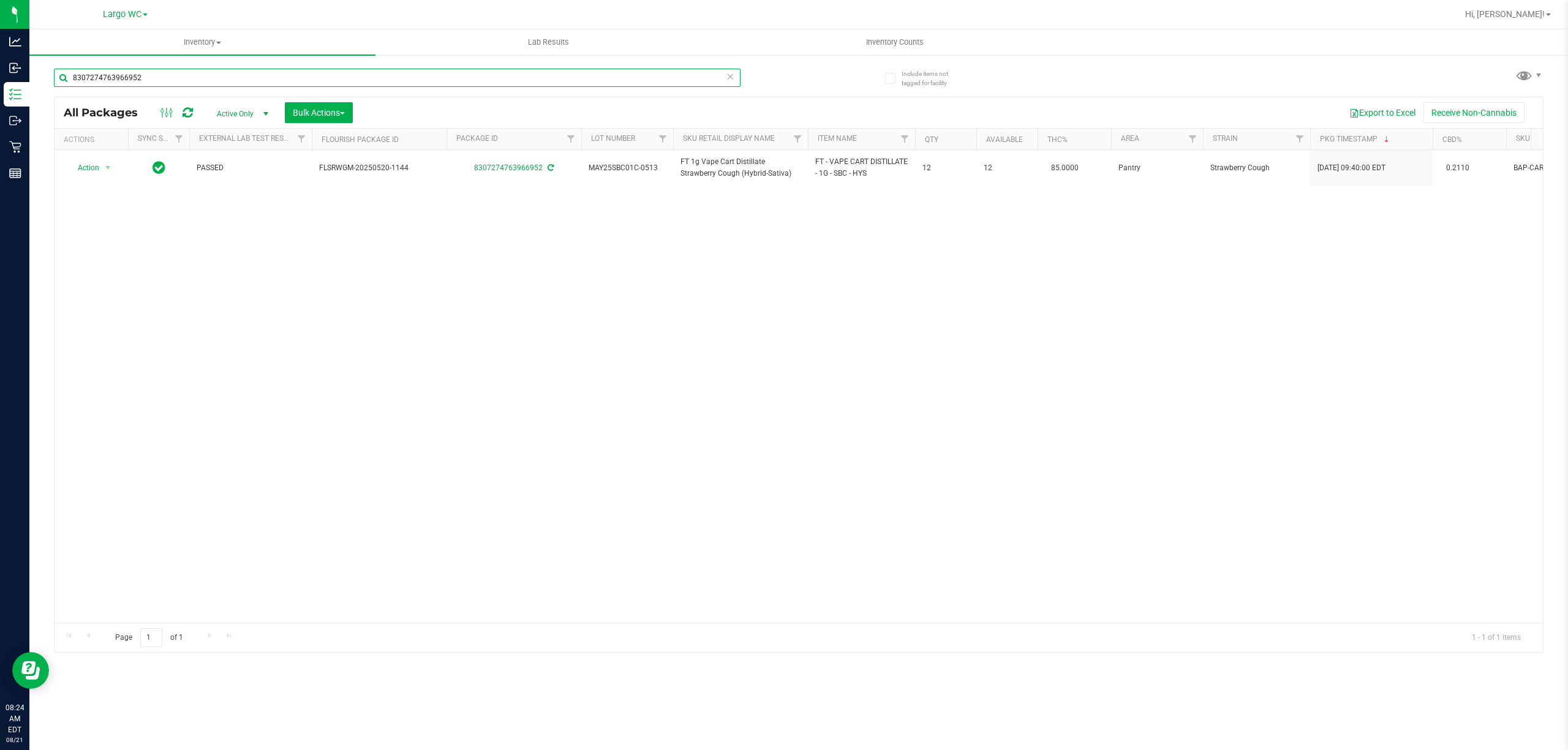
click at [444, 86] on input "8307274763966952" at bounding box center [397, 78] width 687 height 19
type input "8939301428279192"
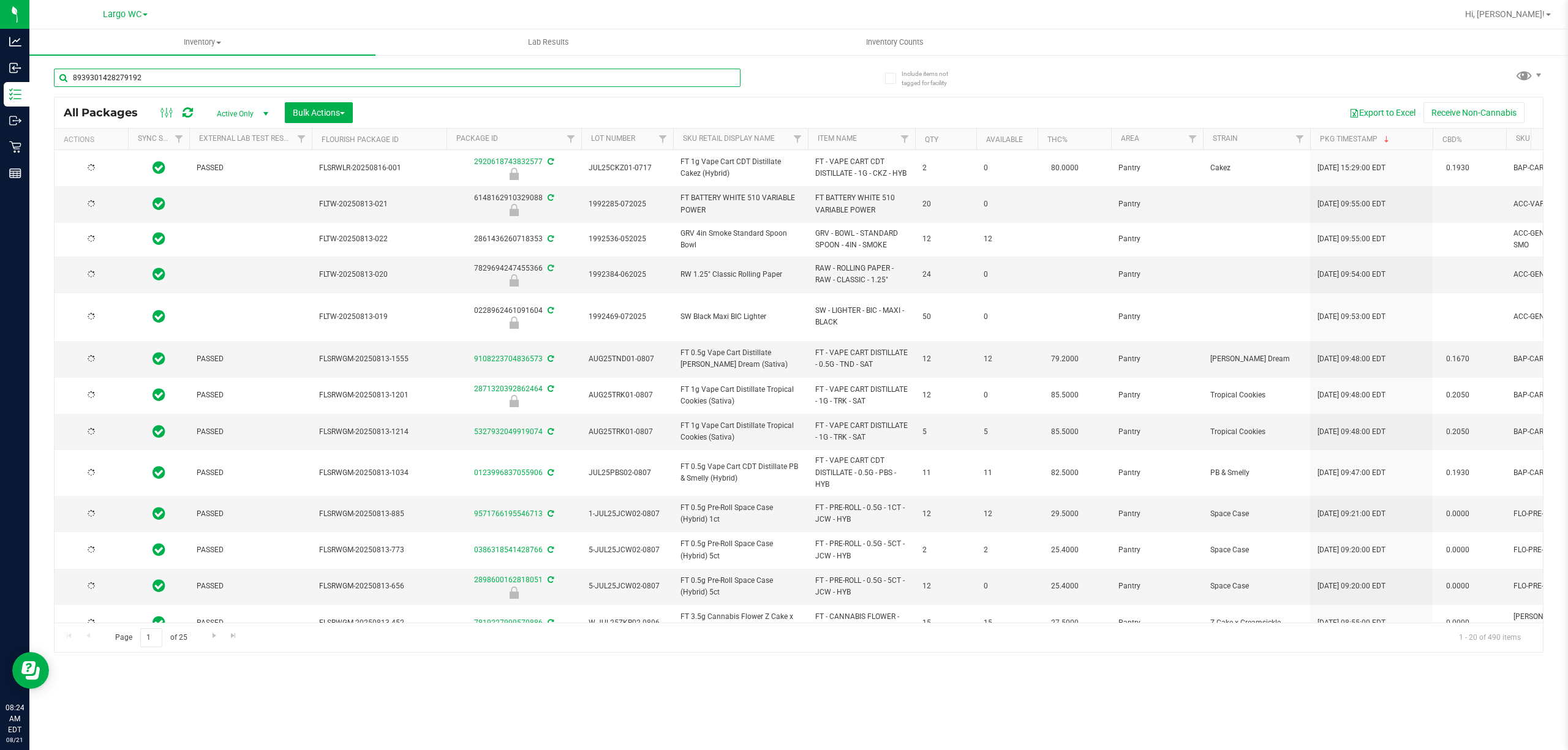
type input "2026-02-14"
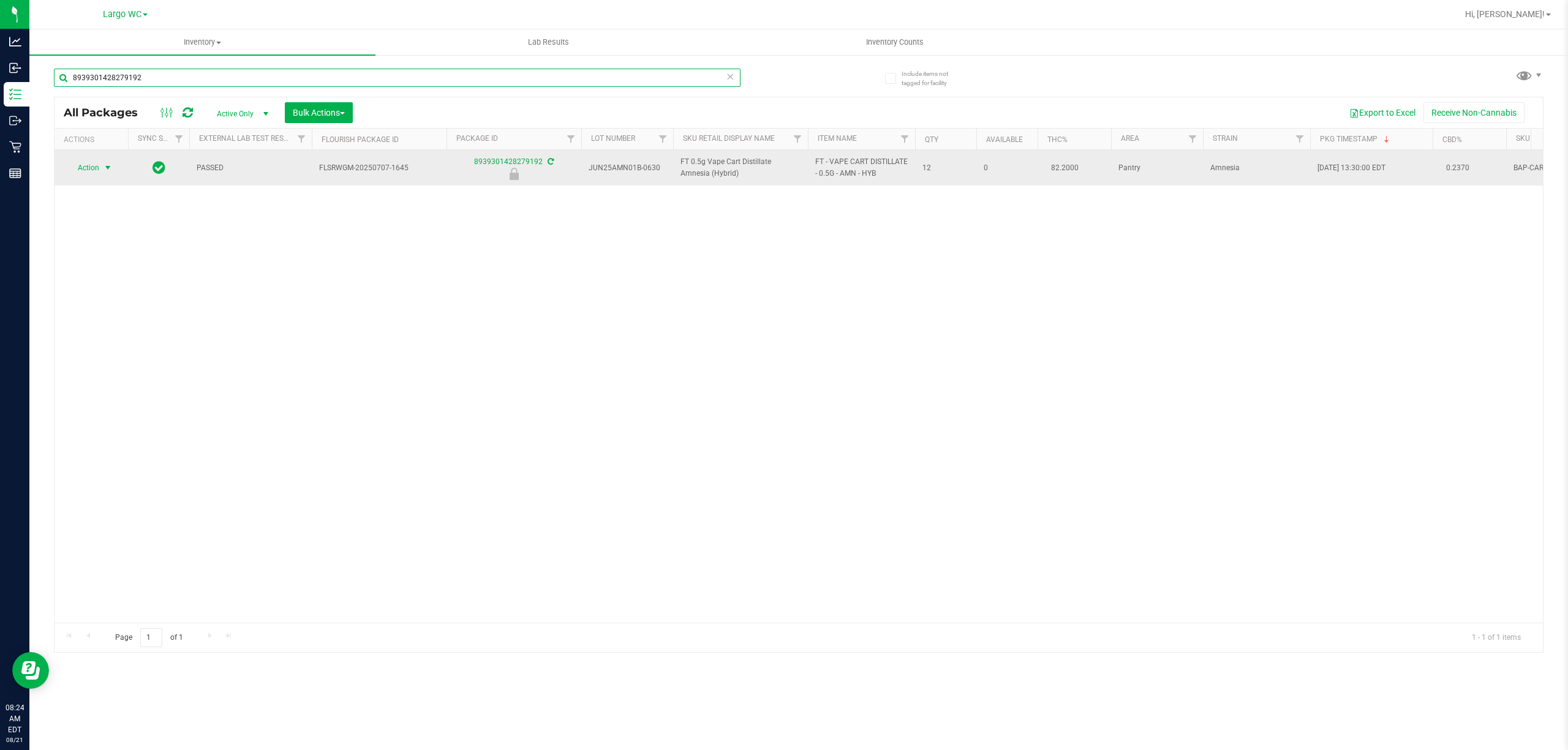
type input "8939301428279192"
click at [107, 168] on span "select" at bounding box center [108, 168] width 10 height 10
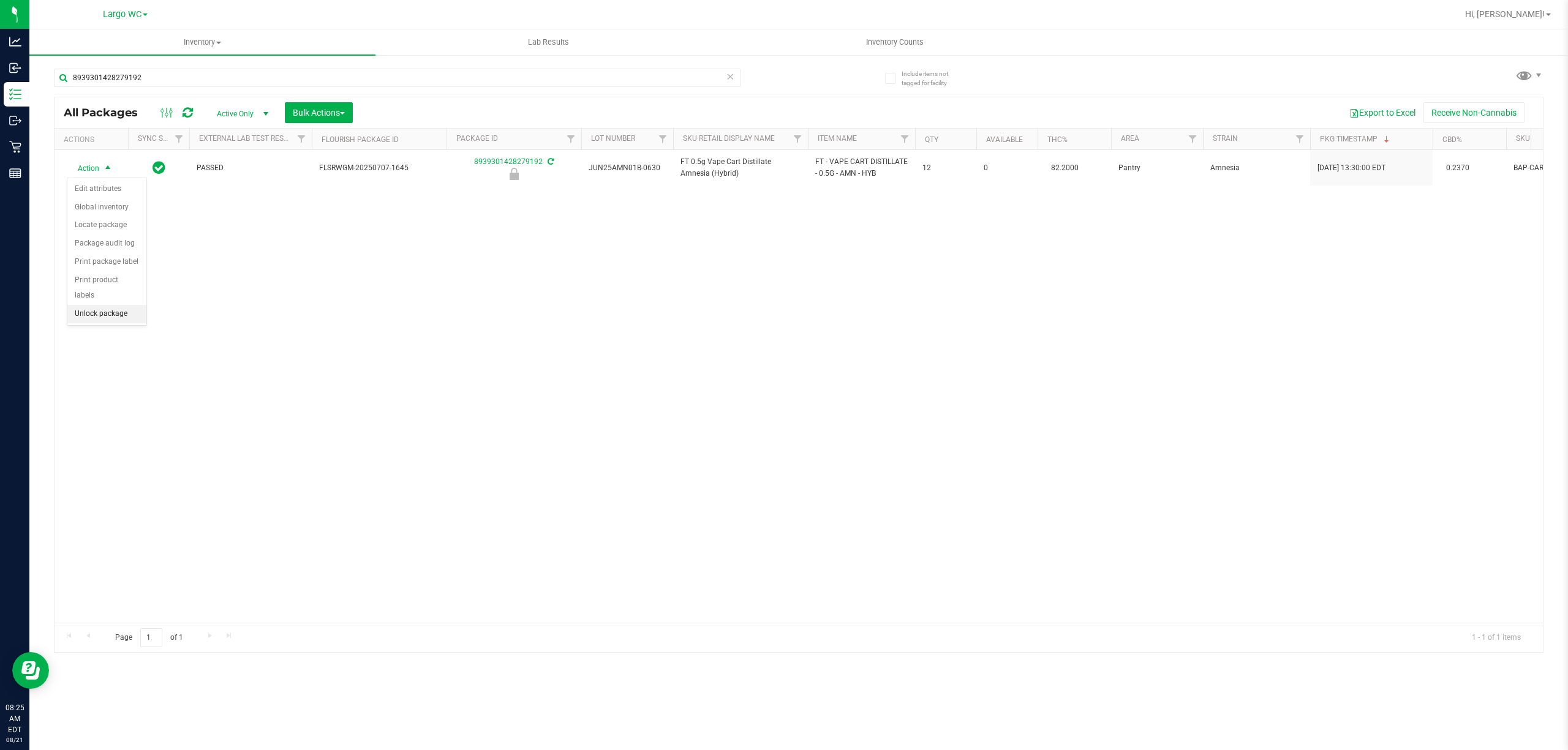
click at [109, 322] on li "Unlock package" at bounding box center [107, 314] width 79 height 19
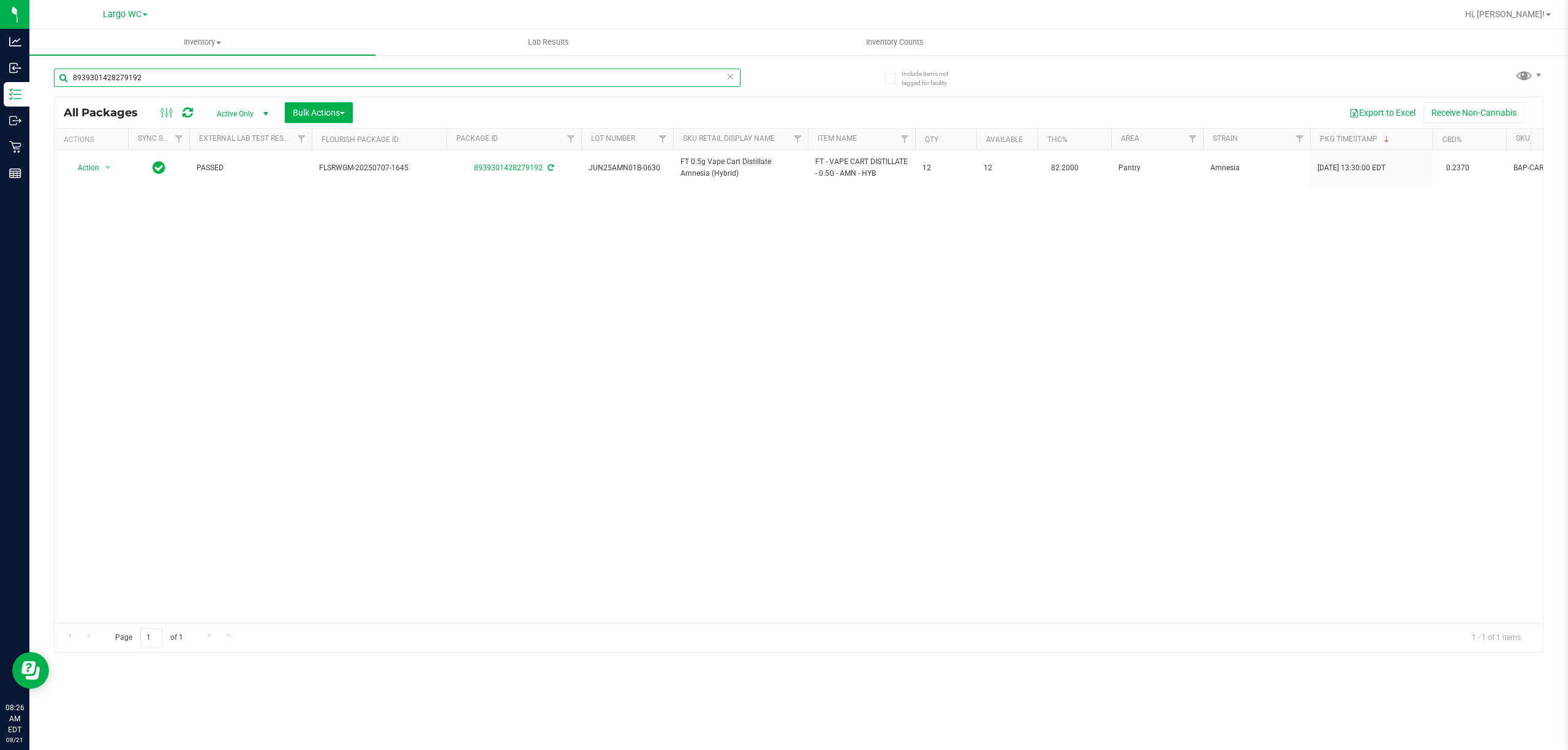
click at [182, 77] on input "8939301428279192" at bounding box center [397, 78] width 687 height 19
click at [184, 76] on input "8939301428279192" at bounding box center [397, 78] width 687 height 19
click at [183, 77] on input "8939301428279192" at bounding box center [397, 78] width 687 height 19
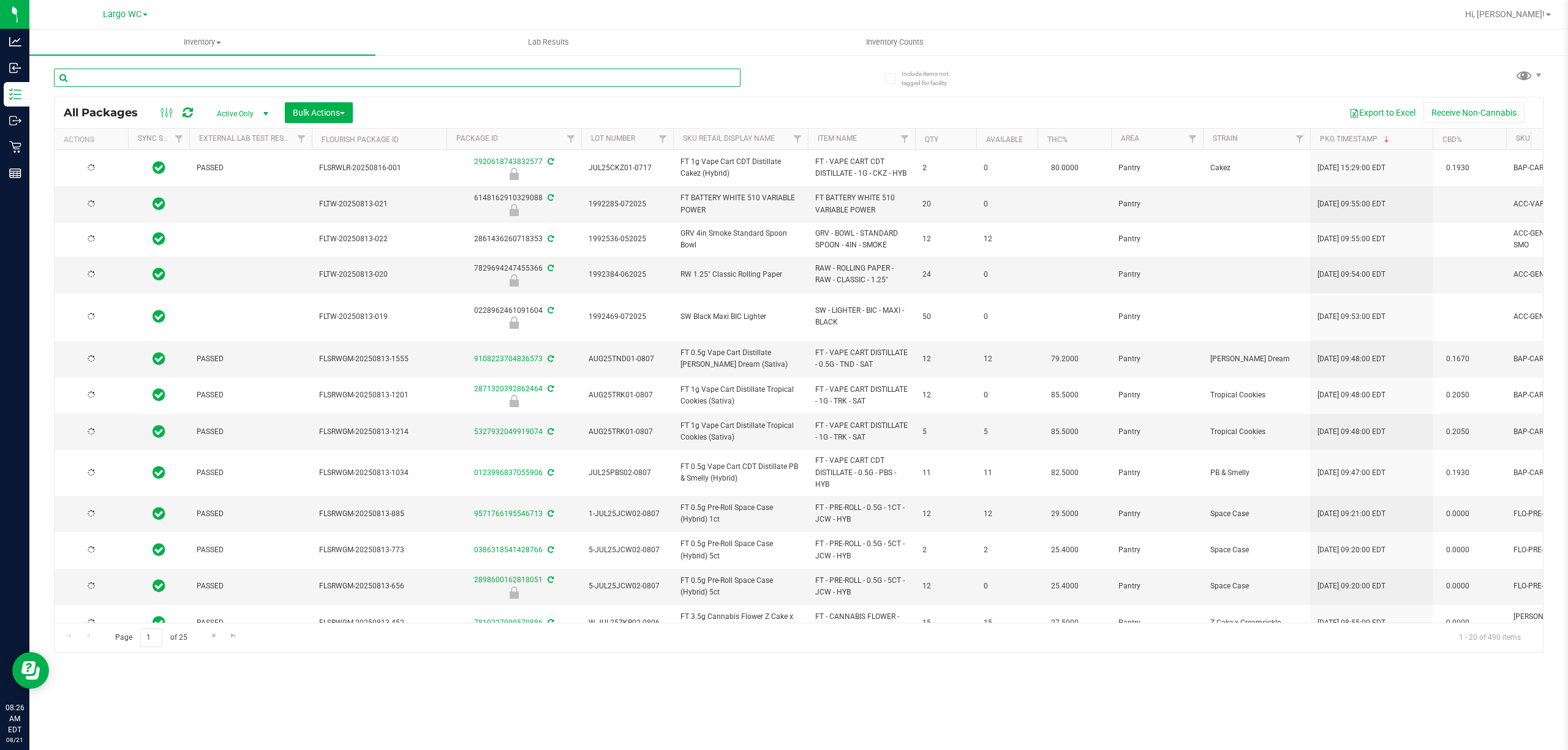
type input "2026-02-14"
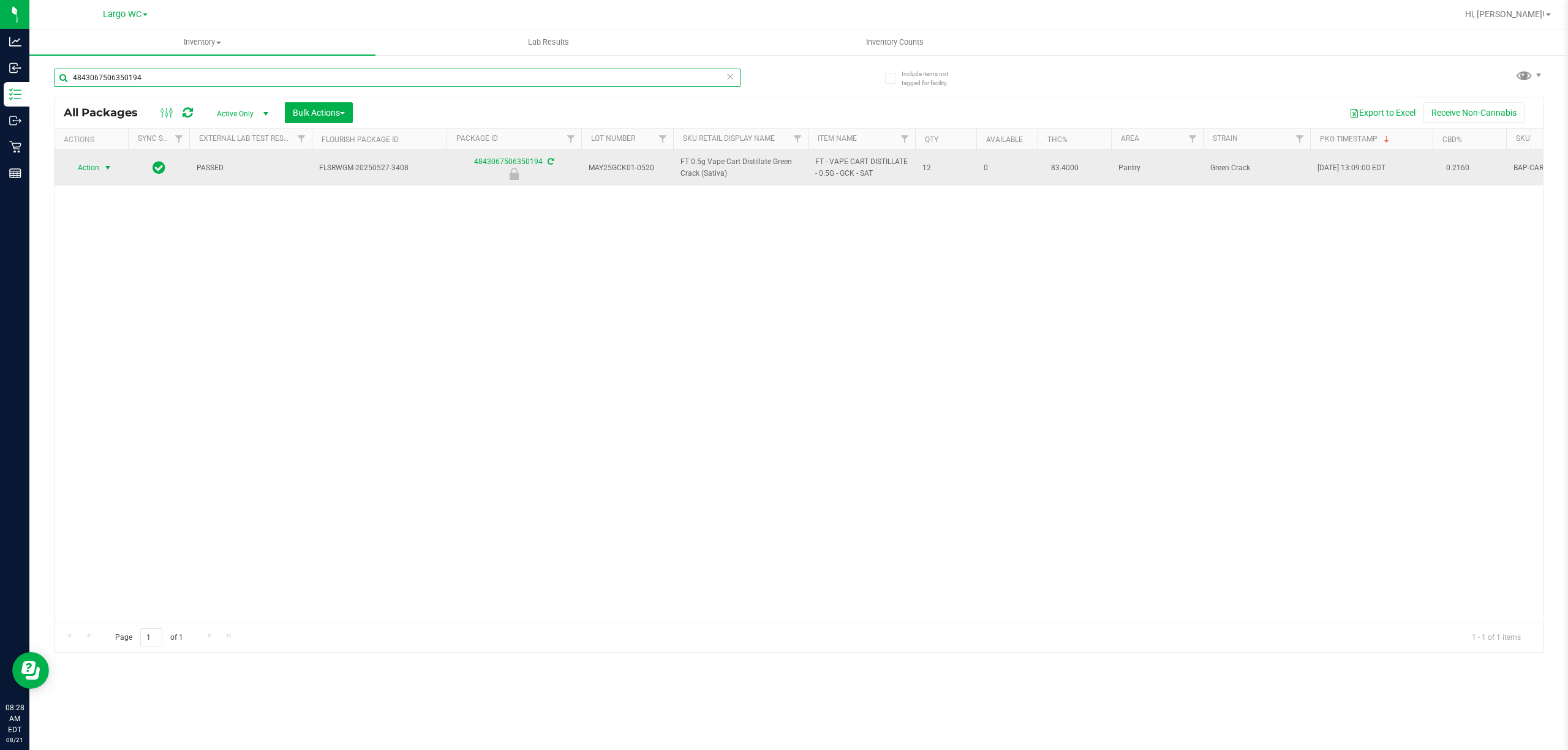
type input "4843067506350194"
click at [108, 168] on span "select" at bounding box center [108, 168] width 10 height 10
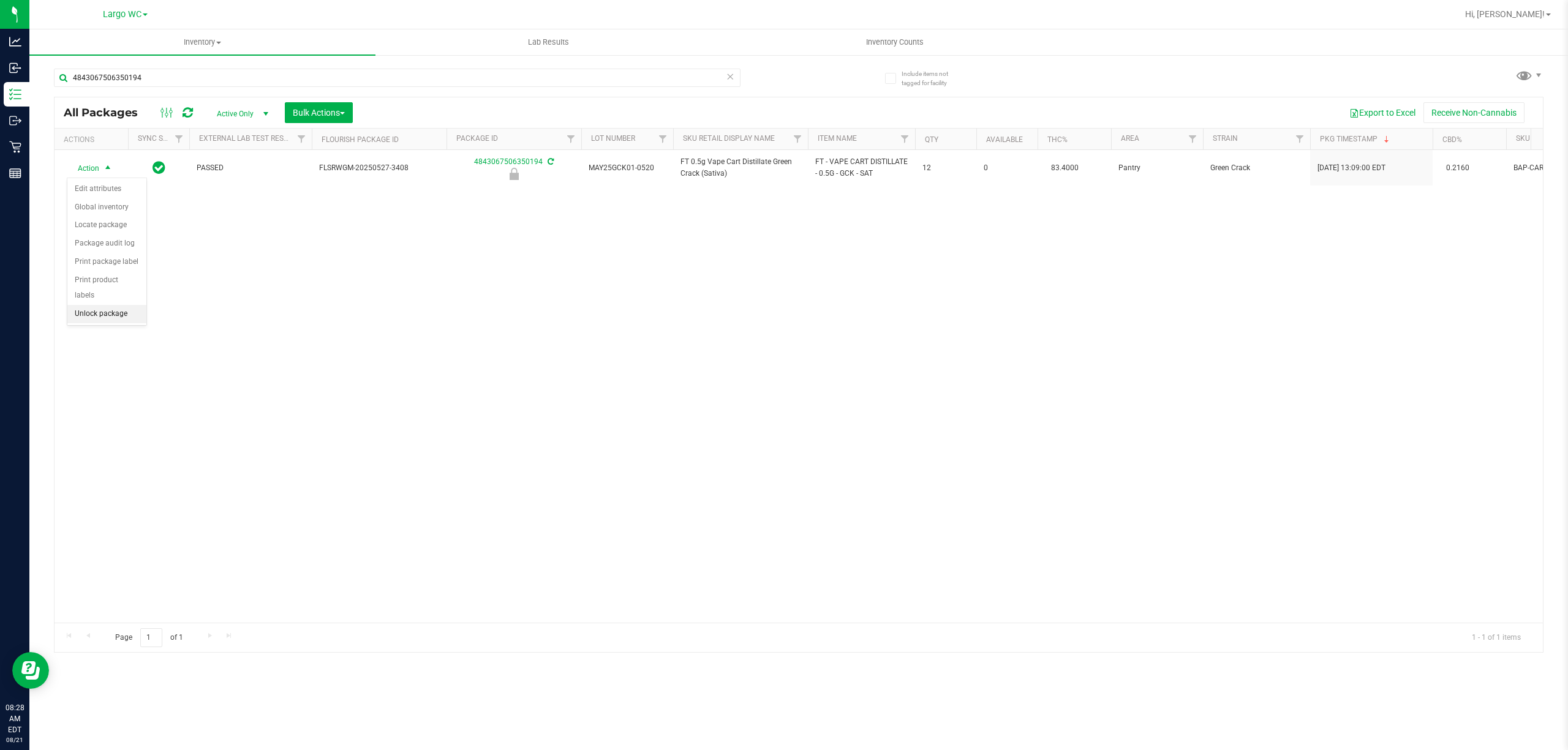
click at [96, 315] on li "Unlock package" at bounding box center [107, 314] width 79 height 19
click at [804, 366] on div "Action Action Adjust qty Create package Edit attributes Global inventory Locate…" at bounding box center [799, 386] width 1488 height 473
click at [747, 359] on div "Action Action Adjust qty Create package Edit attributes Global inventory Locate…" at bounding box center [799, 386] width 1488 height 473
drag, startPoint x: 914, startPoint y: 374, endPoint x: 910, endPoint y: 366, distance: 8.9
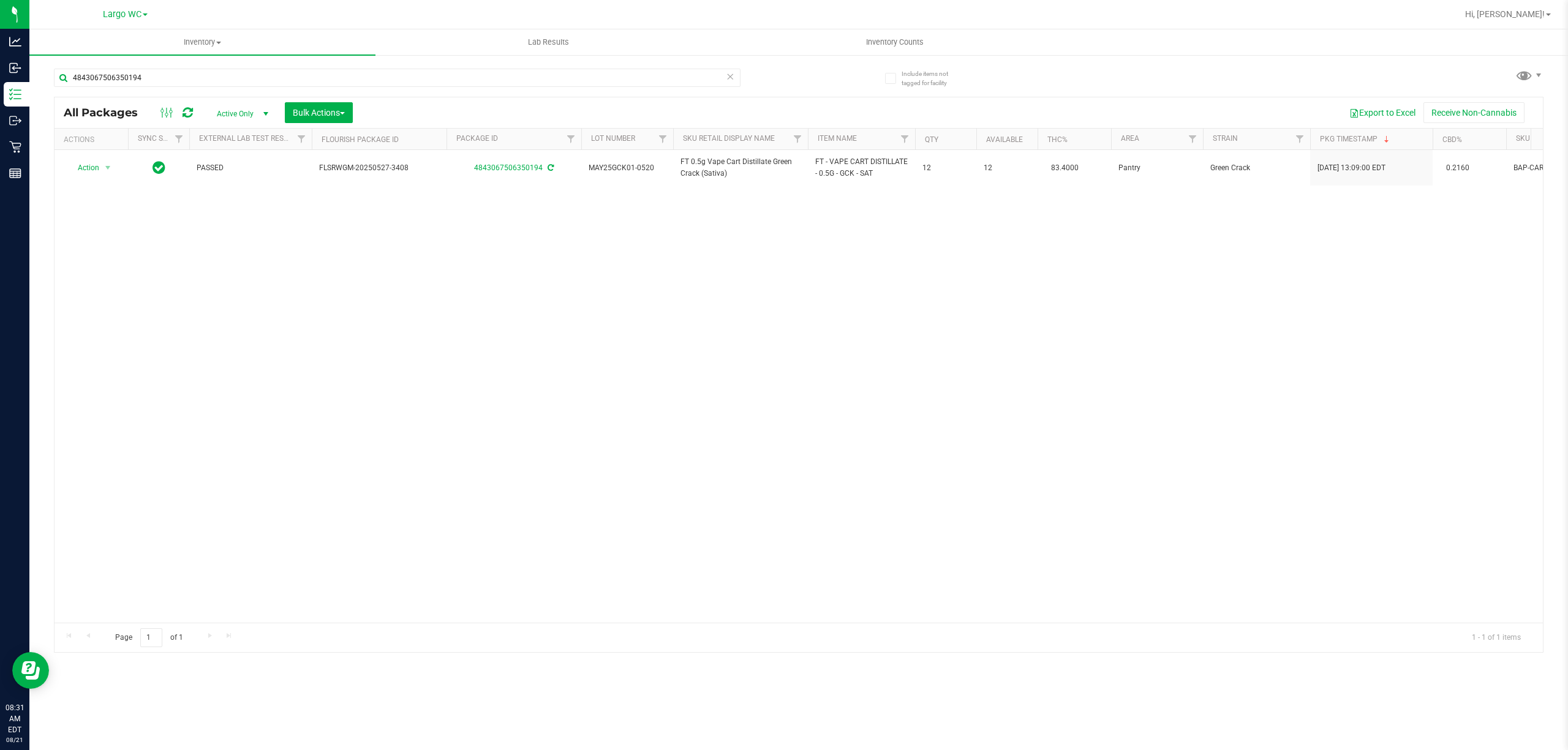
click at [914, 370] on div "Action Action Adjust qty Create package Edit attributes Global inventory Locate…" at bounding box center [799, 386] width 1488 height 473
click at [909, 366] on div "Action Action Adjust qty Create package Edit attributes Global inventory Locate…" at bounding box center [799, 386] width 1488 height 473
click at [375, 85] on input "4843067506350194" at bounding box center [397, 78] width 687 height 19
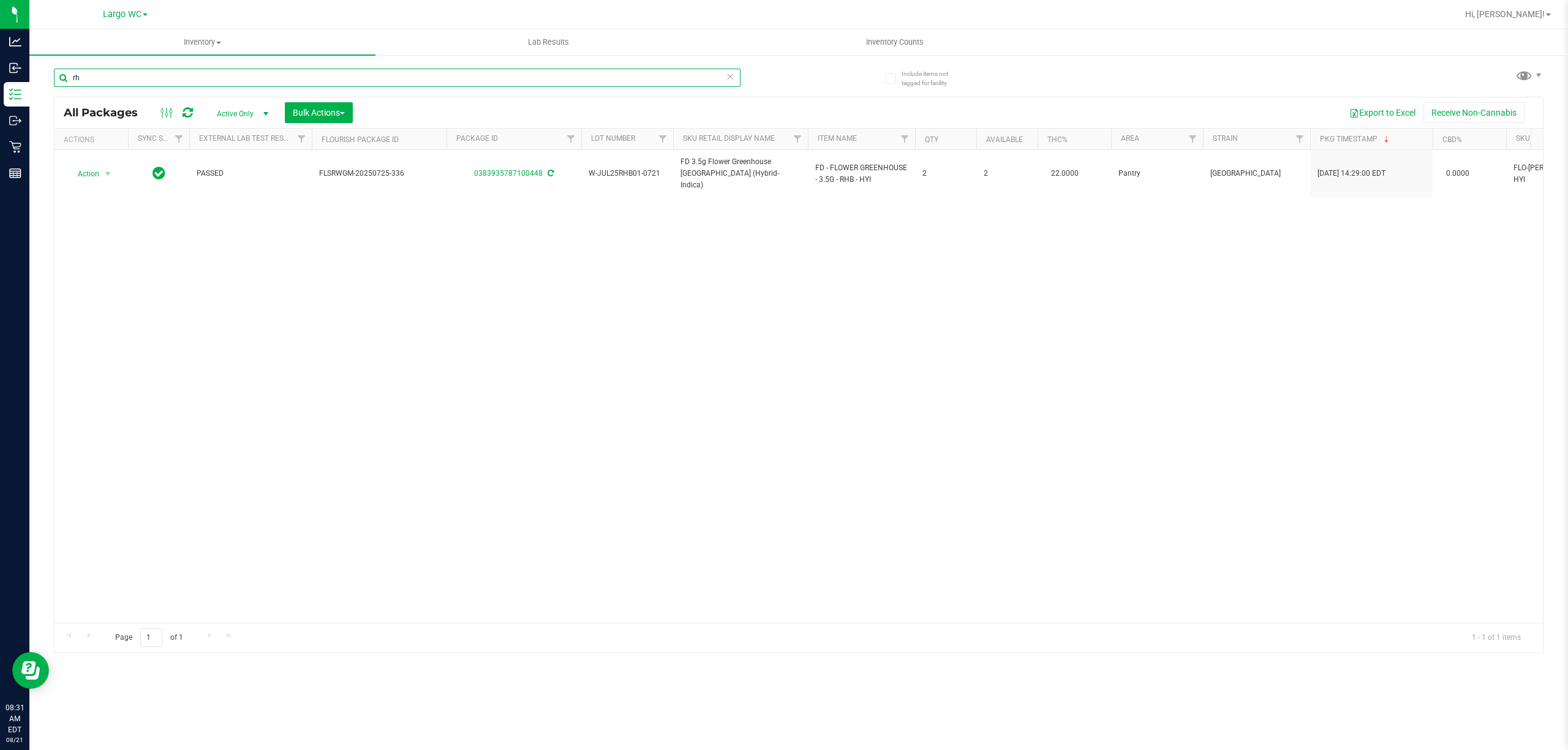
type input "r"
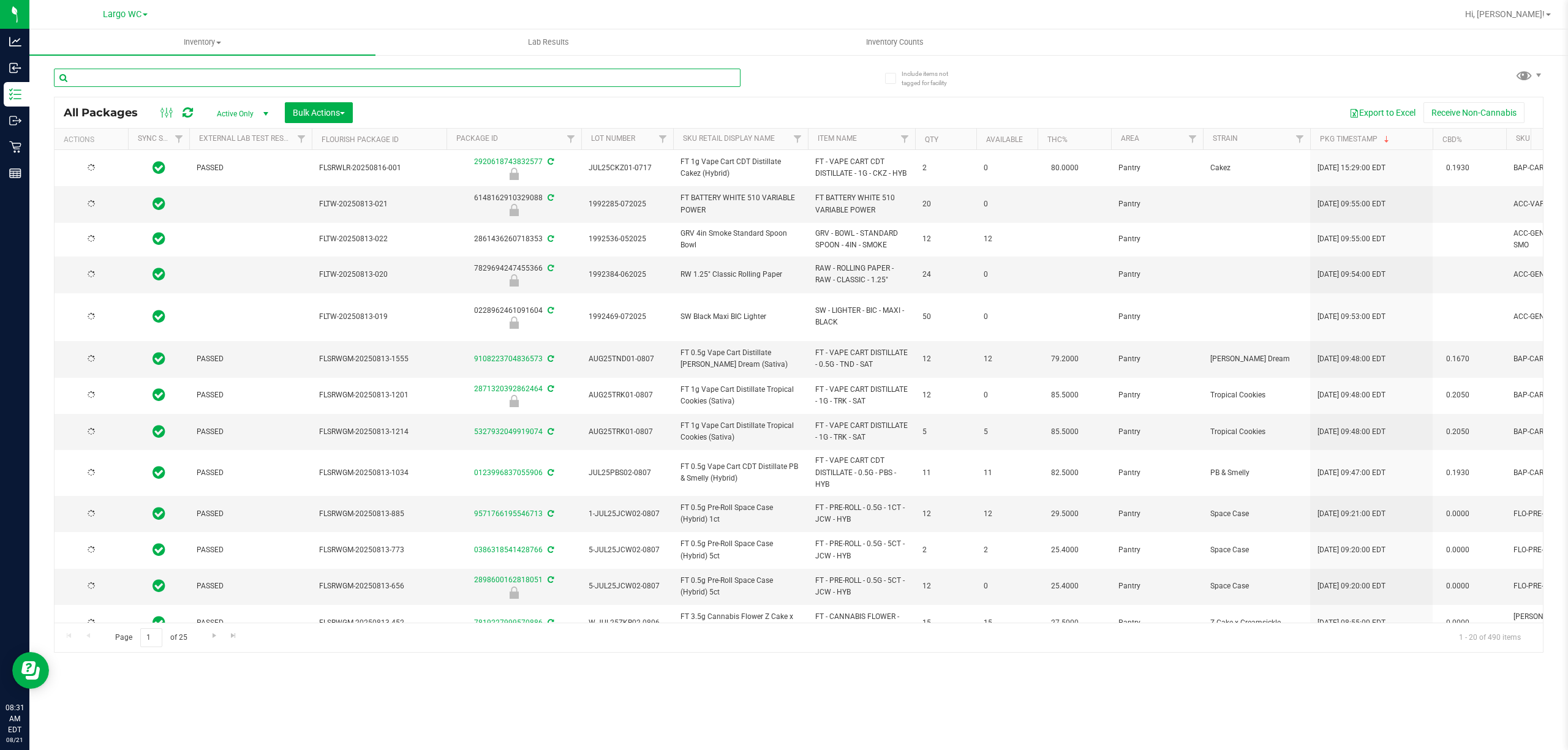
type input "2026-02-14"
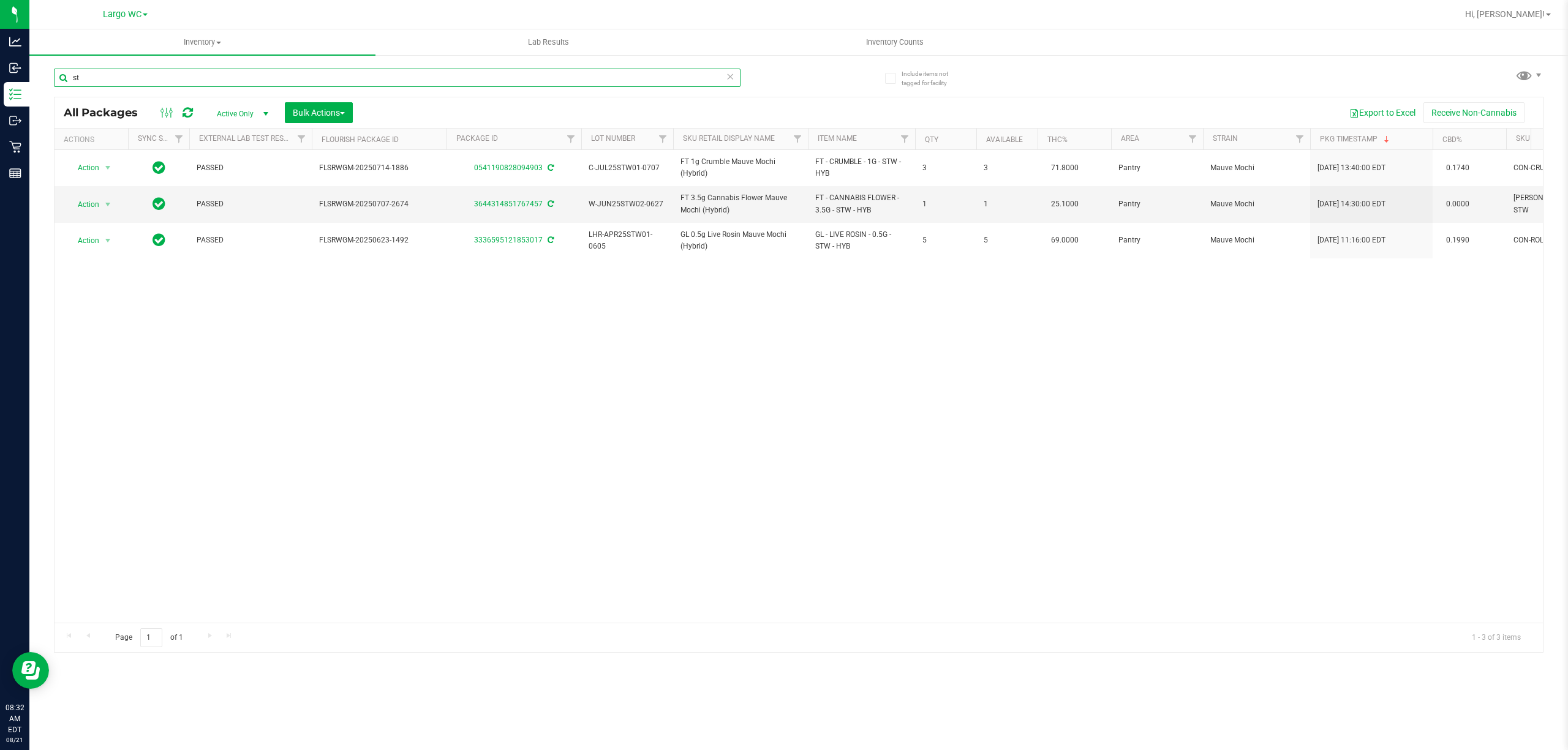
type input "s"
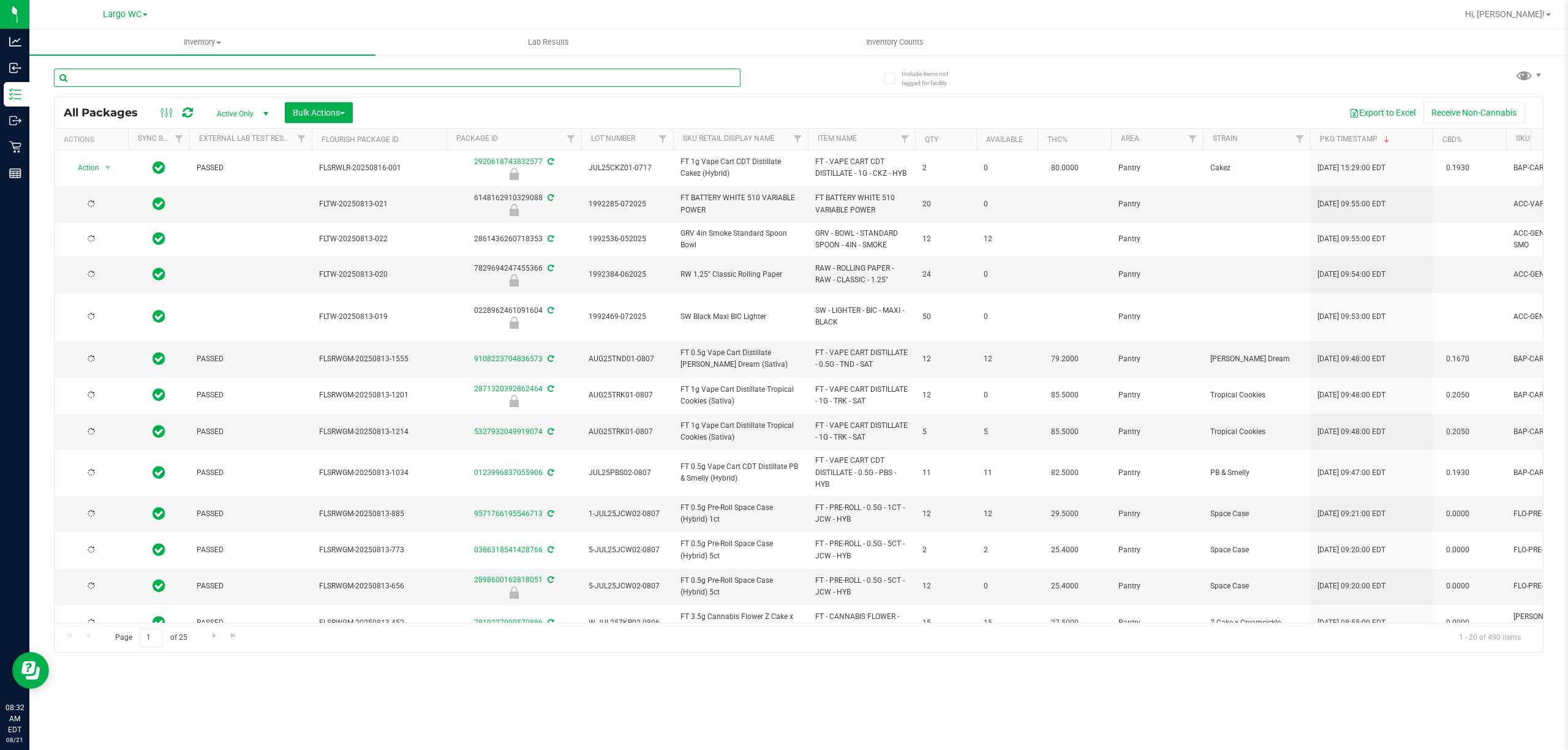
type input "2026-02-14"
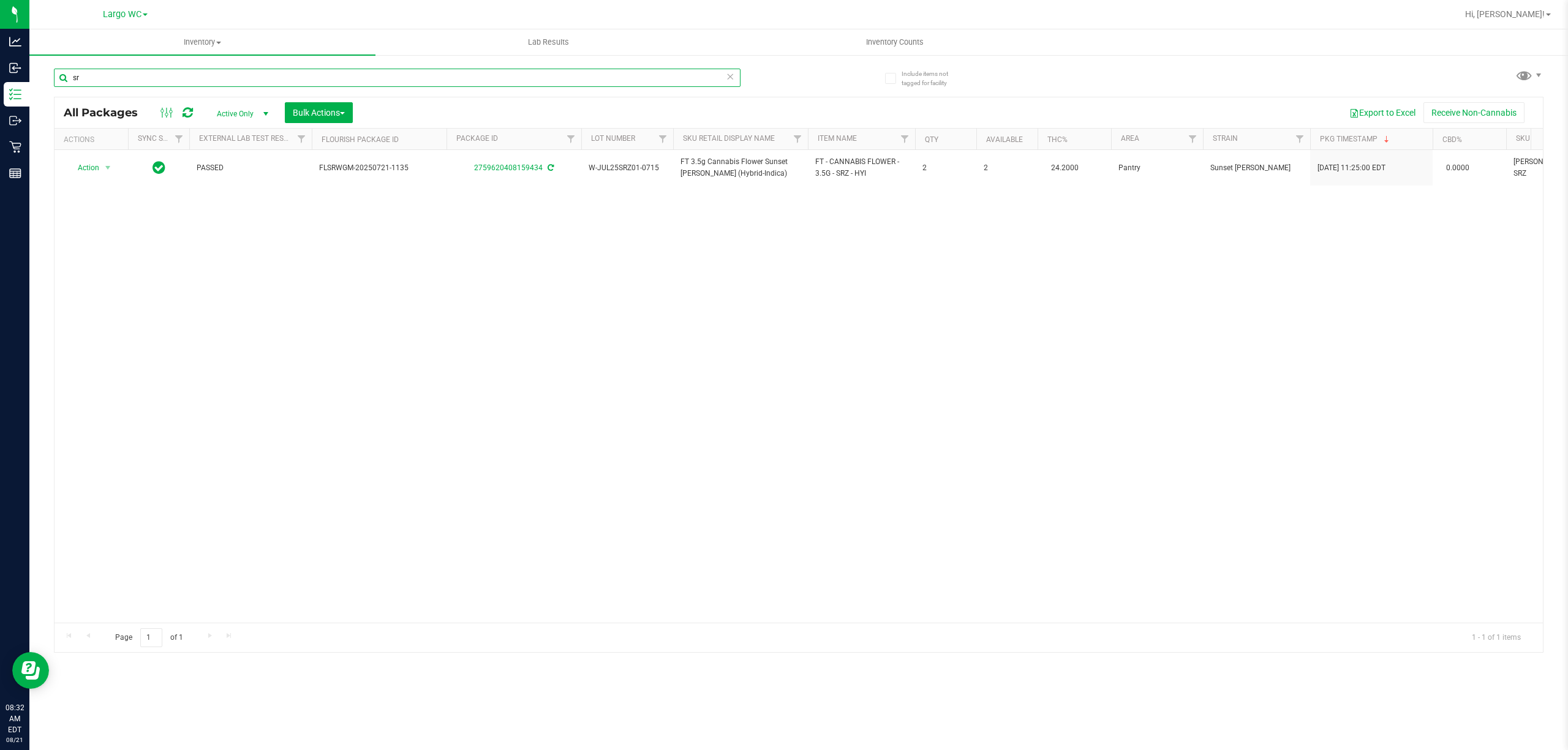
type input "s"
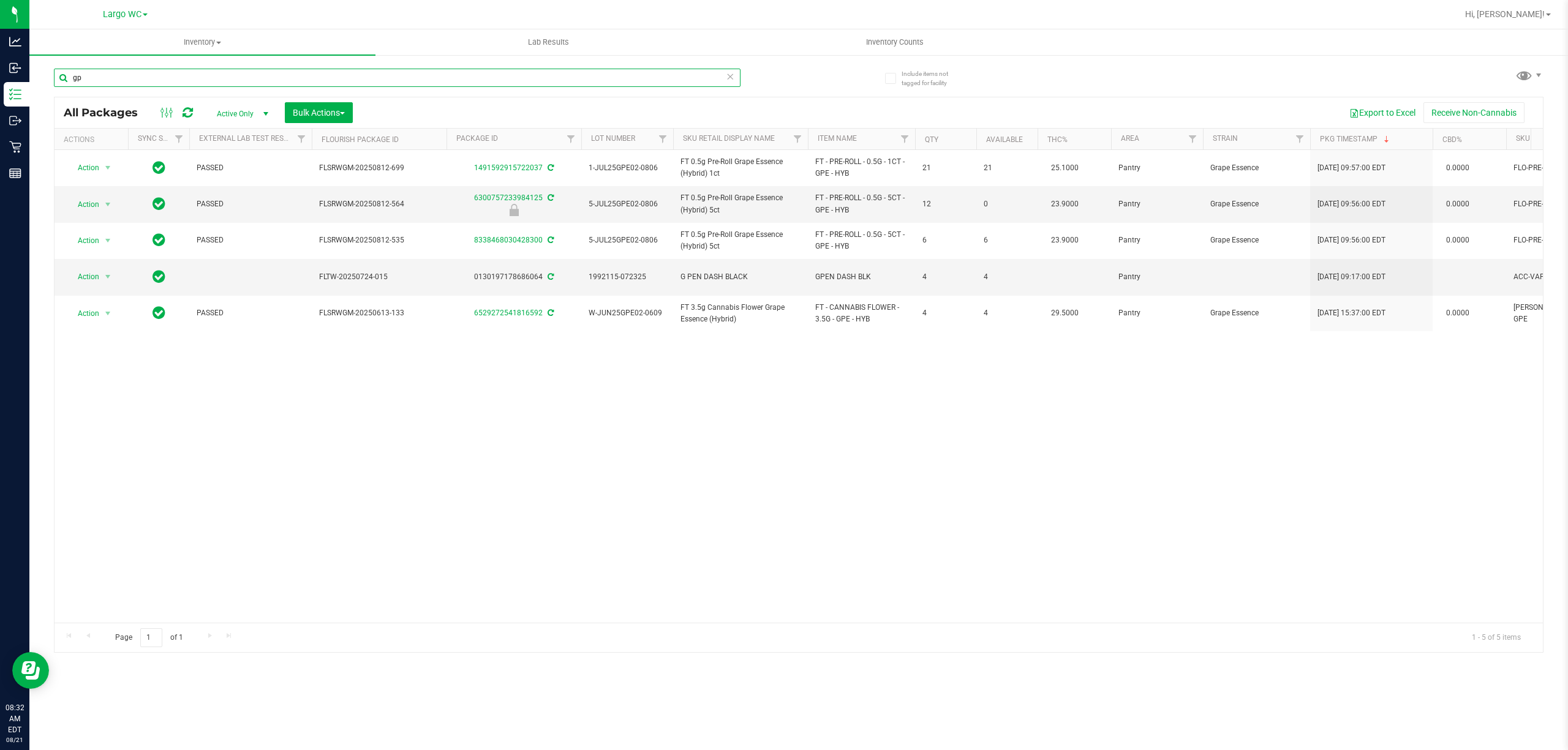
type input "g"
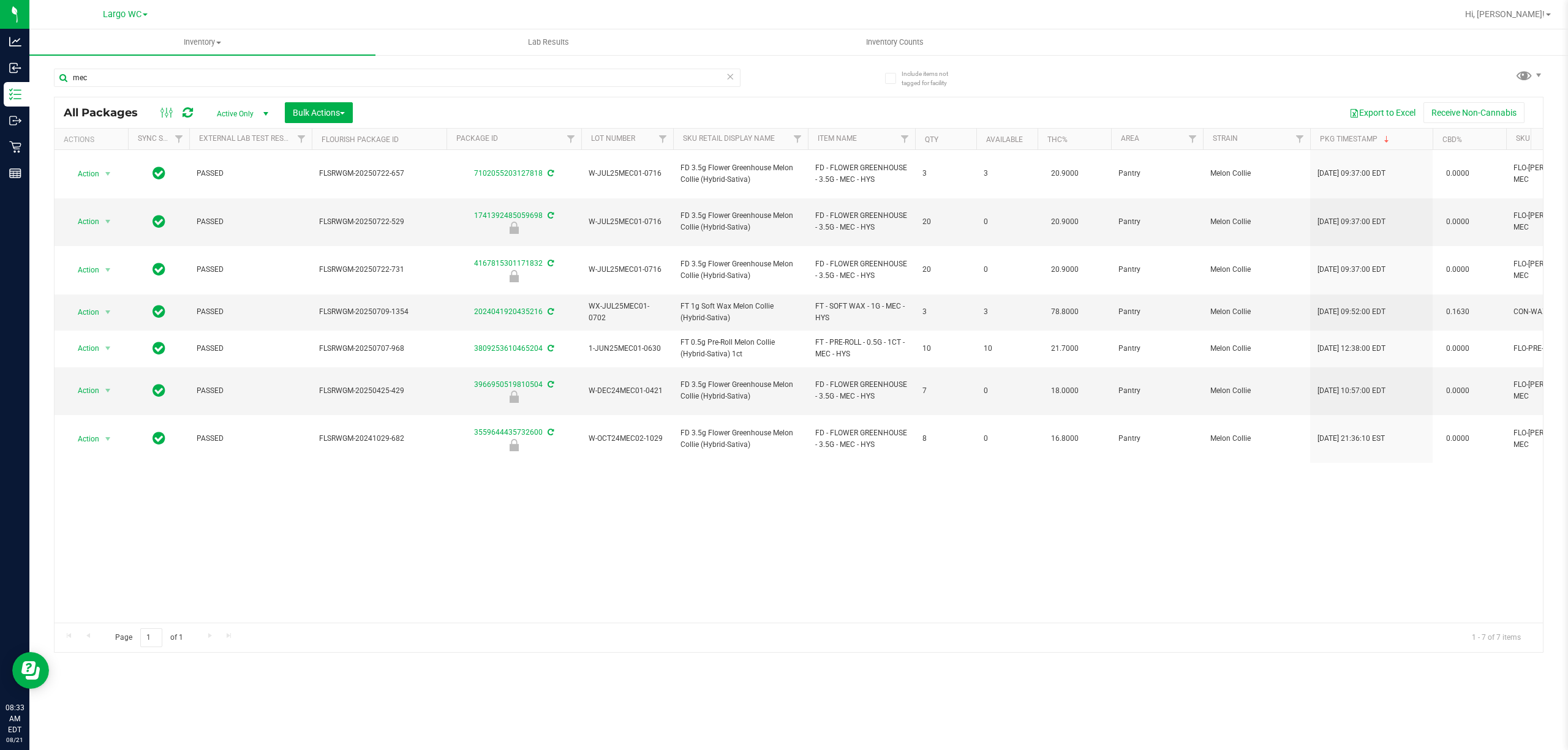
click at [760, 436] on div "Action Action Adjust qty Create package Edit attributes Global inventory Locate…" at bounding box center [799, 386] width 1488 height 473
click at [758, 431] on div "Action Action Adjust qty Create package Edit attributes Global inventory Locate…" at bounding box center [799, 386] width 1488 height 473
click at [437, 473] on div "Action Action Adjust qty Create package Edit attributes Global inventory Locate…" at bounding box center [799, 386] width 1488 height 473
click at [498, 519] on div "Action Action Adjust qty Create package Edit attributes Global inventory Locate…" at bounding box center [799, 386] width 1488 height 473
click at [172, 73] on input "mec" at bounding box center [397, 78] width 687 height 19
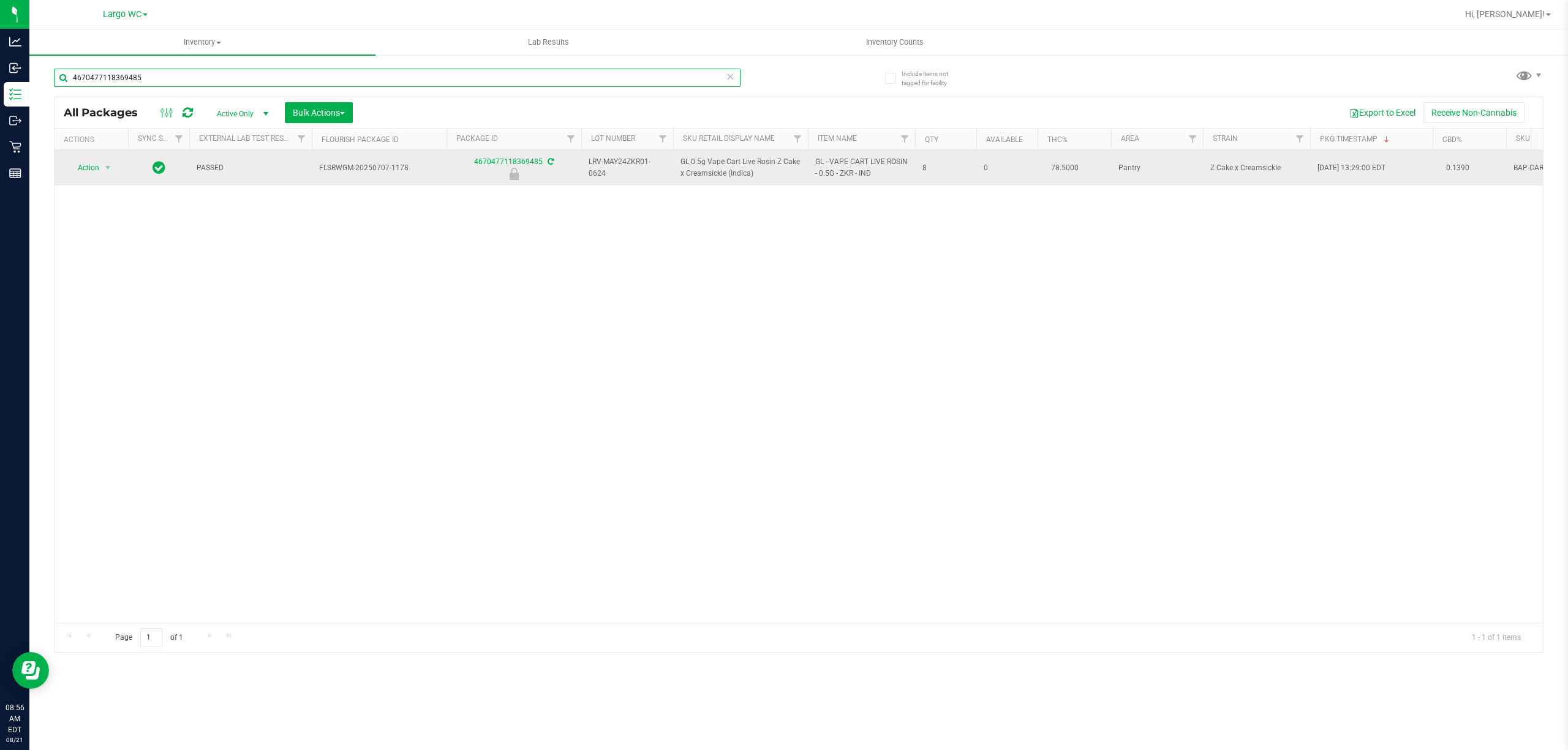
type input "4670477118369485"
click at [84, 164] on span "Action" at bounding box center [83, 168] width 33 height 17
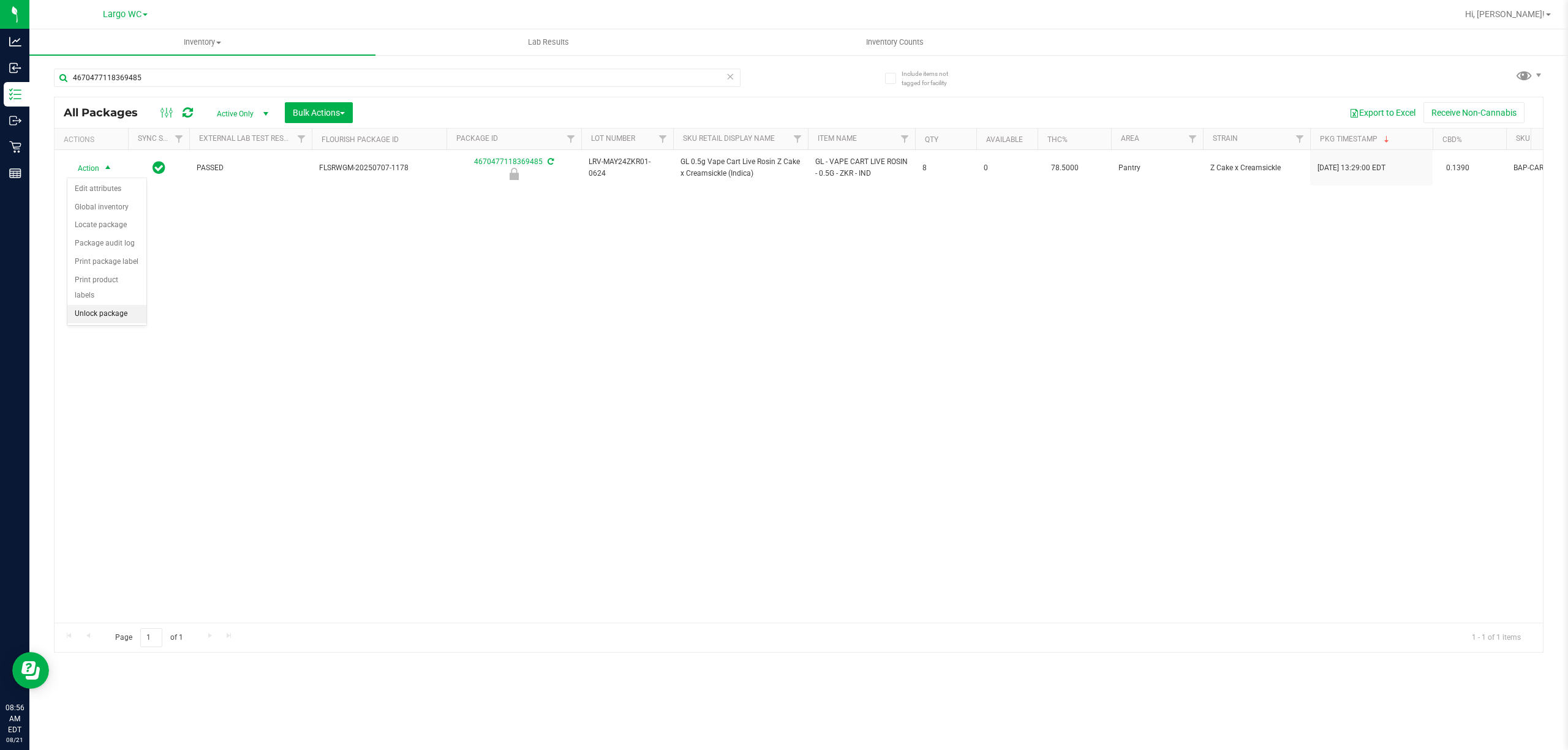
click at [99, 314] on li "Unlock package" at bounding box center [107, 314] width 79 height 19
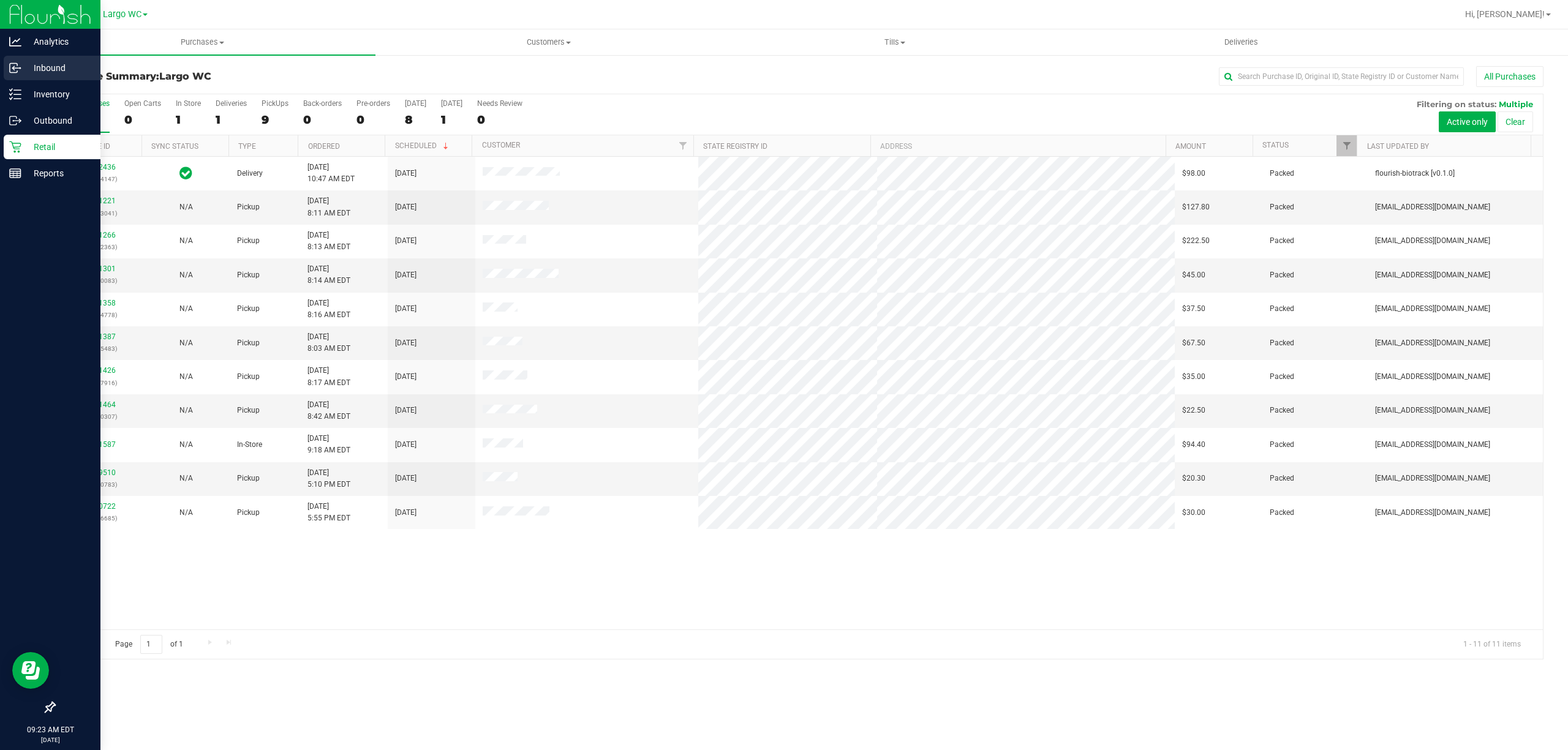
click at [6, 70] on div "Inbound" at bounding box center [52, 68] width 97 height 24
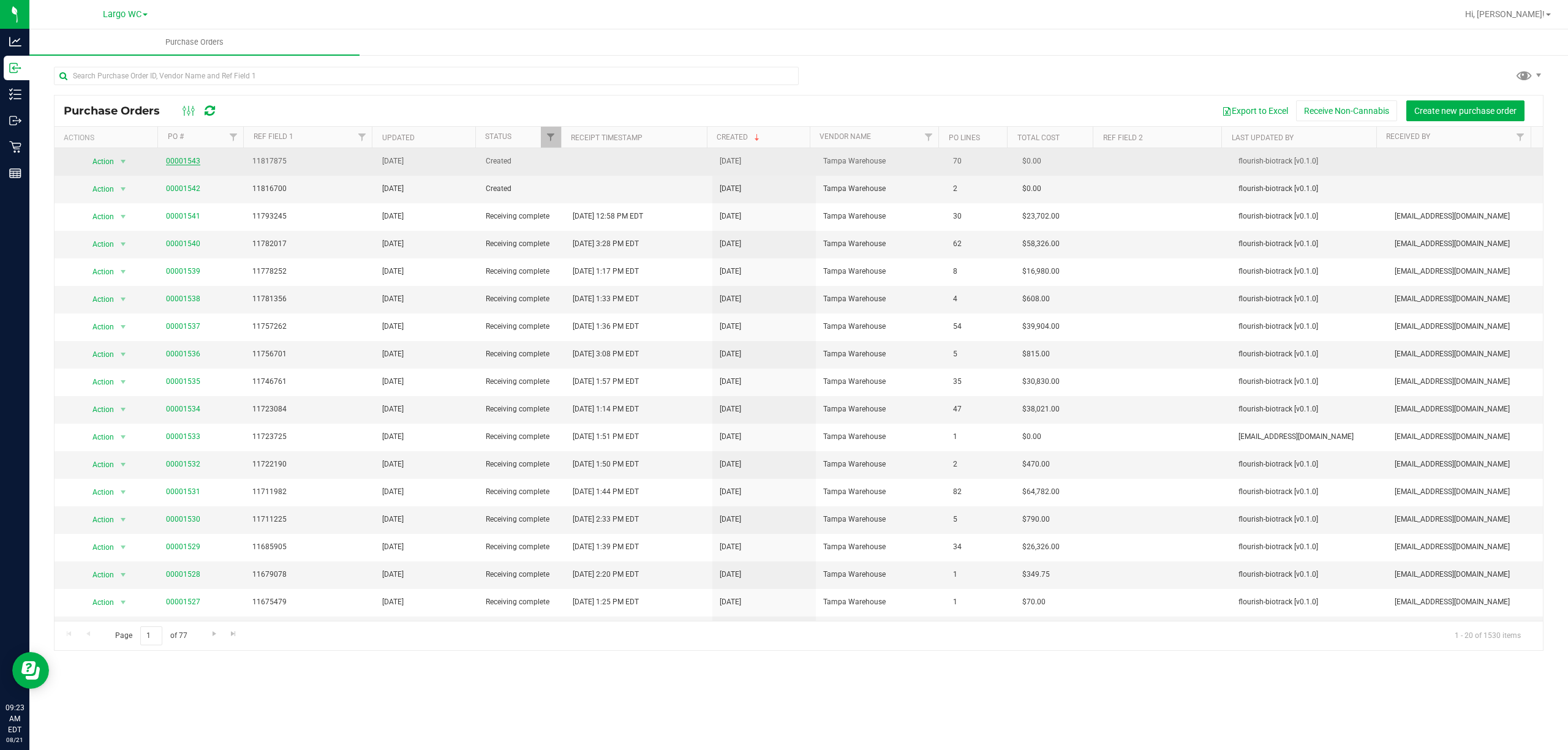
click at [184, 158] on link "00001543" at bounding box center [183, 161] width 34 height 9
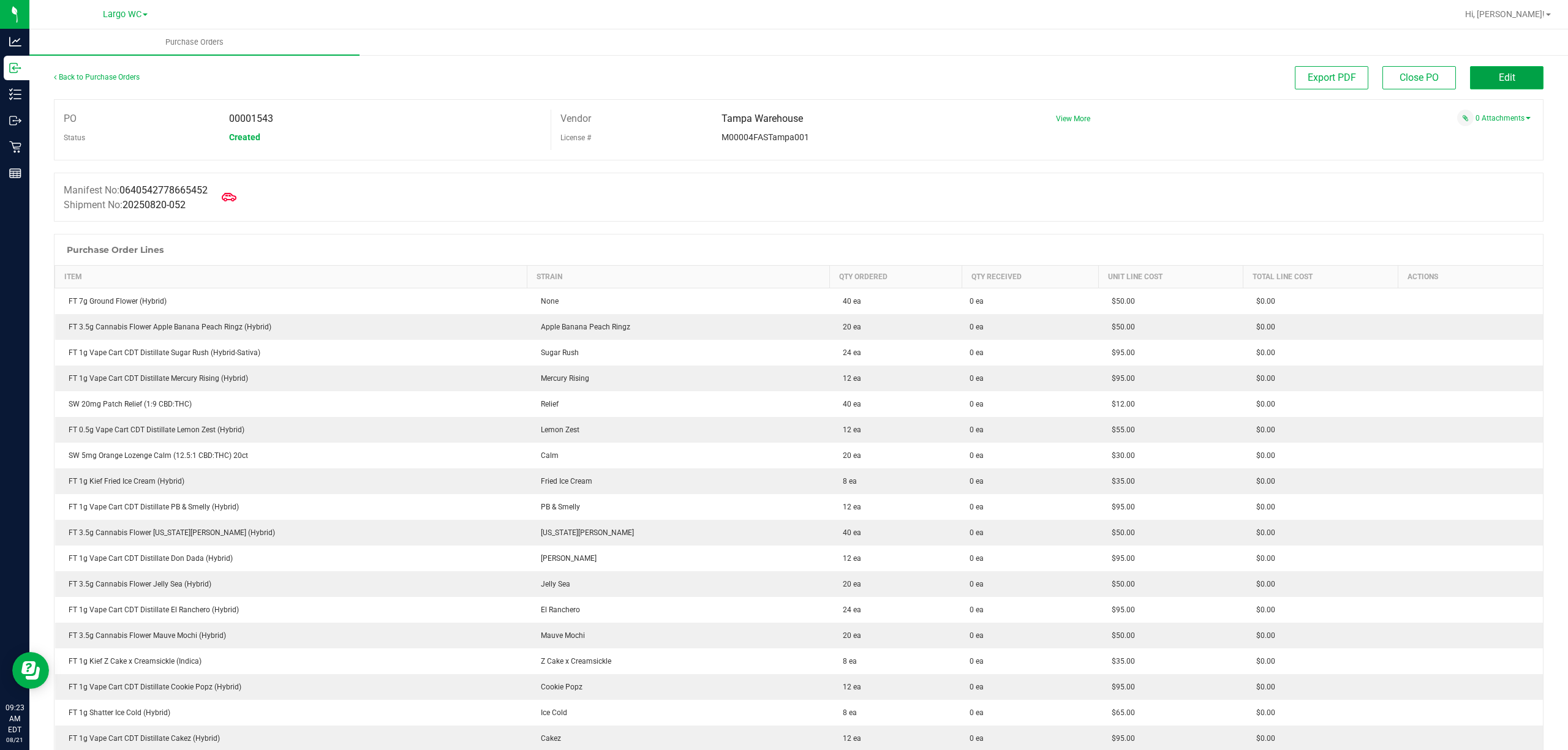
click at [1506, 86] on button "Edit" at bounding box center [1506, 77] width 73 height 23
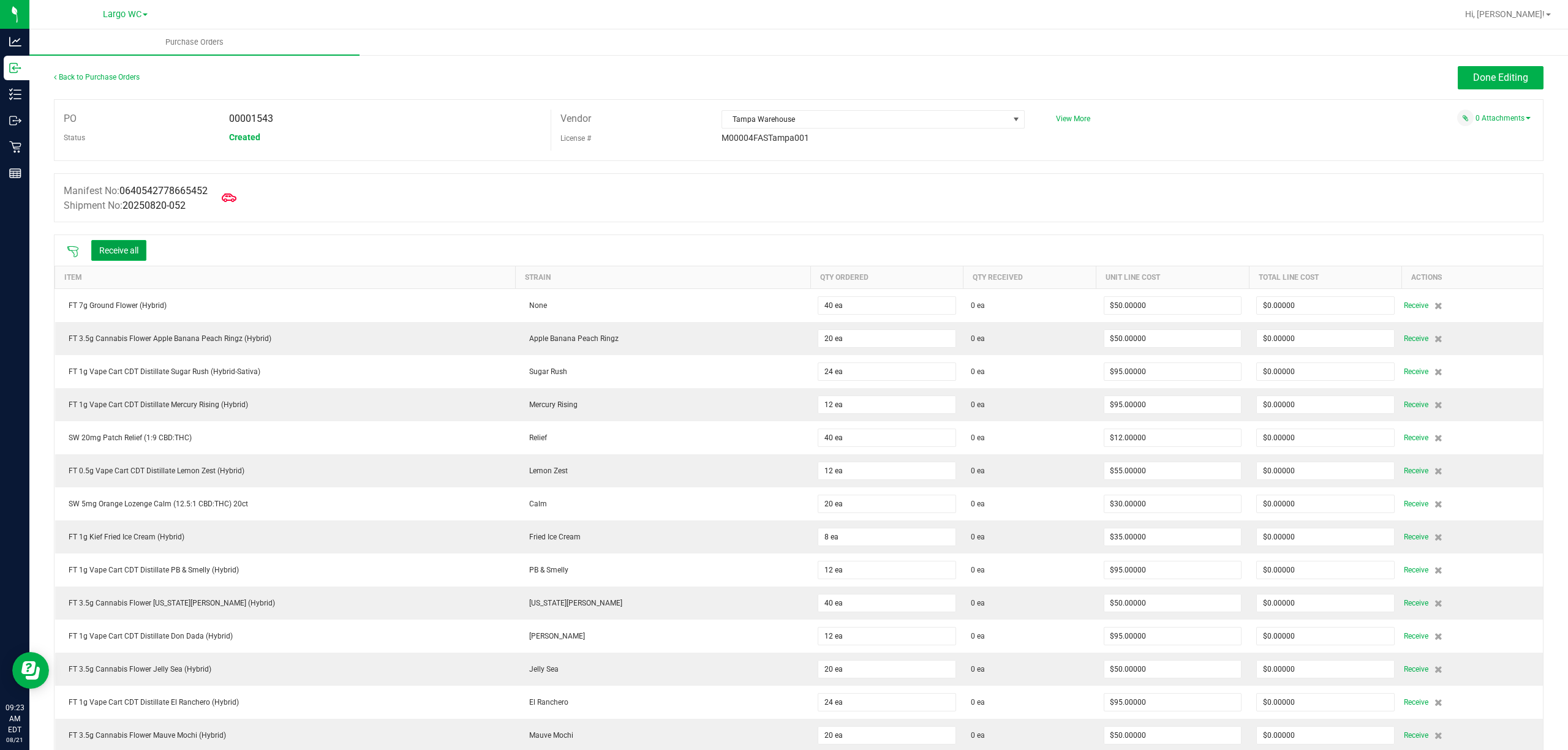
click at [125, 246] on button "Receive all" at bounding box center [118, 250] width 55 height 21
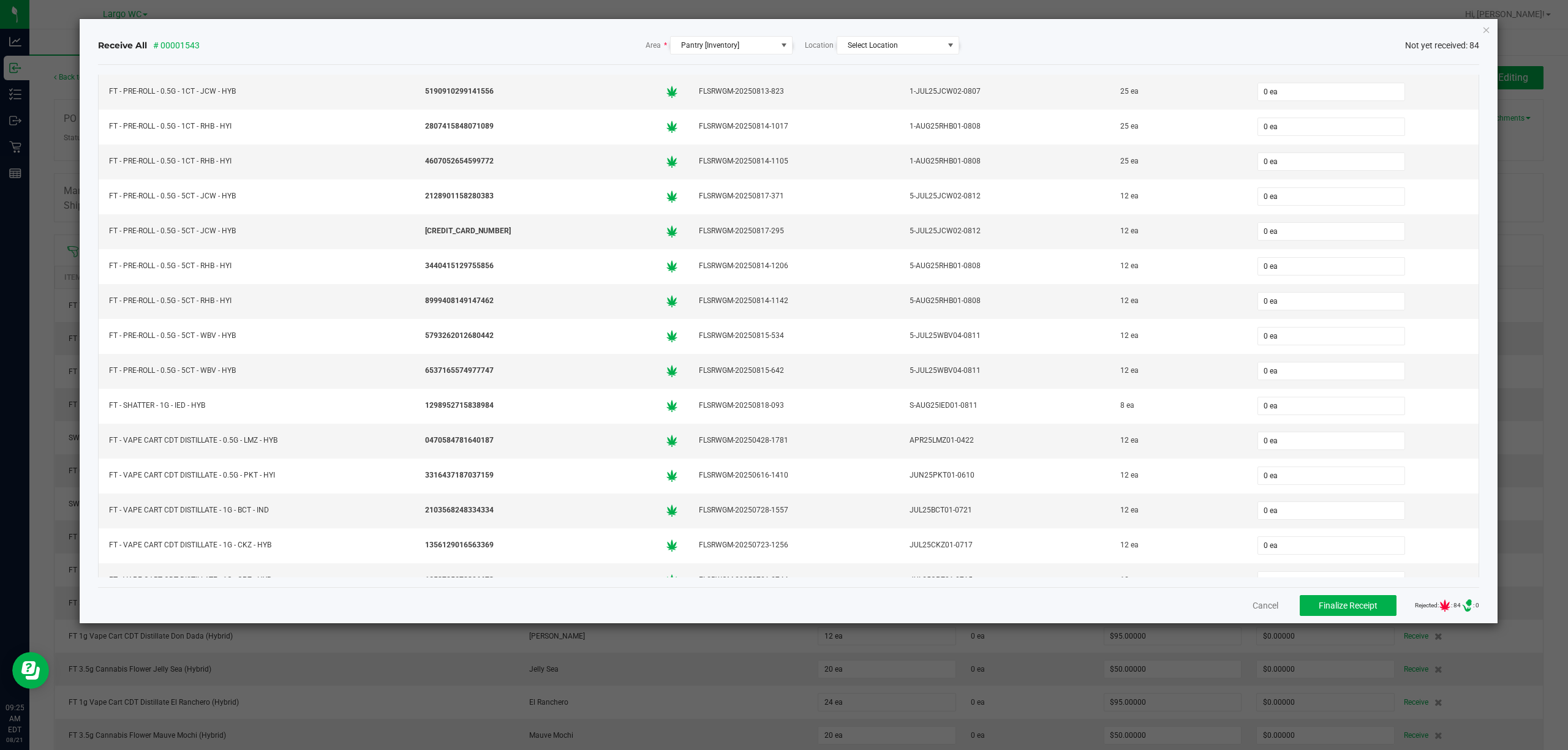
scroll to position [1182, 0]
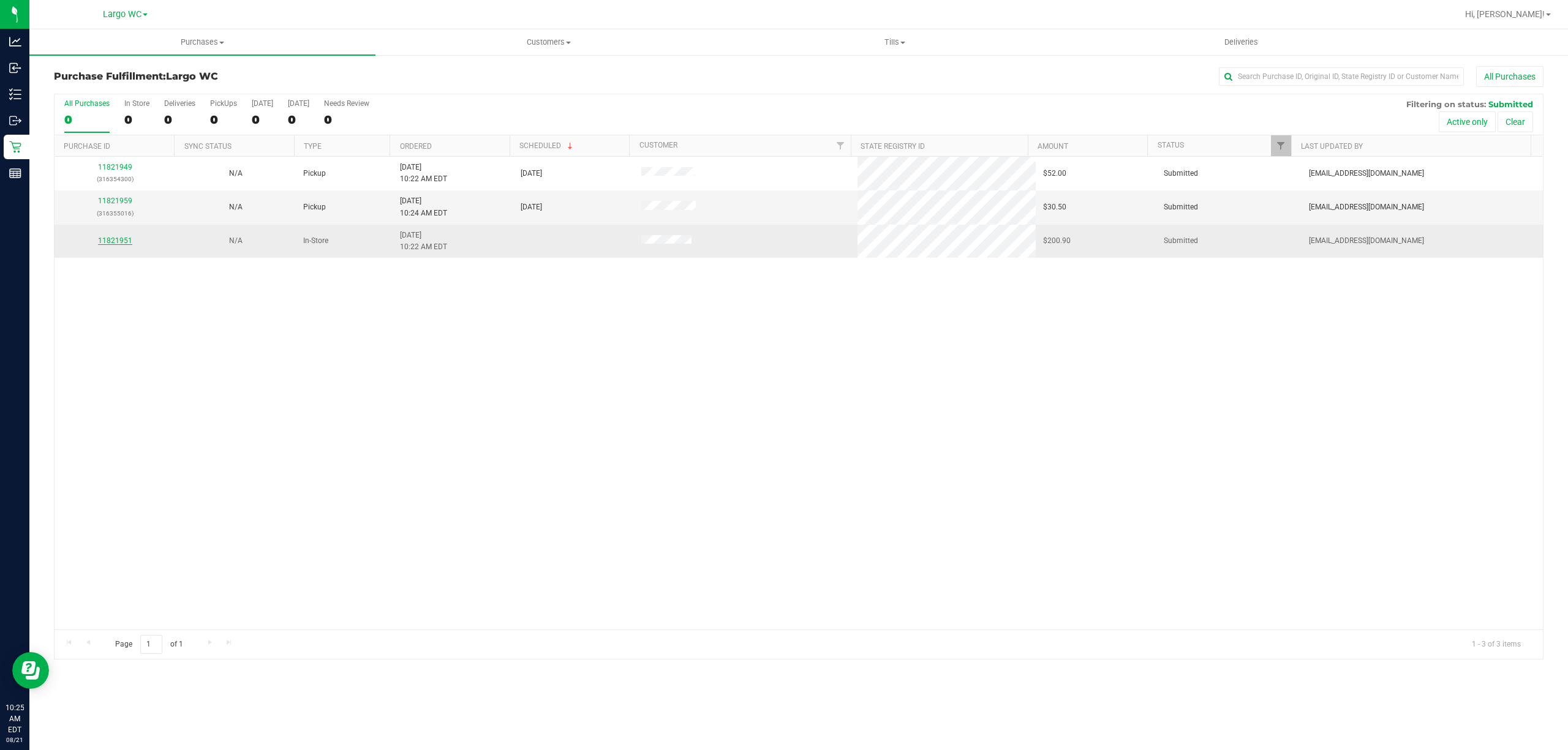
click at [123, 242] on link "11821951" at bounding box center [115, 241] width 34 height 9
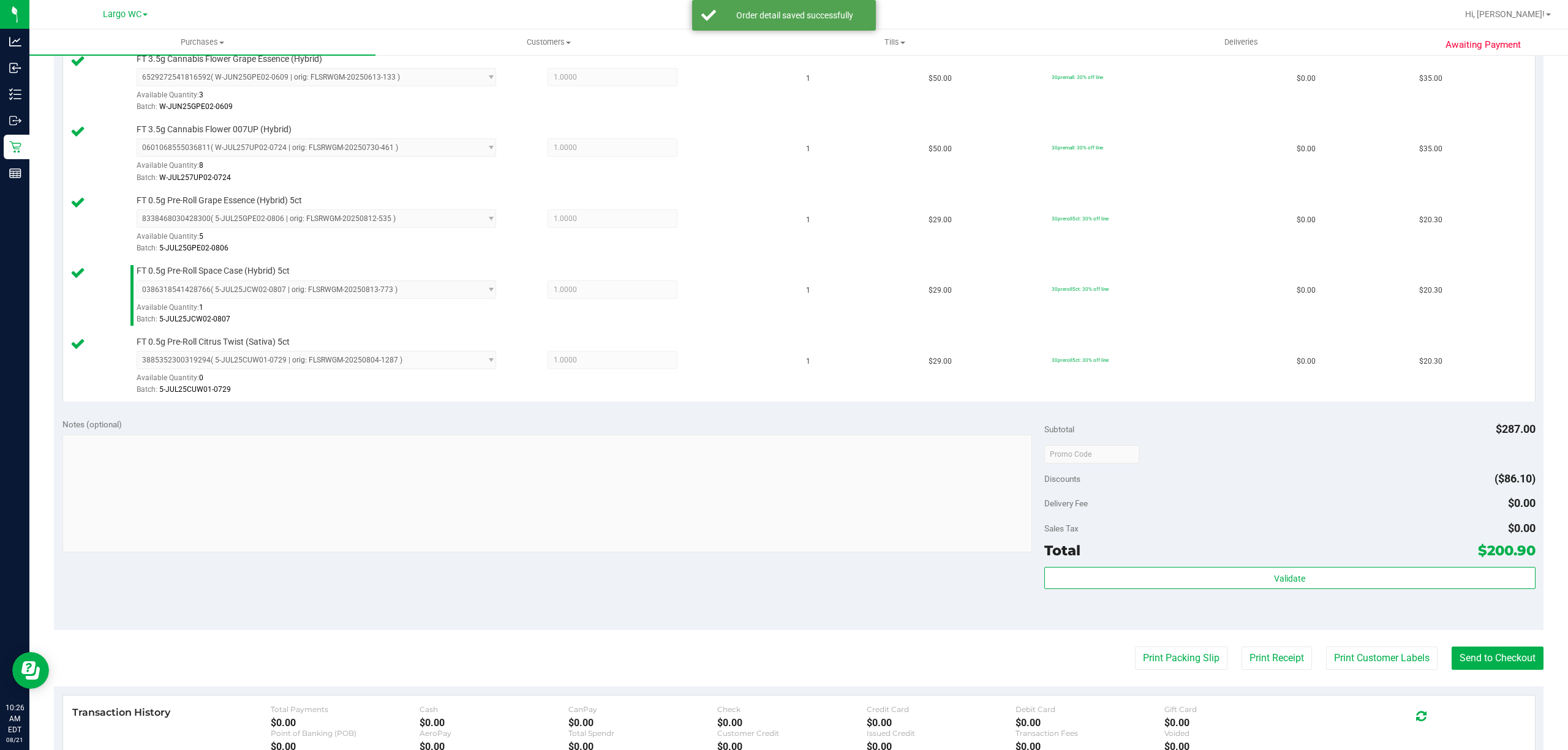
scroll to position [682, 0]
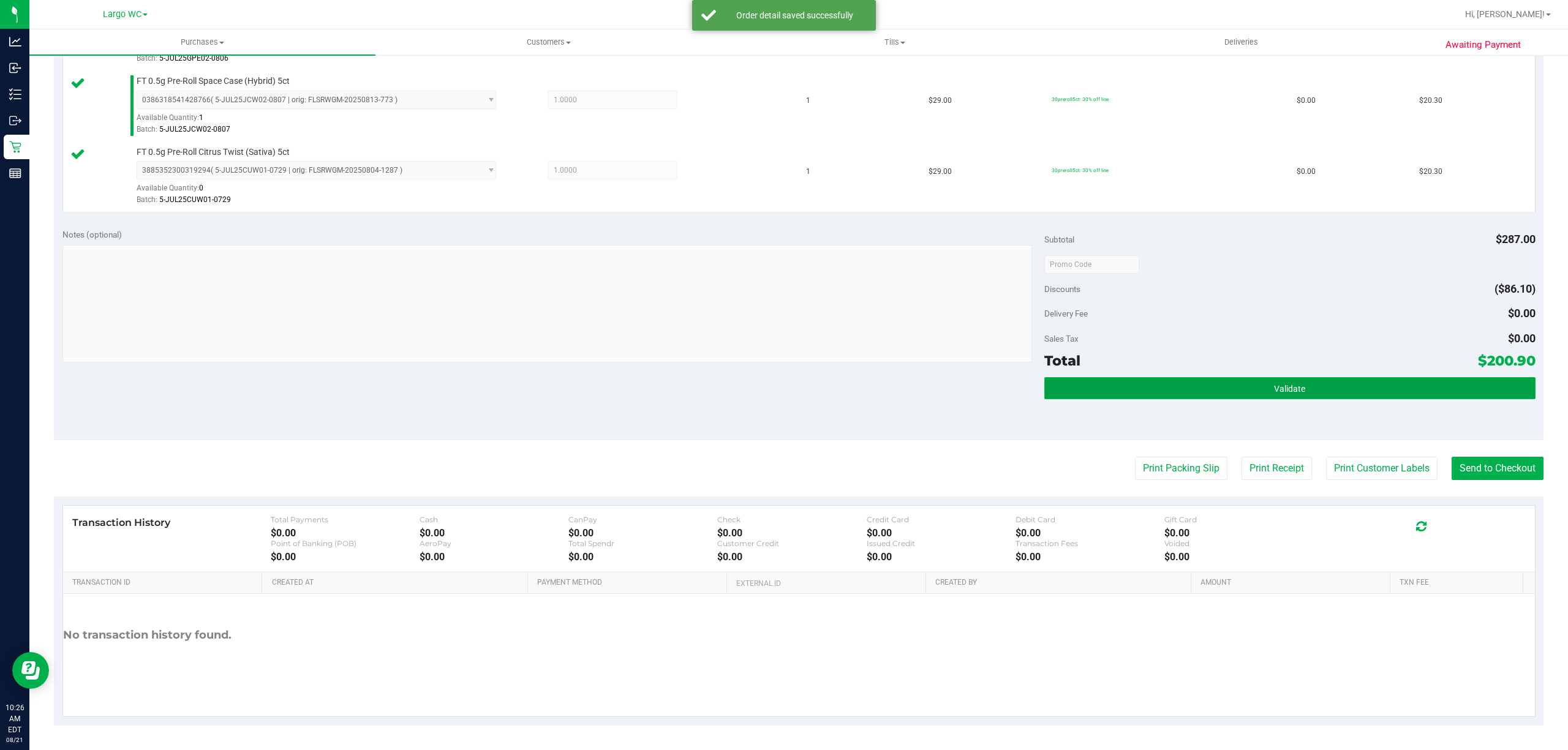
click at [1350, 388] on button "Validate" at bounding box center [1289, 388] width 491 height 22
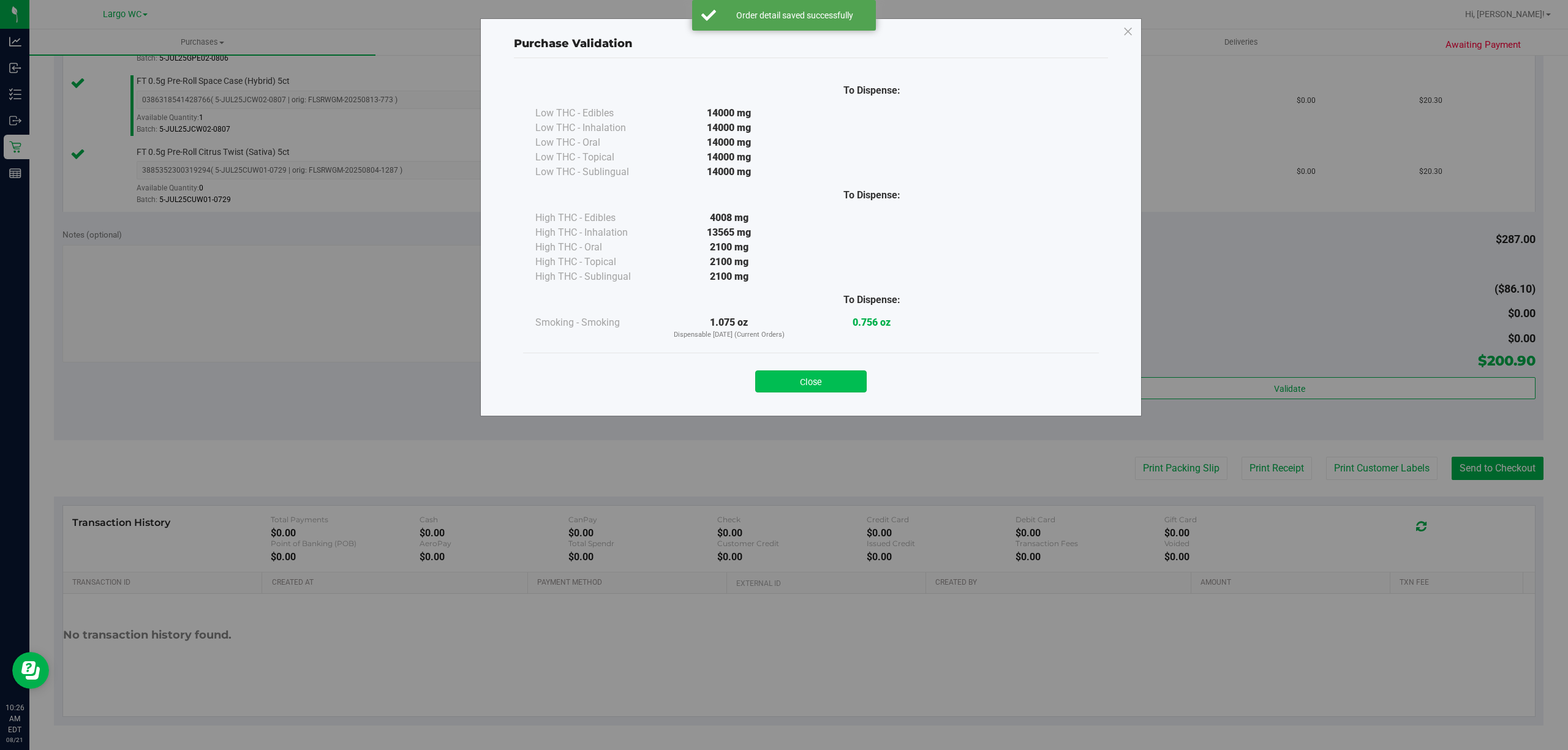
click at [812, 380] on button "Close" at bounding box center [810, 381] width 111 height 22
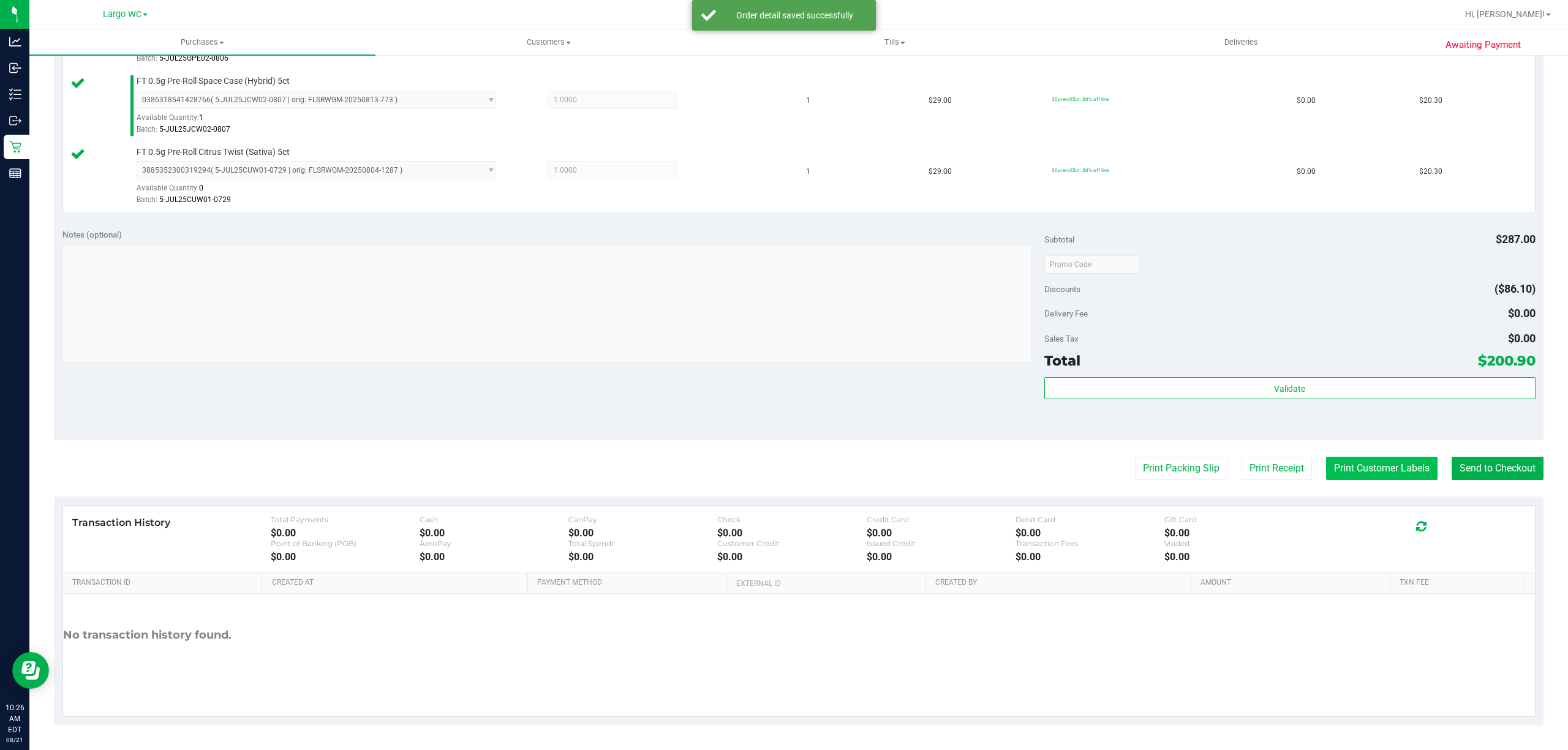
click at [1352, 466] on button "Print Customer Labels" at bounding box center [1381, 468] width 111 height 23
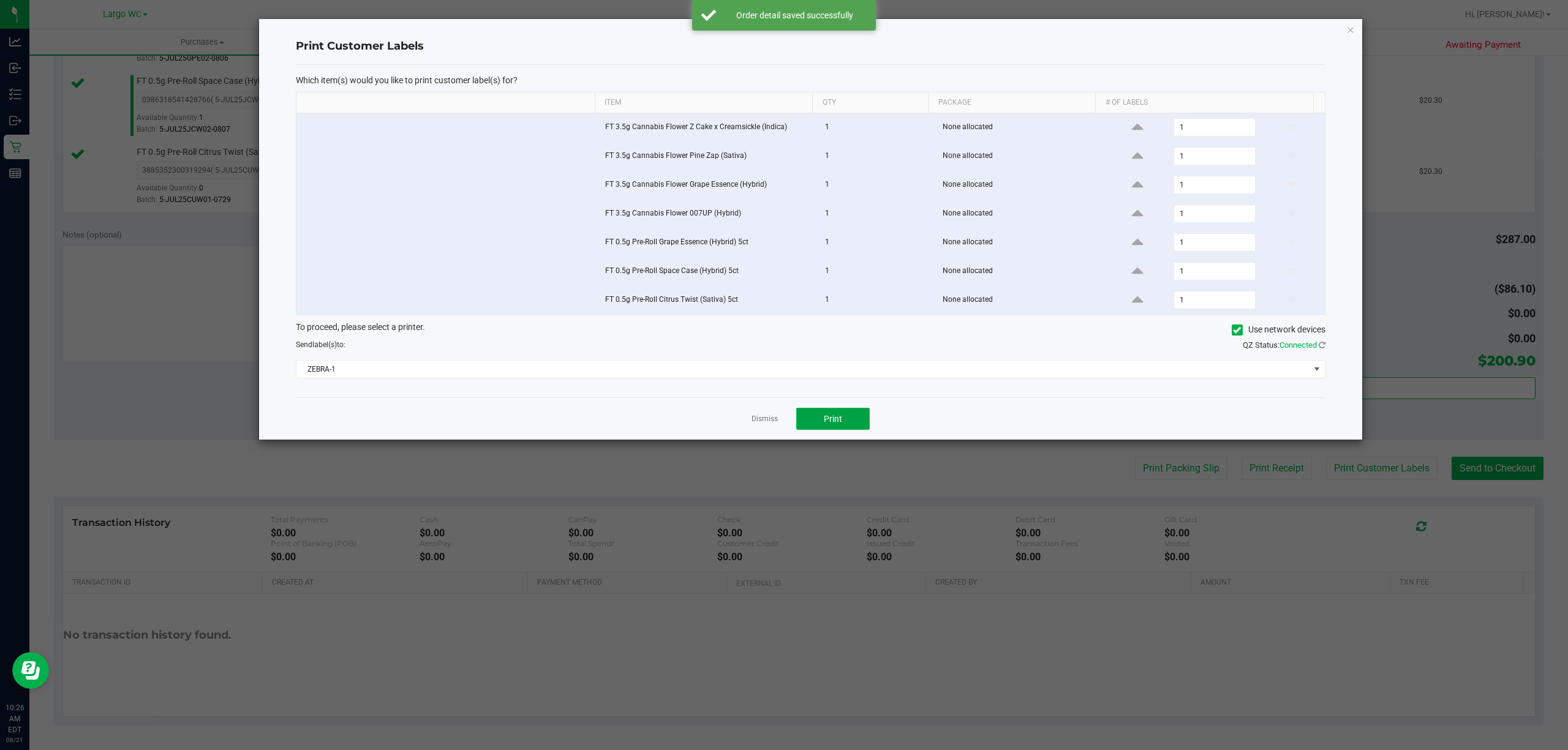
click at [824, 419] on span "Print" at bounding box center [833, 419] width 19 height 10
click at [1347, 30] on icon "button" at bounding box center [1350, 29] width 9 height 14
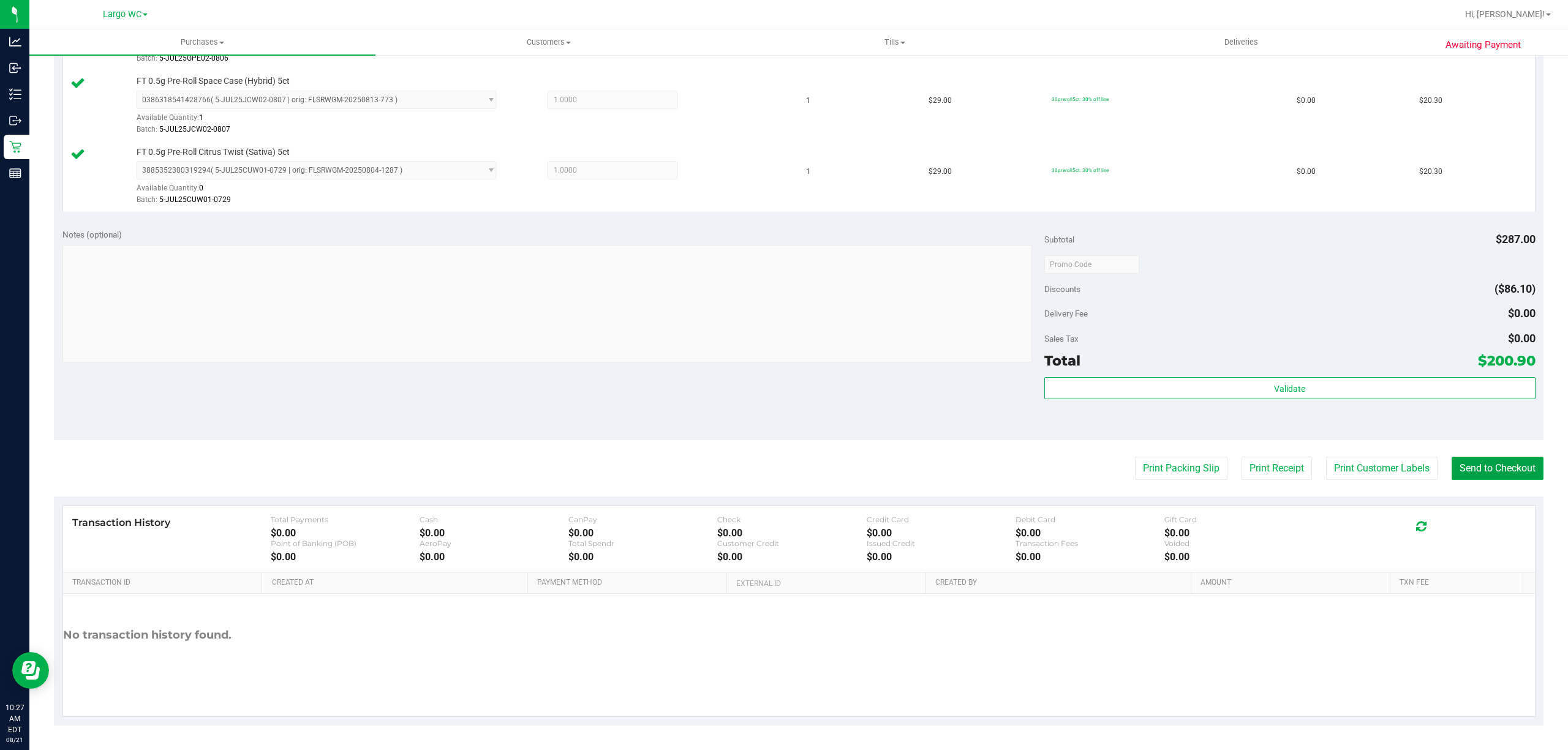
click at [1484, 467] on button "Send to Checkout" at bounding box center [1497, 468] width 92 height 23
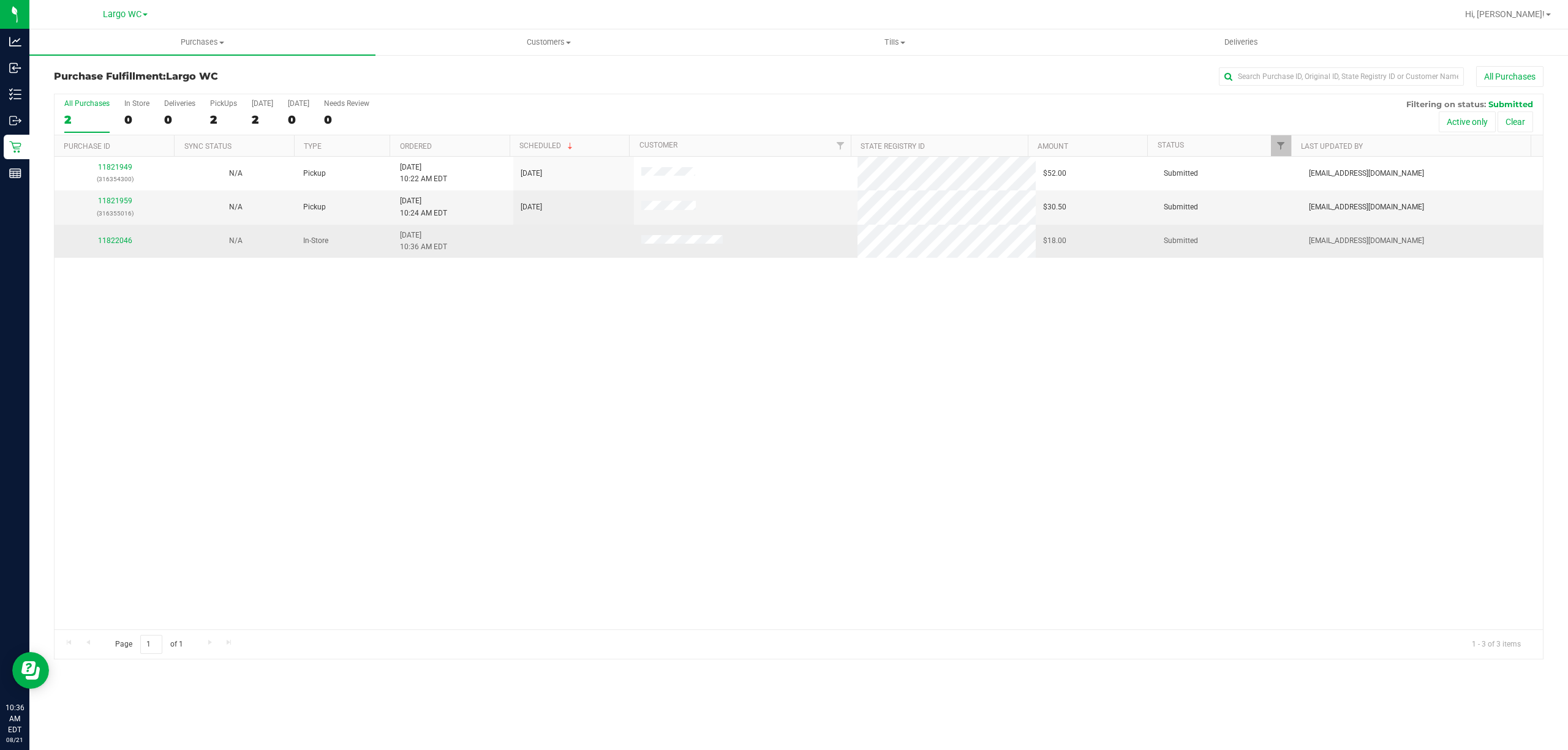
click at [111, 246] on div "11822046" at bounding box center [115, 241] width 106 height 11
click at [109, 235] on td "11822046" at bounding box center [115, 241] width 120 height 33
click at [110, 240] on link "11822046" at bounding box center [115, 241] width 34 height 9
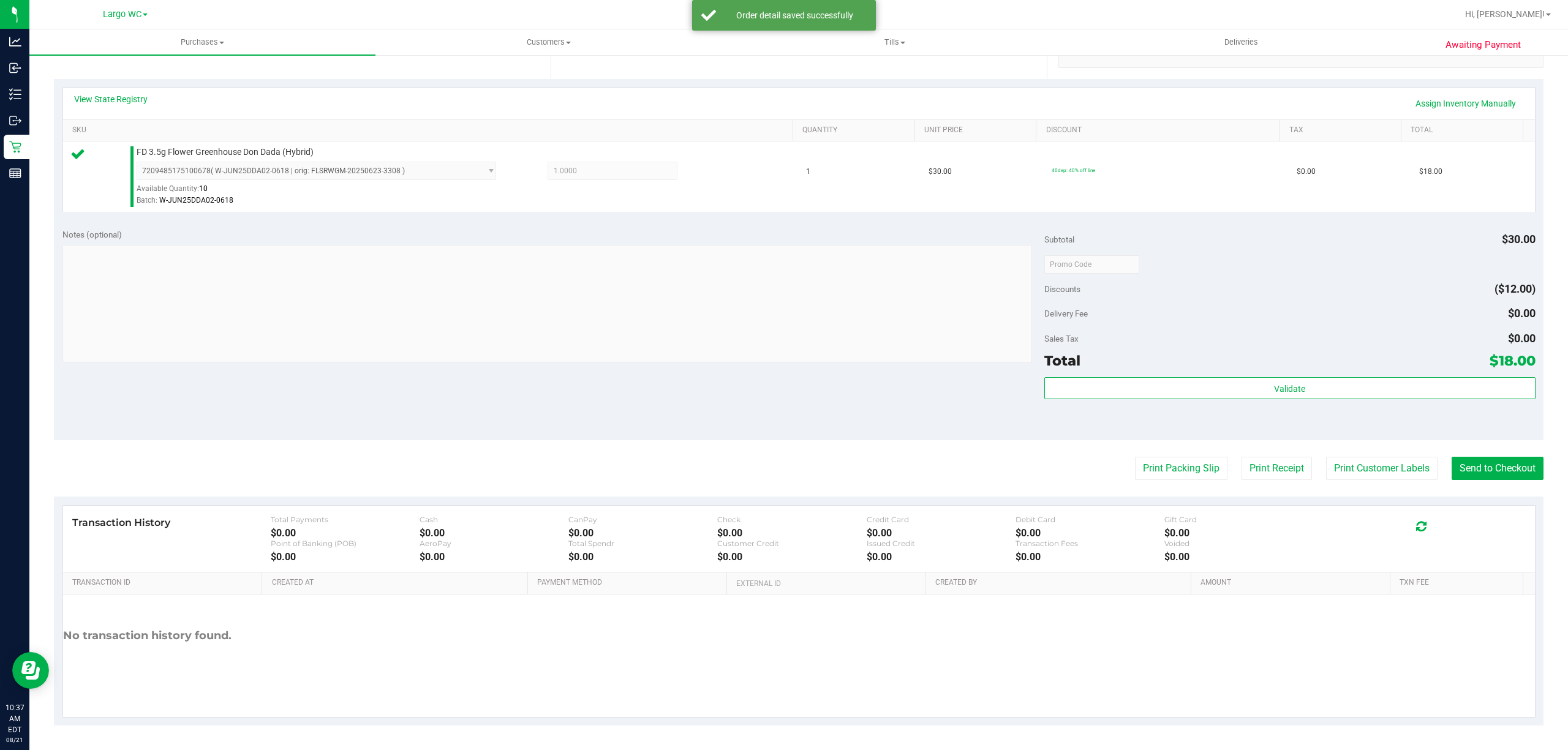
scroll to position [250, 0]
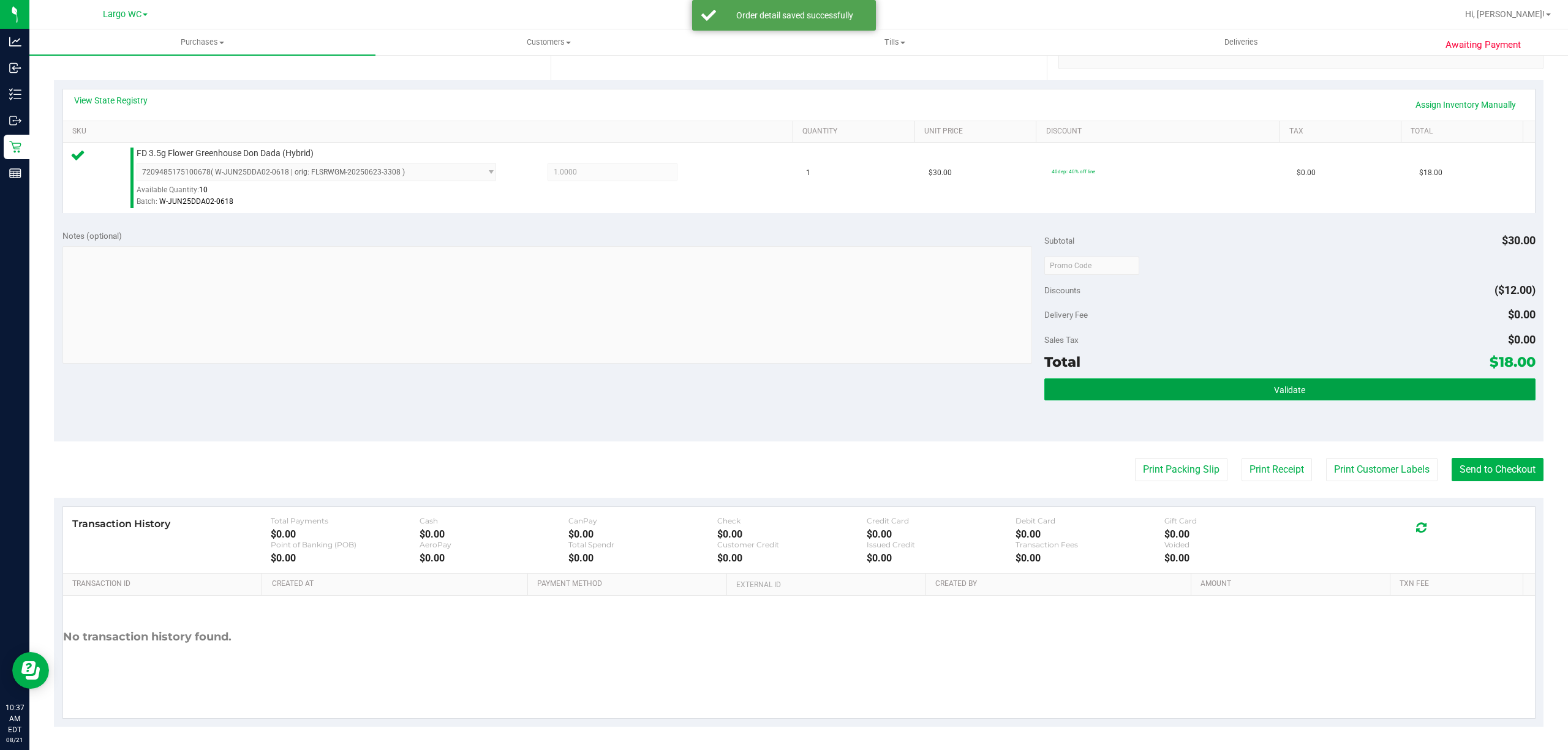
click at [1270, 399] on button "Validate" at bounding box center [1289, 389] width 491 height 22
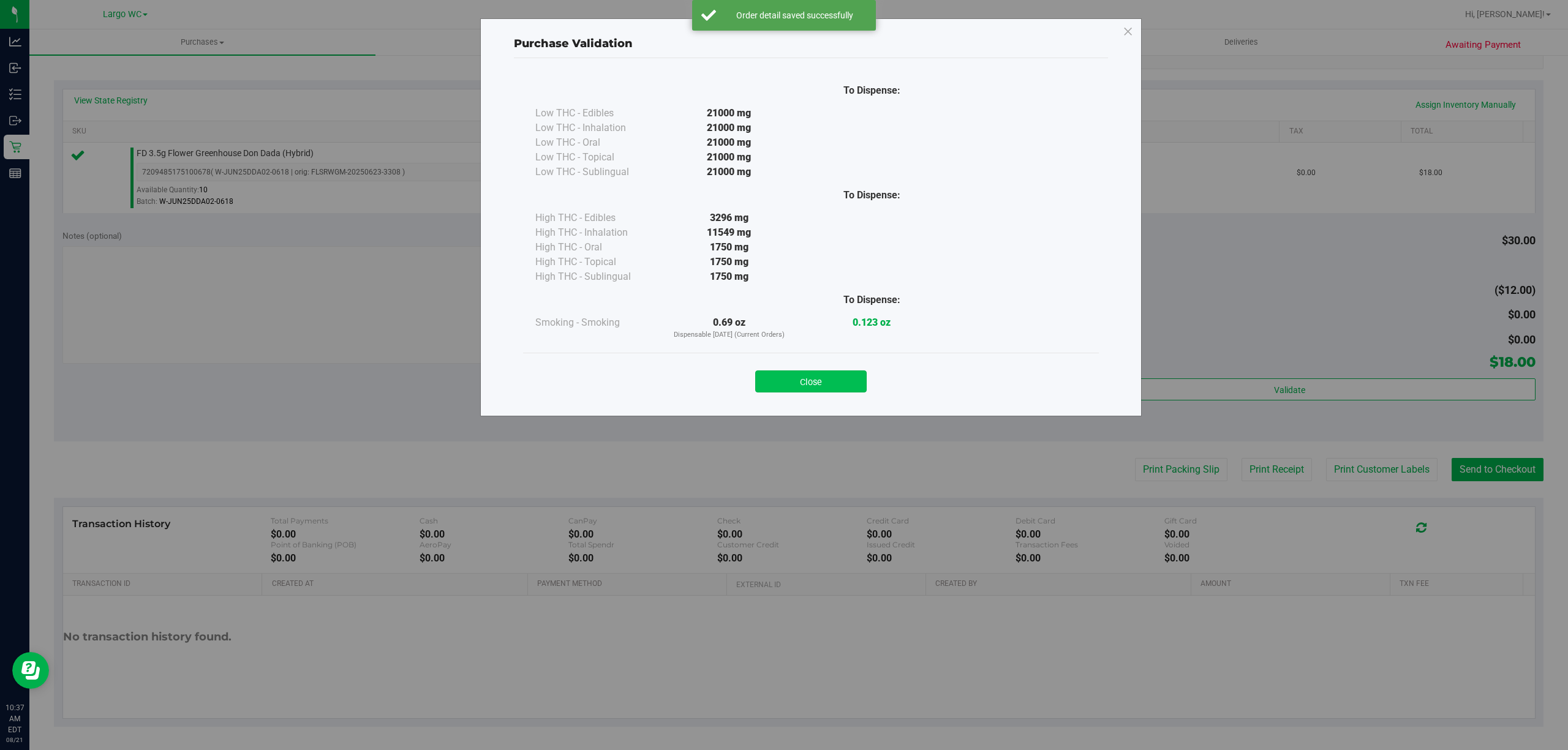
click at [831, 383] on button "Close" at bounding box center [810, 381] width 111 height 22
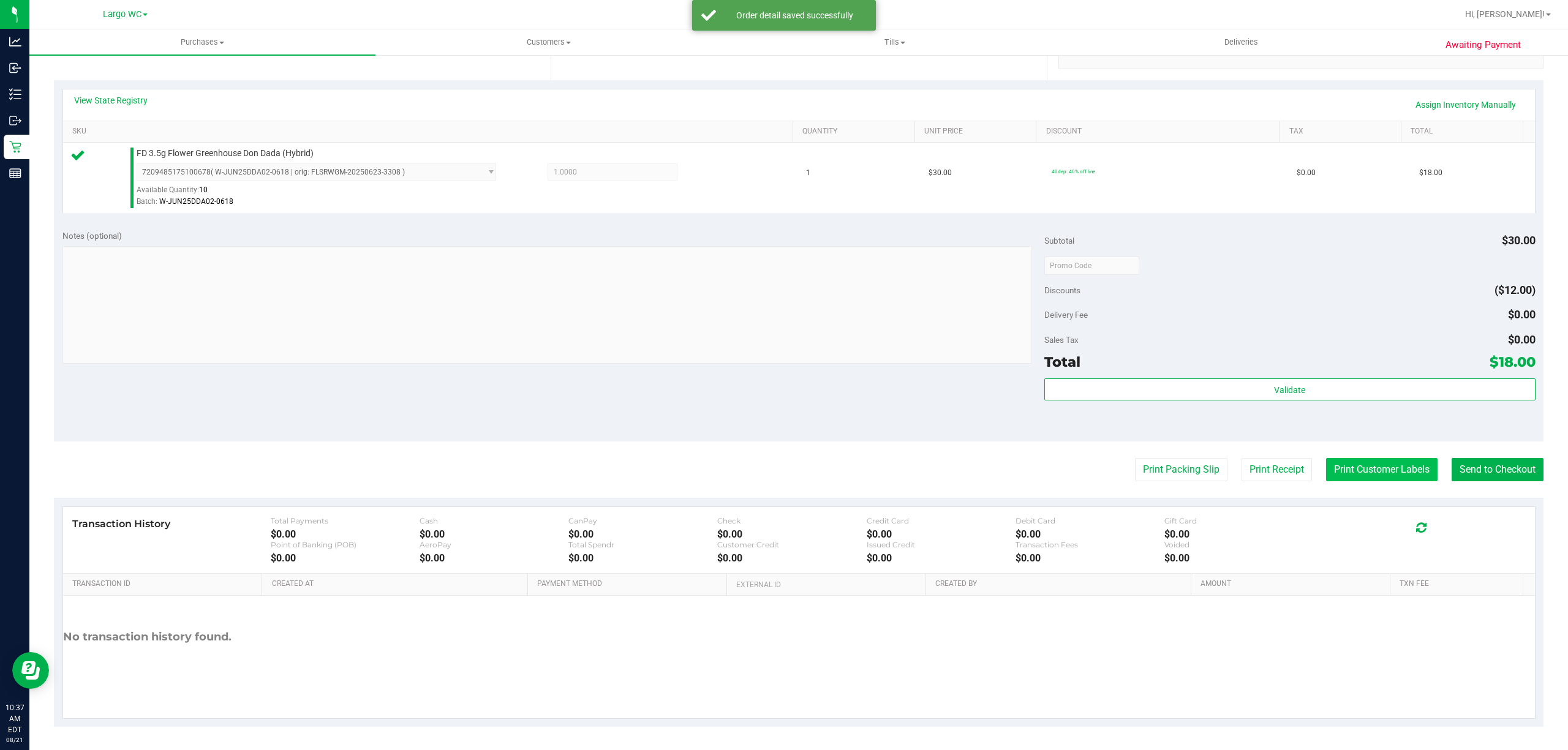
click at [1372, 478] on button "Print Customer Labels" at bounding box center [1381, 470] width 111 height 23
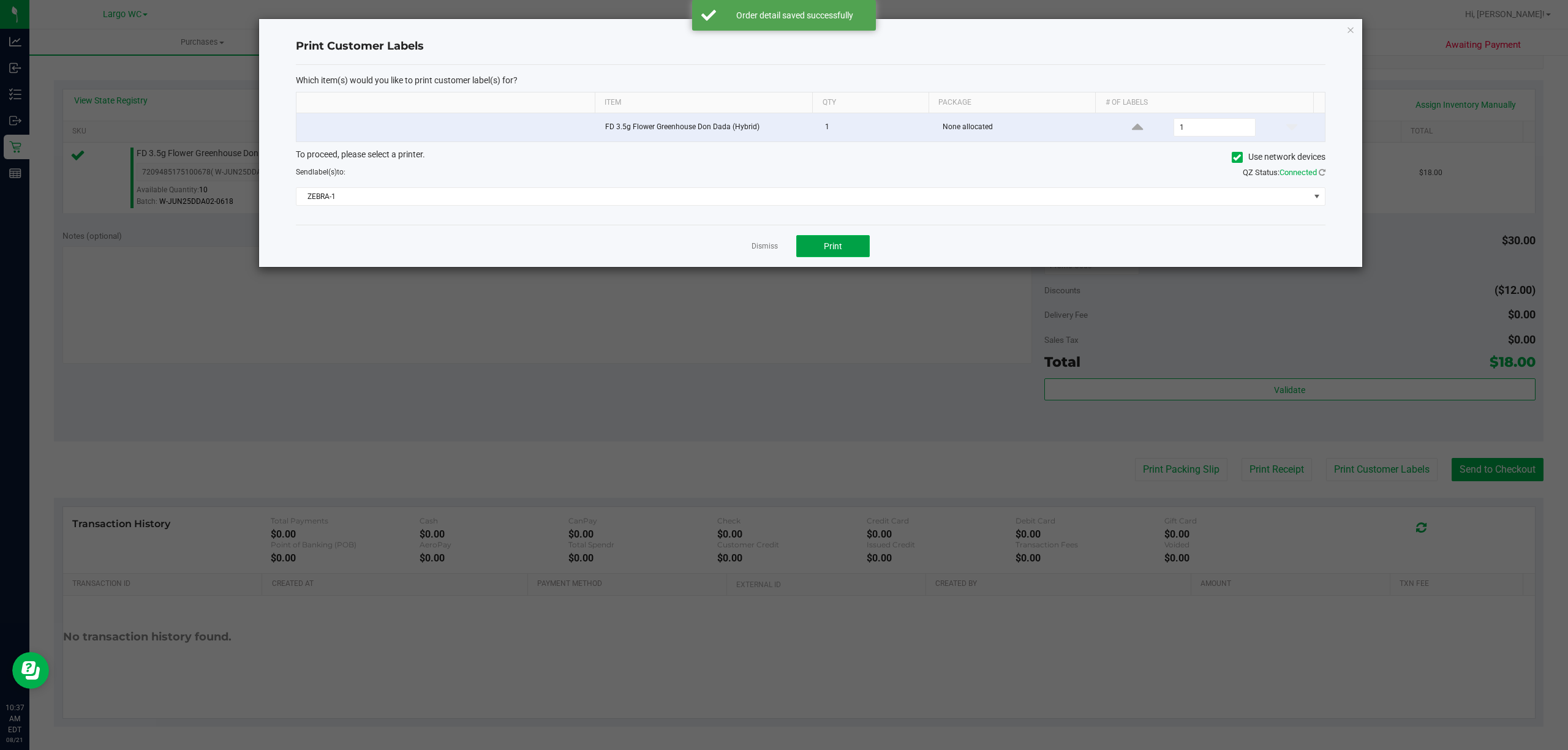
click at [844, 255] on button "Print" at bounding box center [832, 246] width 73 height 22
click at [766, 249] on link "Dismiss" at bounding box center [764, 247] width 27 height 11
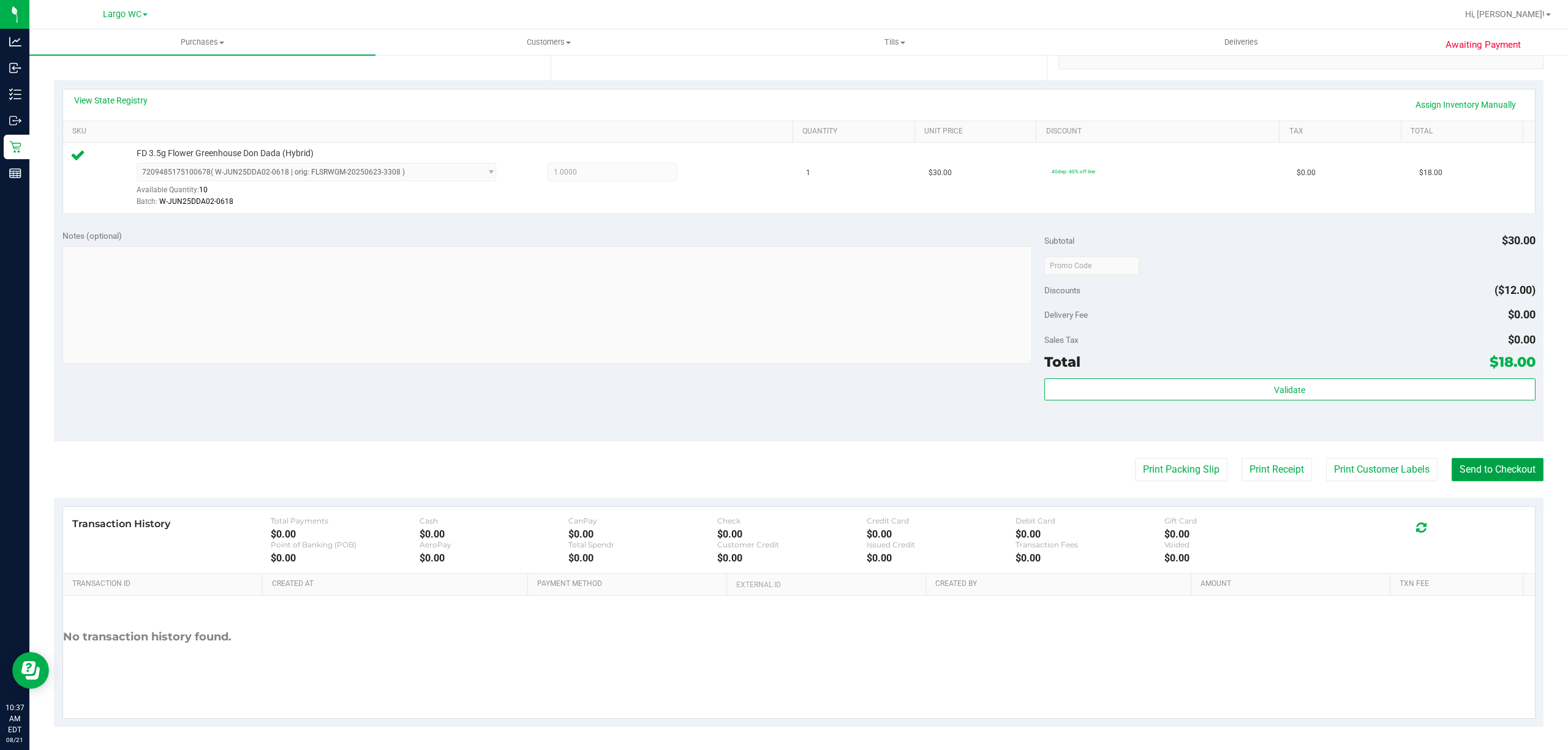
click at [1481, 464] on button "Send to Checkout" at bounding box center [1497, 470] width 92 height 23
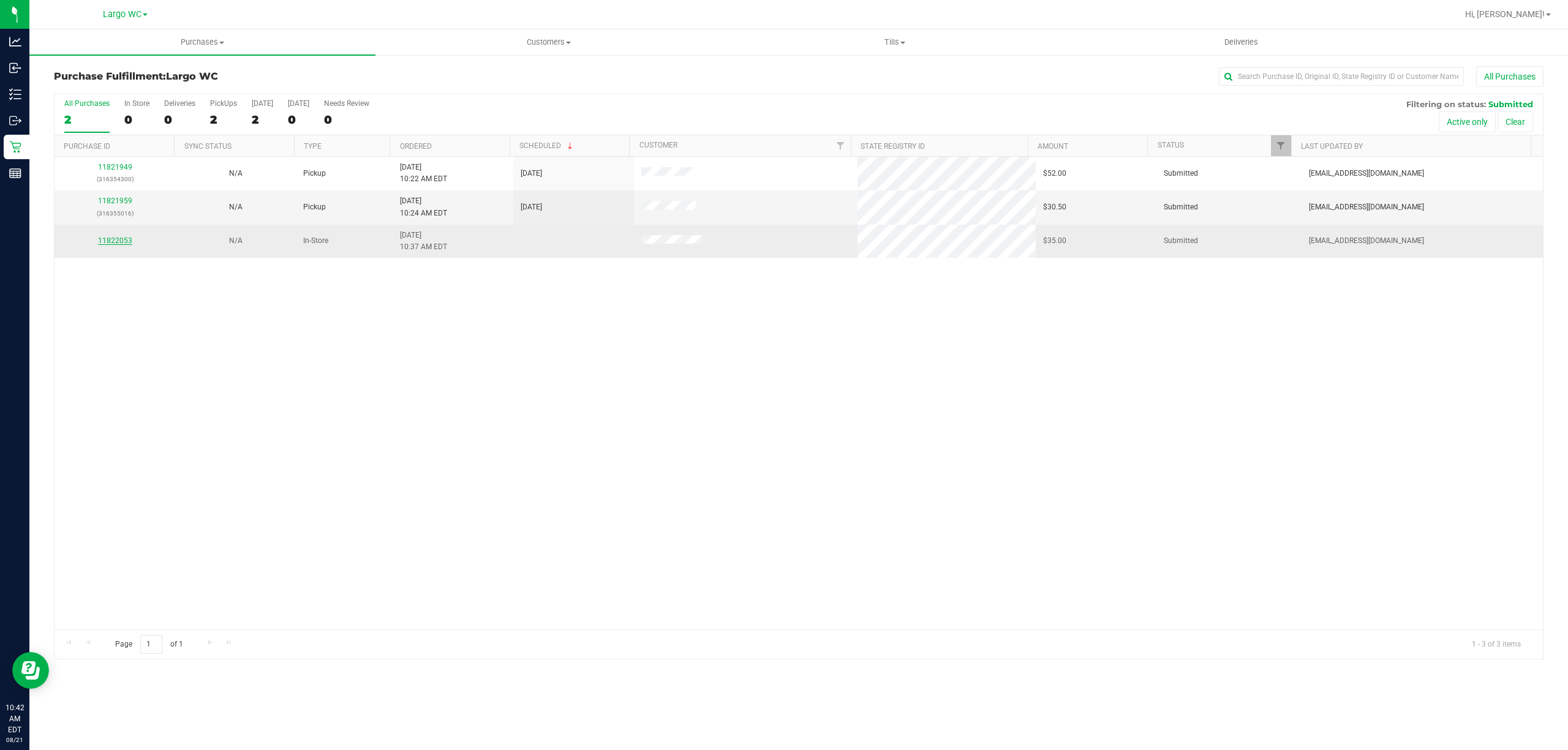
click at [125, 245] on link "11822053" at bounding box center [115, 241] width 34 height 9
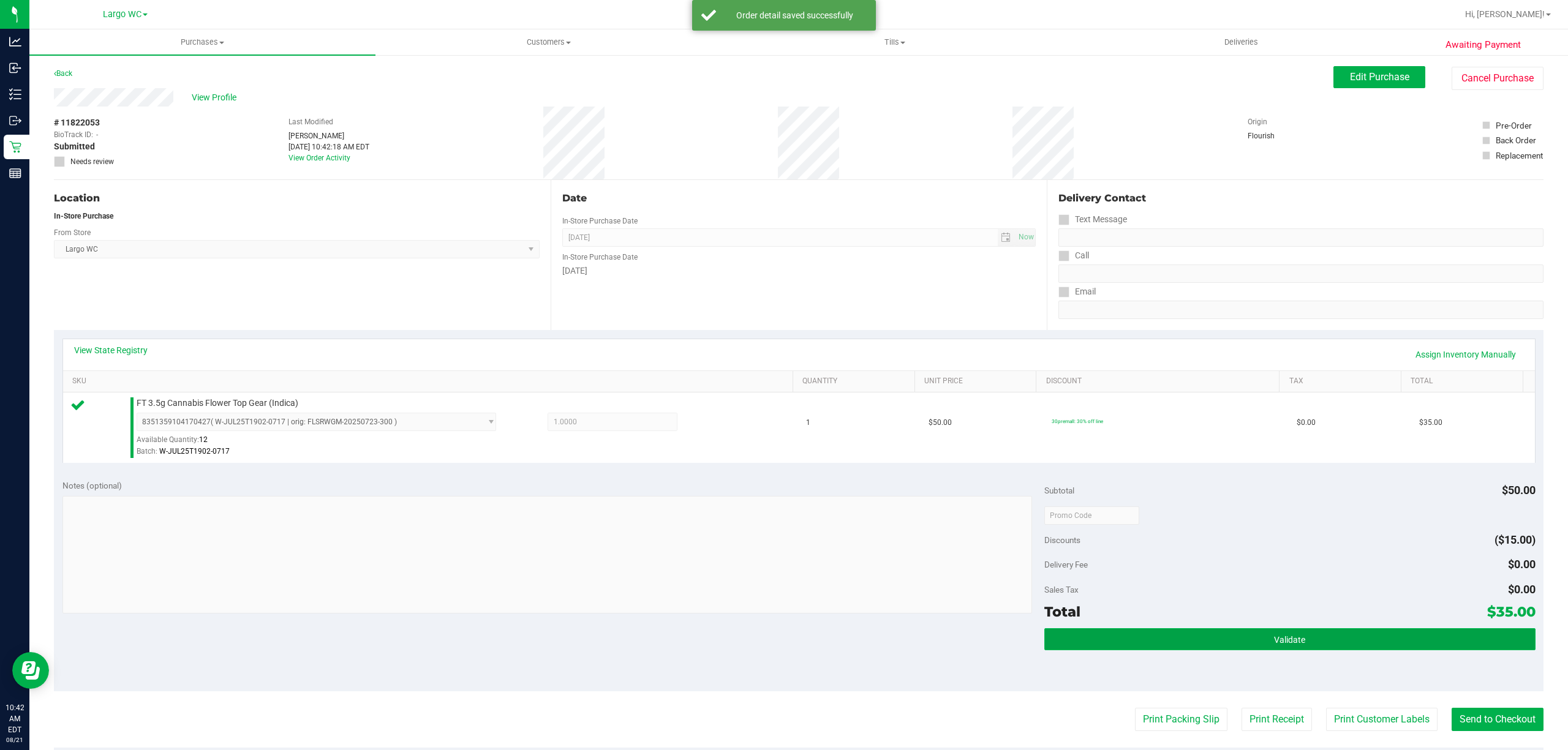
click at [1232, 645] on button "Validate" at bounding box center [1289, 639] width 491 height 22
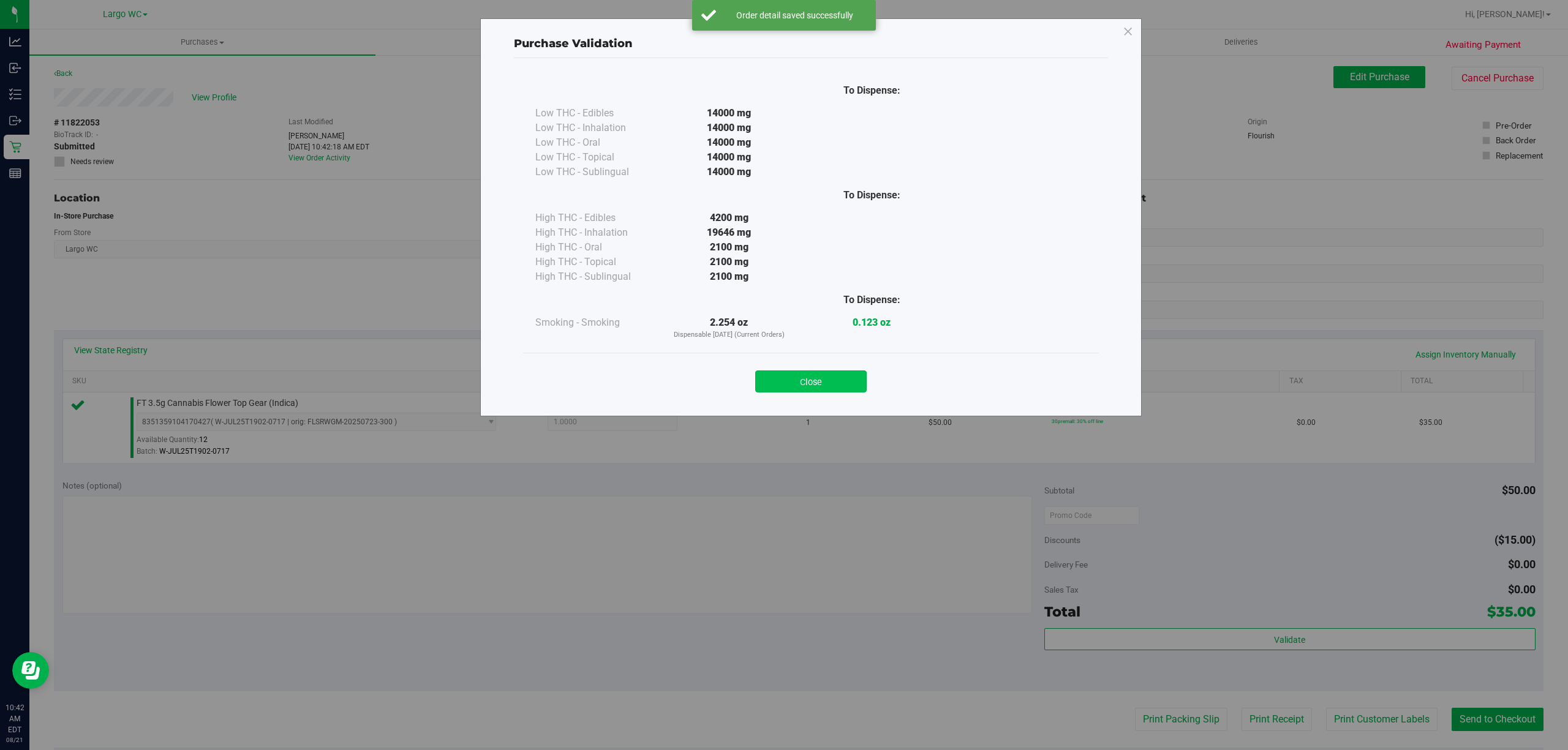
click at [835, 383] on button "Close" at bounding box center [810, 381] width 111 height 22
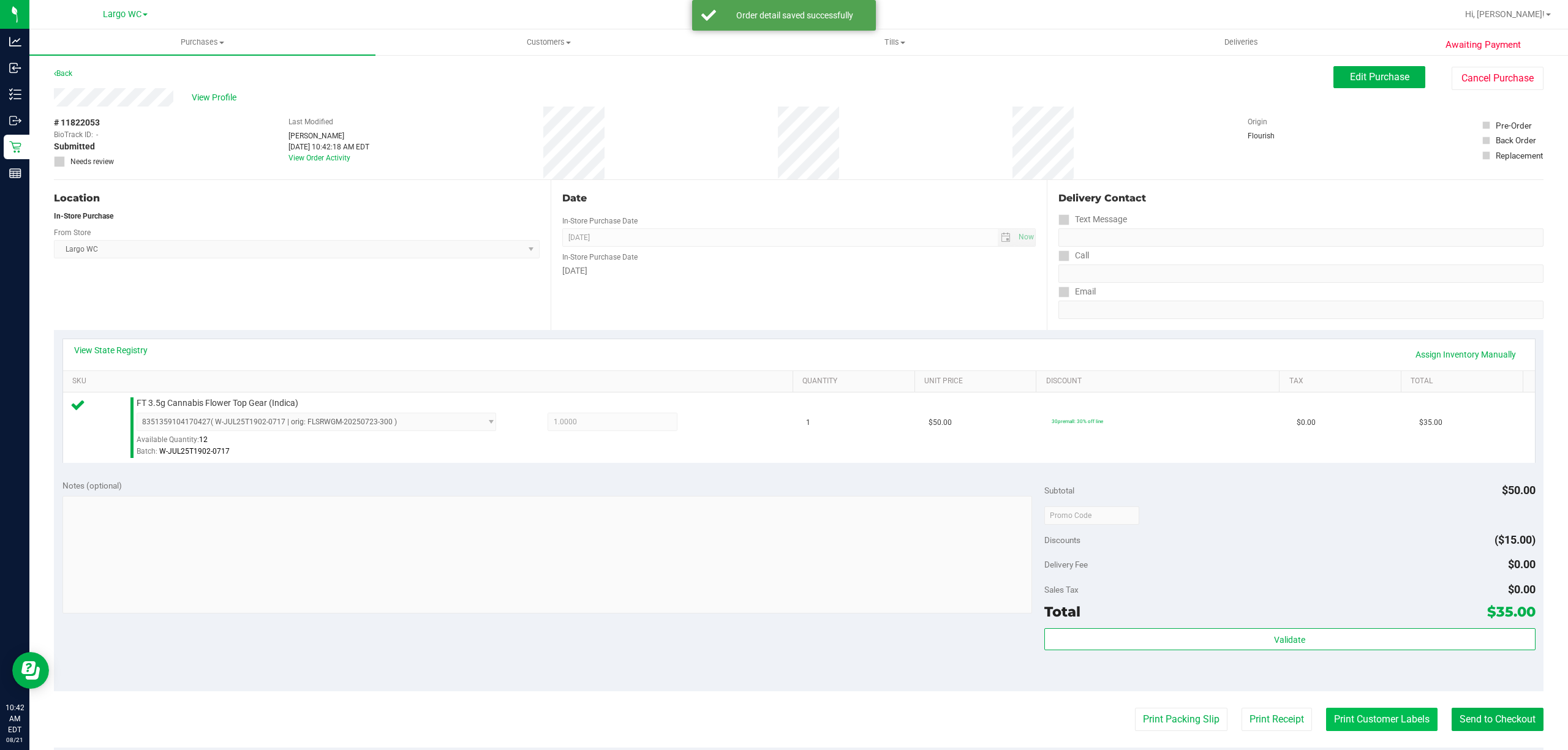
click at [1384, 721] on button "Print Customer Labels" at bounding box center [1381, 719] width 111 height 23
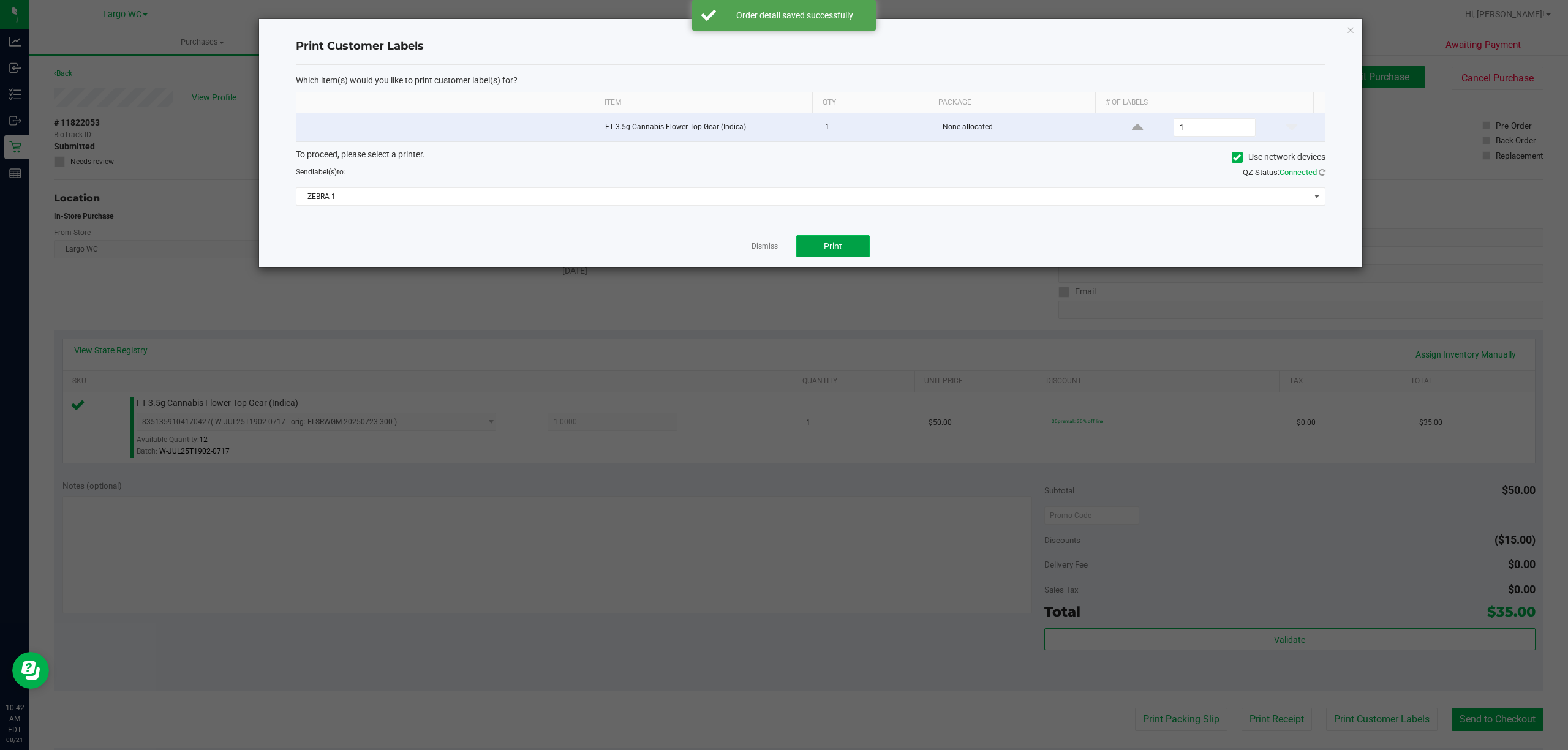
click at [843, 244] on button "Print" at bounding box center [832, 246] width 73 height 22
click at [1354, 32] on icon "button" at bounding box center [1350, 29] width 9 height 14
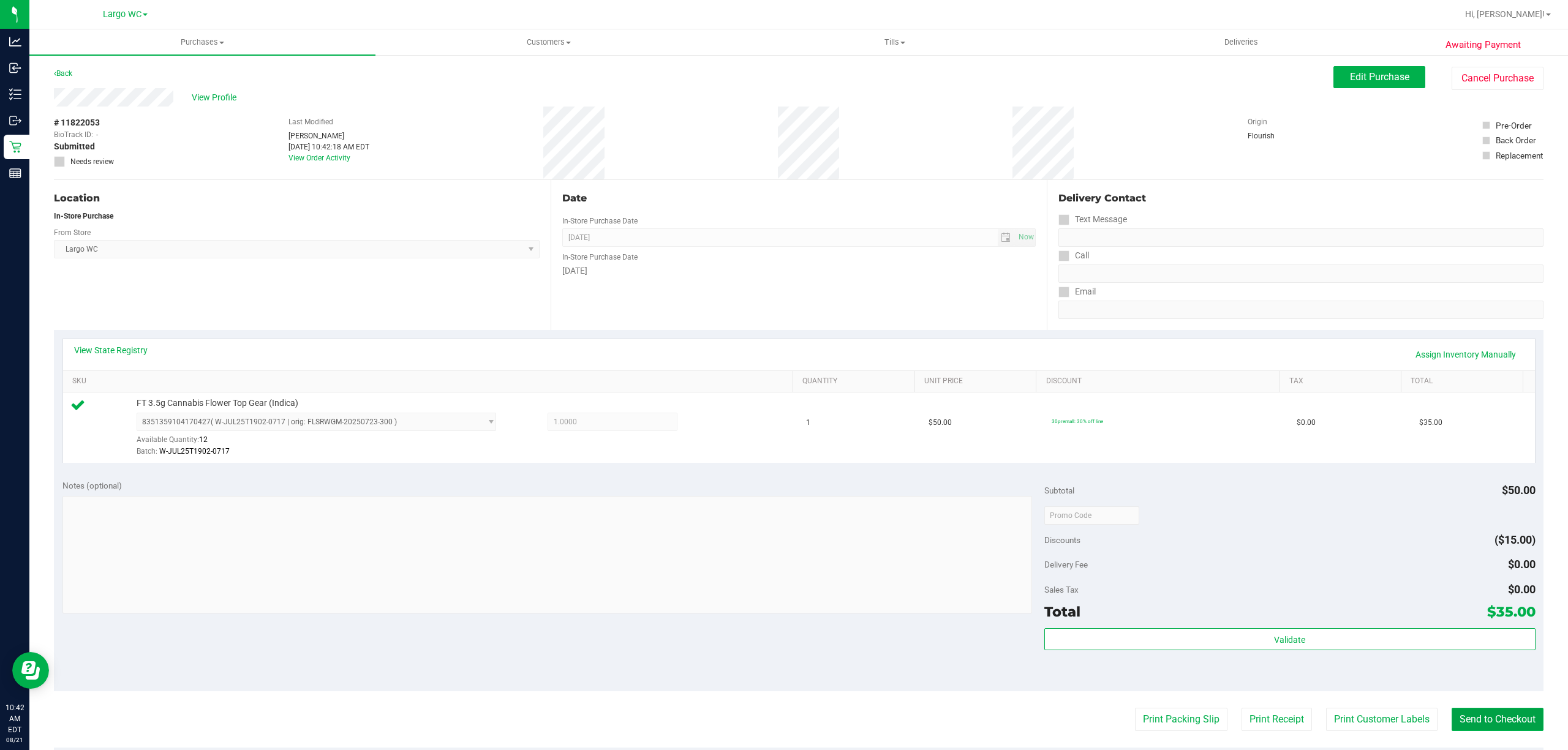
click at [1496, 721] on button "Send to Checkout" at bounding box center [1497, 719] width 92 height 23
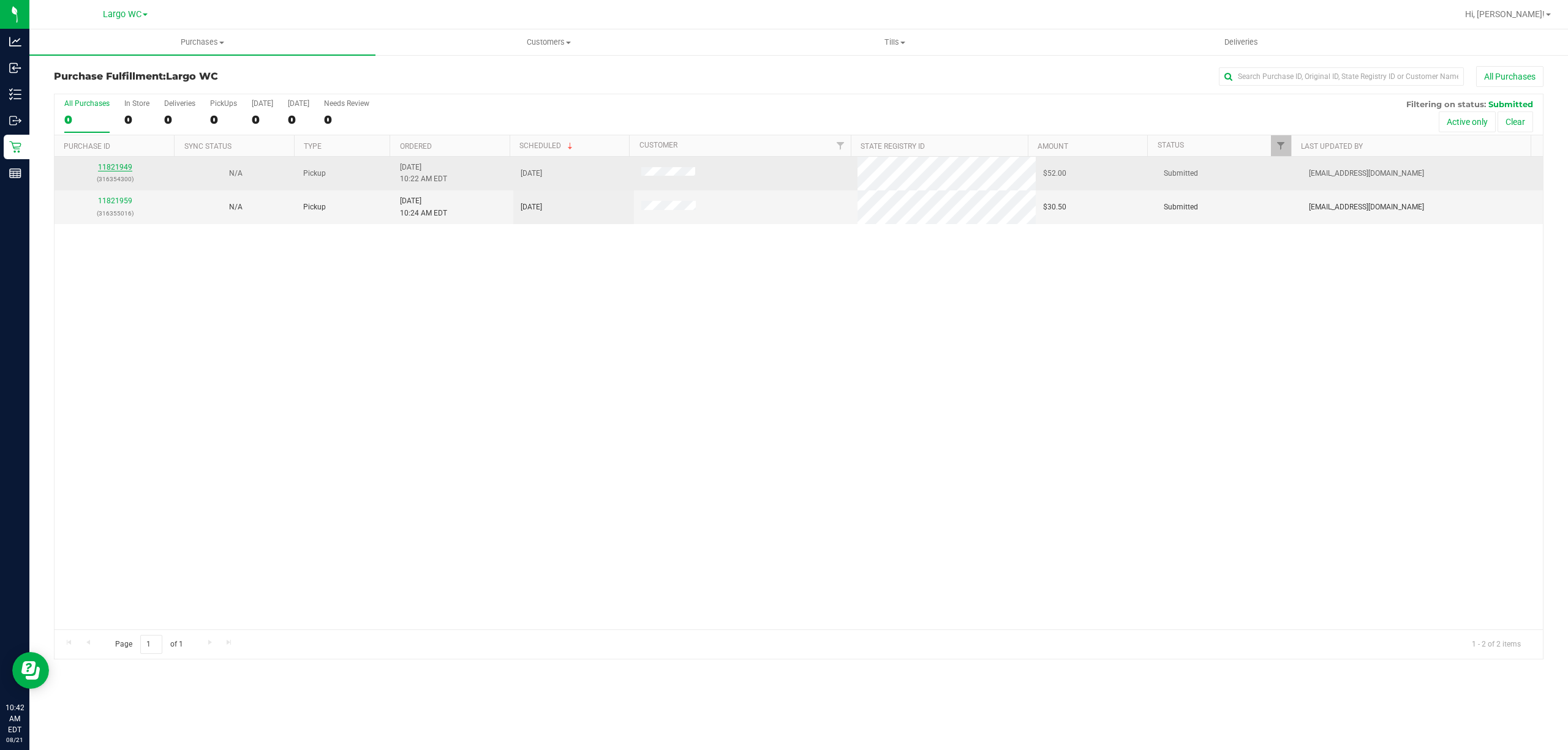
click at [110, 168] on link "11821949" at bounding box center [115, 167] width 34 height 9
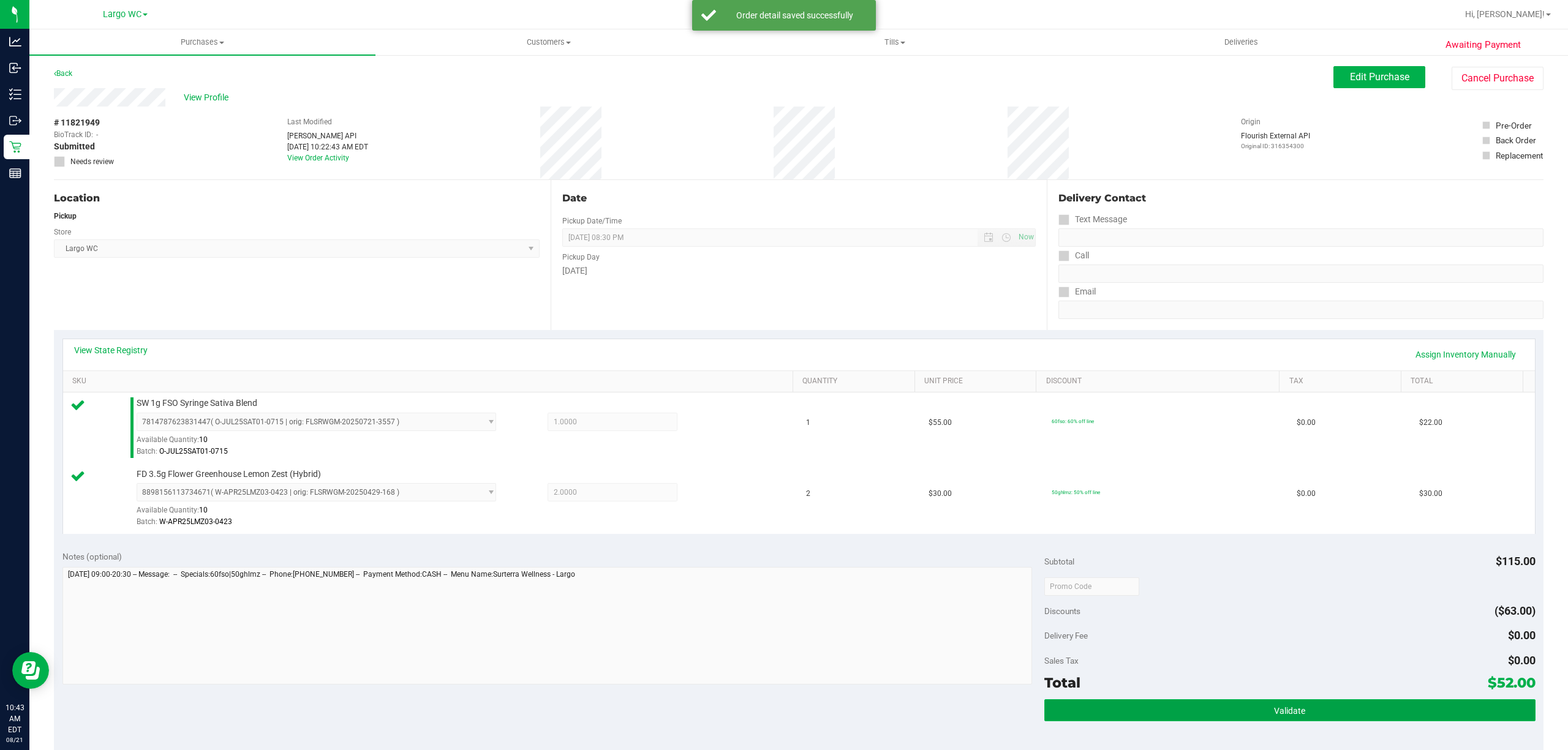
click at [1304, 712] on button "Validate" at bounding box center [1289, 710] width 491 height 22
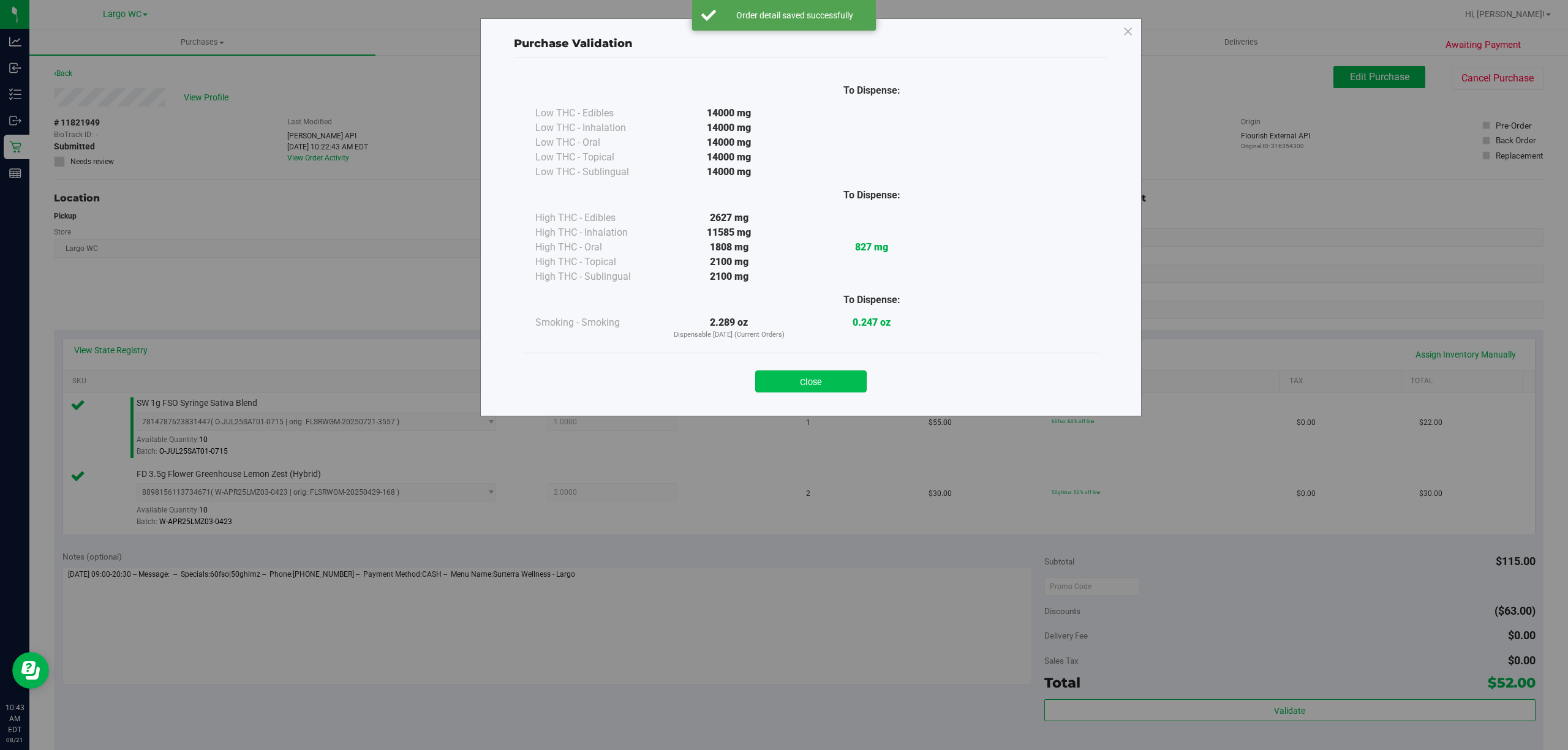
click at [849, 371] on button "Close" at bounding box center [810, 381] width 111 height 22
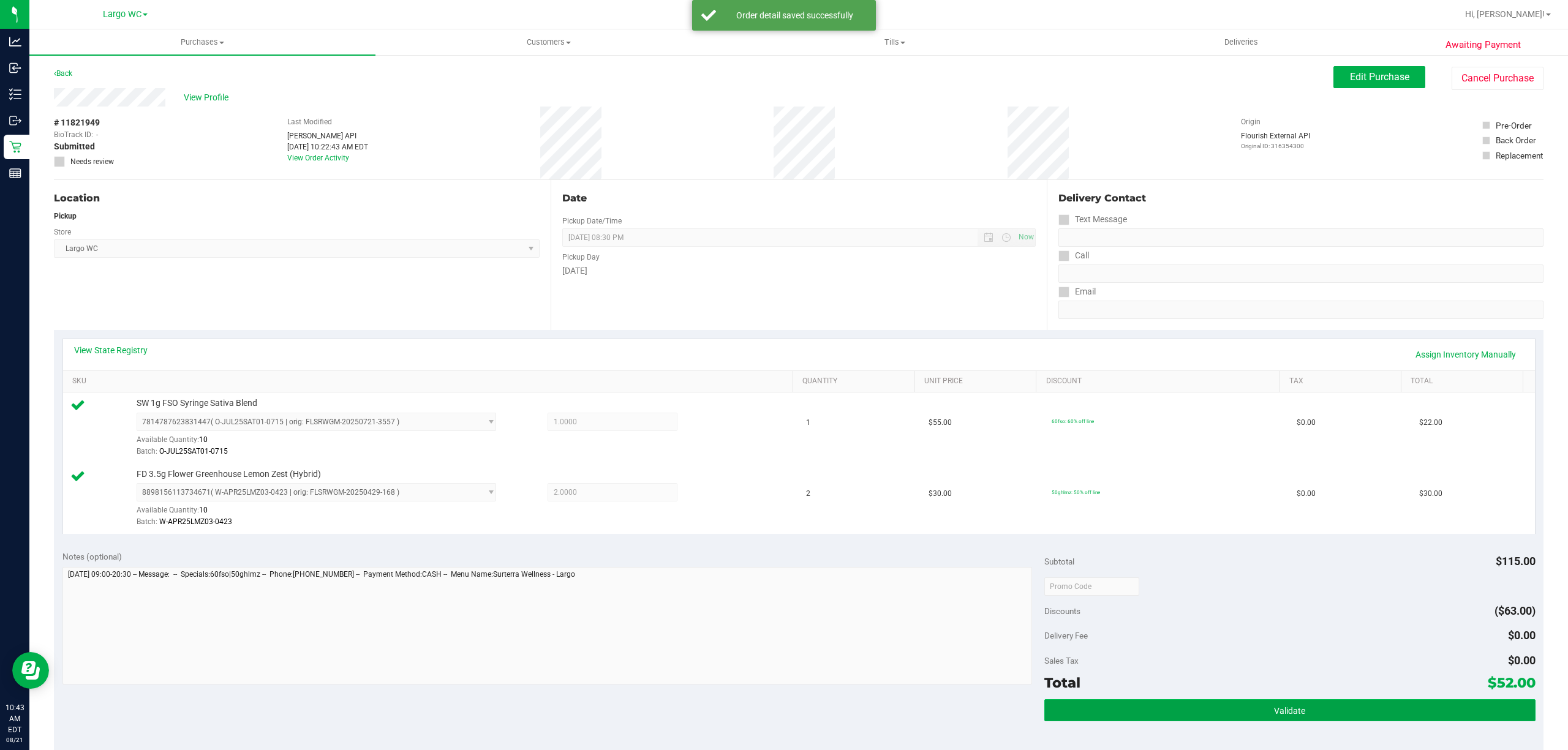
click at [1242, 714] on button "Validate" at bounding box center [1289, 710] width 491 height 22
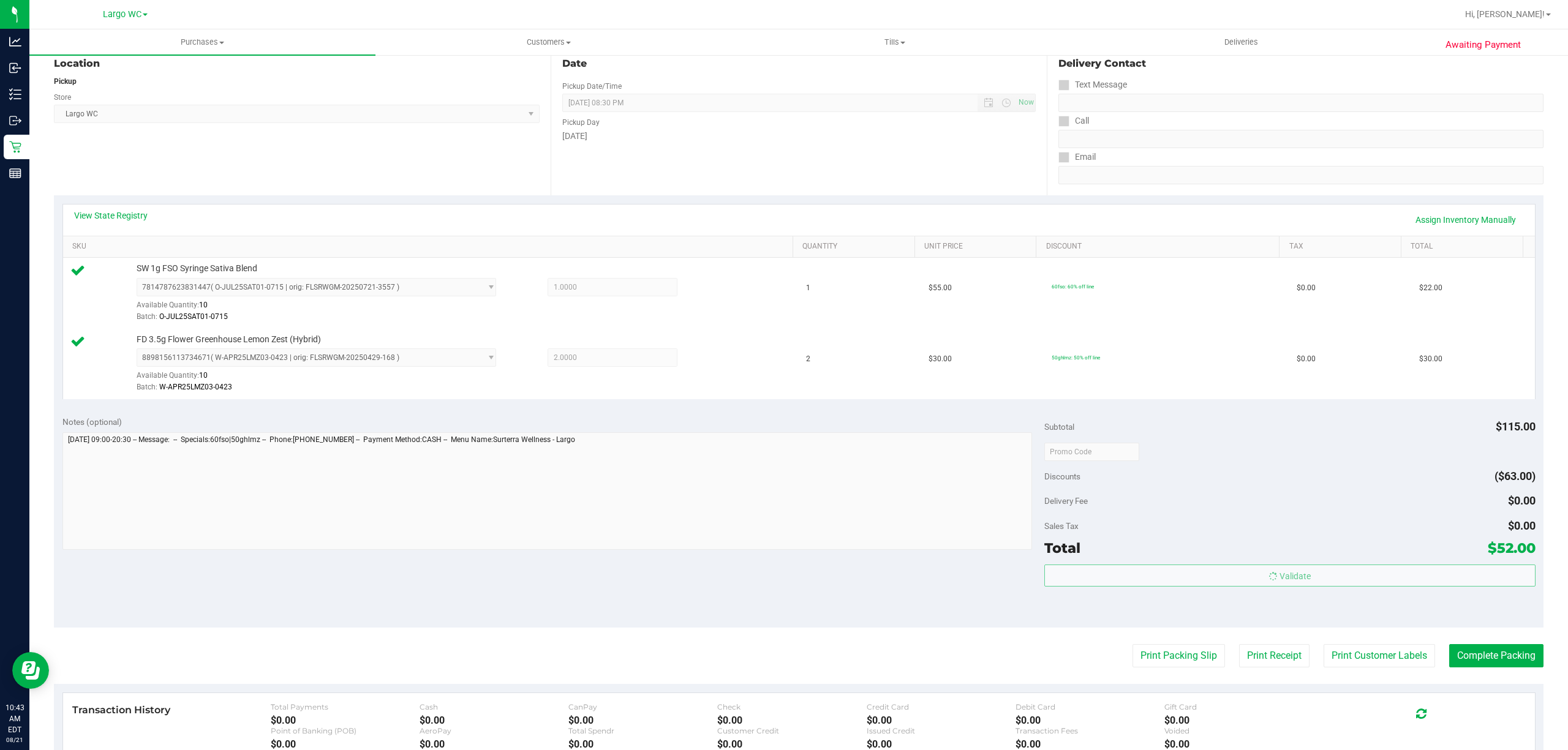
scroll to position [324, 0]
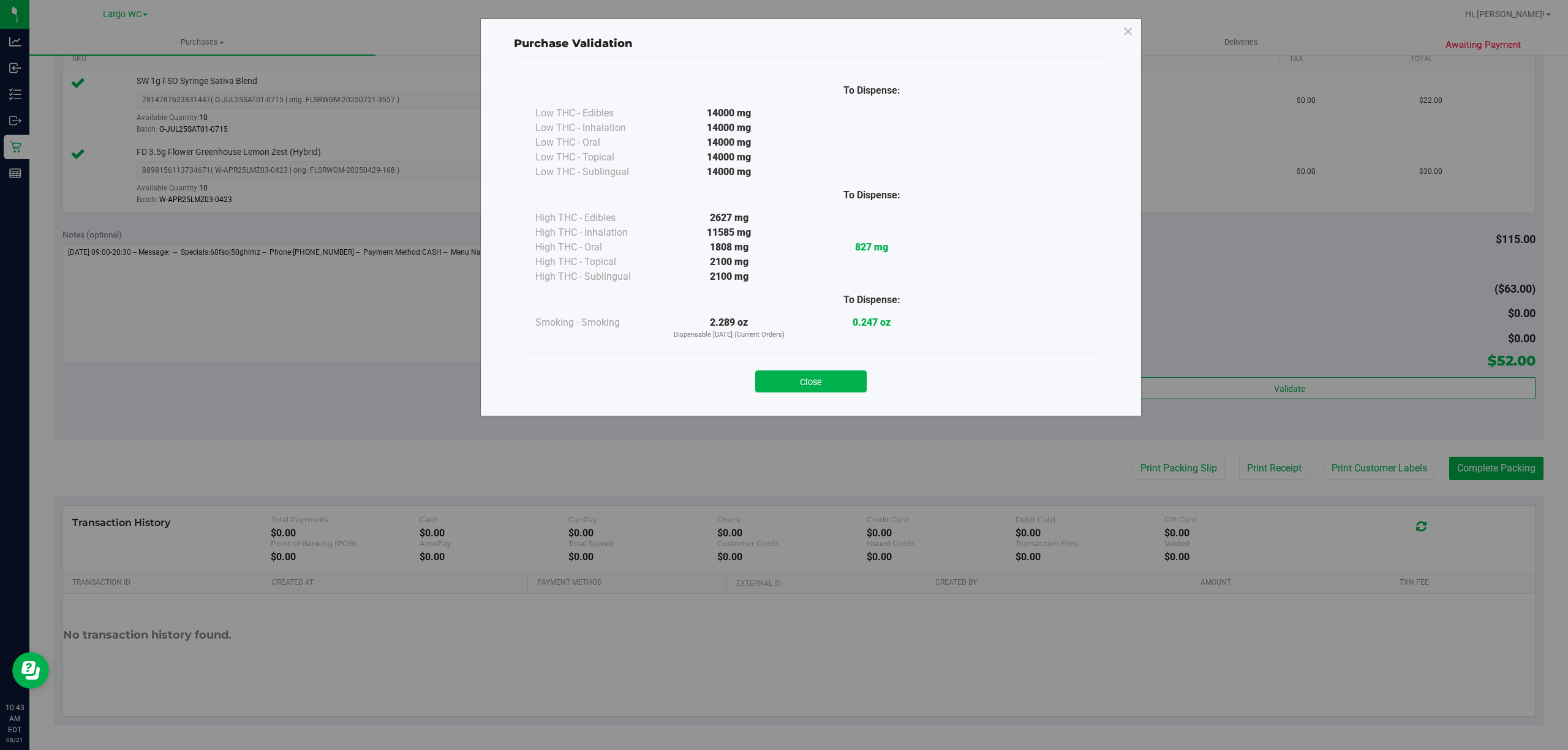
click at [1174, 471] on div "Purchase Validation To Dispense: Low THC - Edibles 14000 mg" at bounding box center [788, 375] width 1577 height 750
click at [829, 376] on button "Close" at bounding box center [810, 381] width 111 height 22
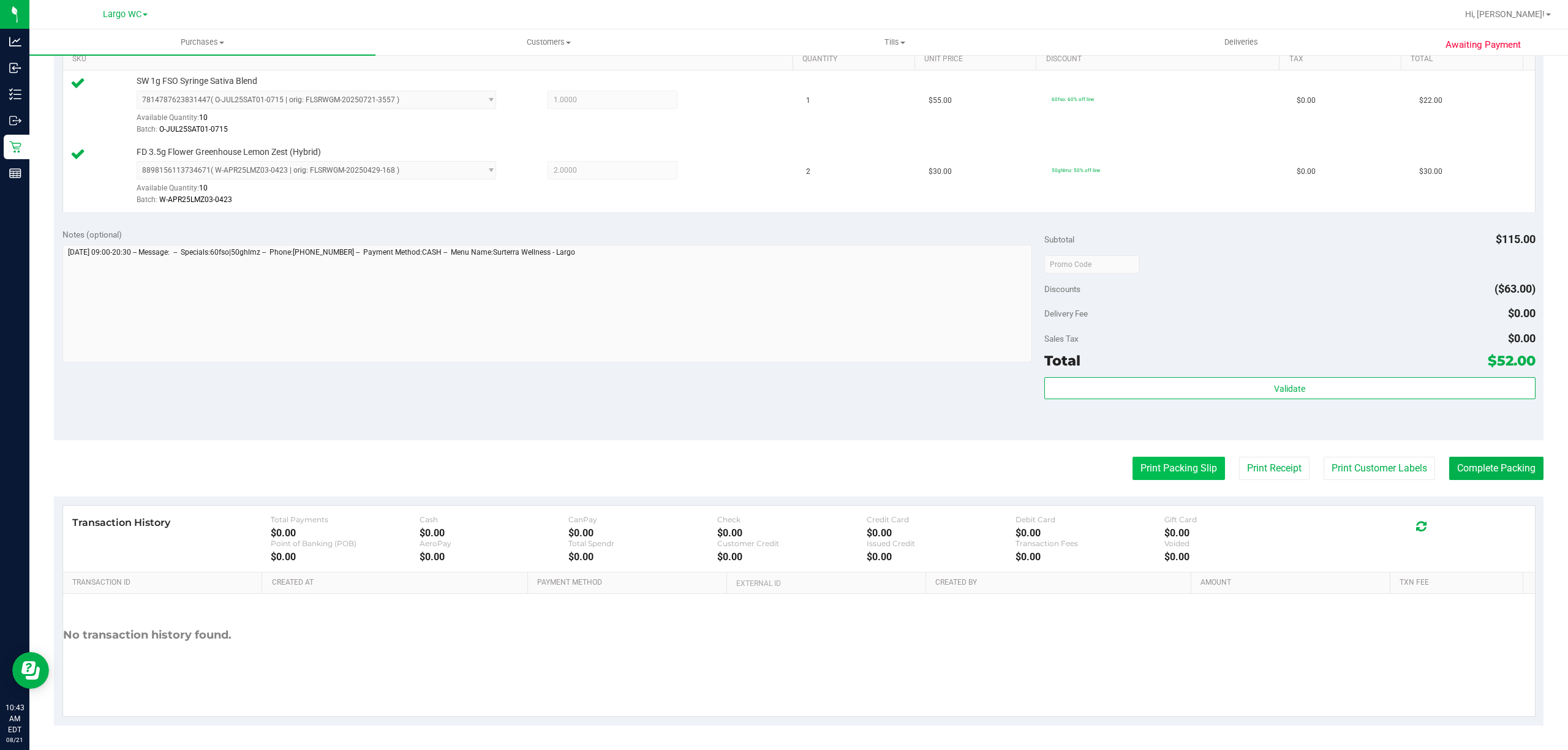
click at [1189, 462] on button "Print Packing Slip" at bounding box center [1178, 468] width 92 height 23
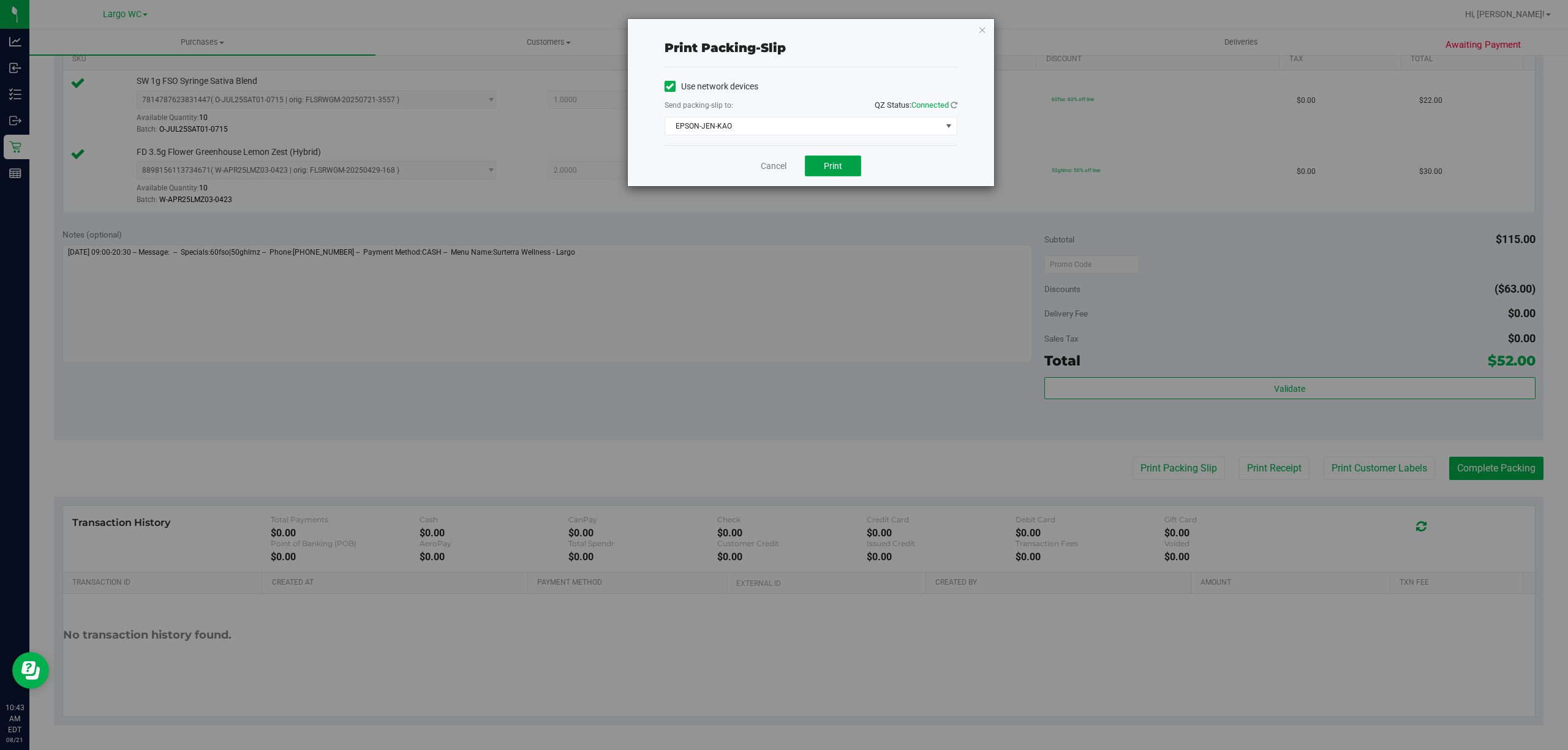
click at [839, 171] on span "Print" at bounding box center [833, 166] width 19 height 10
click at [981, 34] on icon "button" at bounding box center [982, 29] width 9 height 14
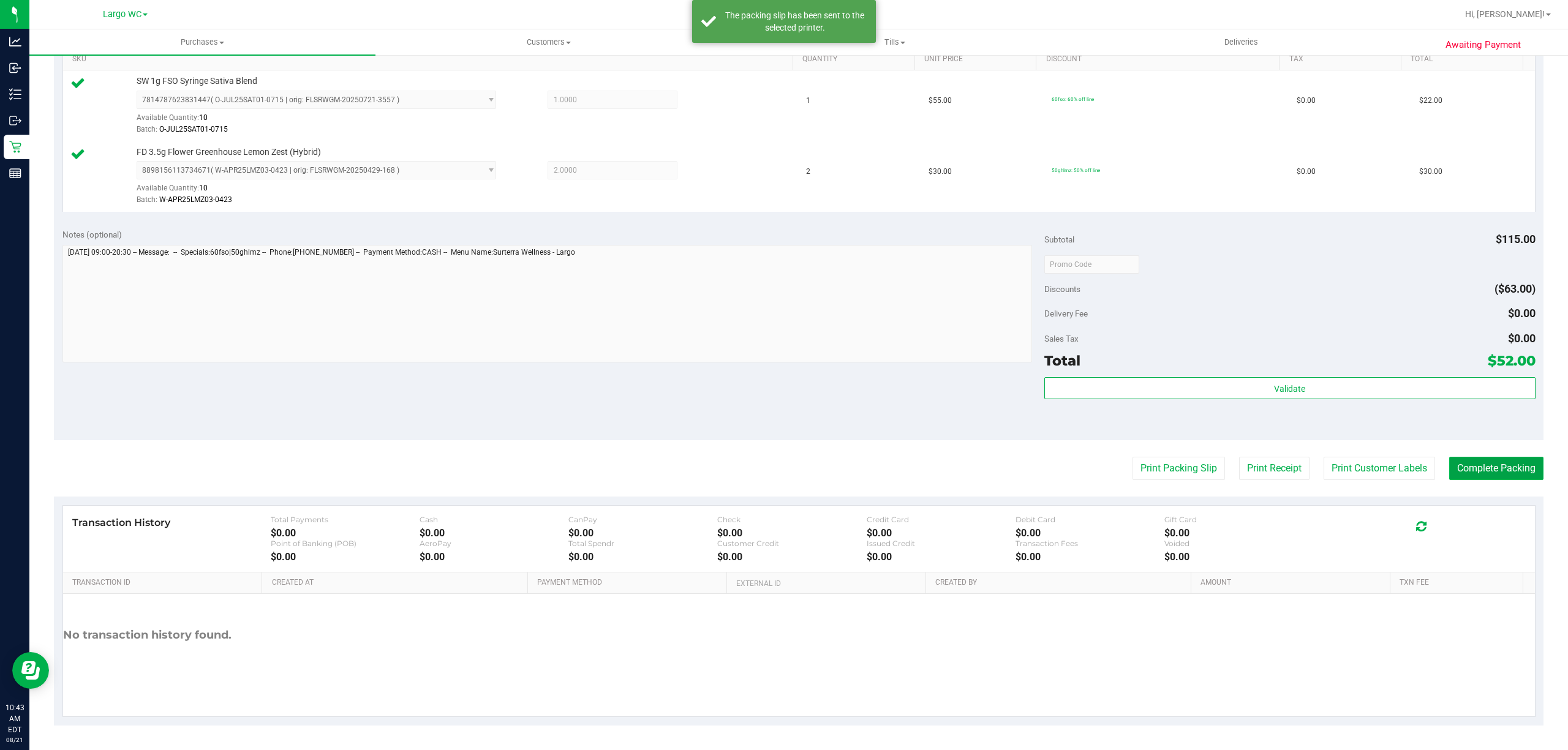
click at [1477, 469] on button "Complete Packing" at bounding box center [1496, 468] width 95 height 23
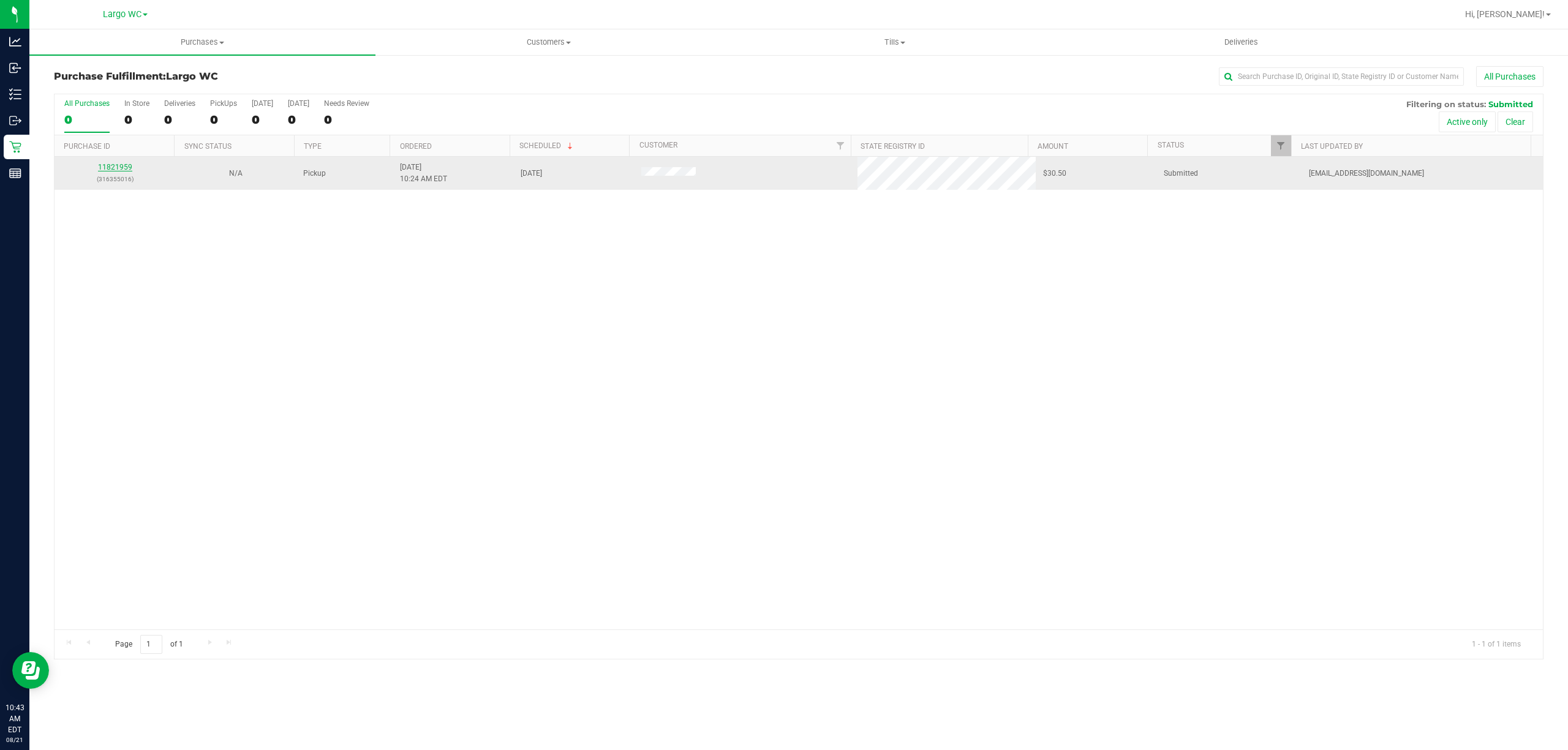
click at [118, 168] on link "11821959" at bounding box center [115, 167] width 34 height 9
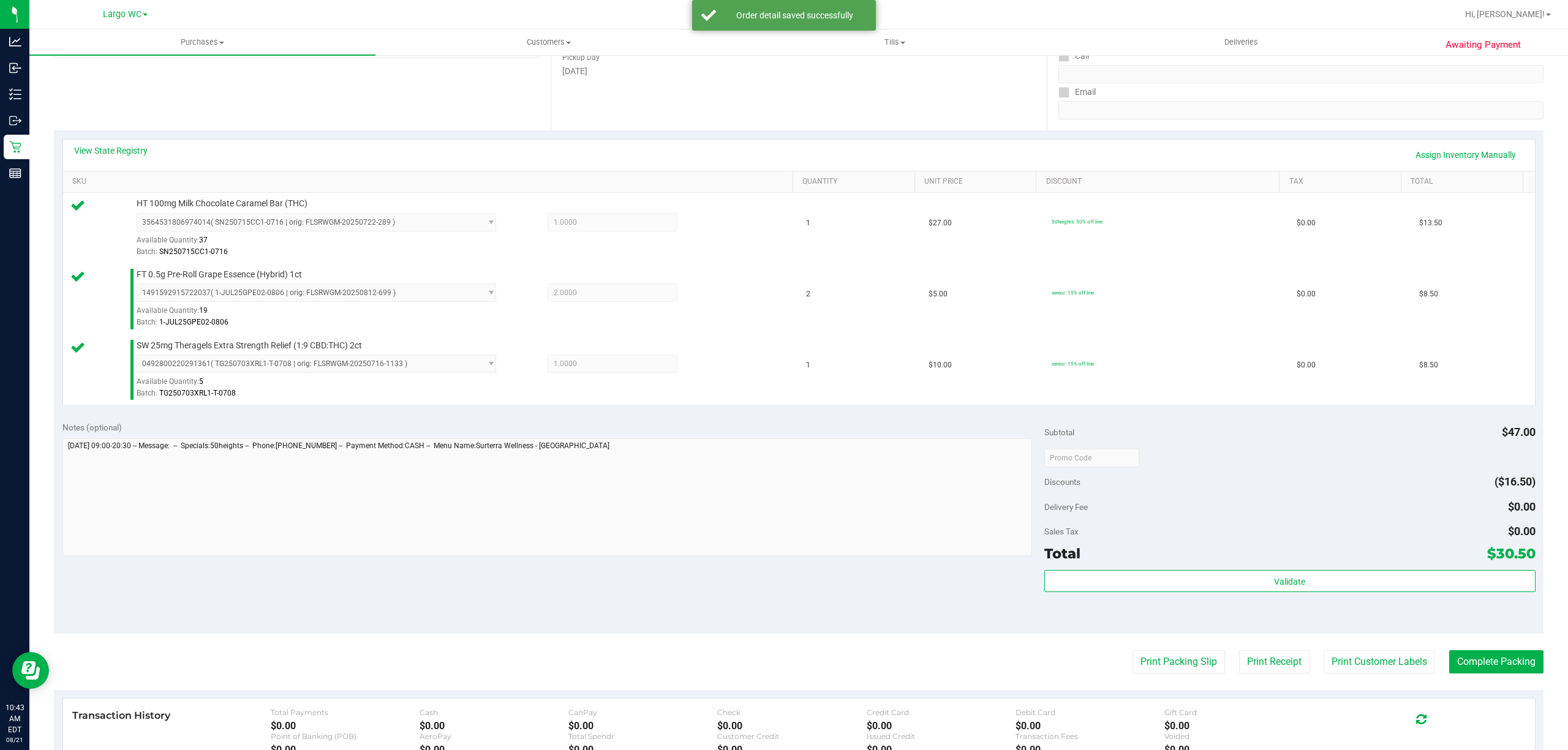
scroll to position [396, 0]
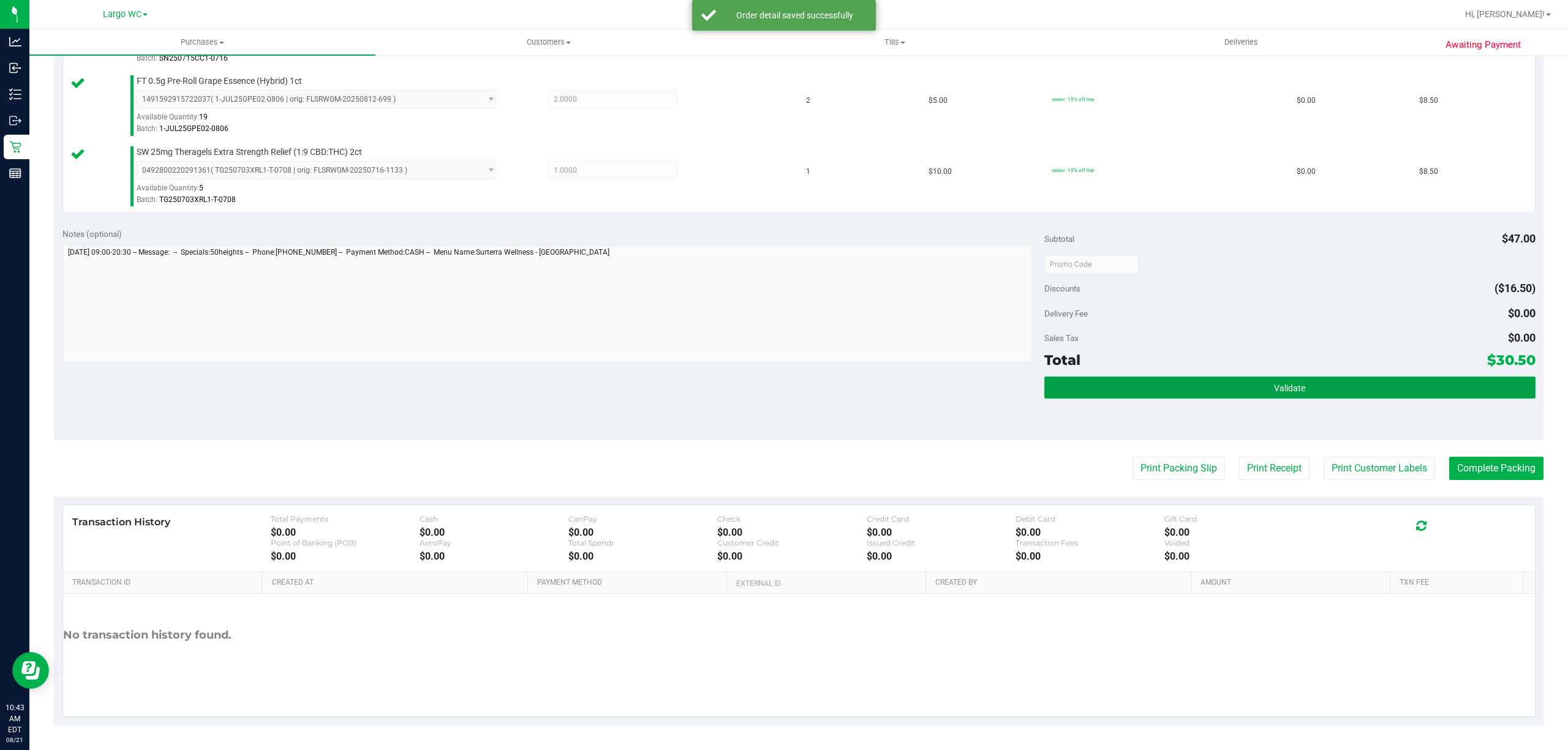
click at [1331, 388] on button "Validate" at bounding box center [1289, 387] width 491 height 22
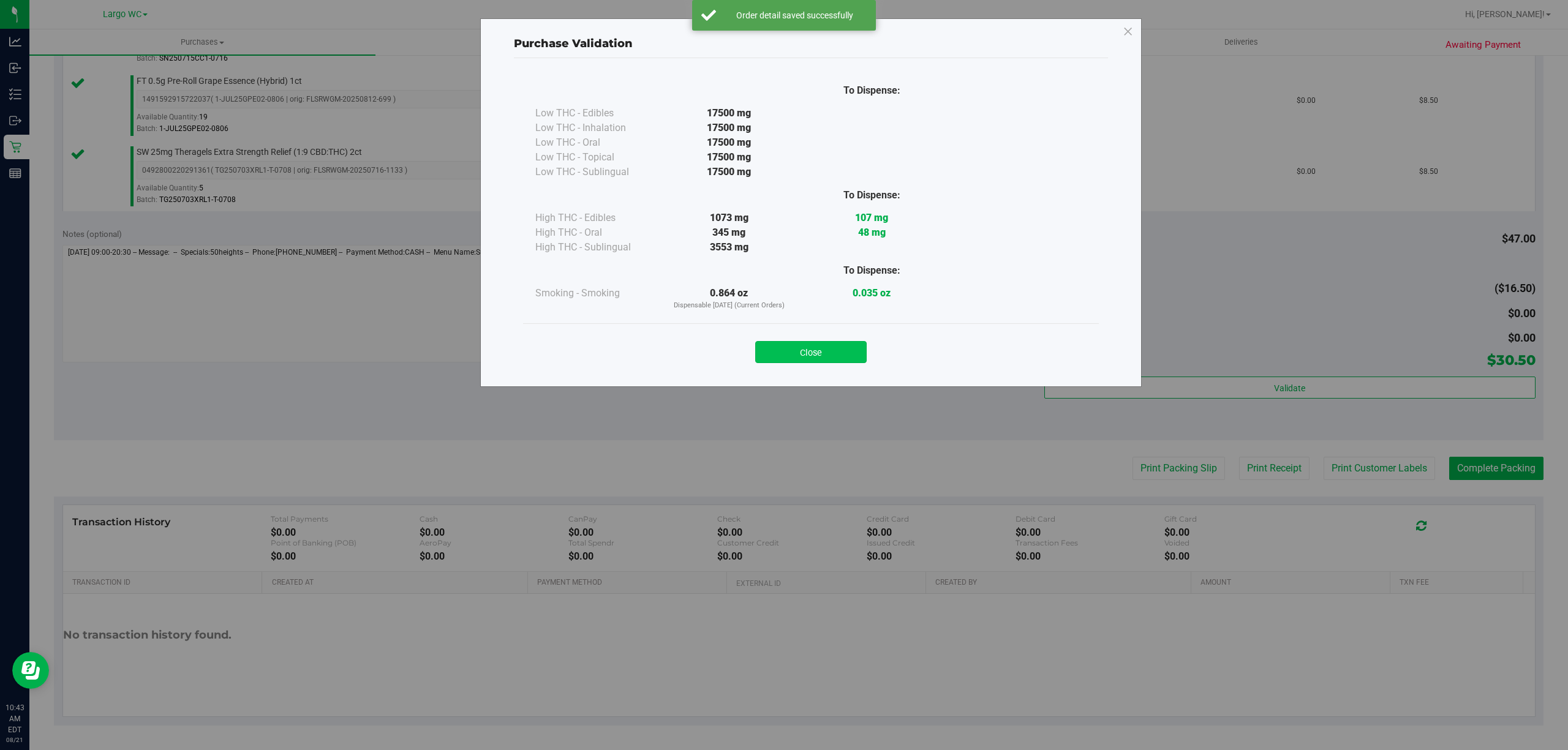
click at [821, 348] on button "Close" at bounding box center [810, 352] width 111 height 22
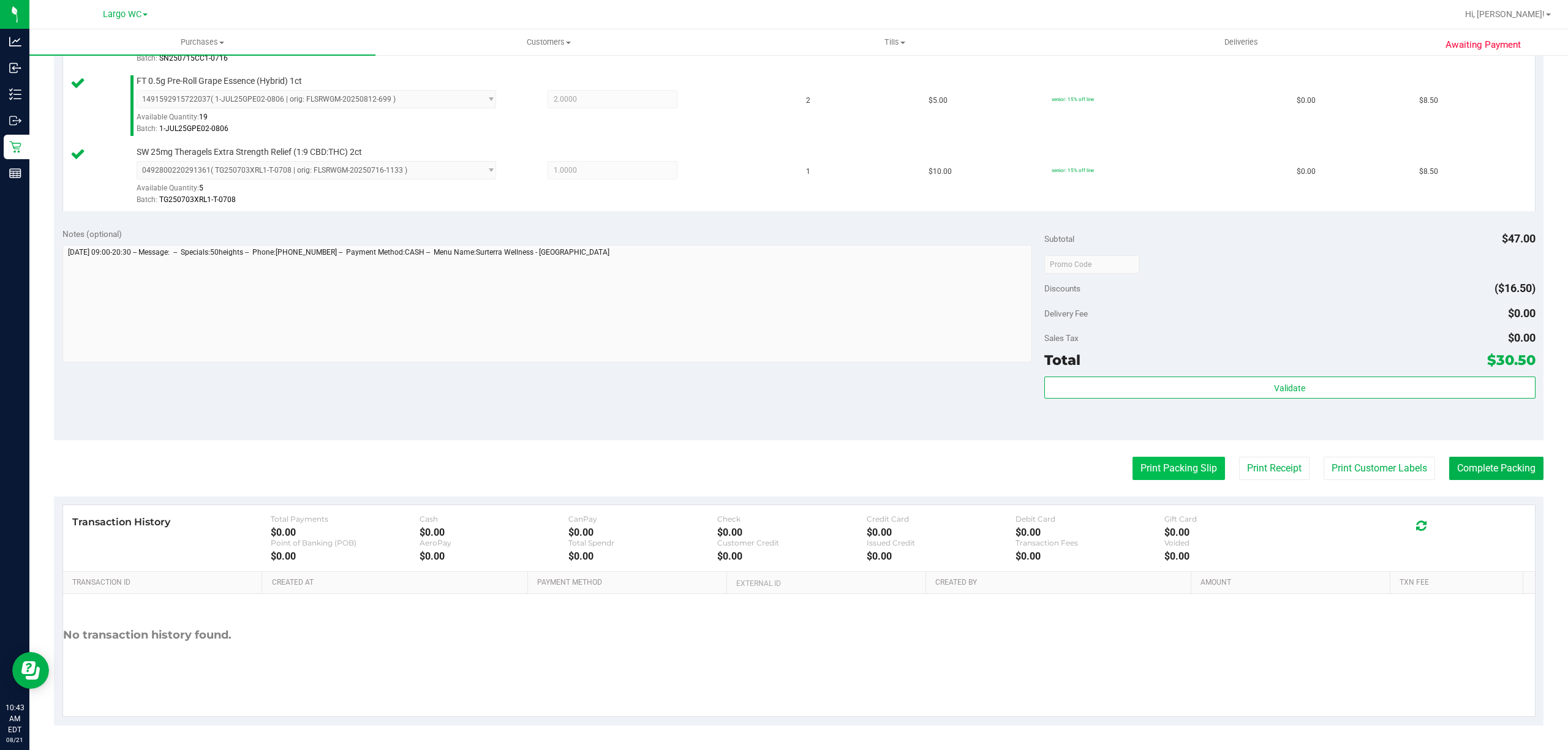
click at [1154, 467] on button "Print Packing Slip" at bounding box center [1178, 468] width 92 height 23
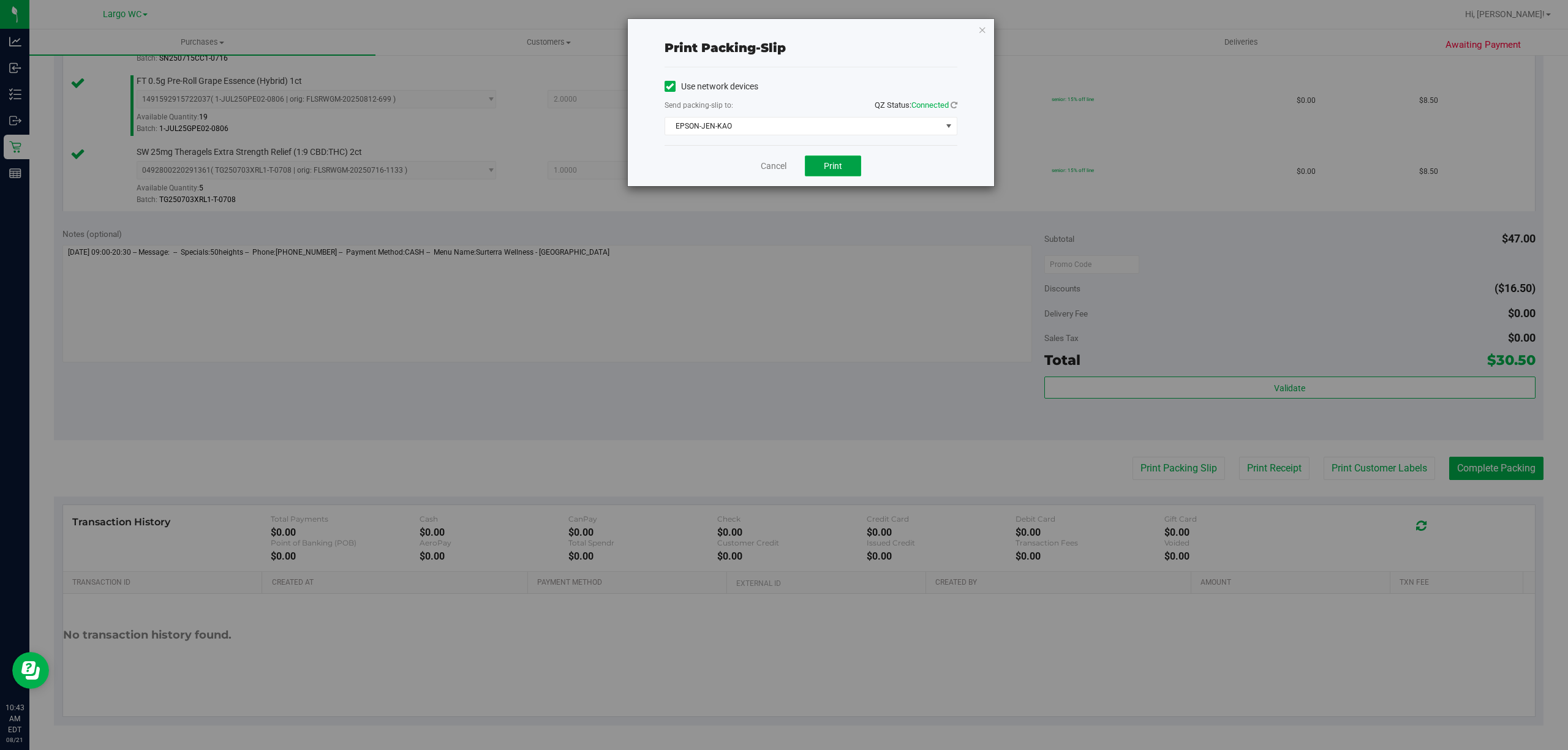
click at [841, 171] on span "Print" at bounding box center [833, 166] width 19 height 10
click at [981, 27] on icon "button" at bounding box center [982, 29] width 9 height 14
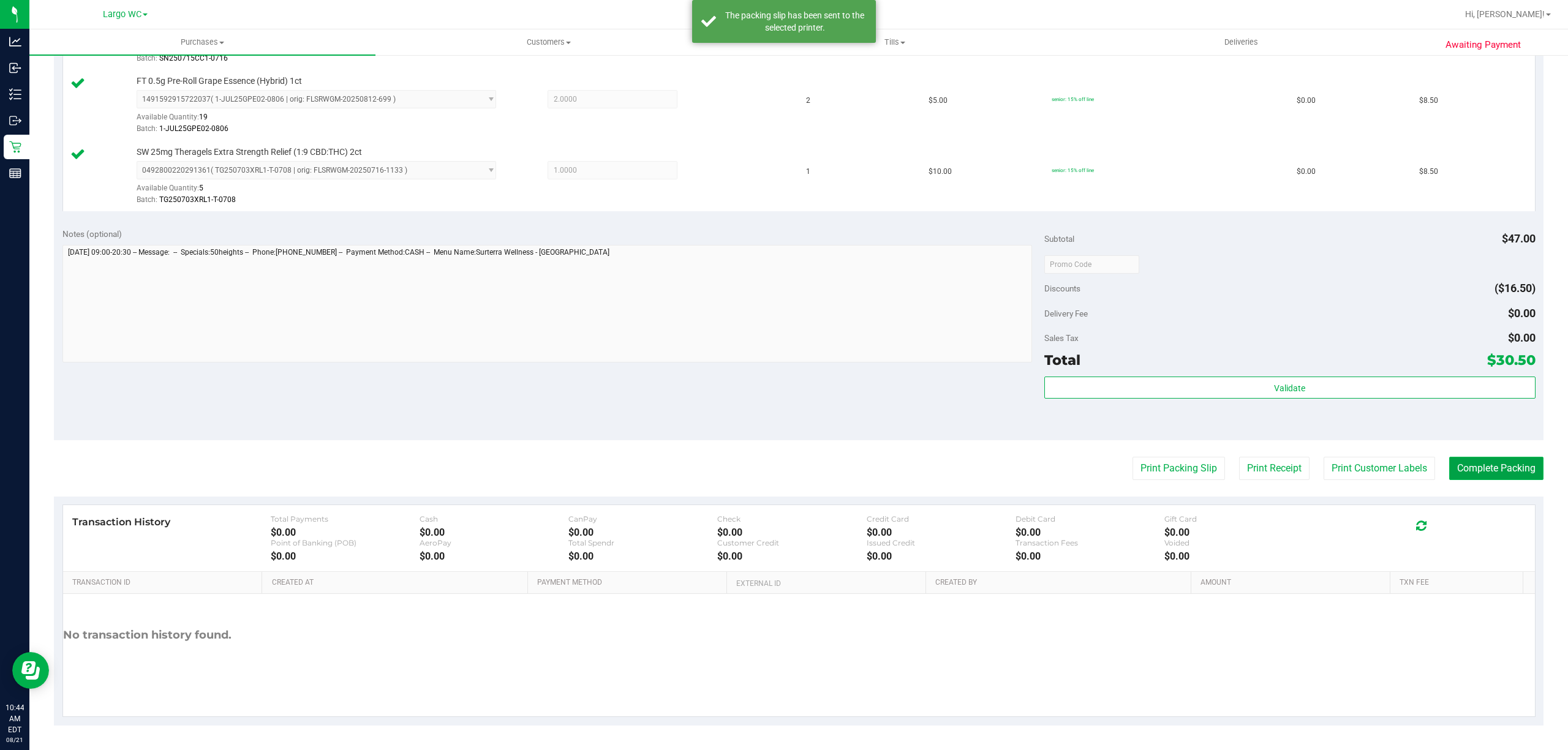
click at [1481, 466] on button "Complete Packing" at bounding box center [1496, 468] width 95 height 23
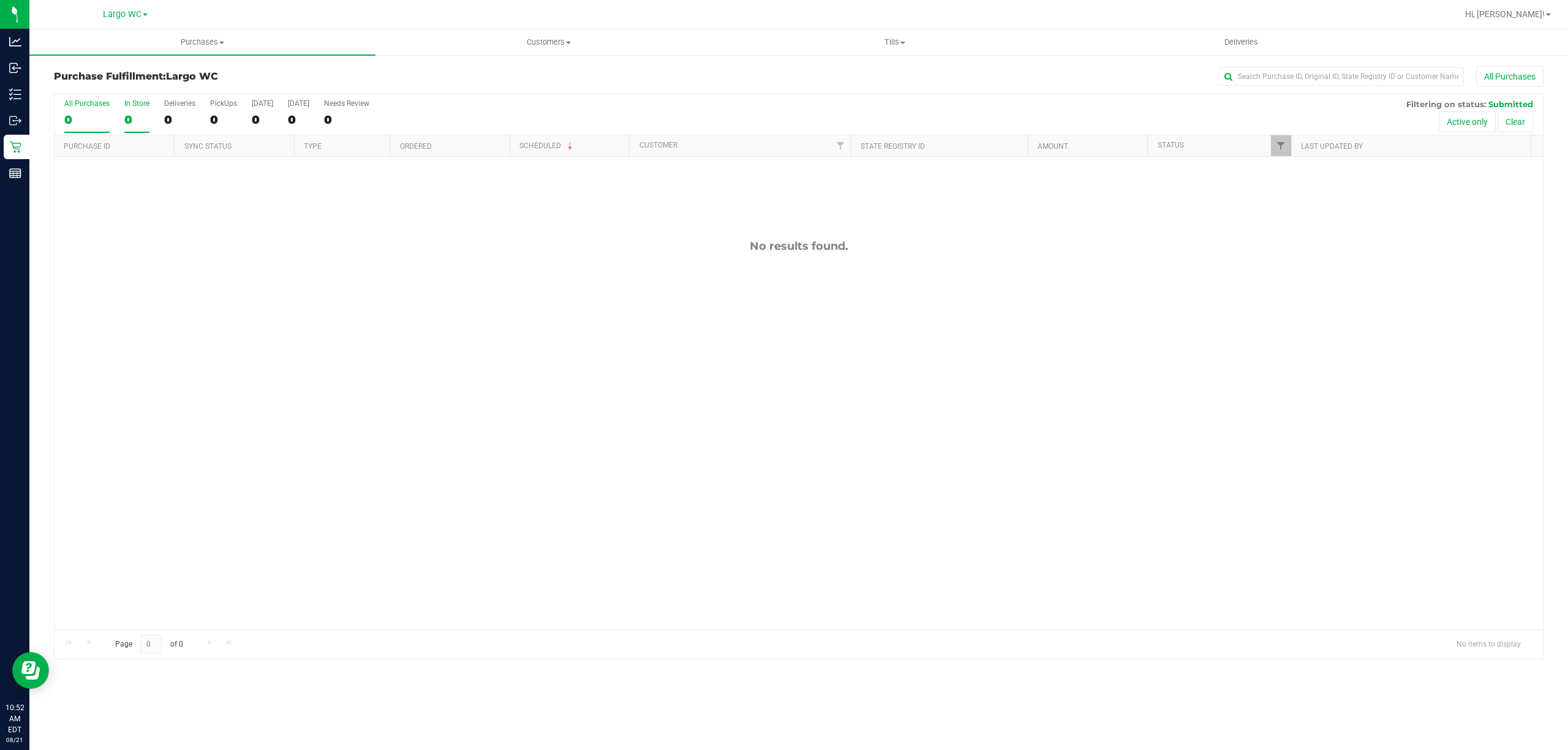
click at [135, 103] on div "In Store" at bounding box center [136, 103] width 25 height 9
click at [0, 0] on input "In Store 0" at bounding box center [0, 0] width 0 height 0
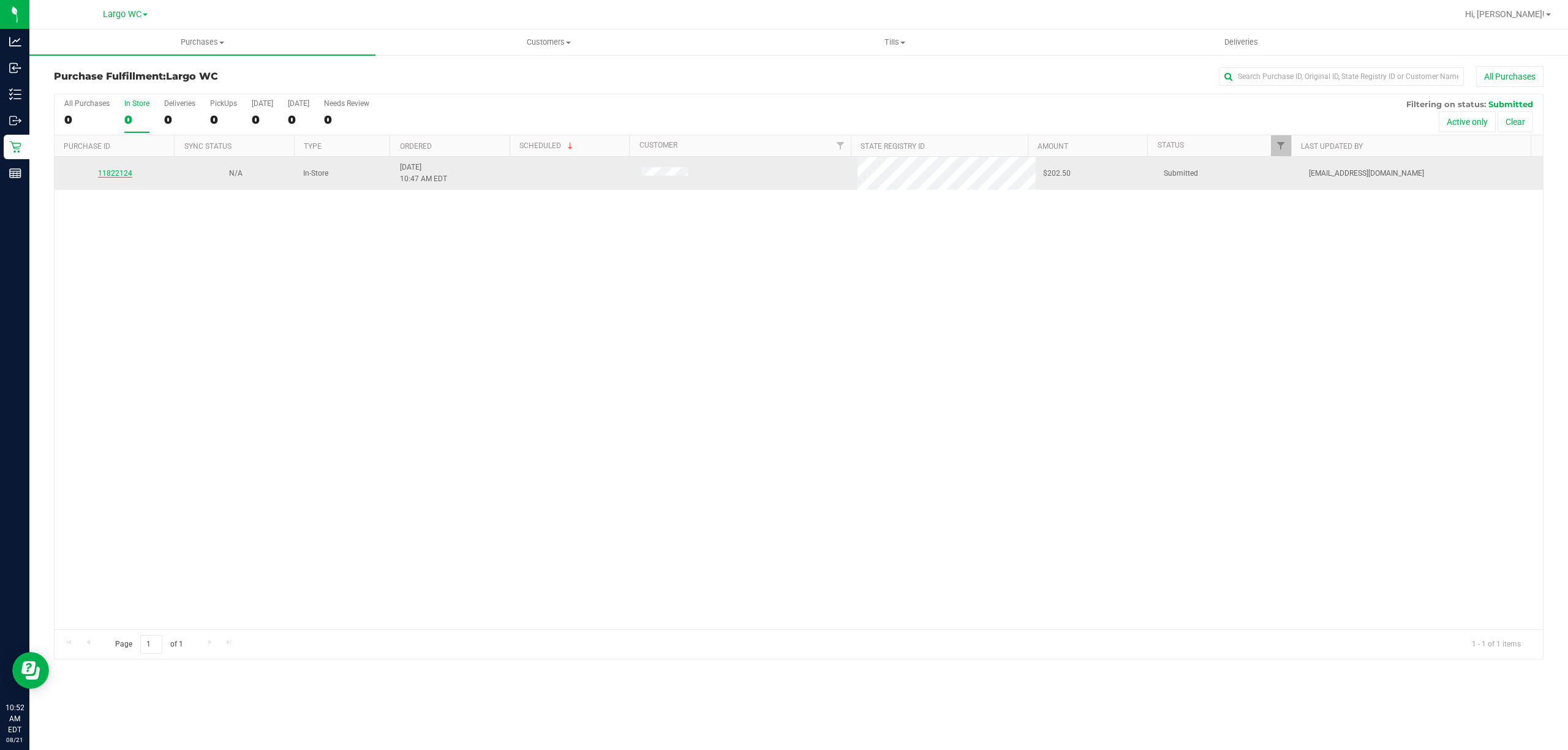
click at [110, 173] on link "11822124" at bounding box center [115, 174] width 34 height 9
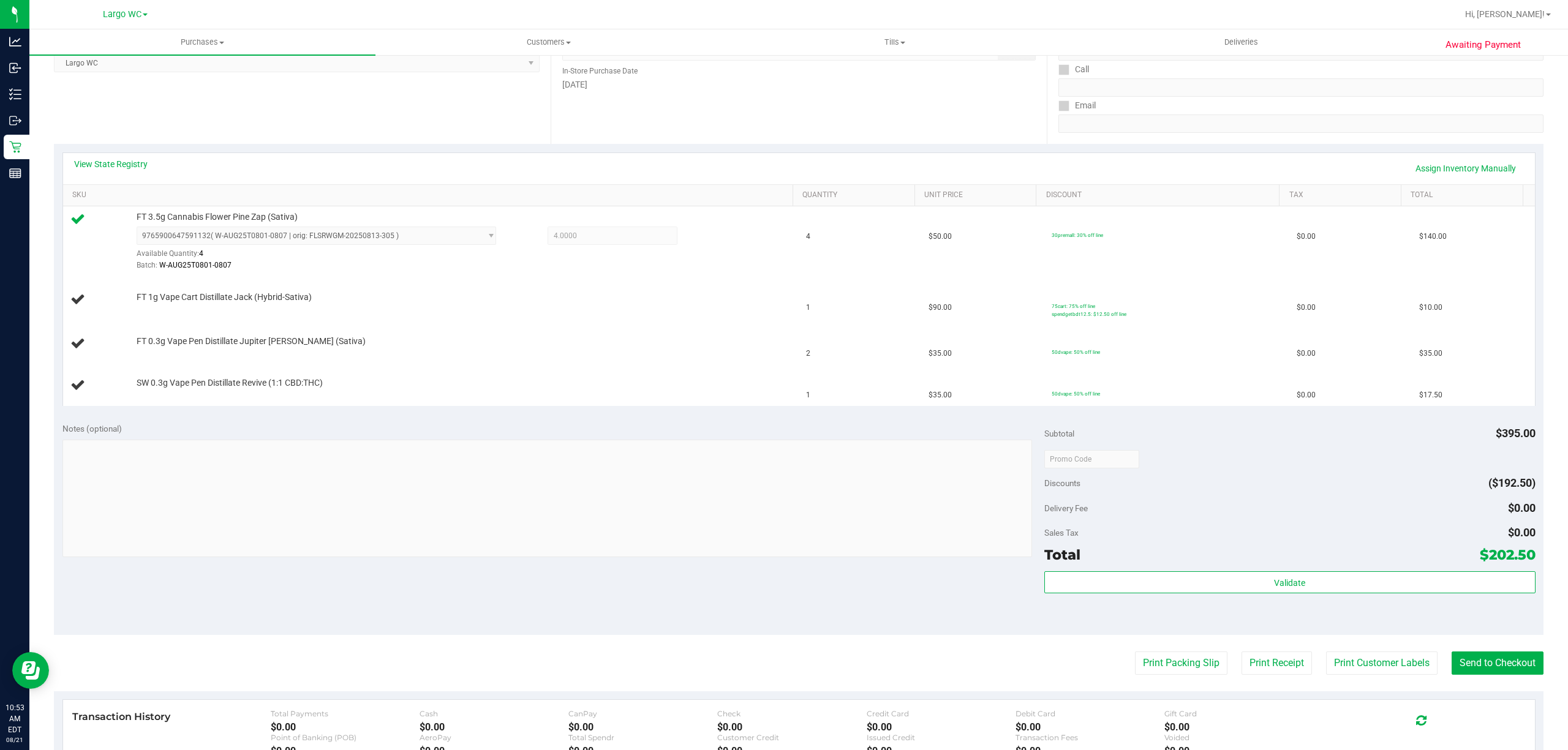
scroll to position [209, 0]
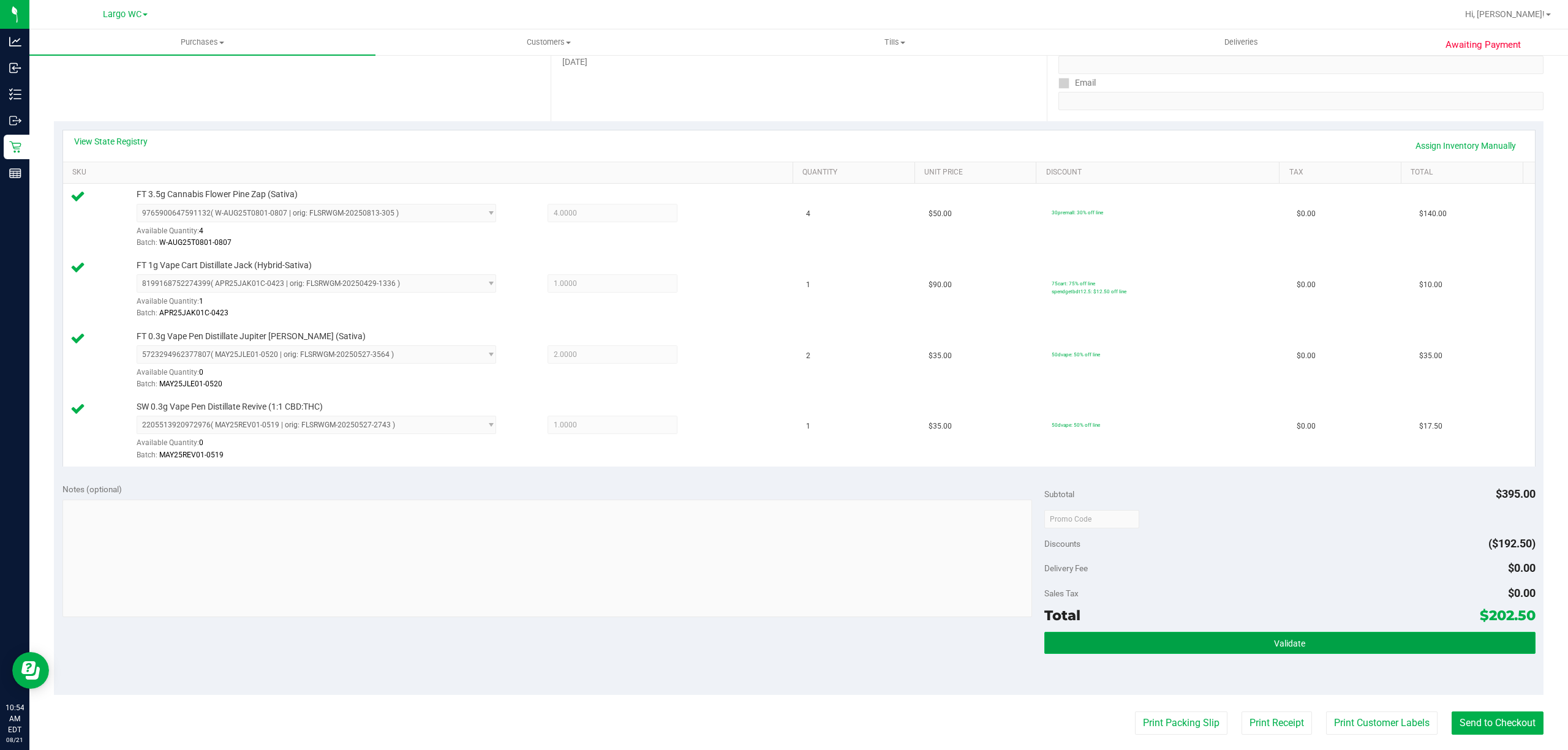
click at [1274, 642] on span "Validate" at bounding box center [1290, 644] width 32 height 10
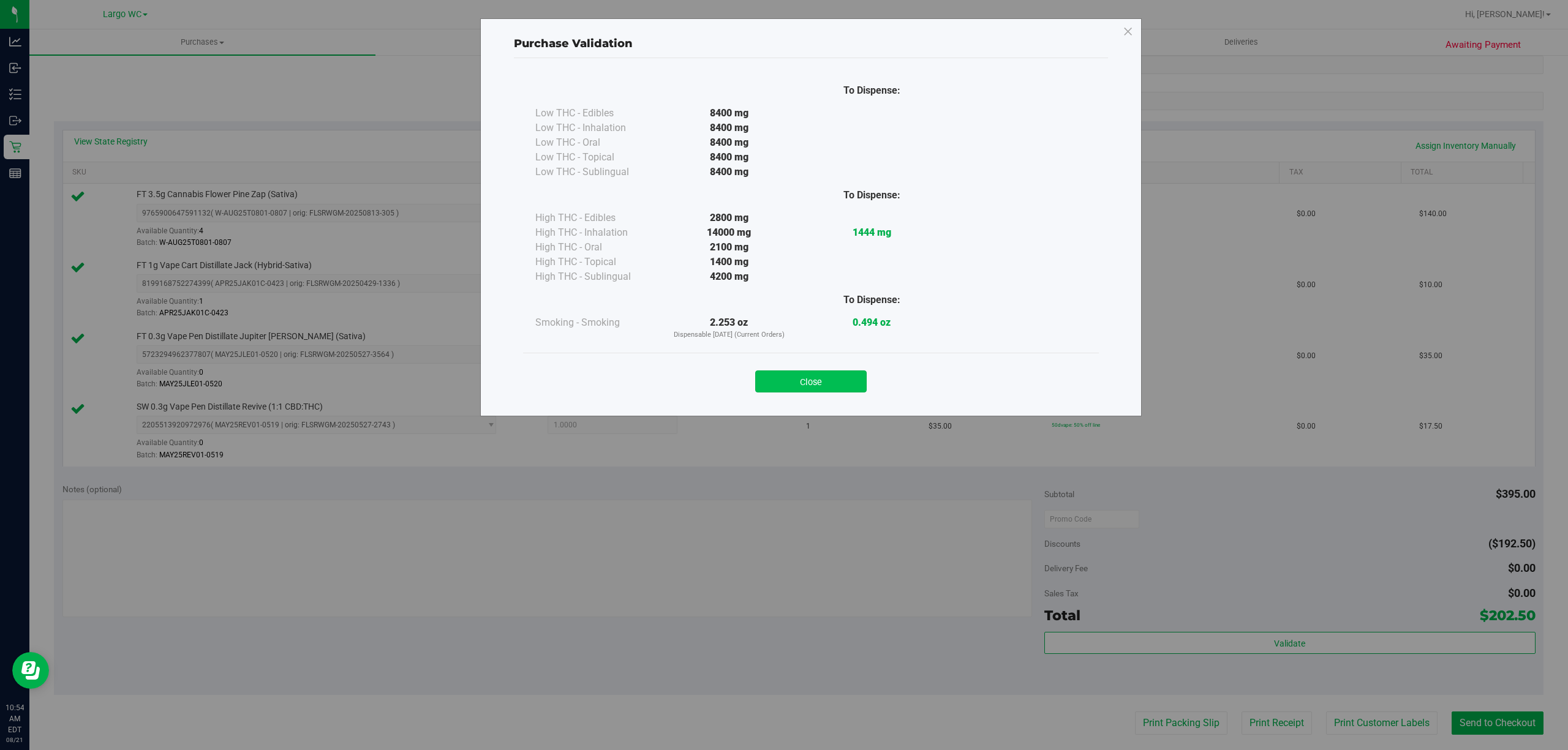
click at [846, 375] on button "Close" at bounding box center [810, 381] width 111 height 22
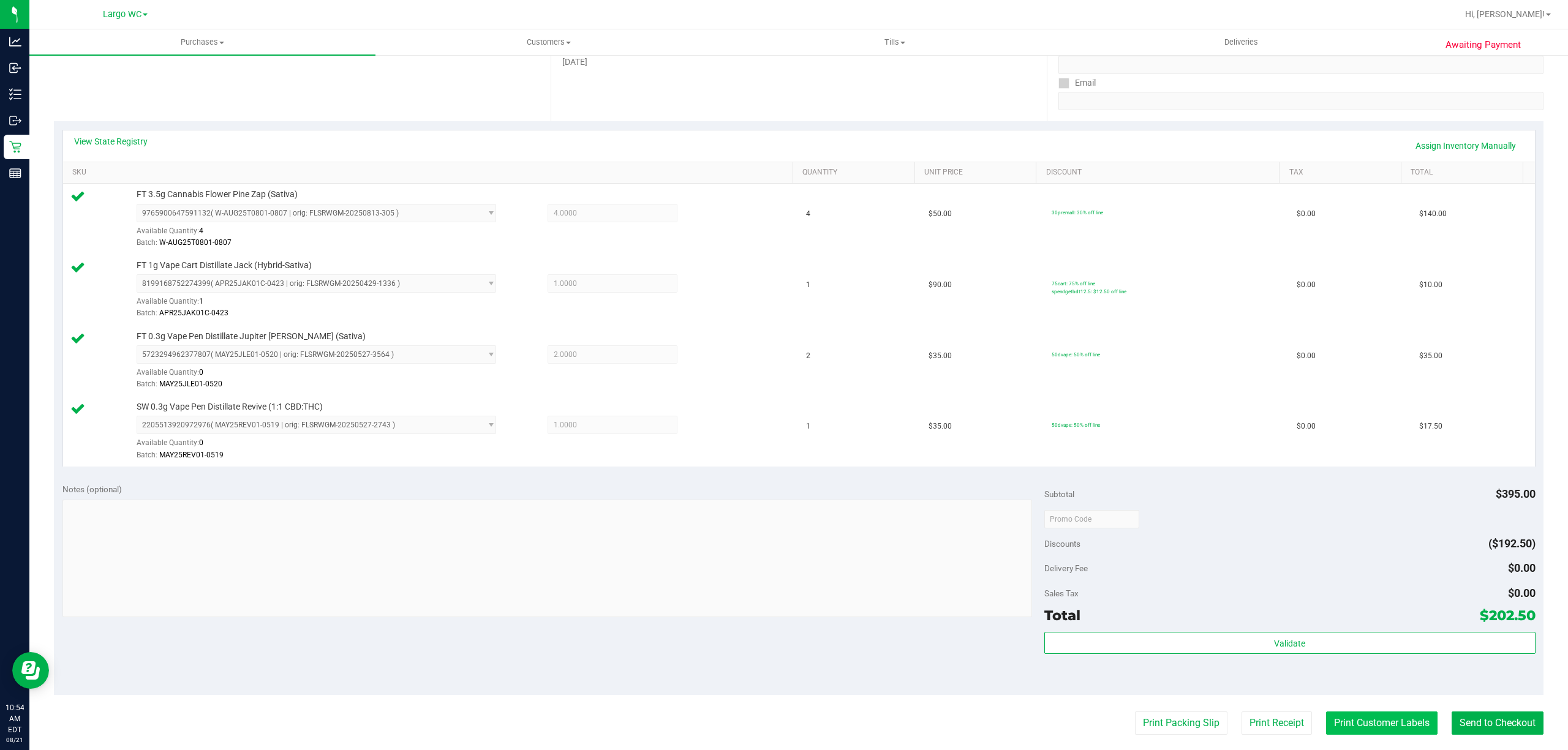
click at [1372, 730] on button "Print Customer Labels" at bounding box center [1381, 723] width 111 height 23
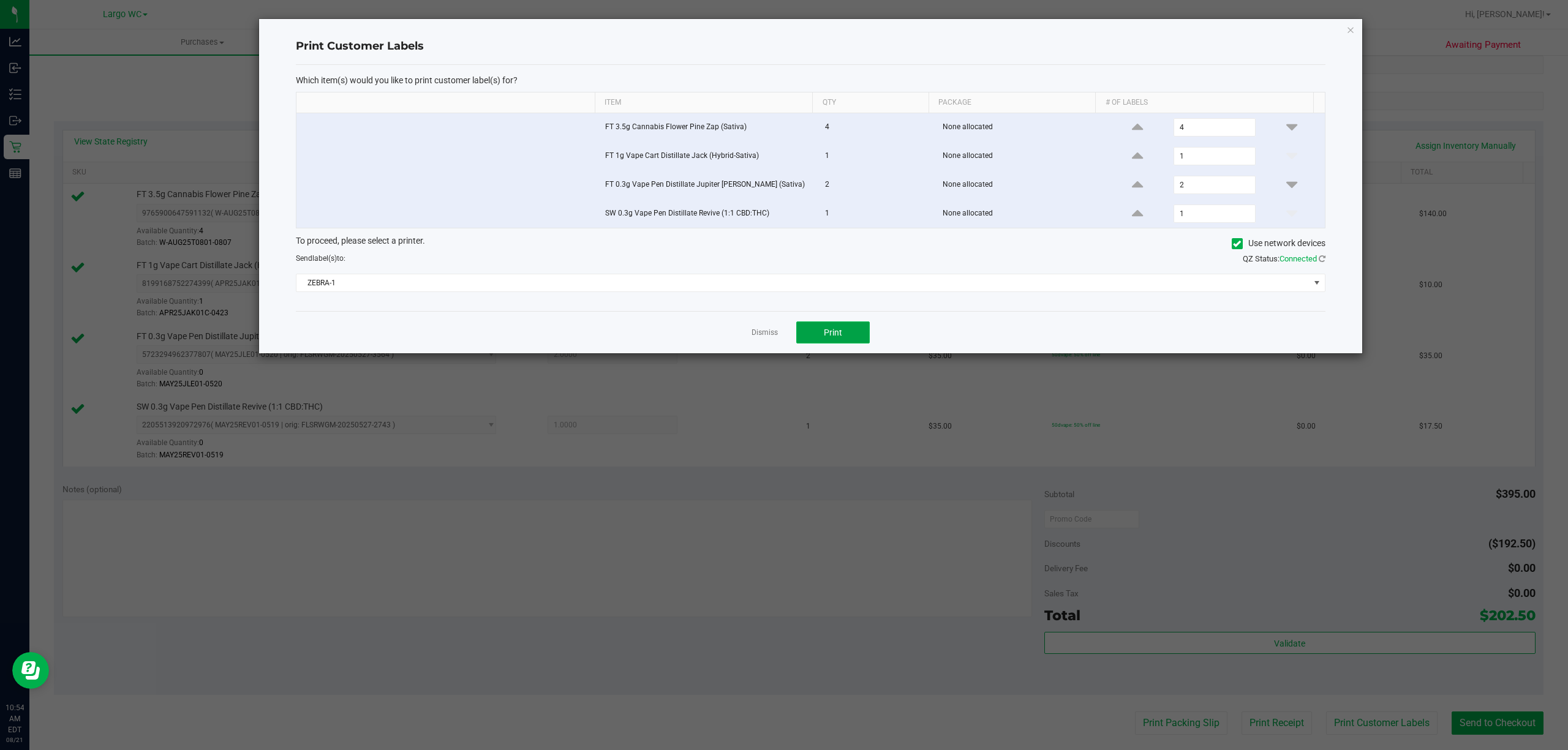
click at [850, 330] on button "Print" at bounding box center [832, 332] width 73 height 22
click at [1350, 30] on icon "button" at bounding box center [1350, 29] width 9 height 14
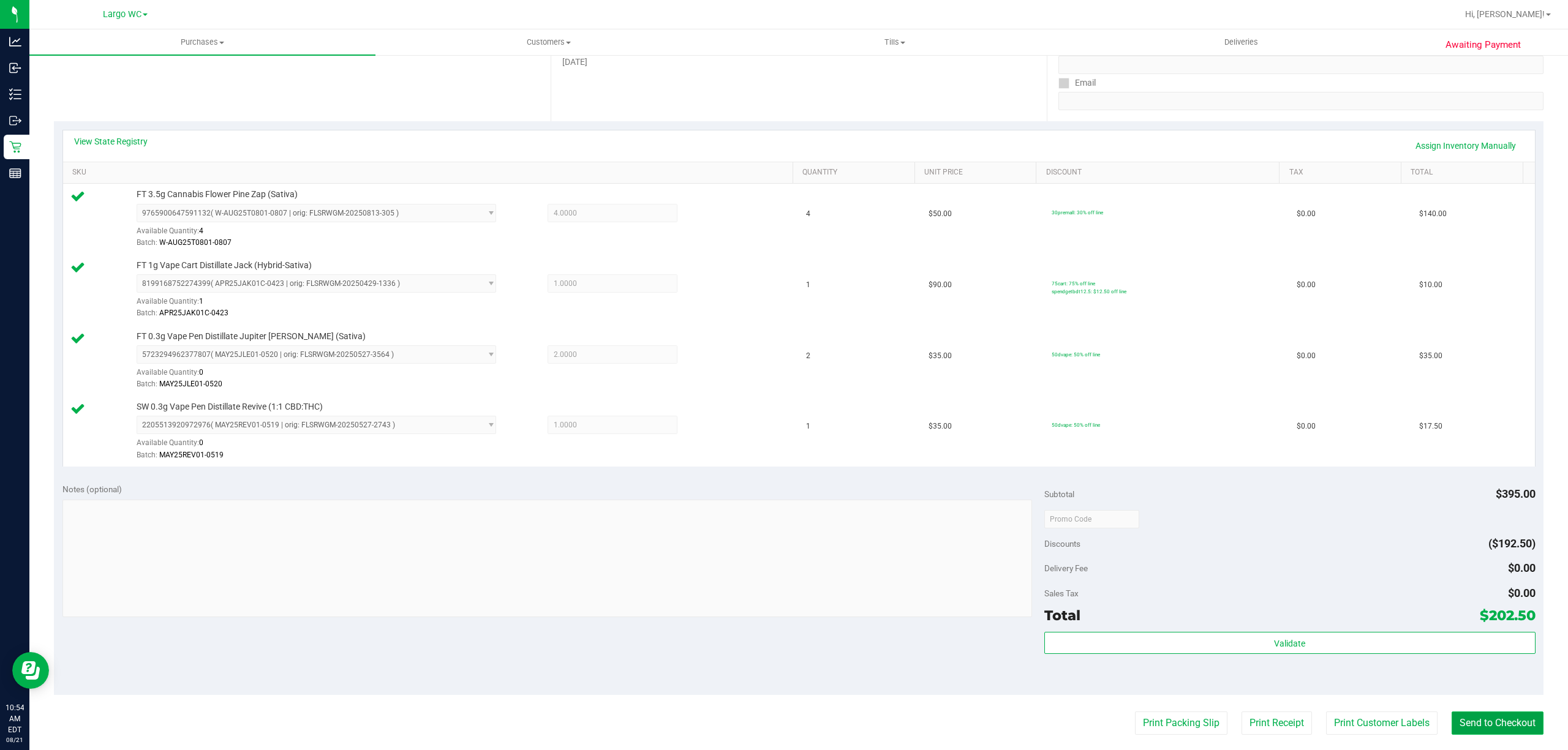
click at [1488, 730] on button "Send to Checkout" at bounding box center [1497, 723] width 92 height 23
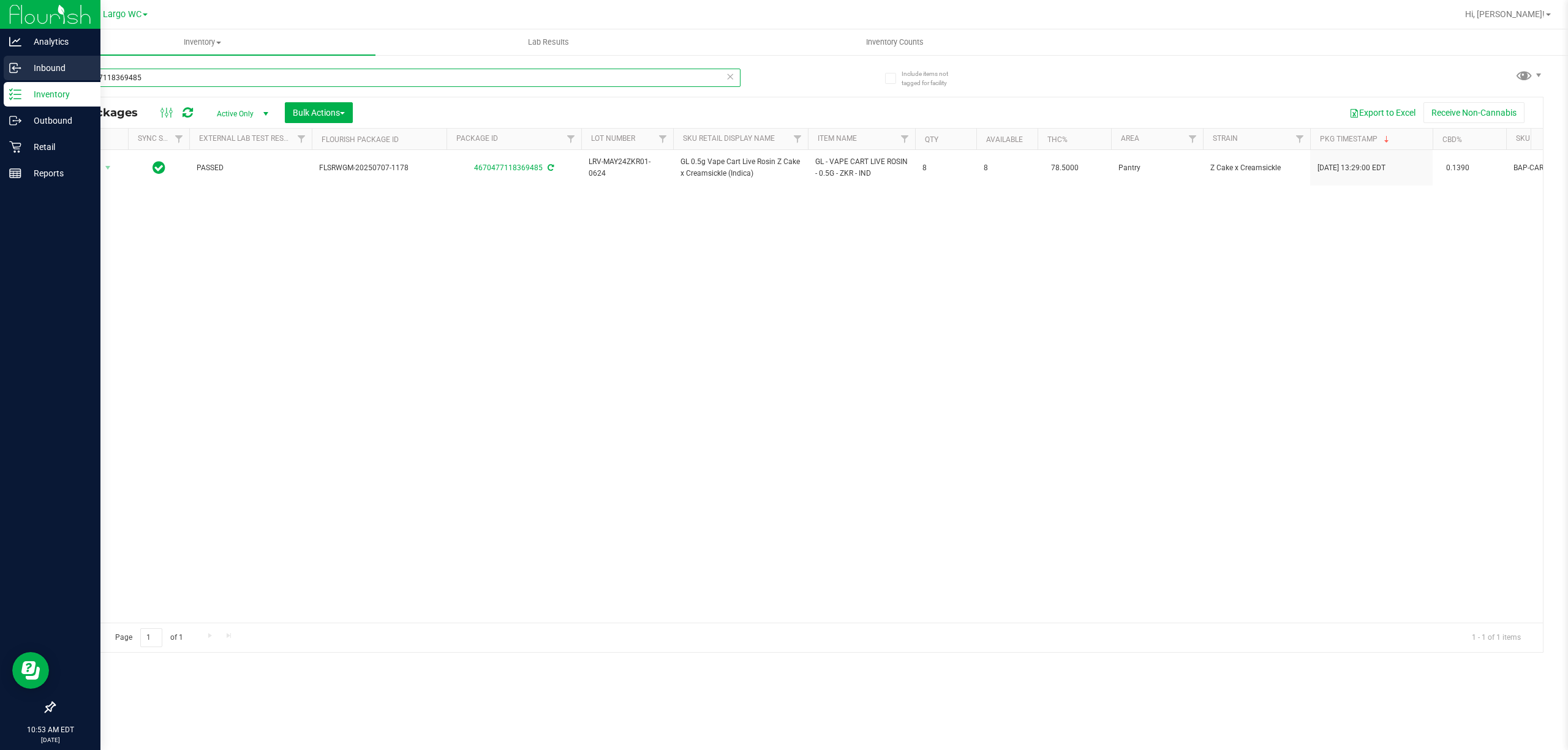
drag, startPoint x: 148, startPoint y: 74, endPoint x: 0, endPoint y: 57, distance: 149.0
click at [0, 57] on div "Analytics Inbound Inventory Outbound Retail Reports 10:53 AM EDT [DATE] 08/21 L…" at bounding box center [784, 375] width 1568 height 750
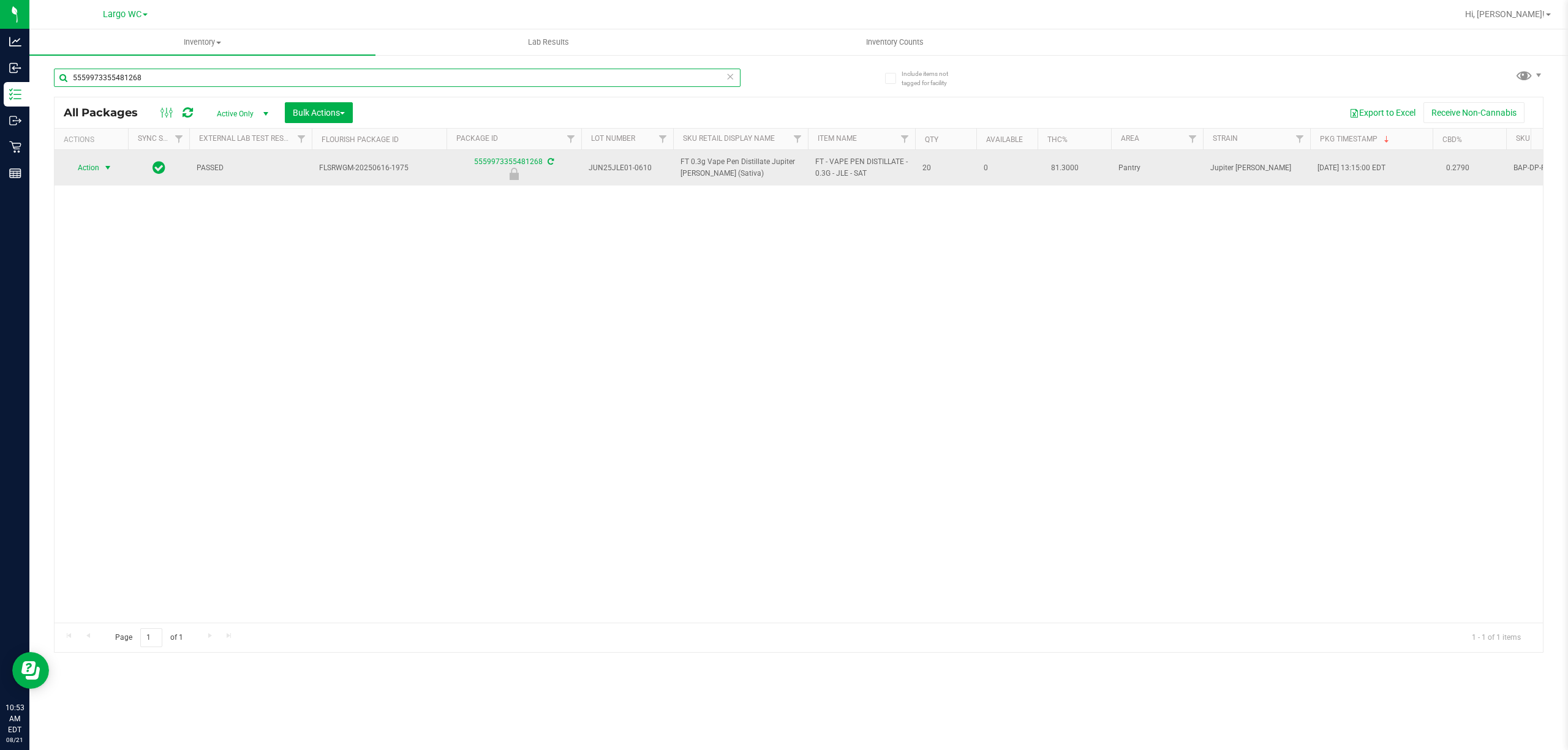
type input "5559973355481268"
click at [77, 170] on span "Action" at bounding box center [83, 168] width 33 height 17
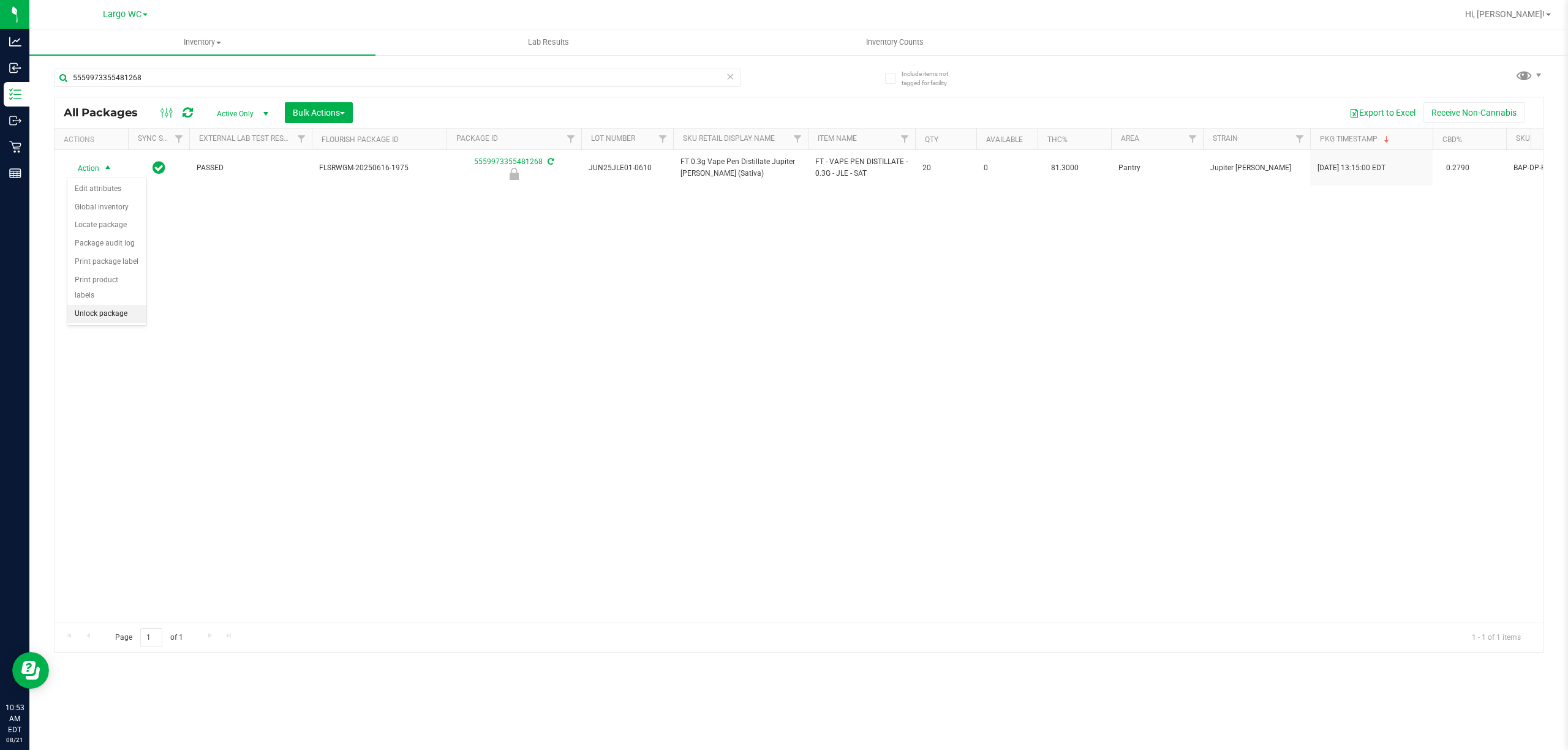
click at [106, 315] on li "Unlock package" at bounding box center [107, 314] width 79 height 19
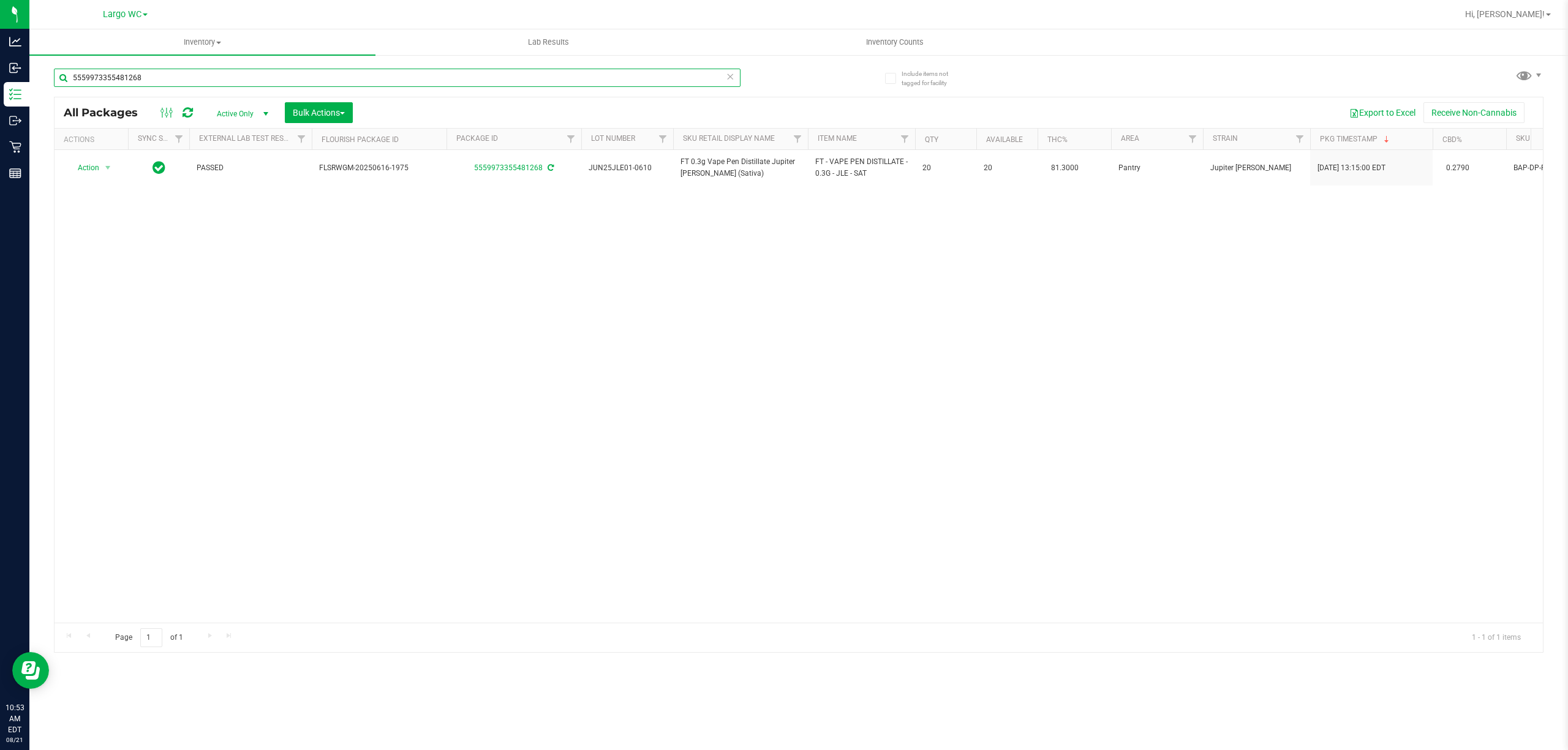
click at [236, 81] on input "5559973355481268" at bounding box center [397, 78] width 687 height 19
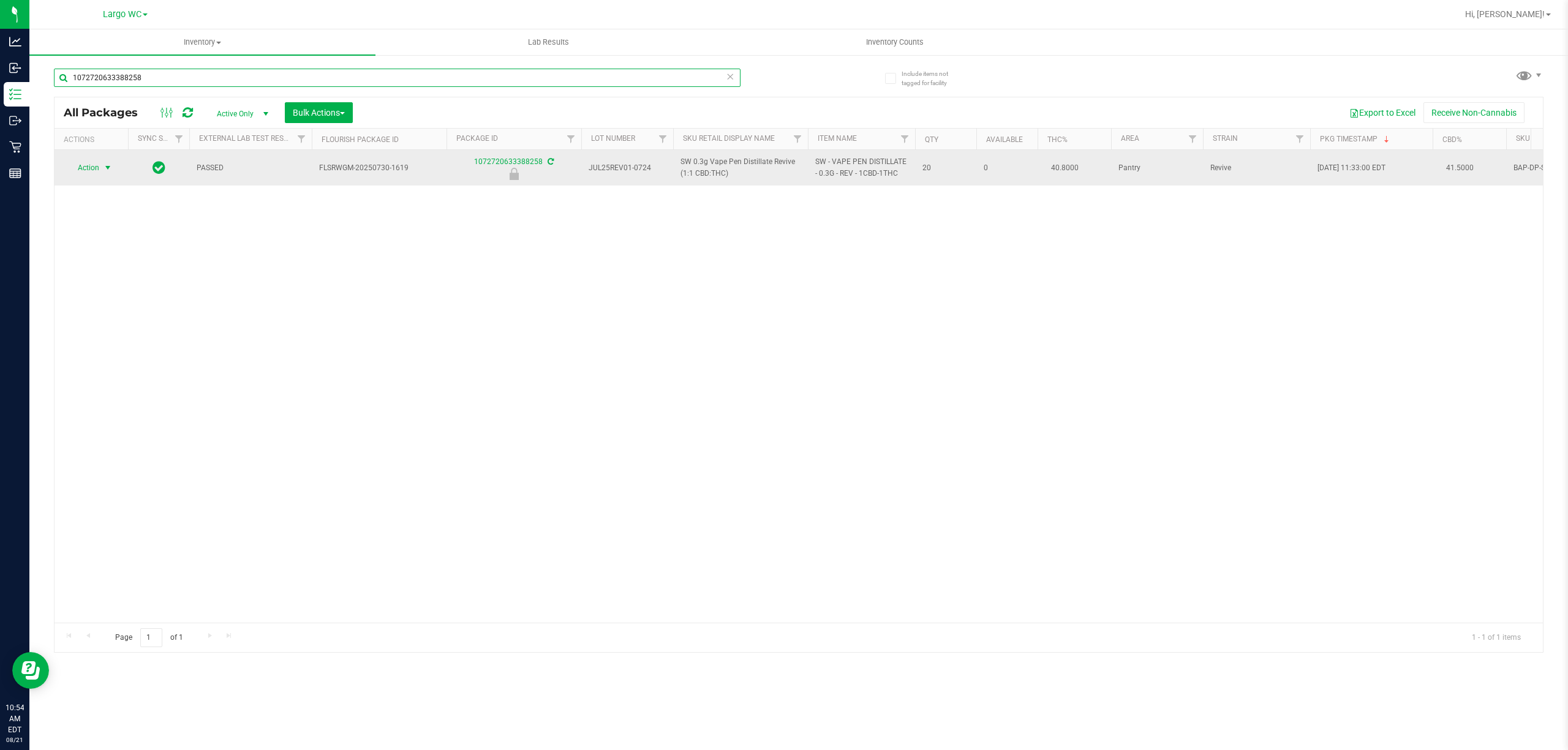
type input "1072720633388258"
click at [106, 169] on span "select" at bounding box center [108, 168] width 10 height 10
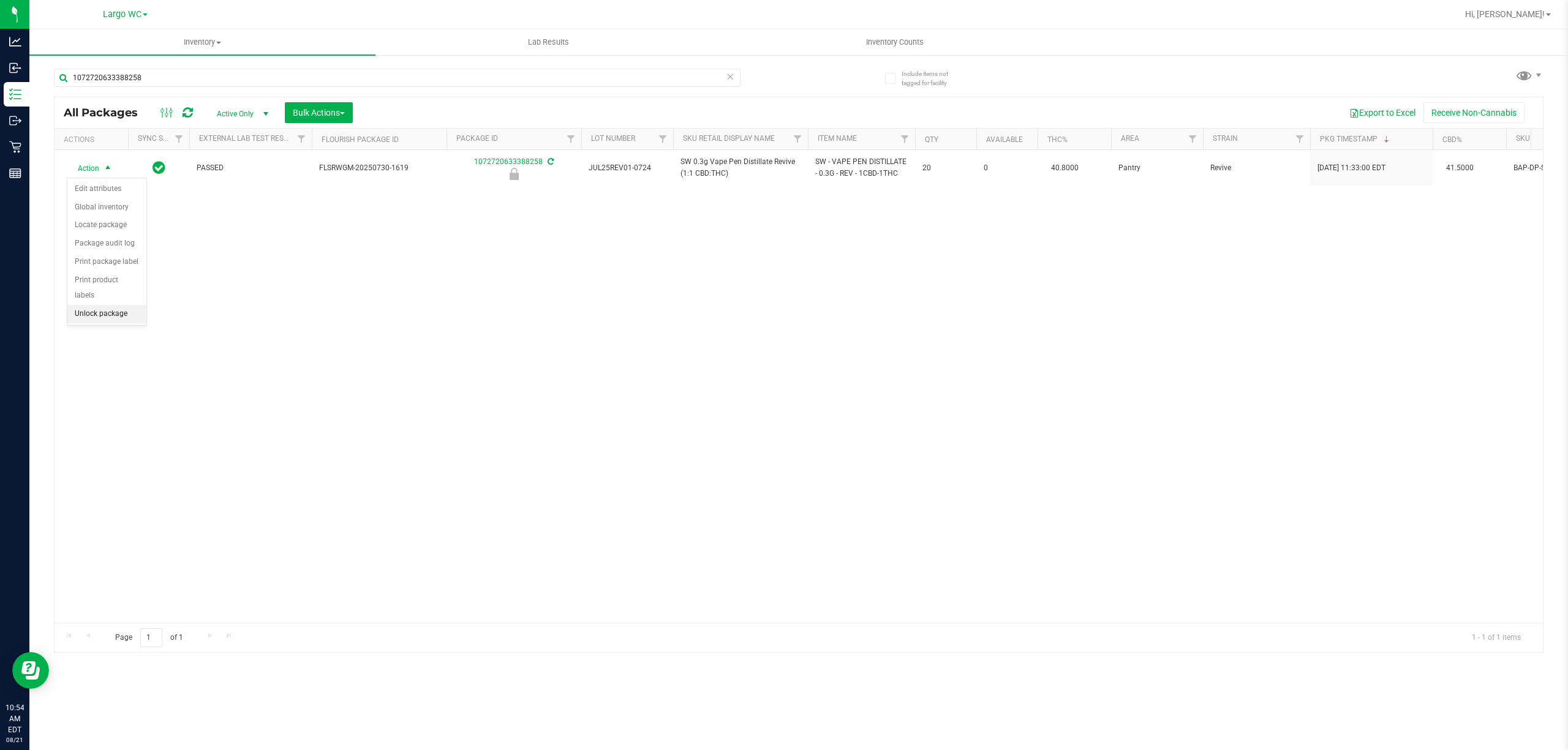
click at [125, 321] on li "Unlock package" at bounding box center [107, 314] width 79 height 19
